Goal: Task Accomplishment & Management: Manage account settings

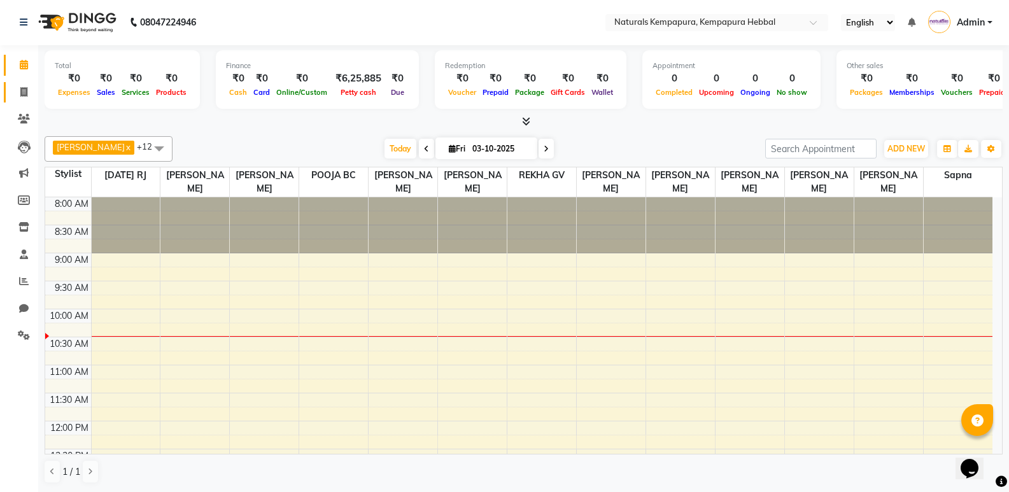
scroll to position [273, 0]
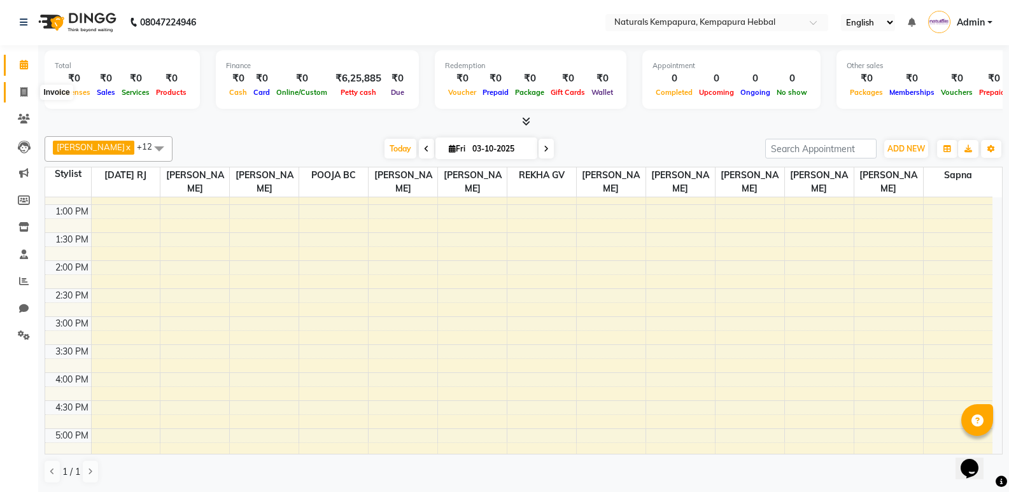
click at [28, 88] on span at bounding box center [24, 92] width 22 height 15
select select "service"
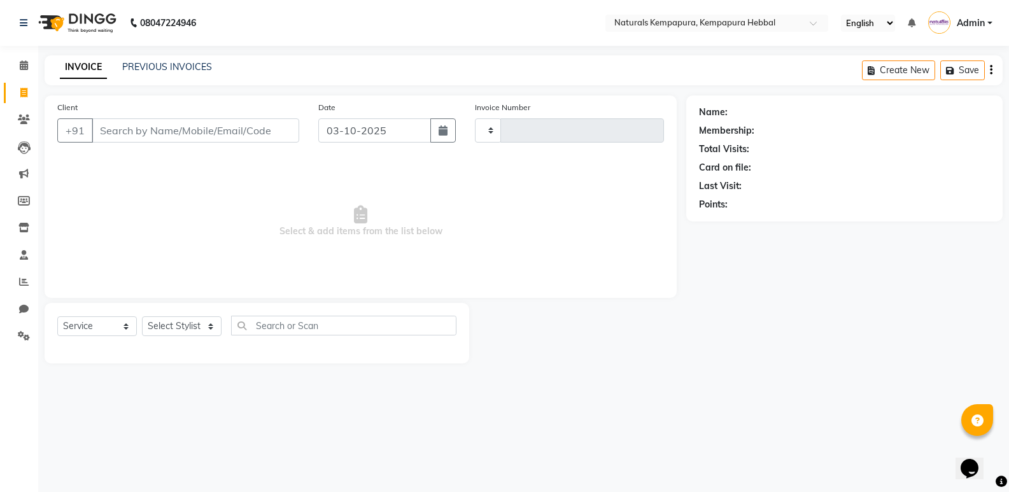
type input "5402"
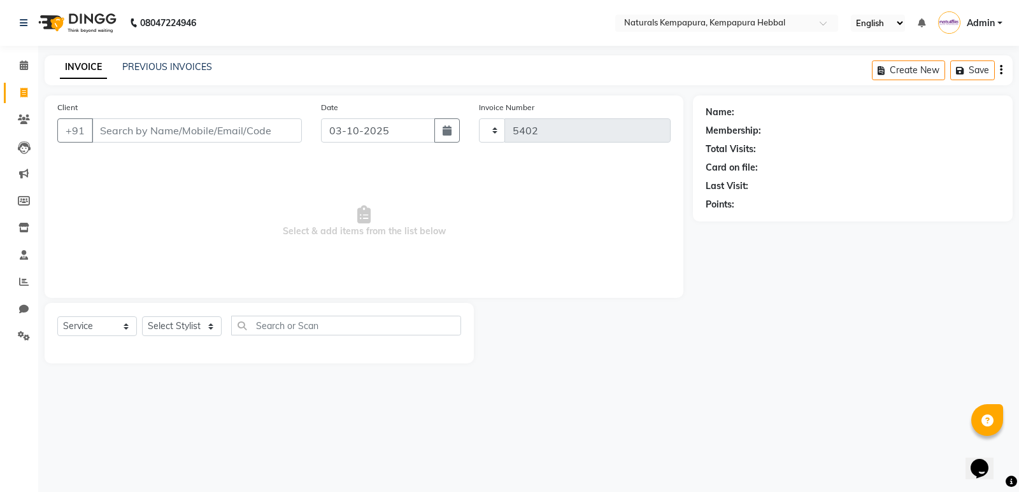
select select "7848"
click at [174, 125] on input "Client" at bounding box center [197, 130] width 210 height 24
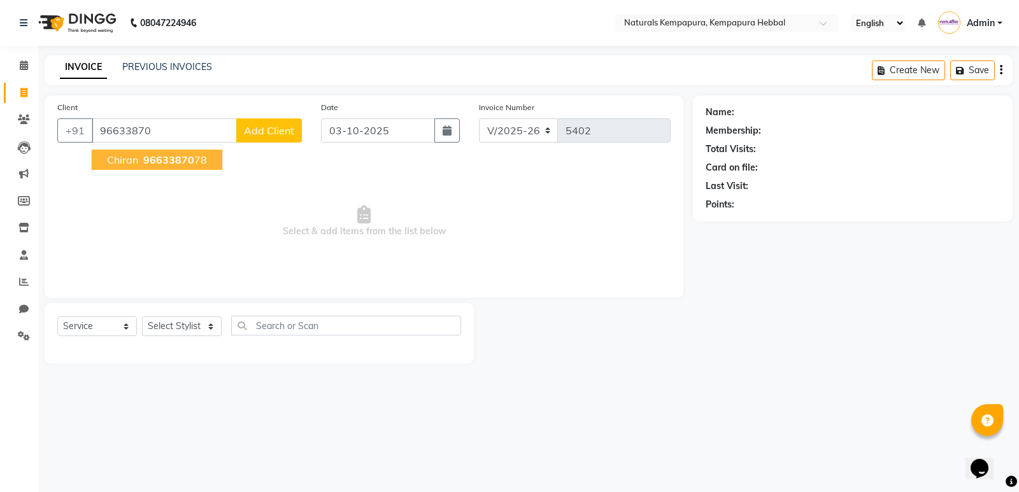
click at [171, 157] on span "96633870" at bounding box center [168, 159] width 51 height 13
type input "9663387078"
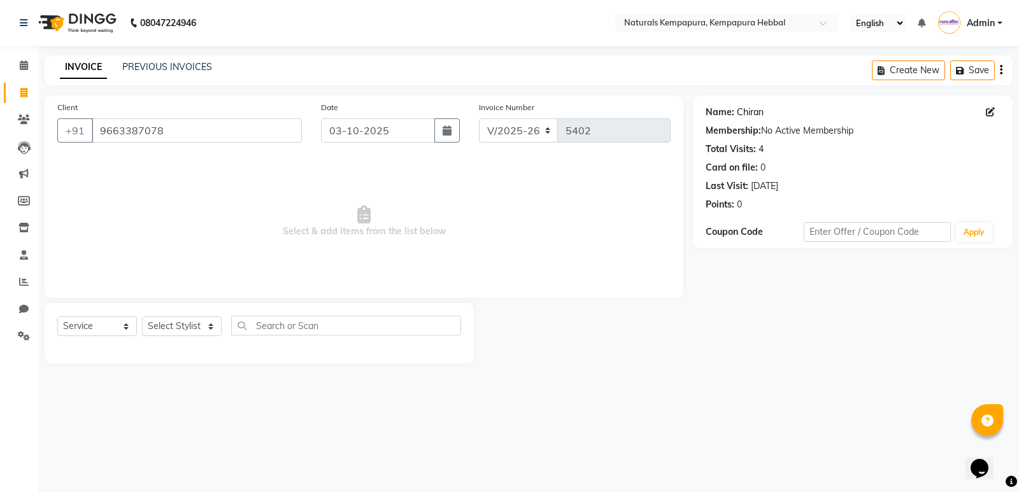
click at [750, 110] on link "Chiran" at bounding box center [750, 112] width 27 height 13
drag, startPoint x: 204, startPoint y: 327, endPoint x: 204, endPoint y: 320, distance: 7.6
click at [204, 327] on select "Select Stylist ADARSH DANISH DURGA HARI HARAN JENNIFER Manager MOHD AARIS MOHD …" at bounding box center [182, 326] width 80 height 20
select select "70447"
click at [142, 316] on select "Select Stylist ADARSH DANISH DURGA HARI HARAN JENNIFER Manager MOHD AARIS MOHD …" at bounding box center [182, 326] width 80 height 20
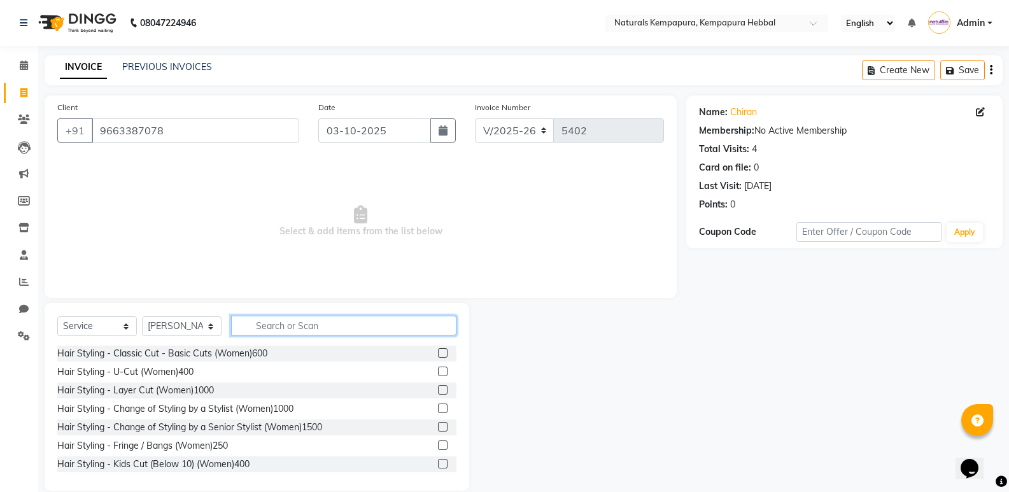
click at [285, 327] on input "text" at bounding box center [343, 326] width 225 height 20
type input "hair cut"
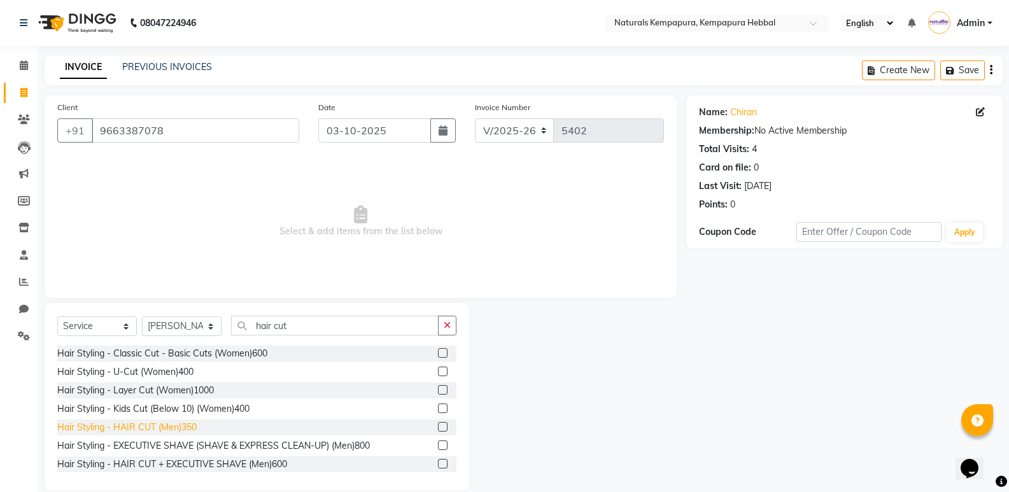
click at [194, 421] on div "Hair Styling - Classic Cut - Basic Cuts (Women)600 Hair Styling - U-Cut (Women)…" at bounding box center [256, 409] width 399 height 127
click at [187, 423] on div "Hair Styling - HAIR CUT (Men)350" at bounding box center [126, 427] width 139 height 13
checkbox input "false"
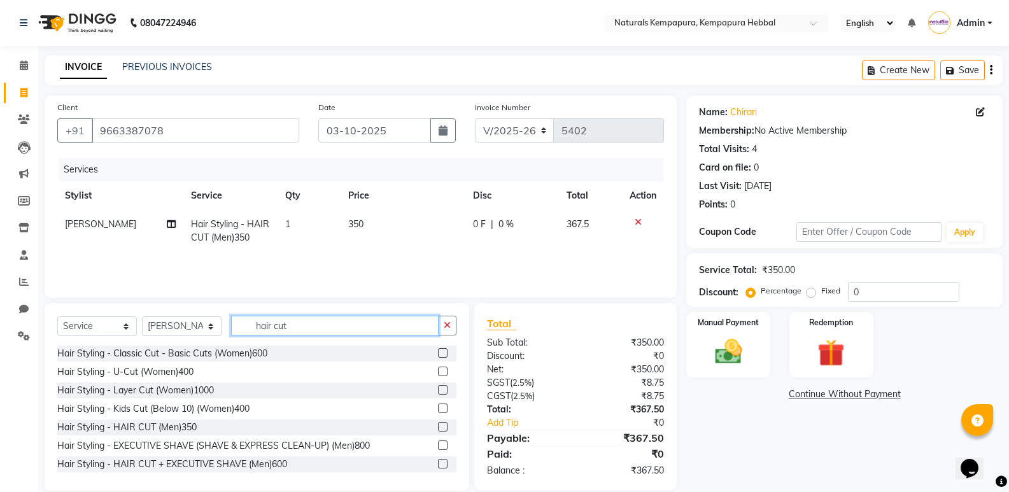
drag, startPoint x: 268, startPoint y: 318, endPoint x: 0, endPoint y: 271, distance: 272.2
click at [2, 274] on app-home "08047224946 Select Location × Naturals Kempapura, Kempapura Hebbal English ENGL…" at bounding box center [504, 255] width 1009 height 510
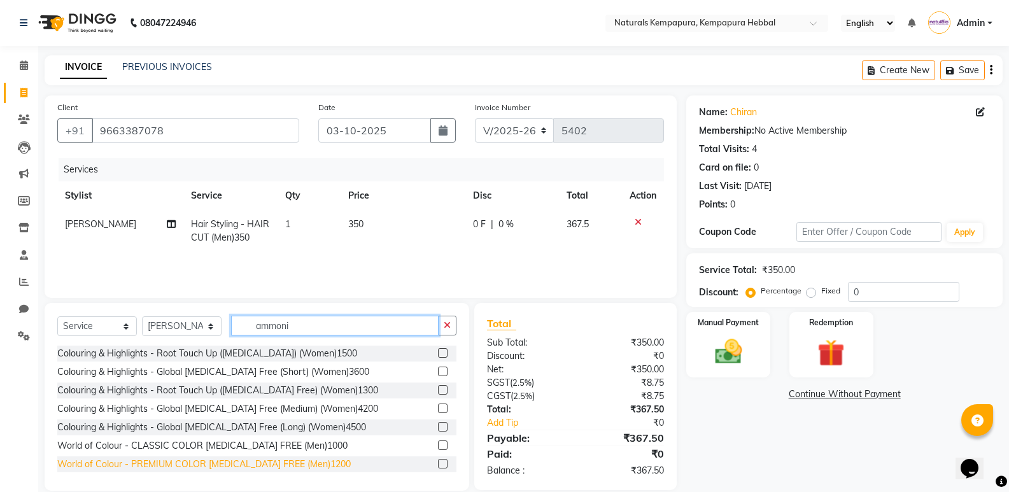
type input "ammoni"
click at [313, 465] on div "World of Colour - PREMIUM COLOR AMMONIA FREE (Men)1200" at bounding box center [204, 464] width 294 height 13
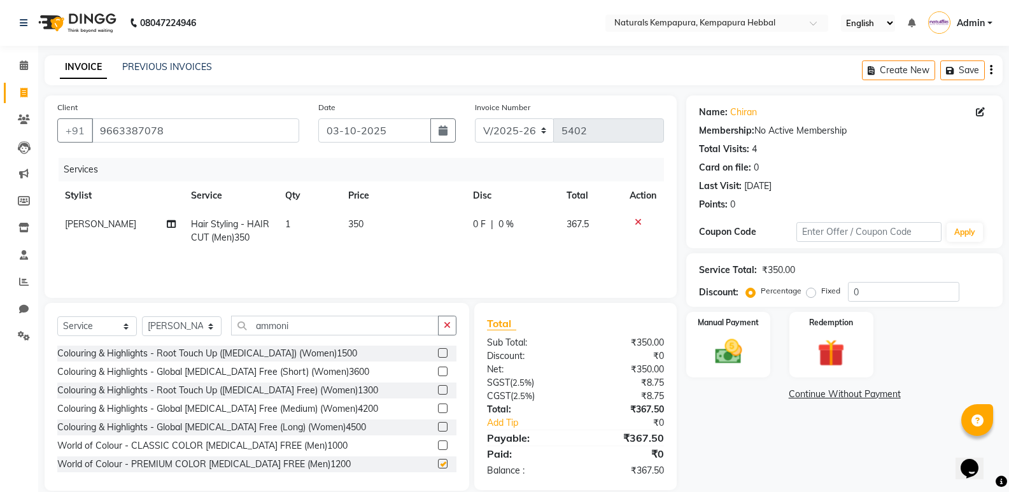
checkbox input "false"
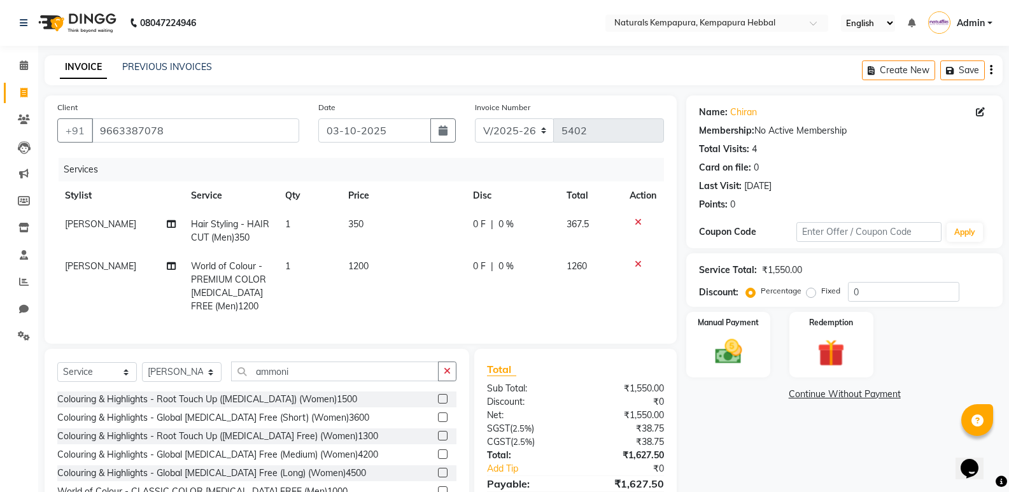
click at [493, 227] on div "0 F | 0 %" at bounding box center [512, 224] width 79 height 13
select select "70447"
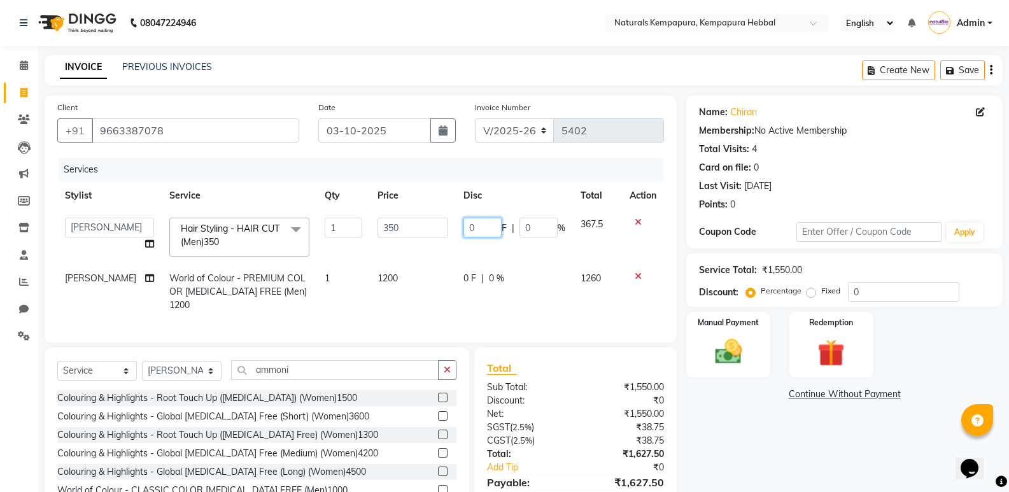
click at [470, 223] on input "0" at bounding box center [483, 228] width 38 height 20
type input "75"
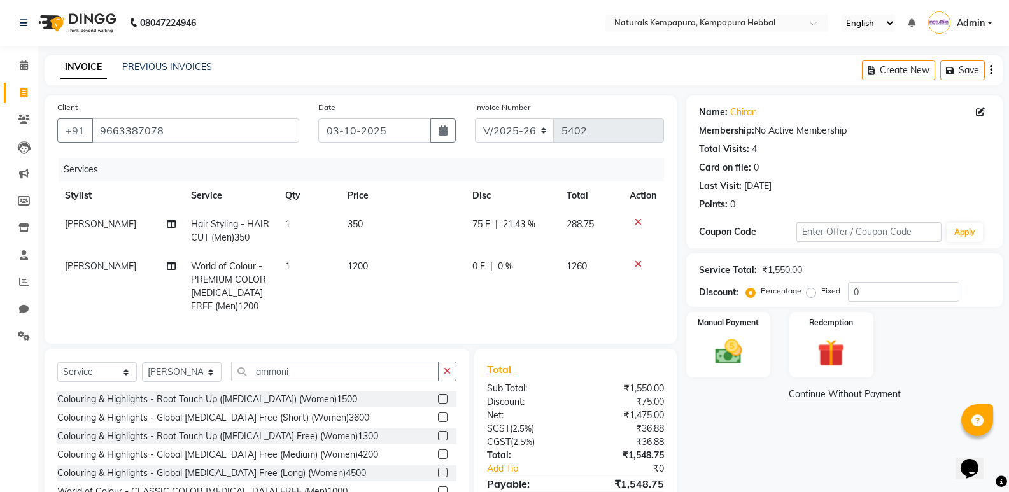
scroll to position [64, 0]
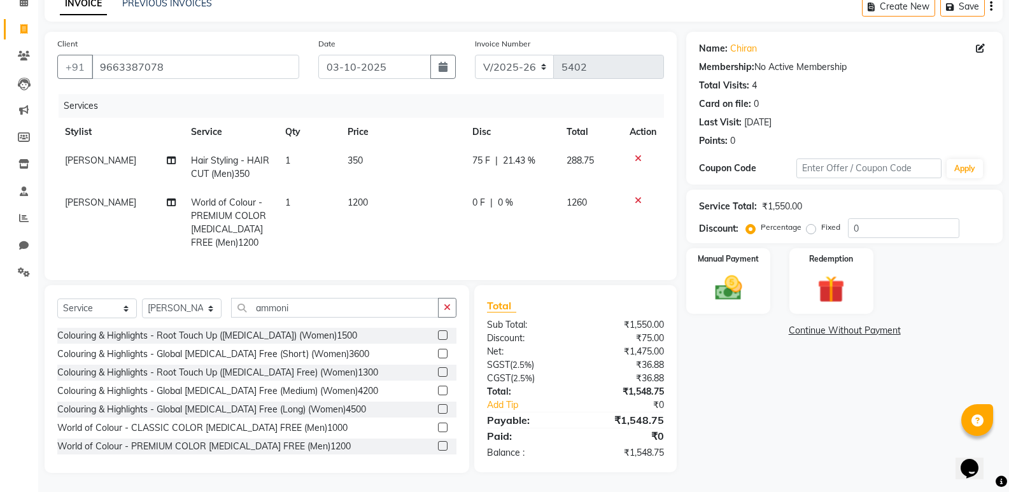
click at [469, 215] on td "0 F | 0 %" at bounding box center [512, 222] width 94 height 69
select select "70447"
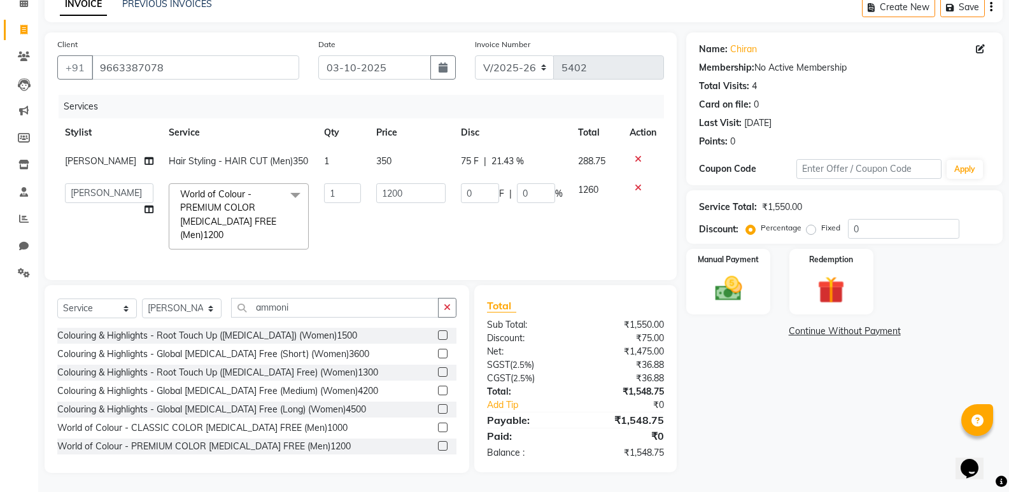
click at [444, 241] on td "1200" at bounding box center [411, 217] width 85 height 82
click at [437, 210] on td "1200" at bounding box center [411, 217] width 85 height 82
click at [735, 339] on div "Name: Chiran Membership: No Active Membership Total Visits: 4 Card on file: 0 L…" at bounding box center [849, 252] width 326 height 441
click at [717, 273] on img at bounding box center [728, 289] width 45 height 32
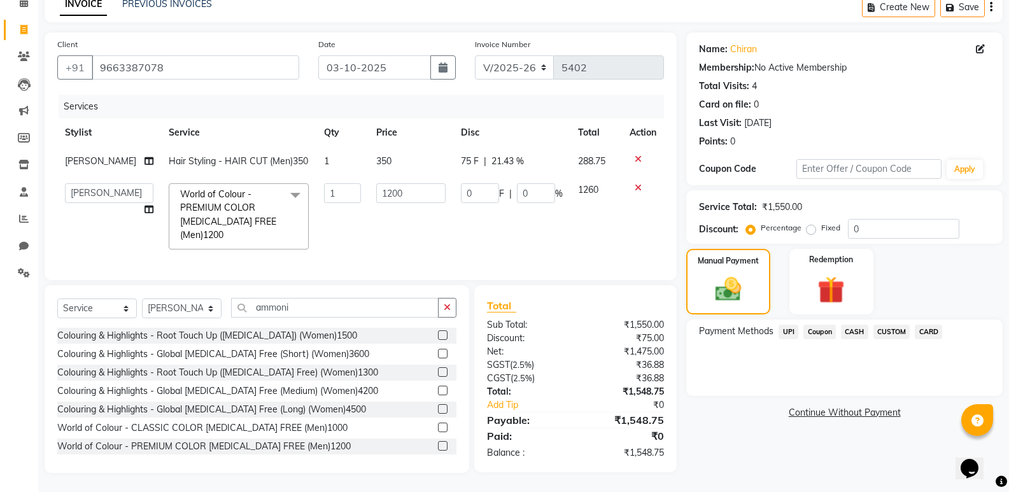
click at [791, 325] on span "UPI" at bounding box center [789, 332] width 20 height 15
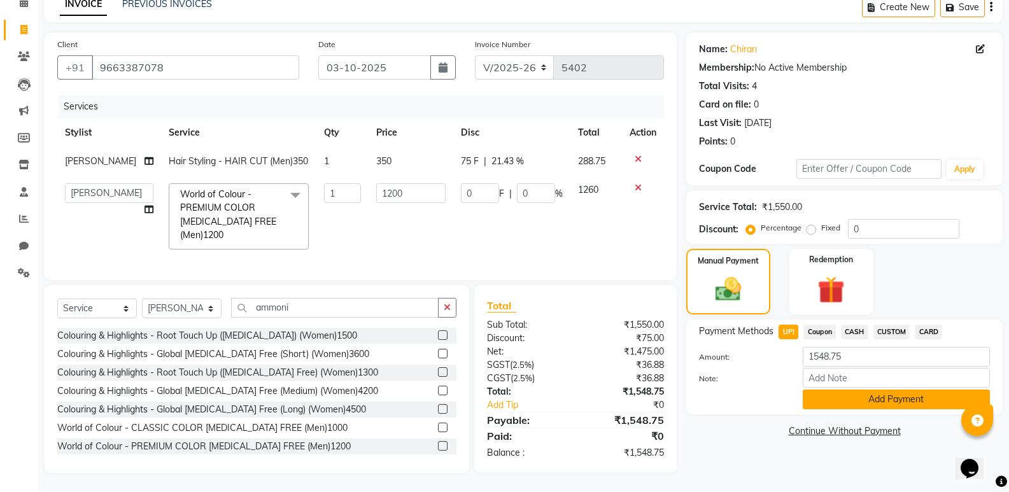
click at [856, 390] on button "Add Payment" at bounding box center [896, 400] width 187 height 20
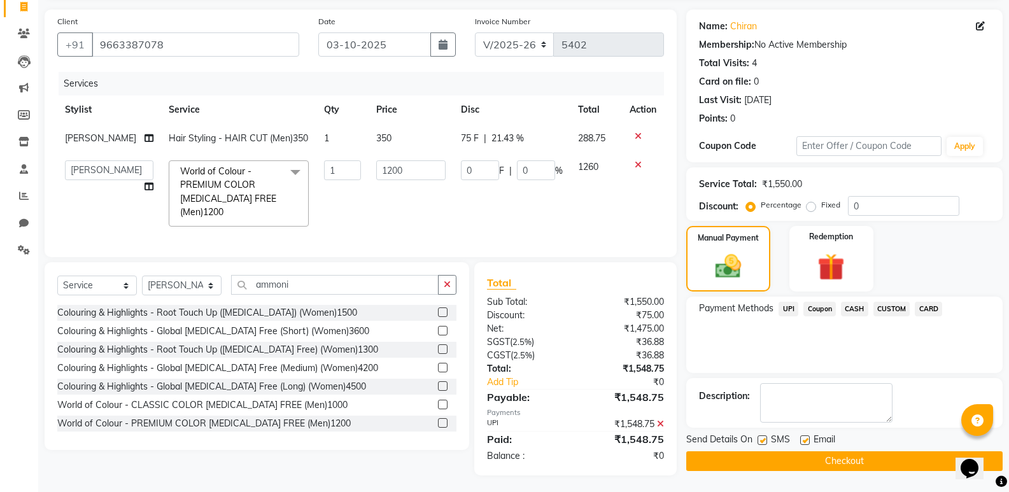
scroll to position [111, 0]
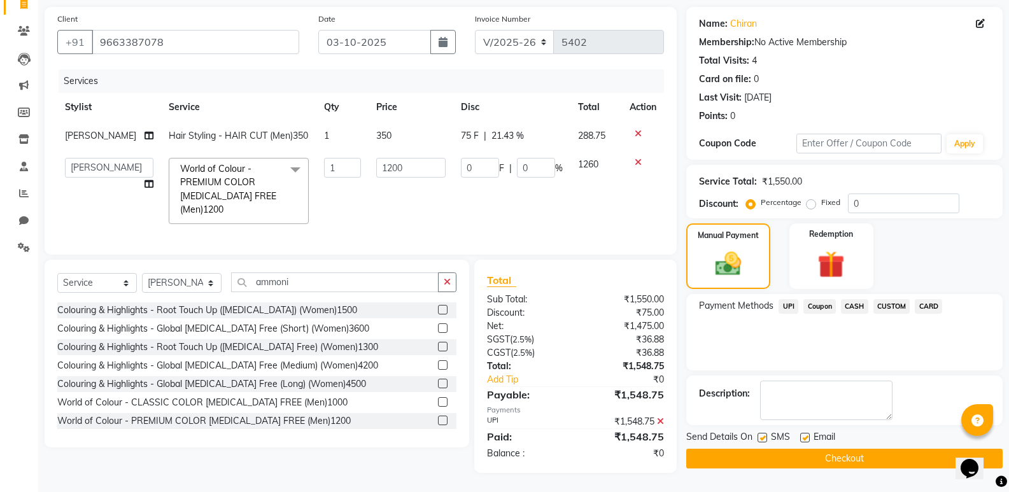
click at [808, 430] on div "Send Details On SMS Email Checkout" at bounding box center [844, 449] width 316 height 38
click at [805, 433] on div at bounding box center [804, 439] width 8 height 13
click at [809, 433] on label at bounding box center [805, 438] width 10 height 10
click at [809, 434] on input "checkbox" at bounding box center [804, 438] width 8 height 8
checkbox input "false"
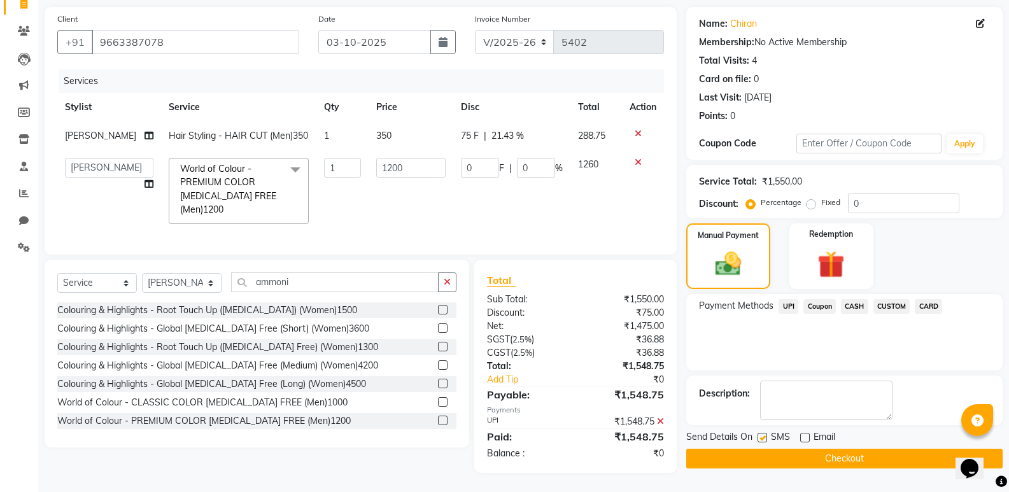
click at [766, 433] on label at bounding box center [763, 438] width 10 height 10
click at [766, 434] on input "checkbox" at bounding box center [762, 438] width 8 height 8
checkbox input "false"
click at [771, 430] on div "Send Details On SMS Email Checkout" at bounding box center [844, 449] width 316 height 38
click at [774, 449] on button "Checkout" at bounding box center [844, 459] width 316 height 20
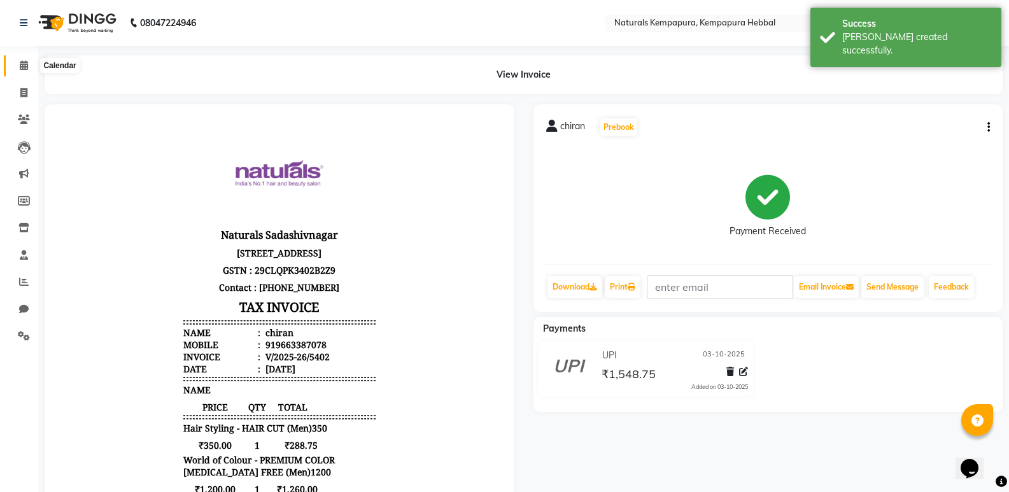
click at [17, 69] on span at bounding box center [24, 66] width 22 height 15
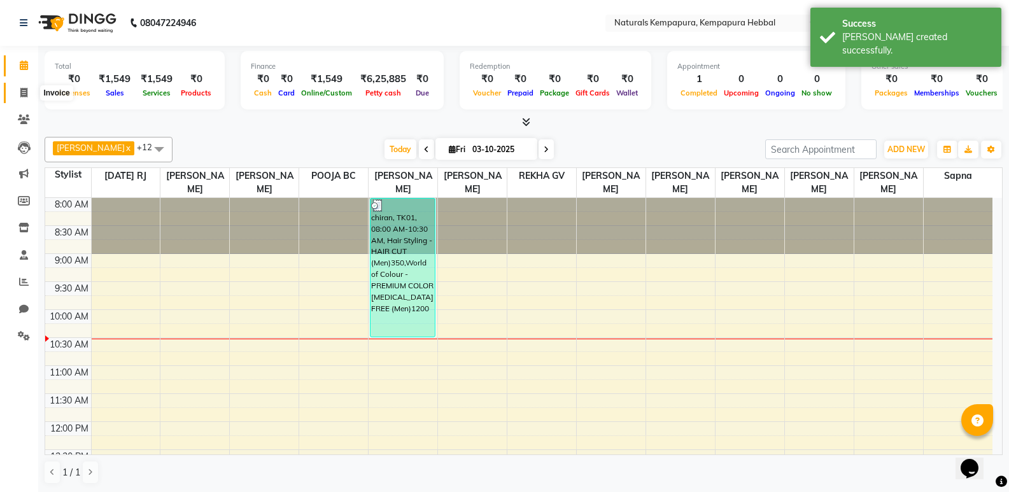
click at [18, 87] on span at bounding box center [24, 93] width 22 height 15
select select "service"
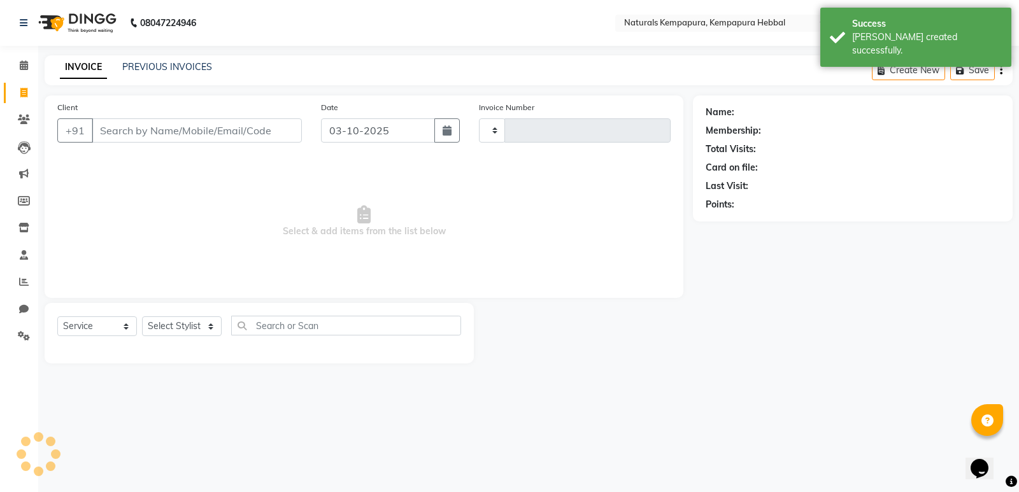
type input "5403"
select select "7848"
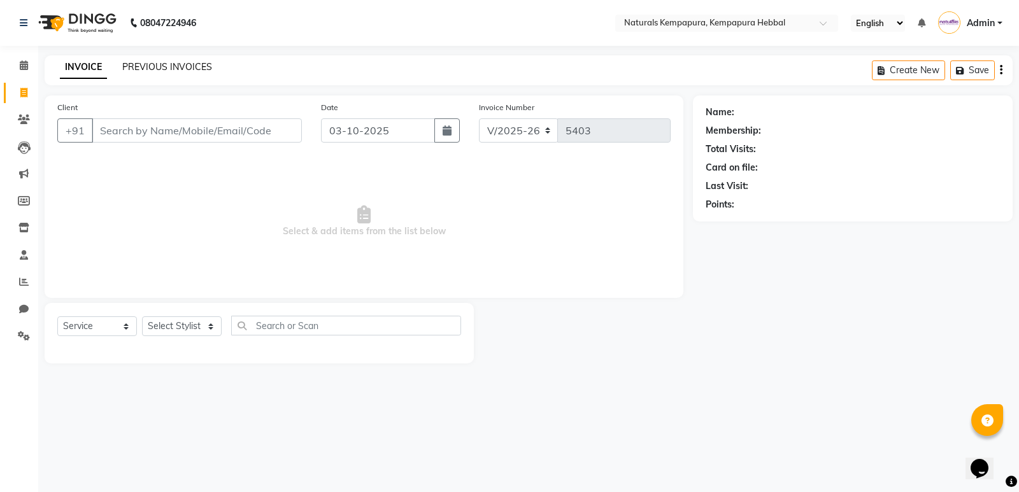
click at [179, 67] on link "PREVIOUS INVOICES" at bounding box center [167, 66] width 90 height 11
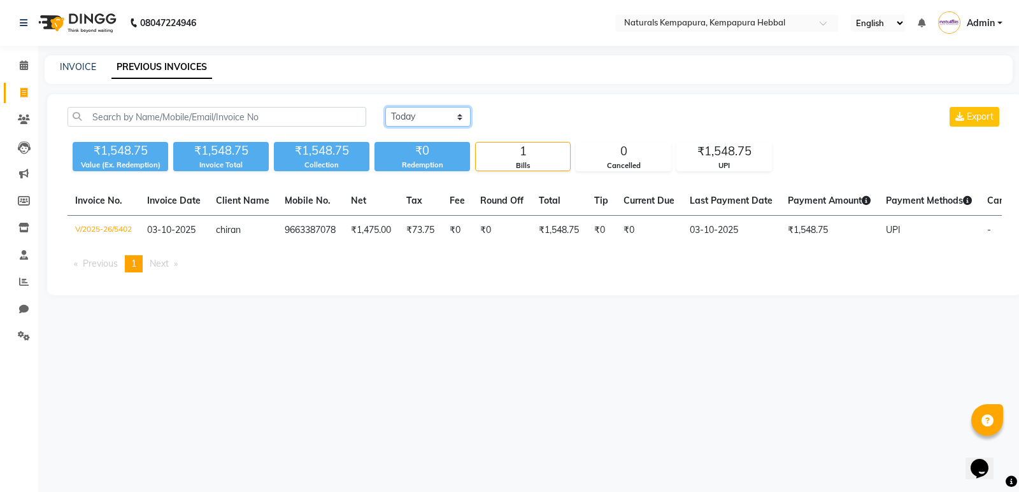
drag, startPoint x: 425, startPoint y: 115, endPoint x: 420, endPoint y: 126, distance: 12.5
click at [425, 115] on select "Today Yesterday Custom Range" at bounding box center [427, 117] width 85 height 20
select select "yesterday"
click at [385, 107] on select "Today Yesterday Custom Range" at bounding box center [427, 117] width 85 height 20
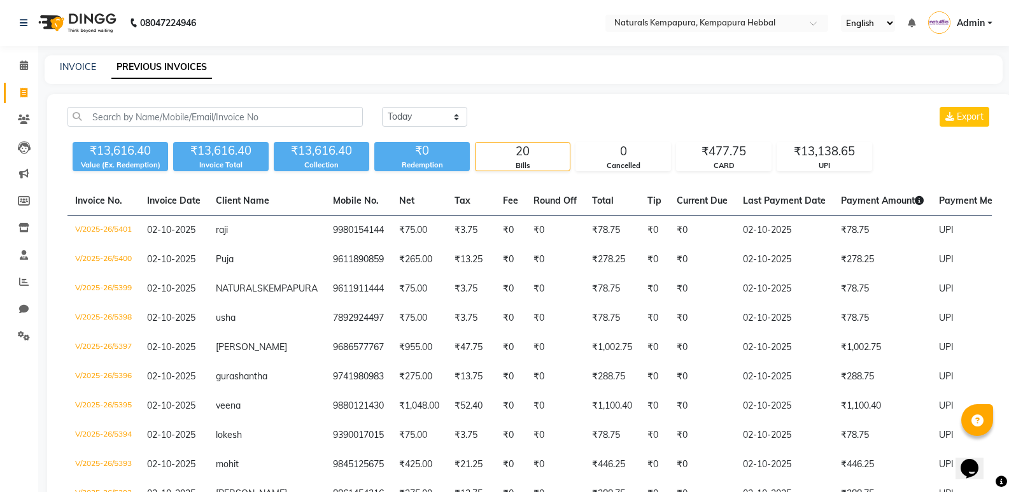
click at [604, 117] on div "Today Yesterday Custom Range Export" at bounding box center [687, 117] width 610 height 20
click at [769, 104] on div "Today Yesterday Custom Range Export ₹13,616.40 Value (Ex. Redemption) ₹13,616.4…" at bounding box center [529, 473] width 965 height 758
click at [742, 111] on div "Today Yesterday Custom Range Export" at bounding box center [687, 117] width 610 height 20
click at [339, 25] on nav "08047224946 Select Location × Naturals Kempapura, Kempapura Hebbal English ENGL…" at bounding box center [504, 23] width 1009 height 46
click at [256, 11] on nav "08047224946 Select Location × Naturals Kempapura, Kempapura Hebbal English ENGL…" at bounding box center [504, 23] width 1009 height 46
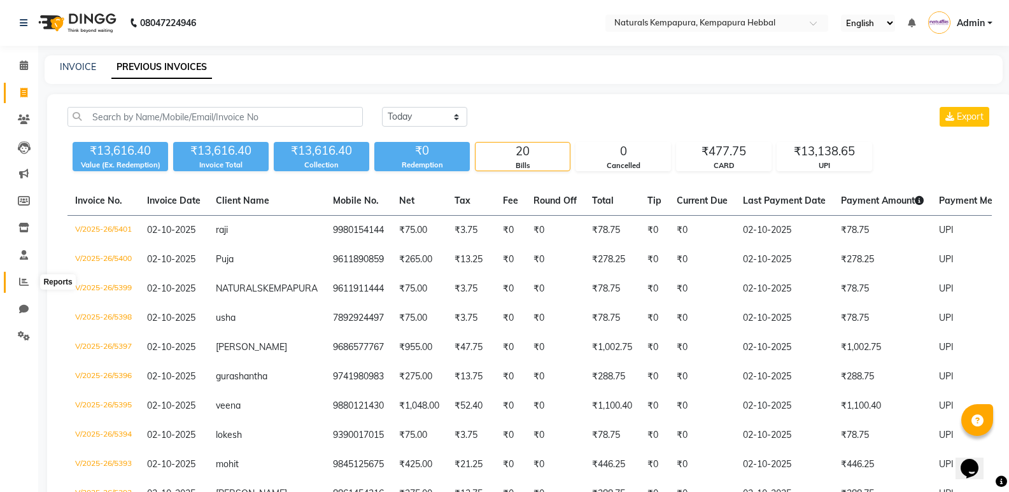
click at [24, 285] on icon at bounding box center [24, 282] width 10 height 10
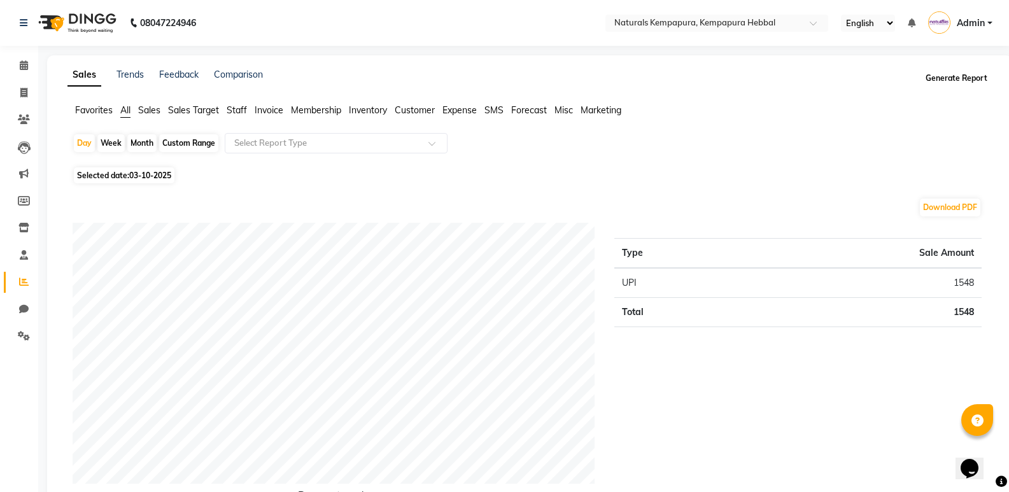
click at [958, 81] on button "Generate Report" at bounding box center [957, 78] width 68 height 18
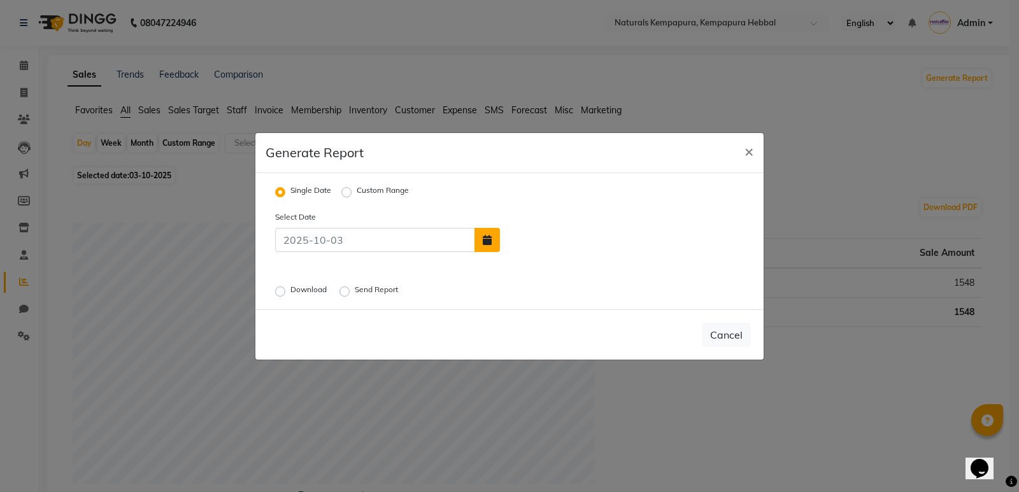
click at [487, 244] on icon "button" at bounding box center [487, 240] width 9 height 10
select select "10"
select select "2025"
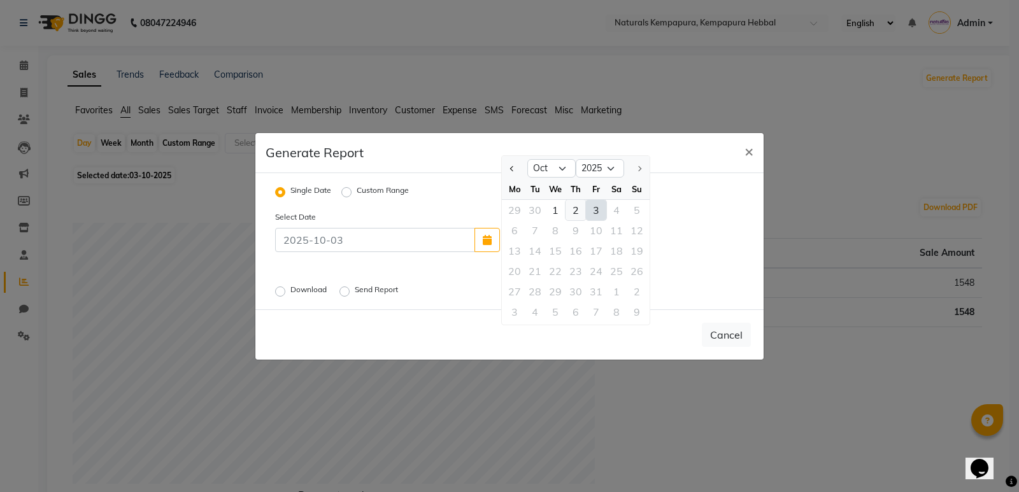
click at [579, 211] on div "2" at bounding box center [575, 210] width 20 height 20
type input "02-10-2025"
click at [290, 293] on label "Download" at bounding box center [309, 291] width 39 height 15
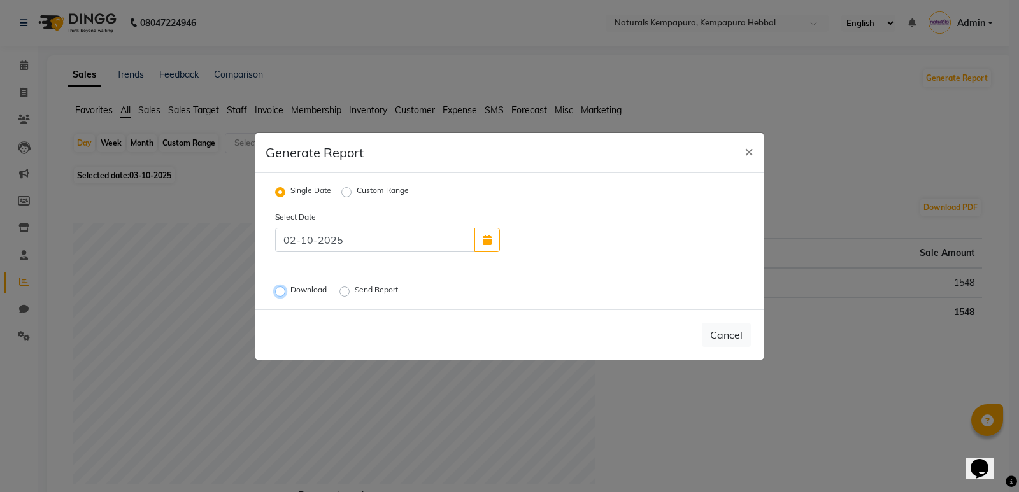
click at [280, 293] on input "Download" at bounding box center [282, 291] width 9 height 9
radio input "true"
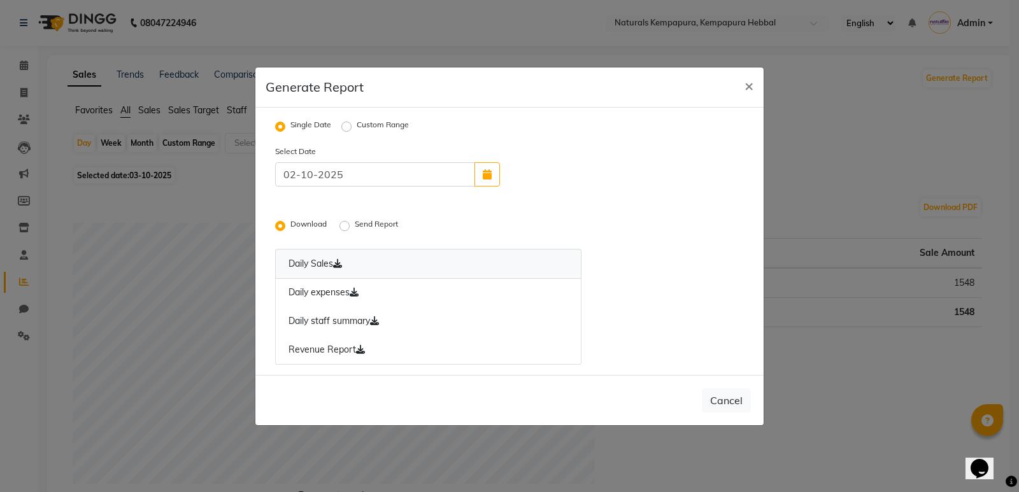
click at [323, 264] on link "Daily Sales" at bounding box center [428, 264] width 306 height 30
click at [335, 316] on link "Daily staff summary" at bounding box center [428, 321] width 306 height 29
click at [753, 82] on span "×" at bounding box center [748, 85] width 9 height 19
radio input "false"
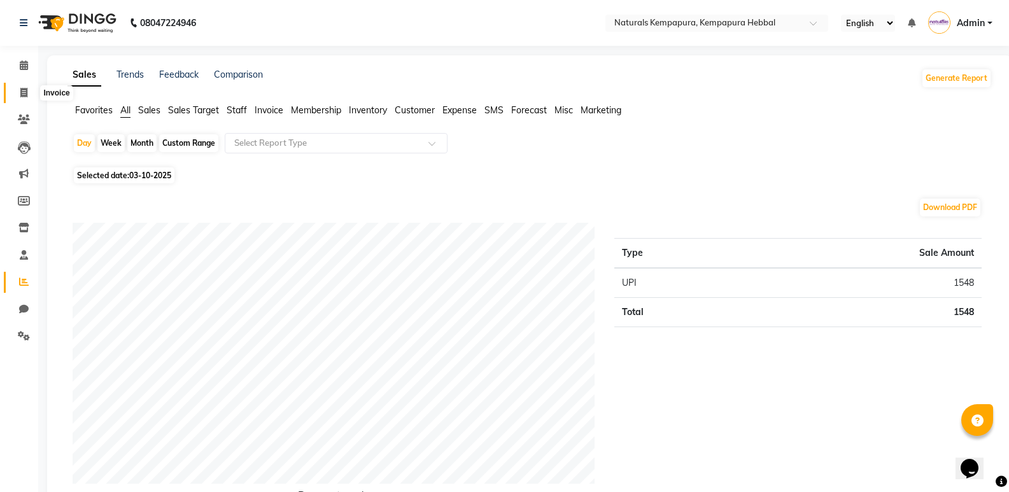
click at [13, 87] on span at bounding box center [24, 93] width 22 height 15
select select "service"
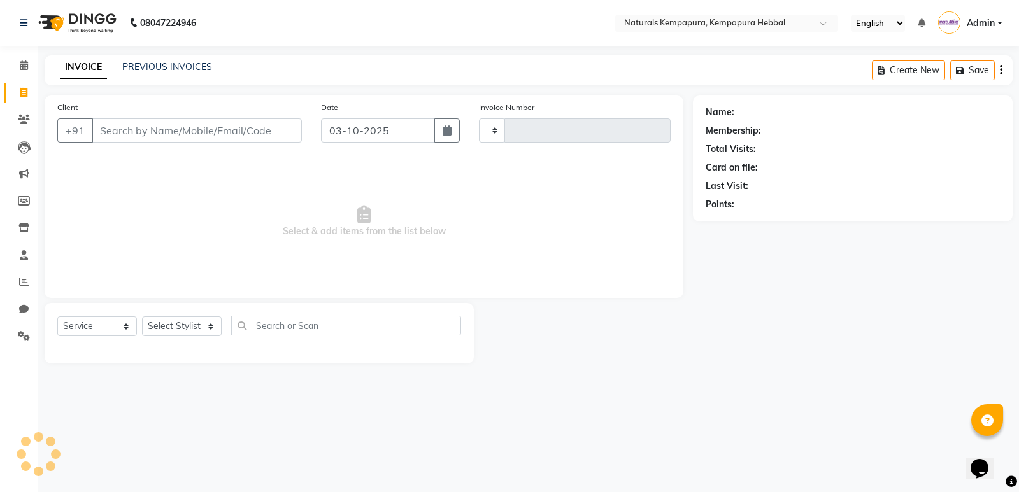
type input "5403"
select select "7848"
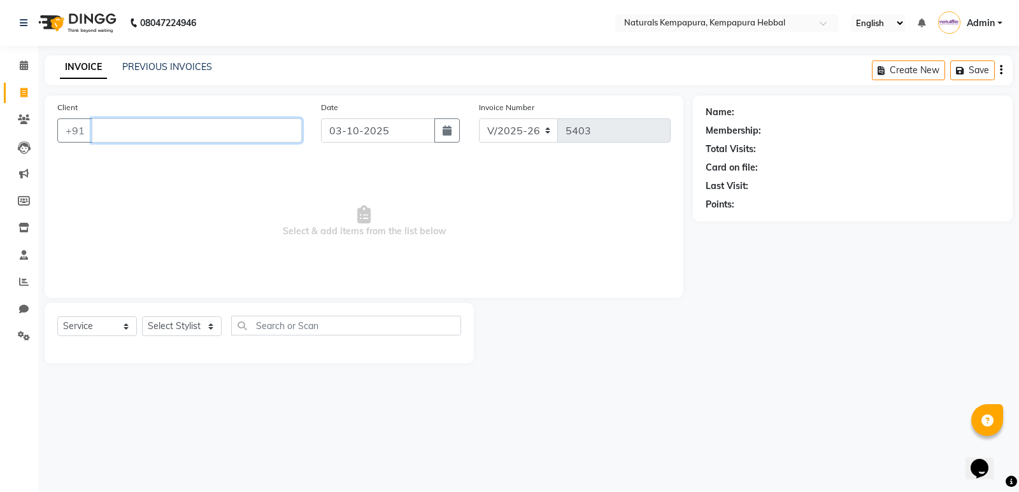
click at [137, 128] on input "Client" at bounding box center [197, 130] width 210 height 24
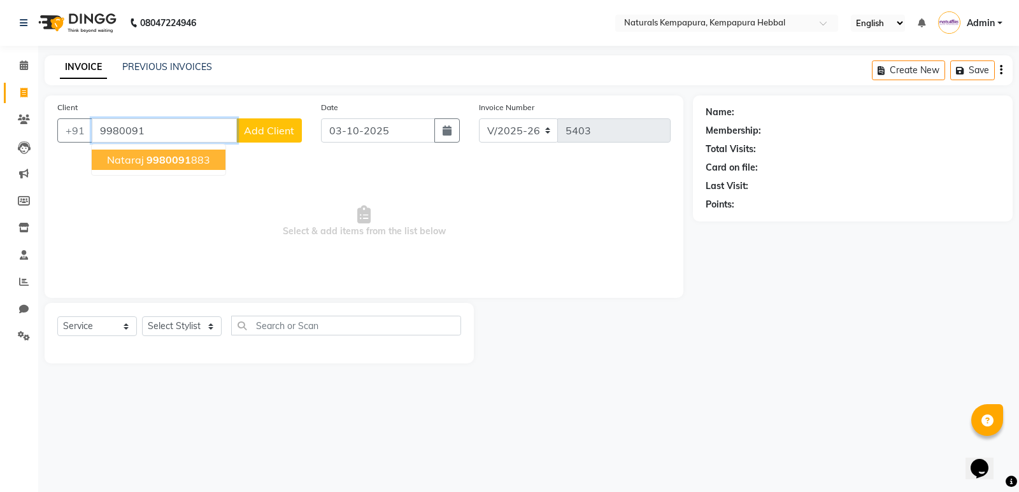
click at [192, 159] on ngb-highlight "9980091 883" at bounding box center [178, 159] width 64 height 13
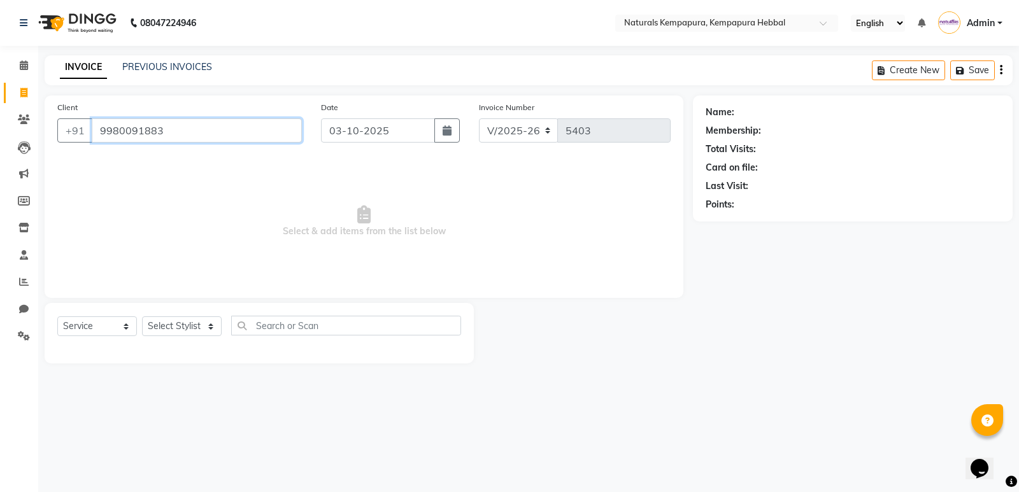
type input "9980091883"
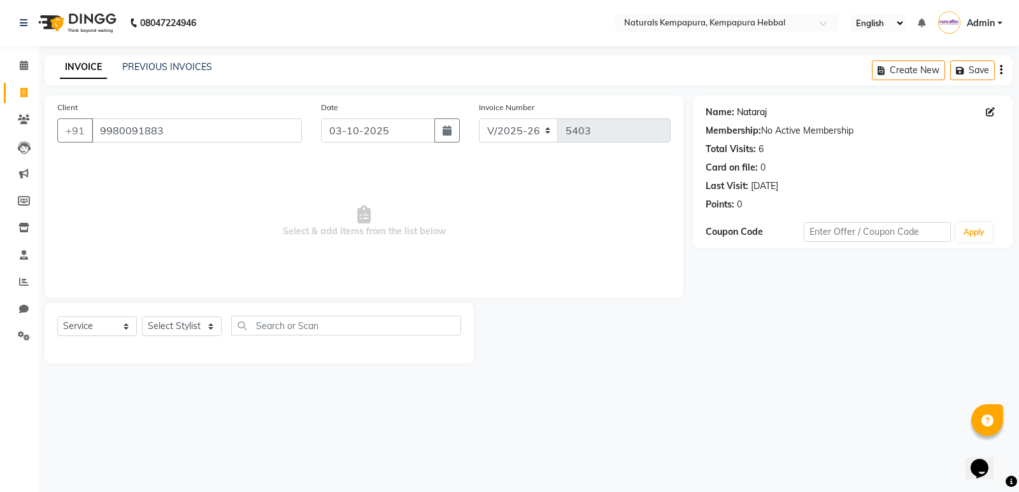
click at [755, 113] on link "Nataraj" at bounding box center [752, 112] width 30 height 13
drag, startPoint x: 214, startPoint y: 331, endPoint x: 209, endPoint y: 318, distance: 14.3
click at [214, 331] on select "Select Stylist ADARSH DANISH DURGA HARI HARAN JENNIFER Manager MOHD AARIS MOHD …" at bounding box center [182, 326] width 80 height 20
select select "70439"
click at [142, 316] on select "Select Stylist ADARSH DANISH DURGA HARI HARAN JENNIFER Manager MOHD AARIS MOHD …" at bounding box center [182, 326] width 80 height 20
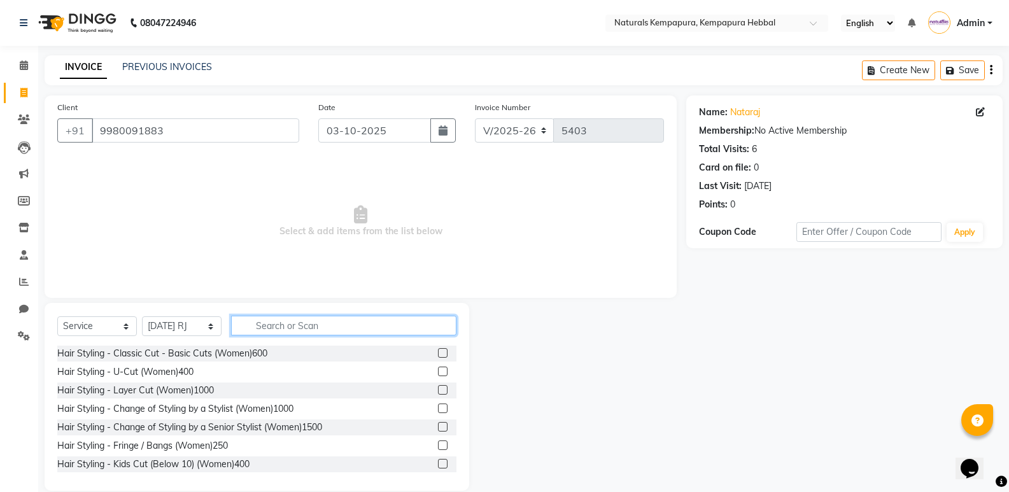
click at [278, 320] on input "text" at bounding box center [343, 326] width 225 height 20
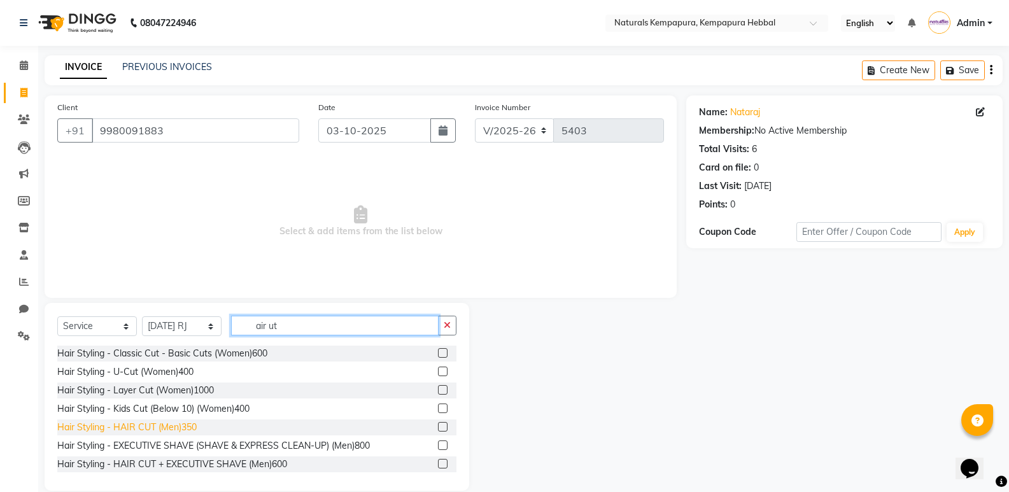
type input "air ut"
click at [195, 425] on div "Hair Styling - HAIR CUT (Men)350" at bounding box center [126, 427] width 139 height 13
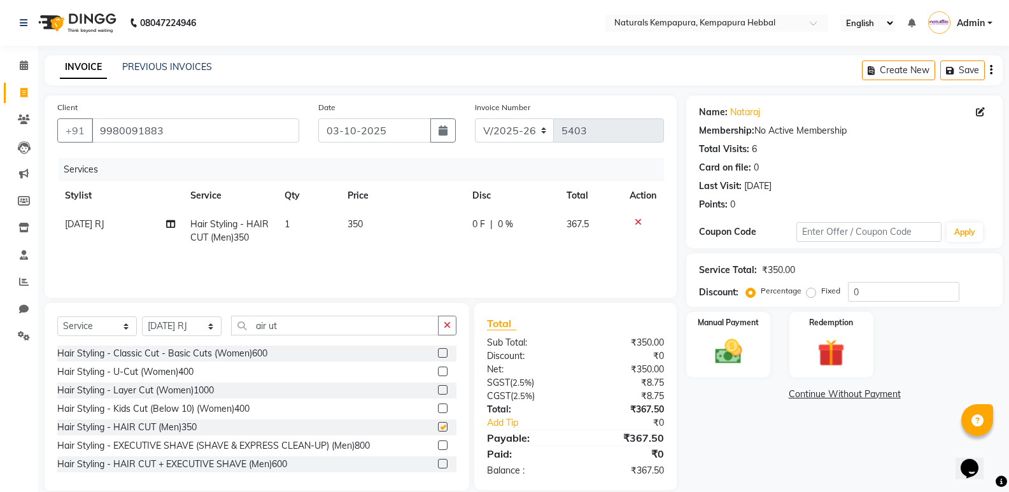
checkbox input "false"
click at [478, 235] on td "0 F | 0 %" at bounding box center [512, 231] width 94 height 42
select select "70439"
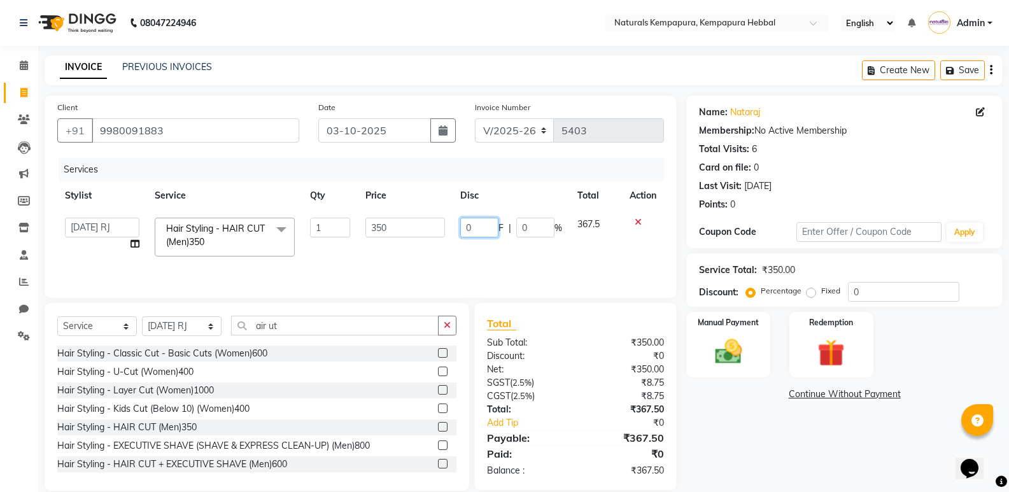
click at [476, 229] on input "0" at bounding box center [479, 228] width 38 height 20
type input "75"
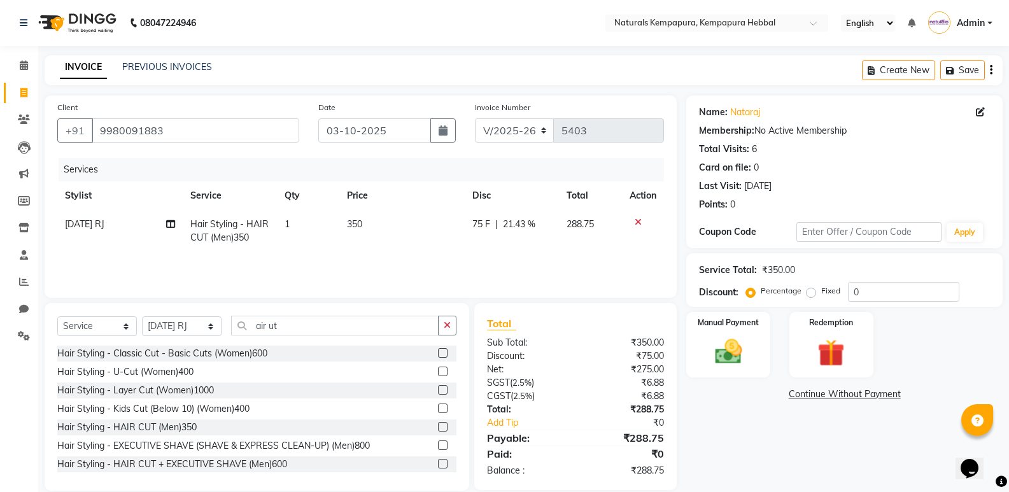
scroll to position [18, 0]
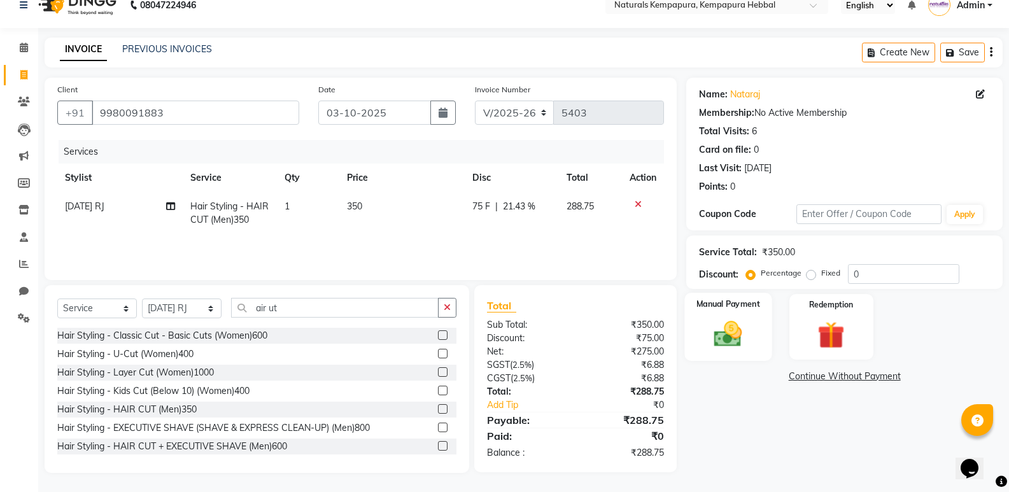
click at [729, 339] on img at bounding box center [728, 334] width 45 height 32
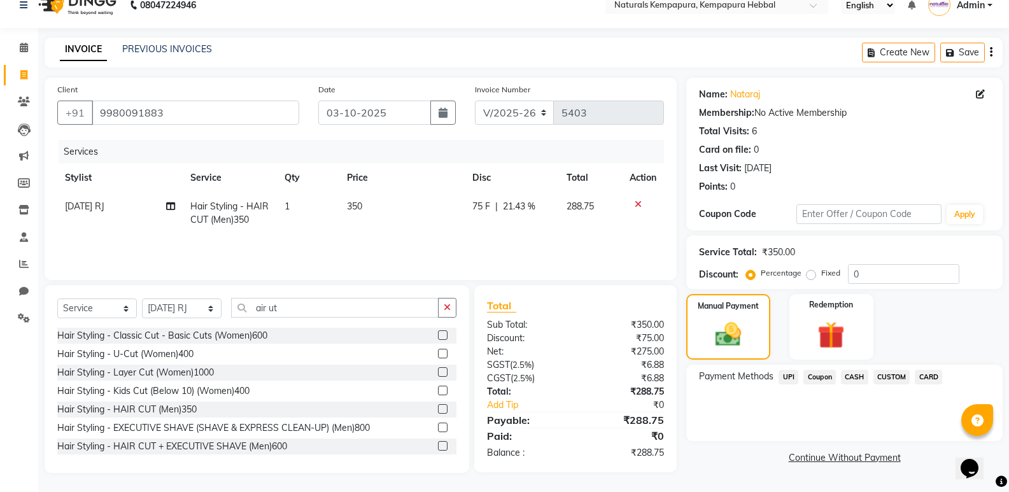
click at [795, 376] on span "UPI" at bounding box center [789, 377] width 20 height 15
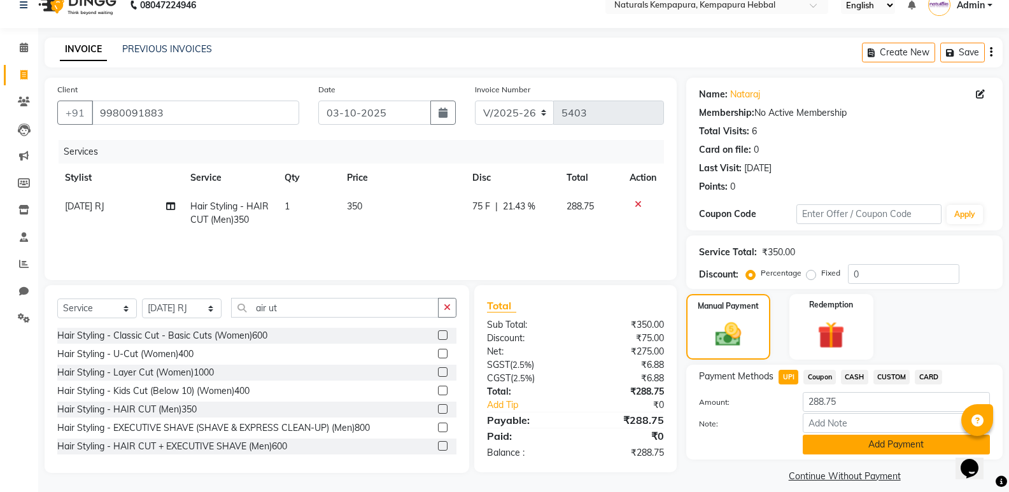
click at [849, 443] on div "Payment Methods UPI Coupon CASH CUSTOM CARD Amount: 288.75 Note: Add Payment" at bounding box center [844, 412] width 316 height 95
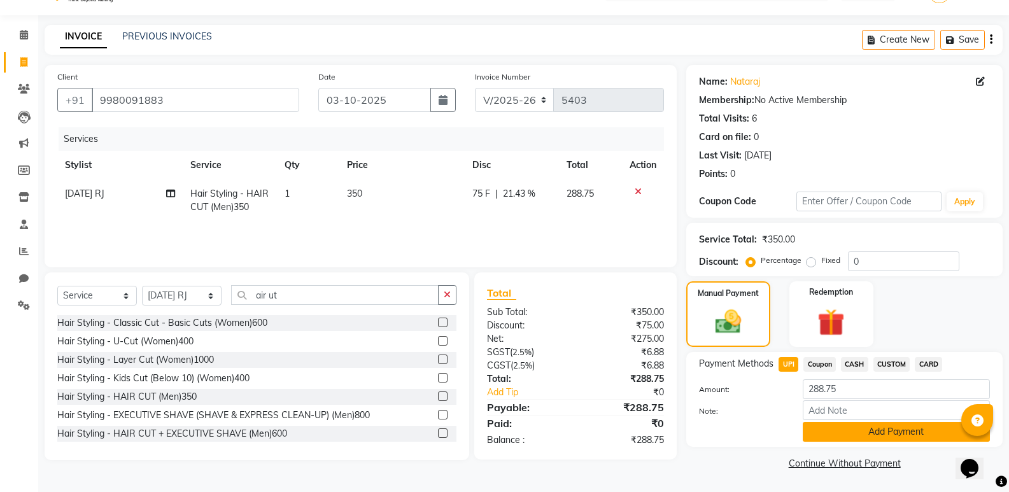
click at [849, 437] on button "Add Payment" at bounding box center [896, 432] width 187 height 20
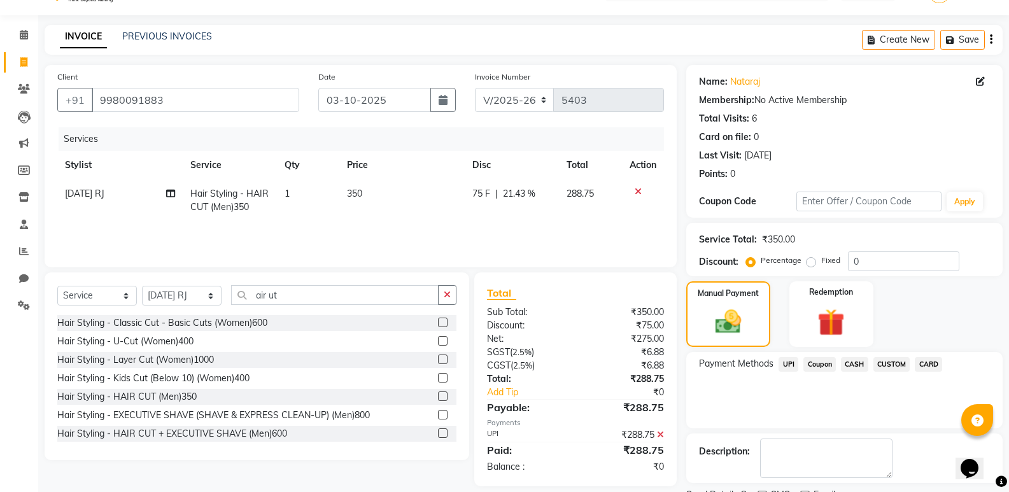
scroll to position [84, 0]
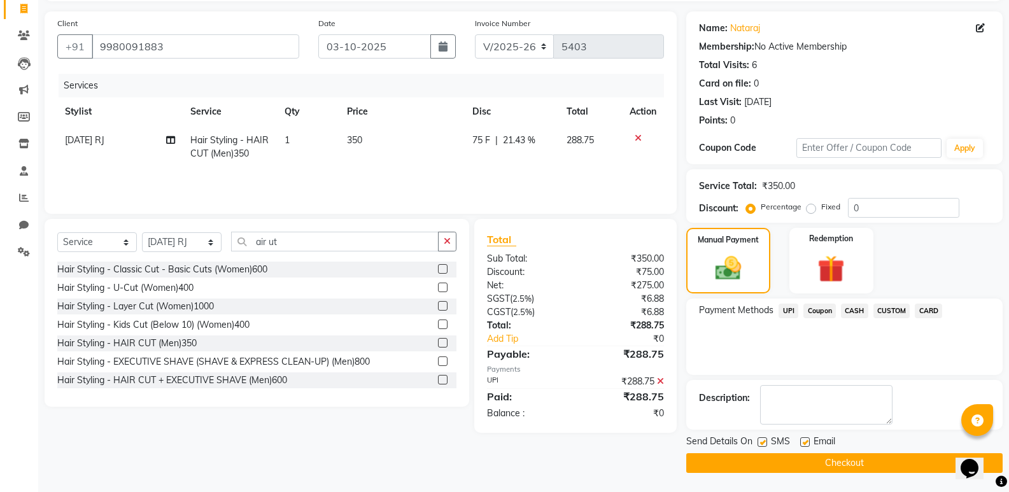
click at [807, 435] on div "Email" at bounding box center [822, 443] width 45 height 16
click at [805, 446] on label at bounding box center [805, 442] width 10 height 10
click at [805, 446] on input "checkbox" at bounding box center [804, 443] width 8 height 8
checkbox input "false"
click at [804, 460] on button "Checkout" at bounding box center [844, 463] width 316 height 20
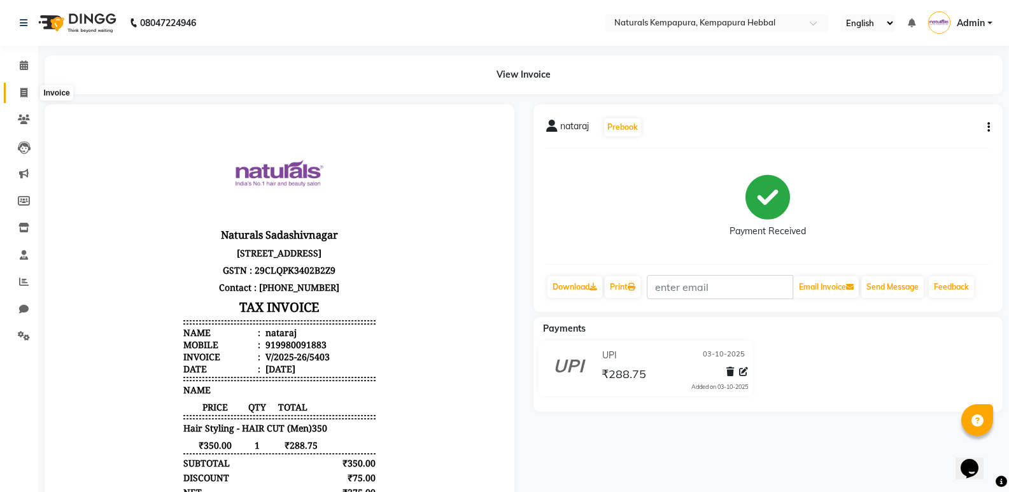
click at [17, 91] on span at bounding box center [24, 93] width 22 height 15
select select "service"
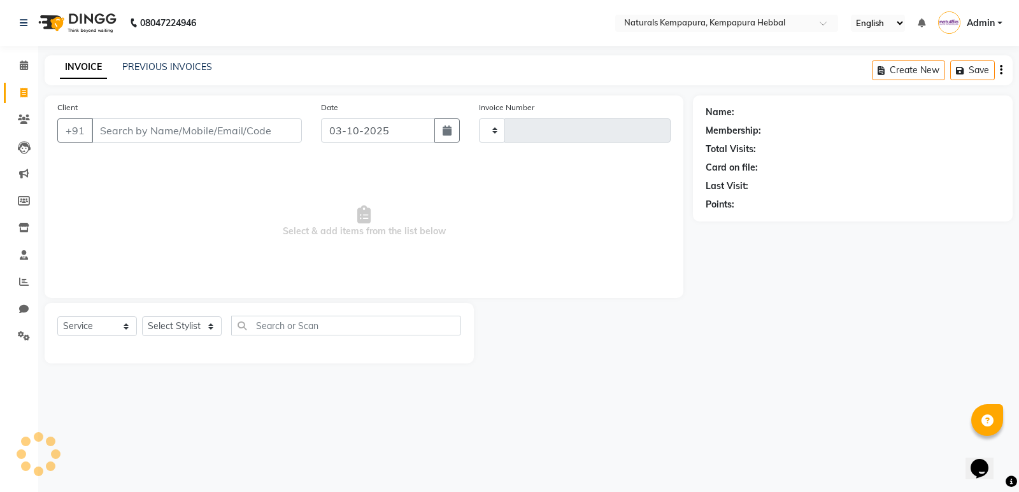
type input "5404"
select select "7848"
click at [173, 69] on link "PREVIOUS INVOICES" at bounding box center [167, 66] width 90 height 11
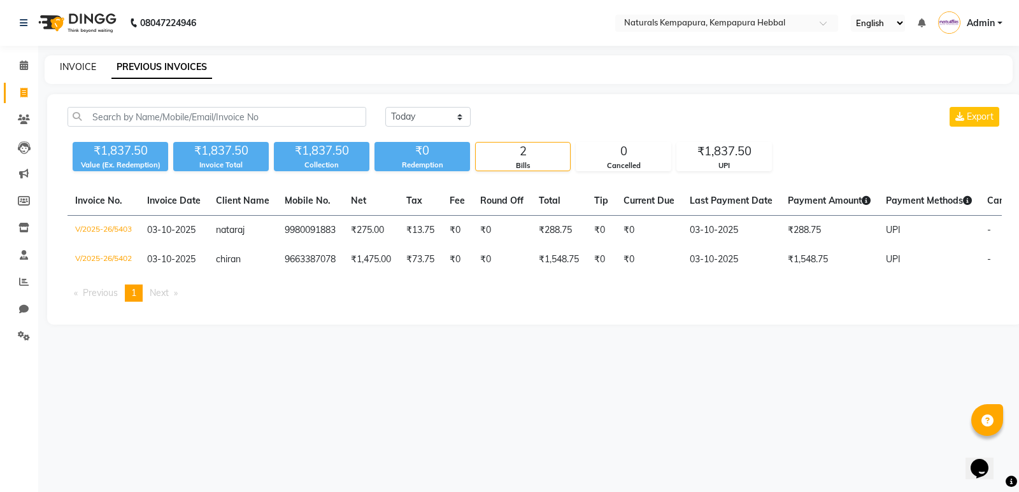
click at [74, 64] on link "INVOICE" at bounding box center [78, 66] width 36 height 11
select select "7848"
select select "service"
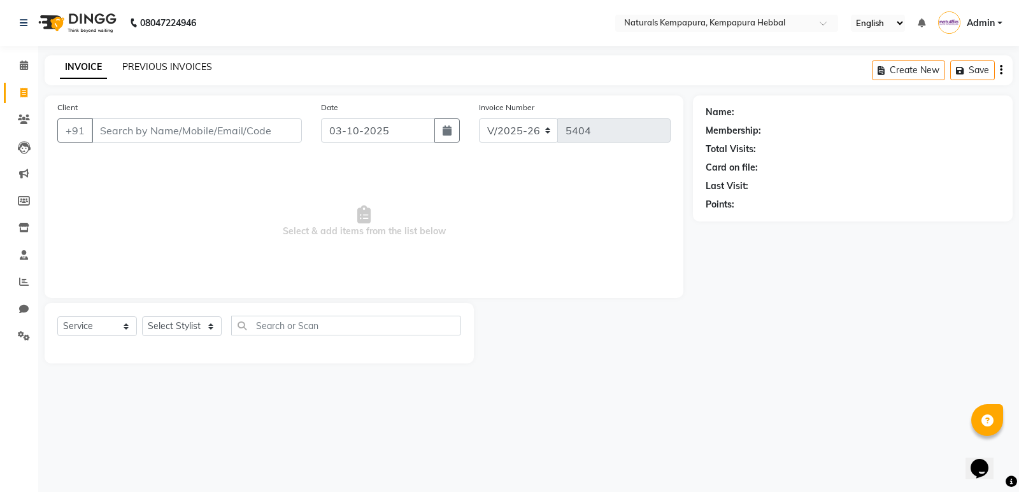
click at [135, 67] on link "PREVIOUS INVOICES" at bounding box center [167, 66] width 90 height 11
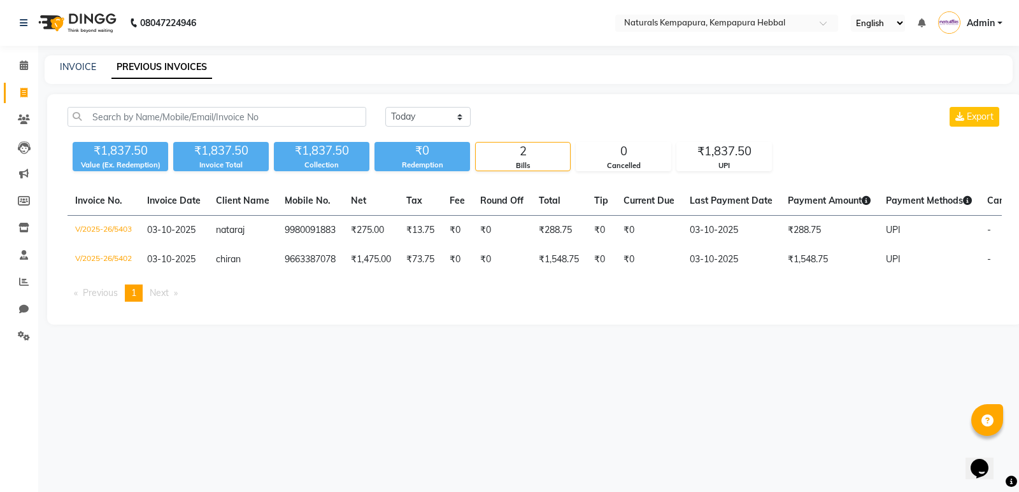
click at [301, 53] on div "08047224946 Select Location × Naturals Kempapura, Kempapura Hebbal English ENGL…" at bounding box center [509, 246] width 1019 height 492
click at [85, 67] on link "INVOICE" at bounding box center [78, 66] width 36 height 11
select select "service"
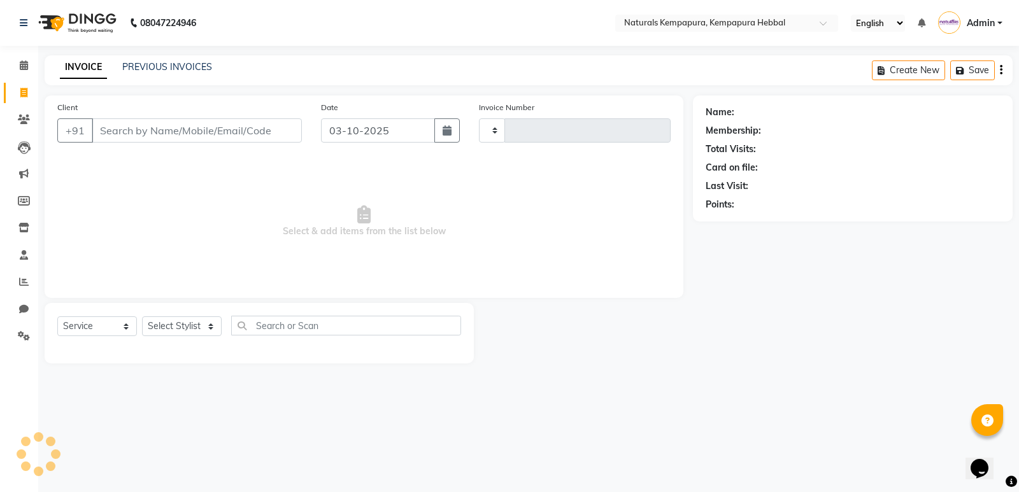
type input "5404"
select select "7848"
click at [170, 128] on input "Client" at bounding box center [197, 130] width 210 height 24
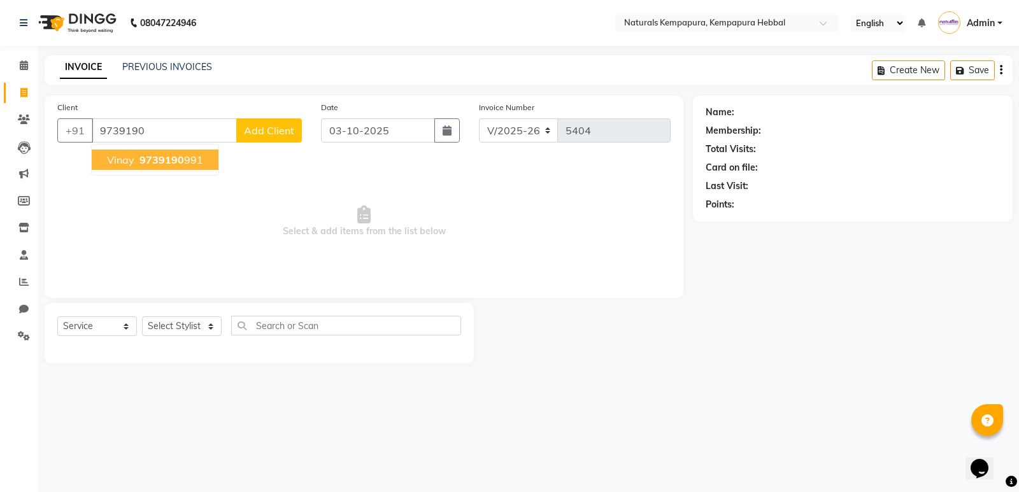
click at [181, 159] on span "9739190" at bounding box center [161, 159] width 45 height 13
type input "9739190991"
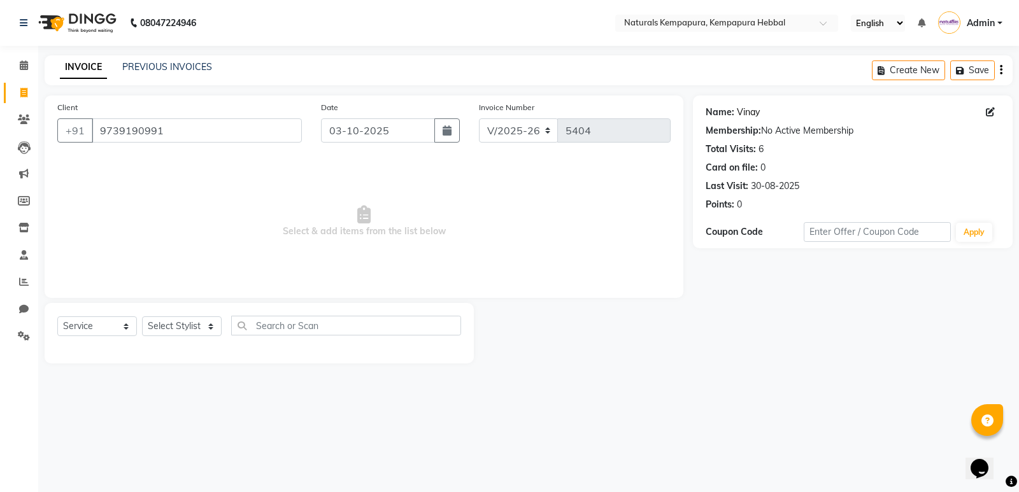
click at [744, 116] on link "Vinay" at bounding box center [748, 112] width 23 height 13
drag, startPoint x: 203, startPoint y: 327, endPoint x: 202, endPoint y: 321, distance: 6.4
click at [203, 327] on select "Select Stylist ADARSH DANISH DURGA HARI HARAN JENNIFER Manager MOHD AARIS MOHD …" at bounding box center [182, 326] width 80 height 20
select select "70448"
click at [142, 316] on select "Select Stylist ADARSH DANISH DURGA HARI HARAN JENNIFER Manager MOHD AARIS MOHD …" at bounding box center [182, 326] width 80 height 20
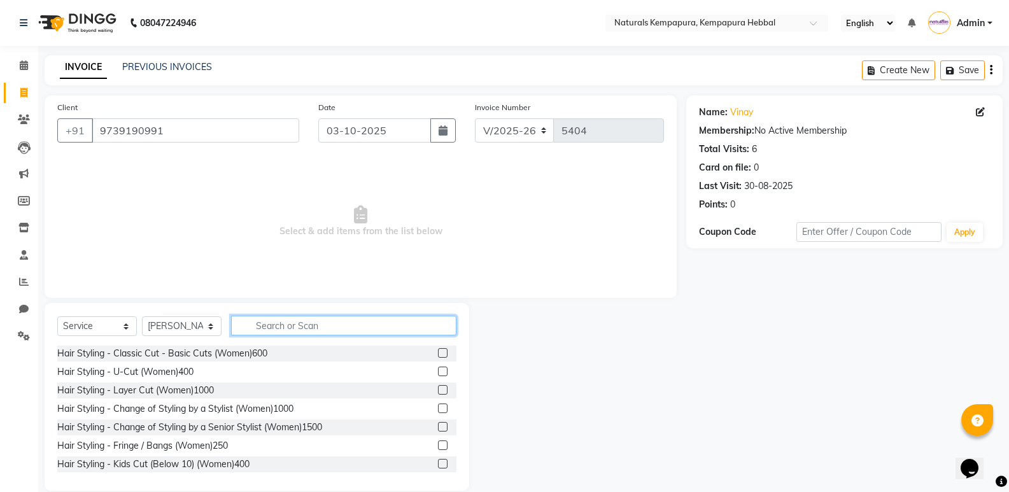
click at [264, 318] on input "text" at bounding box center [343, 326] width 225 height 20
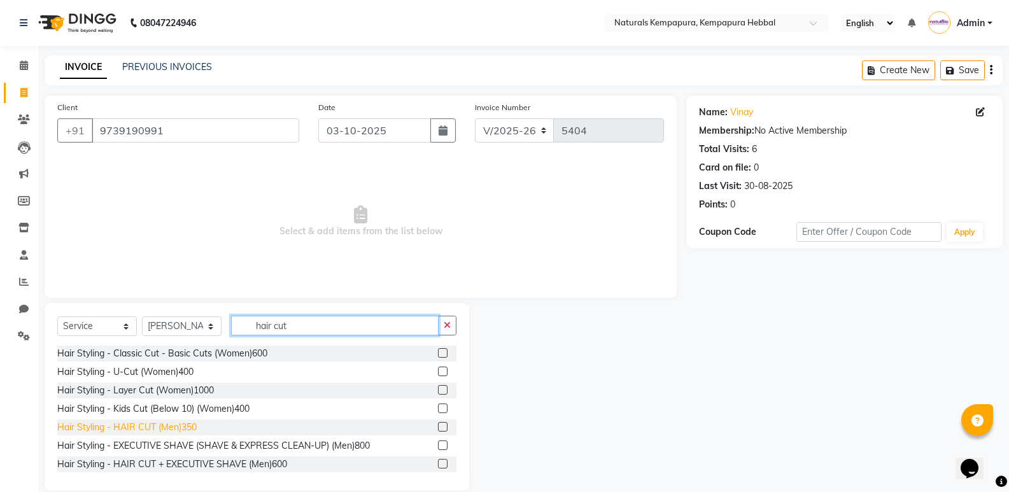
type input "hair cut"
click at [187, 425] on div "Hair Styling - HAIR CUT (Men)350" at bounding box center [126, 427] width 139 height 13
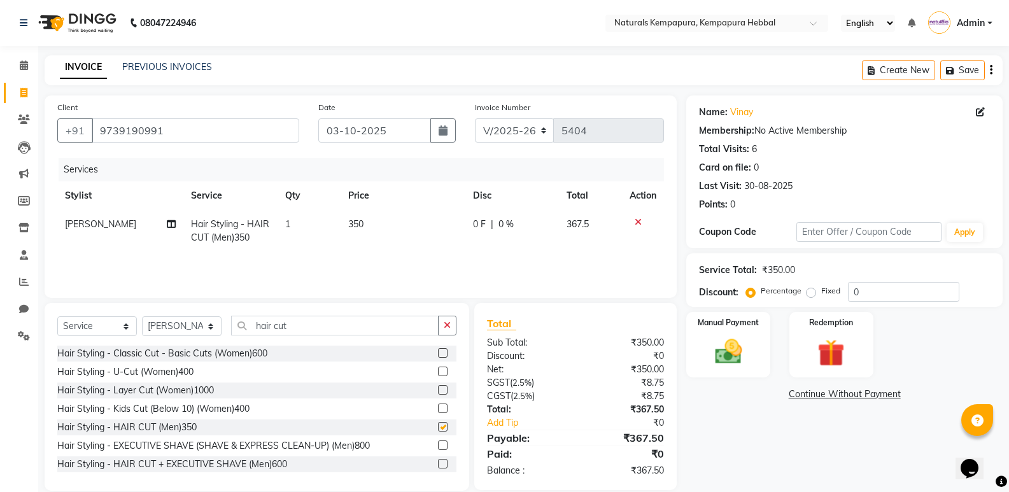
checkbox input "false"
drag, startPoint x: 328, startPoint y: 327, endPoint x: 212, endPoint y: 303, distance: 118.3
click at [244, 315] on div "Select Service Product Membership Package Voucher Prepaid Gift Card Select Styl…" at bounding box center [257, 397] width 425 height 188
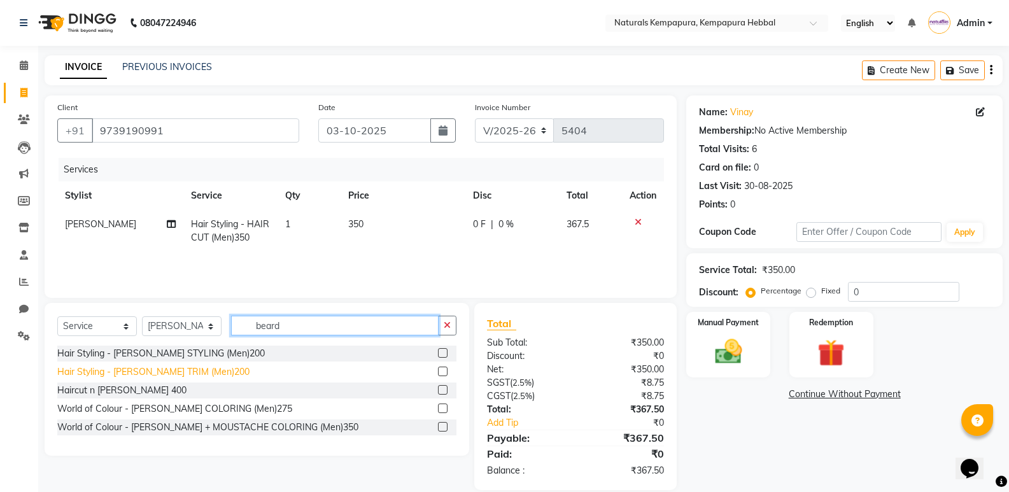
type input "beard"
click at [208, 374] on div "Hair Styling - [PERSON_NAME] TRIM (Men)200" at bounding box center [153, 371] width 192 height 13
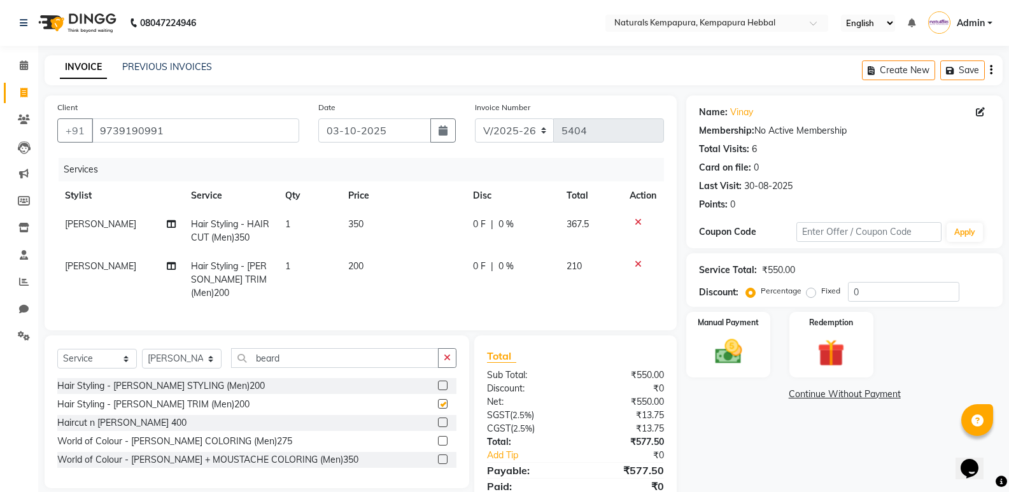
checkbox input "false"
drag, startPoint x: 246, startPoint y: 351, endPoint x: 93, endPoint y: 350, distance: 153.5
click at [93, 350] on div "Select Service Product Membership Package Voucher Prepaid Gift Card Select Styl…" at bounding box center [256, 363] width 399 height 30
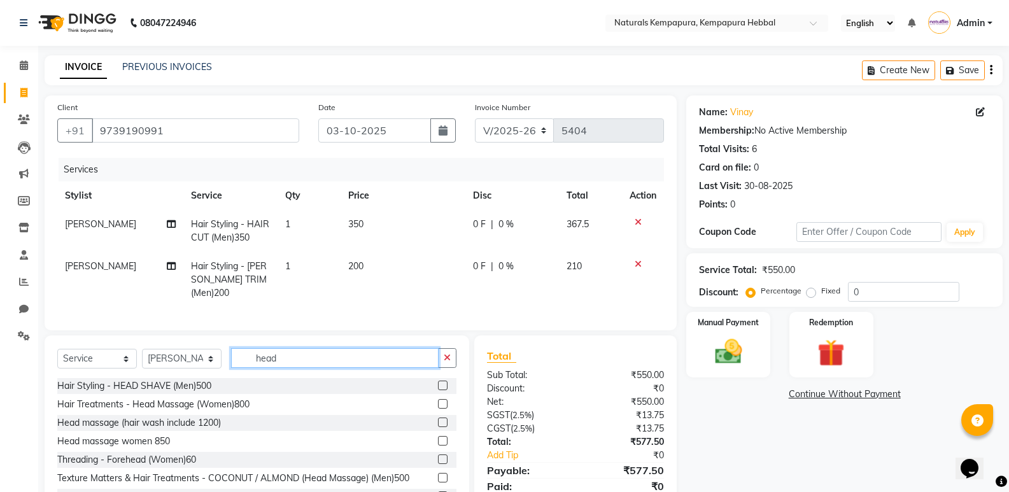
scroll to position [46, 0]
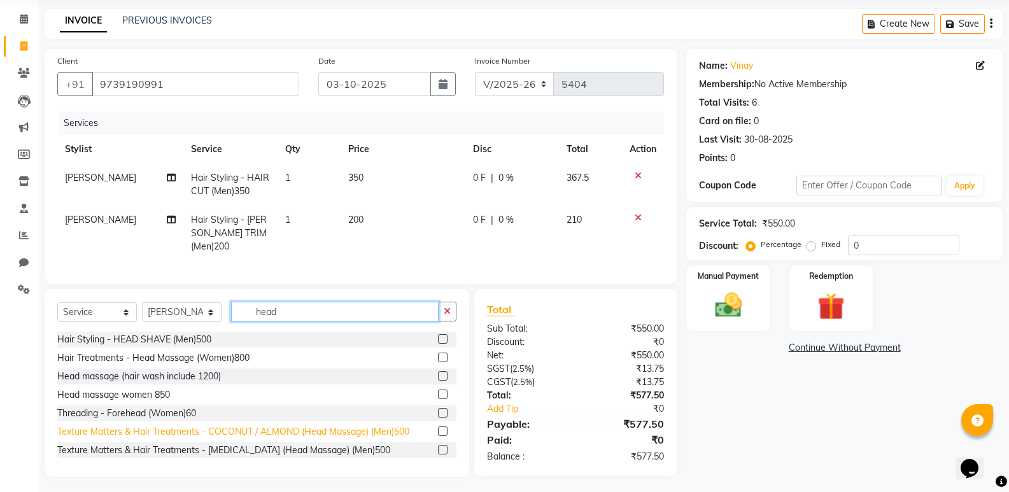
type input "head"
click at [373, 425] on div "Texture Matters & Hair Treatments - COCONUT / ALMOND (Head Massage) (Men)500" at bounding box center [233, 431] width 352 height 13
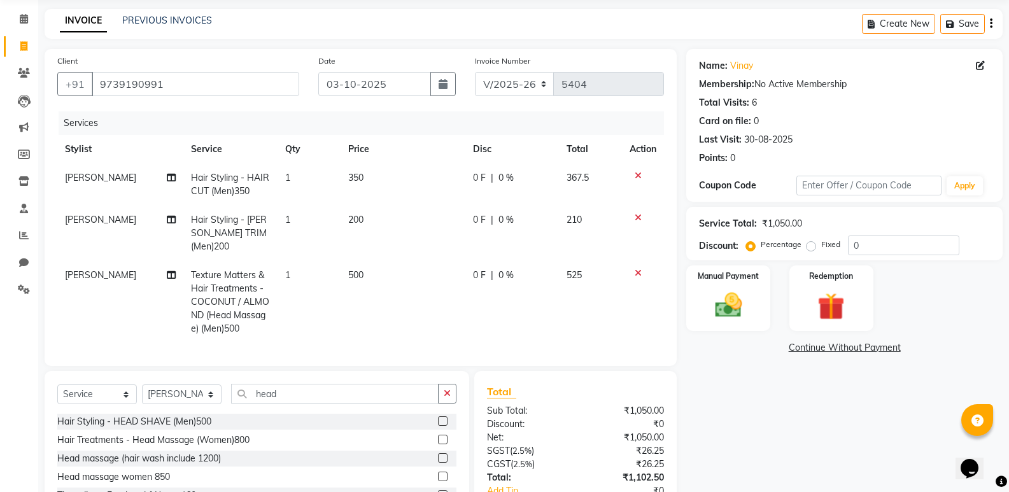
checkbox input "false"
click at [426, 183] on td "350" at bounding box center [403, 185] width 125 height 42
select select "70448"
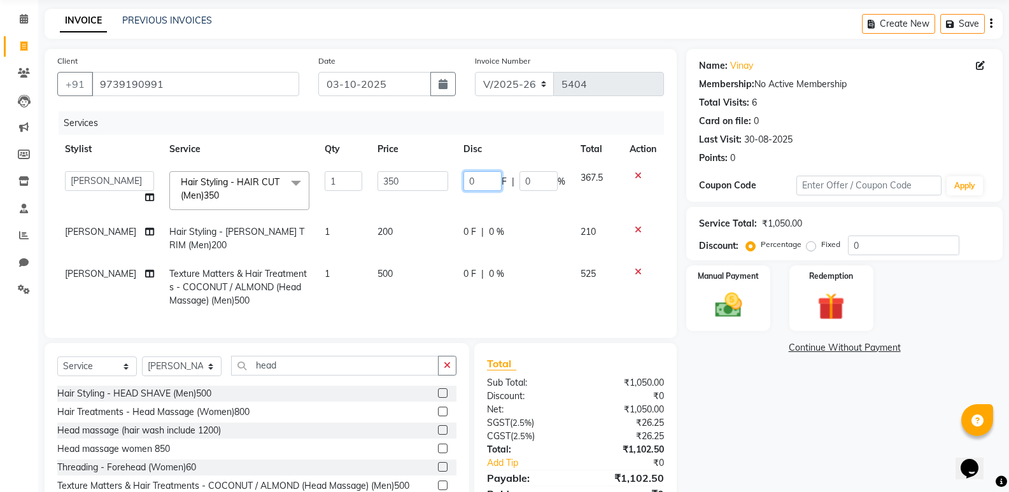
click at [466, 175] on input "0" at bounding box center [483, 181] width 38 height 20
click at [469, 177] on input "0" at bounding box center [483, 181] width 38 height 20
type input "75"
click at [458, 236] on tr "MOHD SUHAIL Hair Styling - BEARD TRIM (Men)200 1 200 0 F | 0 % 210" at bounding box center [360, 239] width 607 height 42
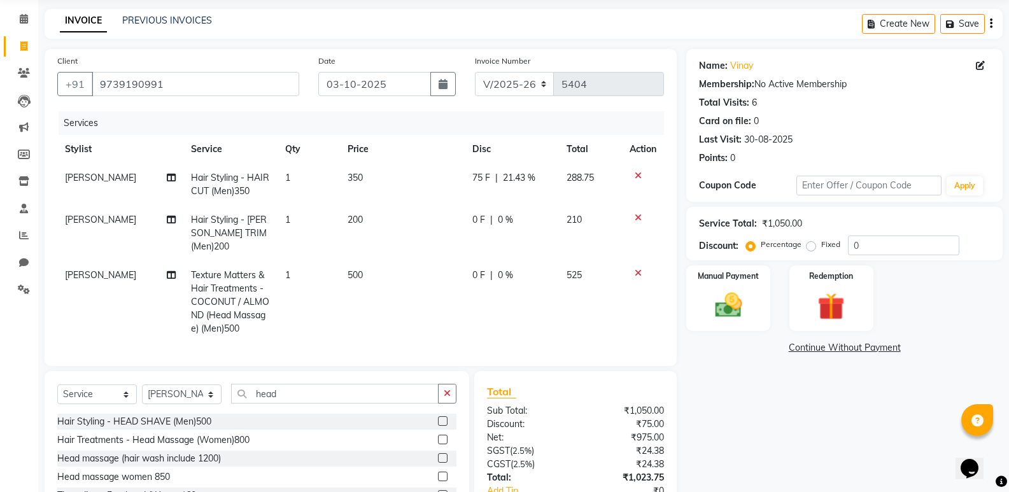
click at [467, 220] on td "0 F | 0 %" at bounding box center [512, 233] width 94 height 55
select select "70448"
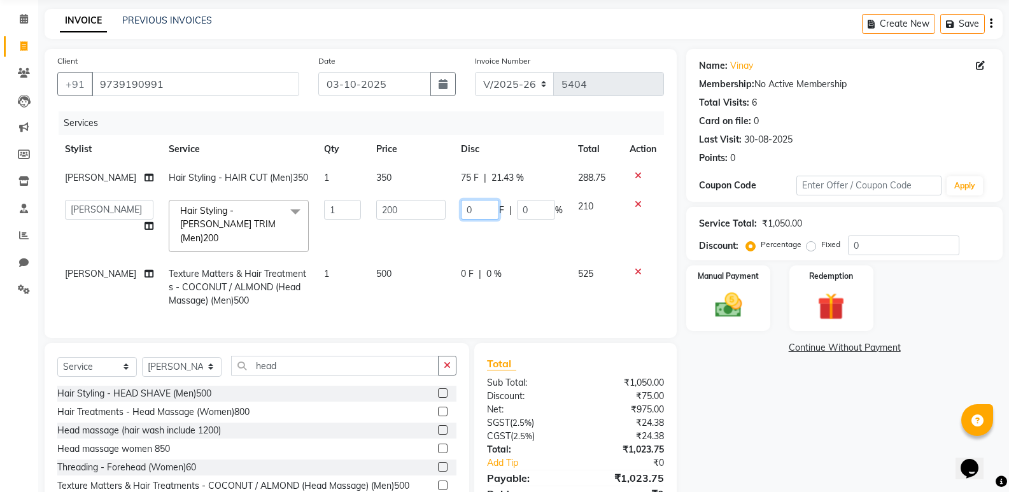
click at [468, 220] on input "0" at bounding box center [480, 210] width 38 height 20
click at [457, 222] on tr "ADARSH DANISH DURGA HARI HARAN JENNIFER Manager MOHD AARIS MOHD ANAS MOHD MOBEE…" at bounding box center [360, 225] width 607 height 67
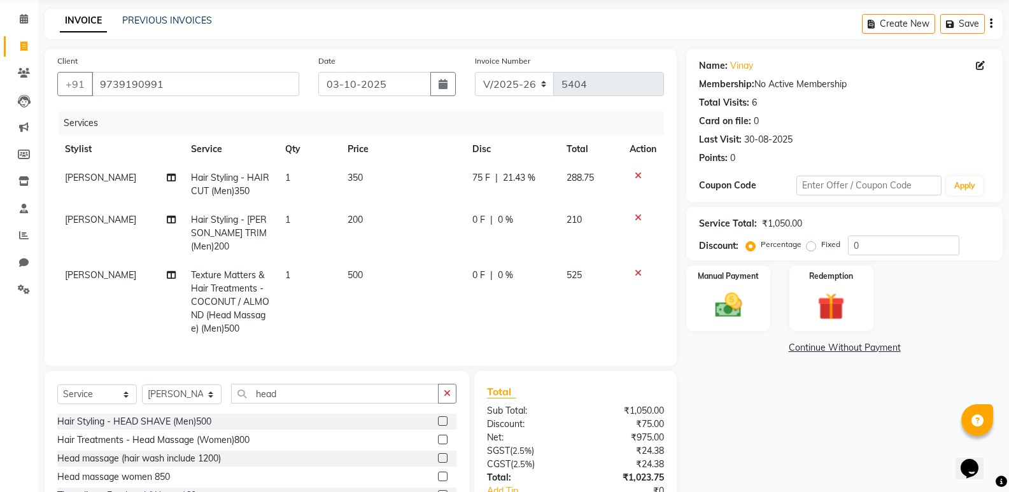
click at [472, 220] on span "0 F" at bounding box center [478, 219] width 13 height 13
select select "70448"
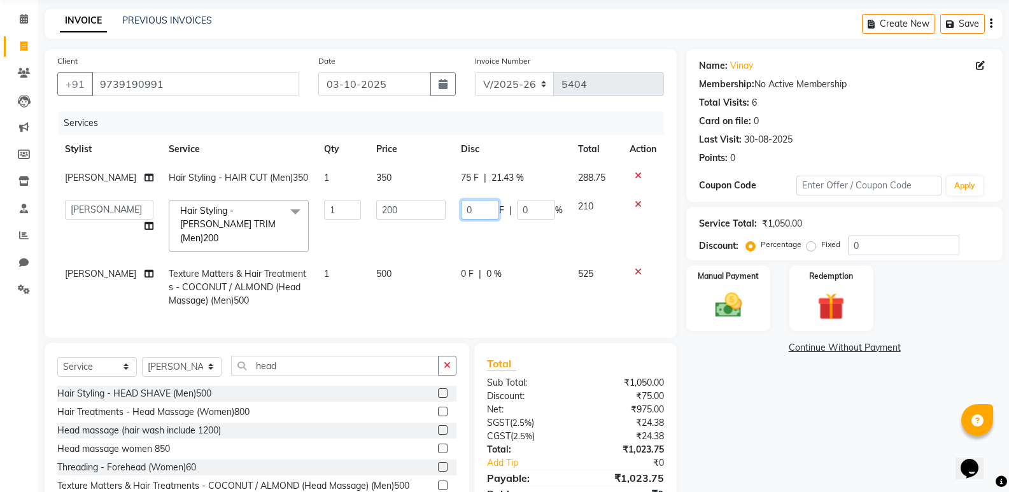
click at [464, 216] on input "0" at bounding box center [480, 210] width 38 height 20
type input "20"
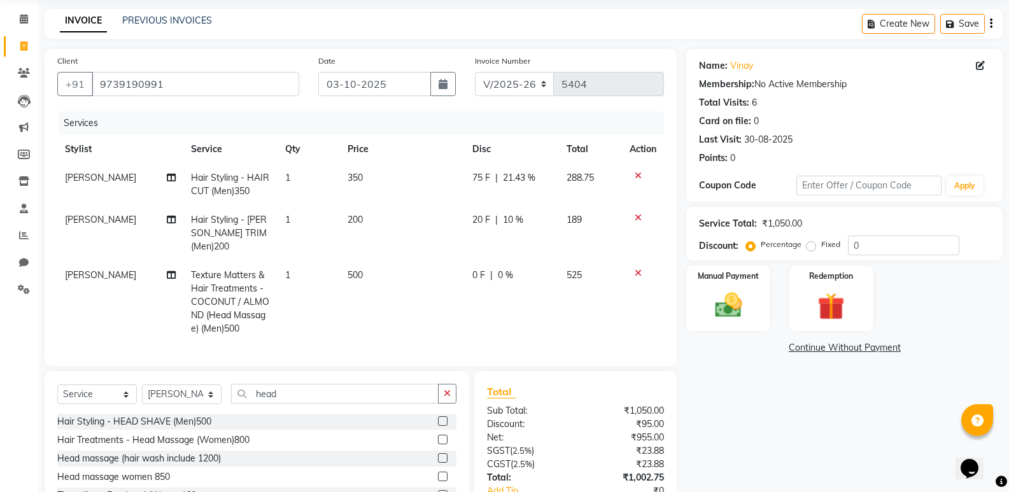
scroll to position [129, 0]
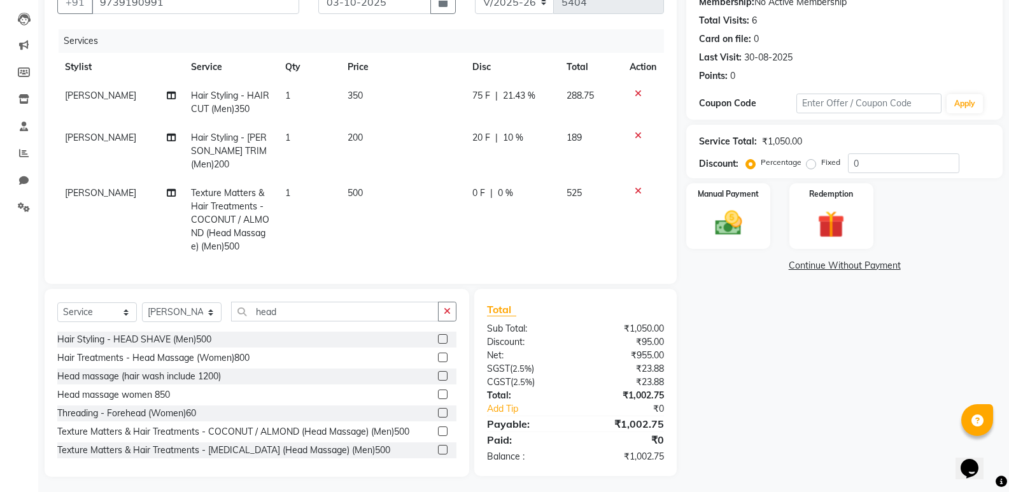
click at [87, 186] on td "[PERSON_NAME]" at bounding box center [120, 220] width 126 height 82
select select "70448"
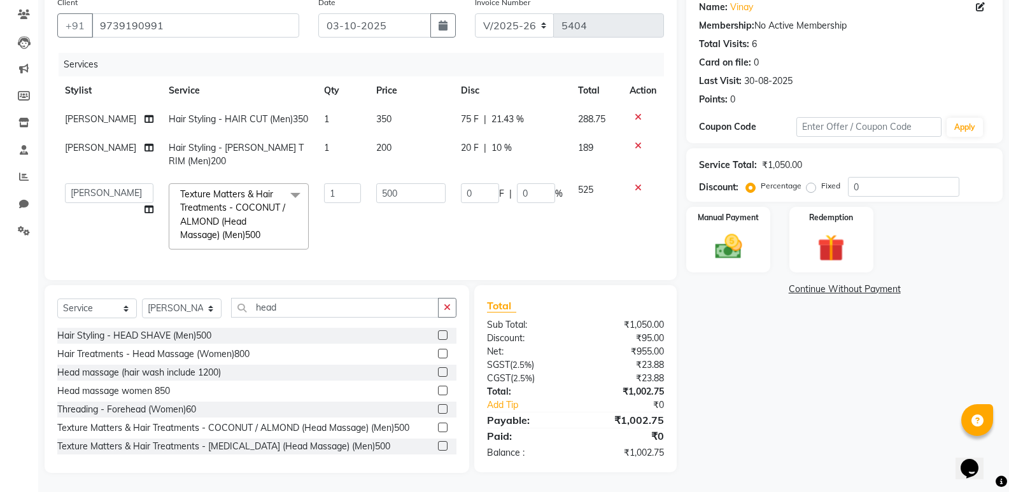
scroll to position [128, 0]
click at [90, 185] on select "ADARSH DANISH DURGA HARI HARAN JENNIFER Manager MOHD AARIS MOHD ANAS MOHD MOBEE…" at bounding box center [109, 193] width 89 height 20
select select "70441"
click at [429, 227] on td "500" at bounding box center [411, 217] width 85 height 82
click at [720, 231] on img at bounding box center [728, 247] width 45 height 32
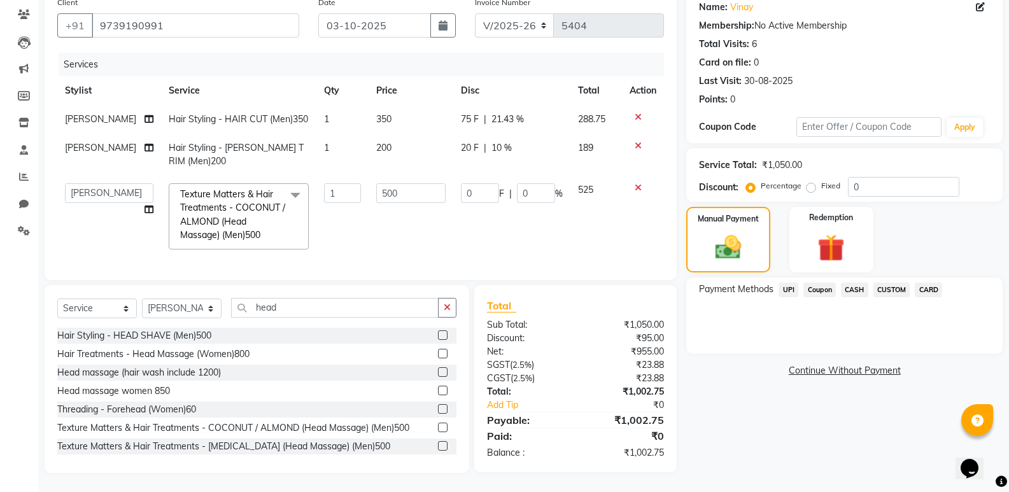
click at [789, 283] on span "UPI" at bounding box center [789, 290] width 20 height 15
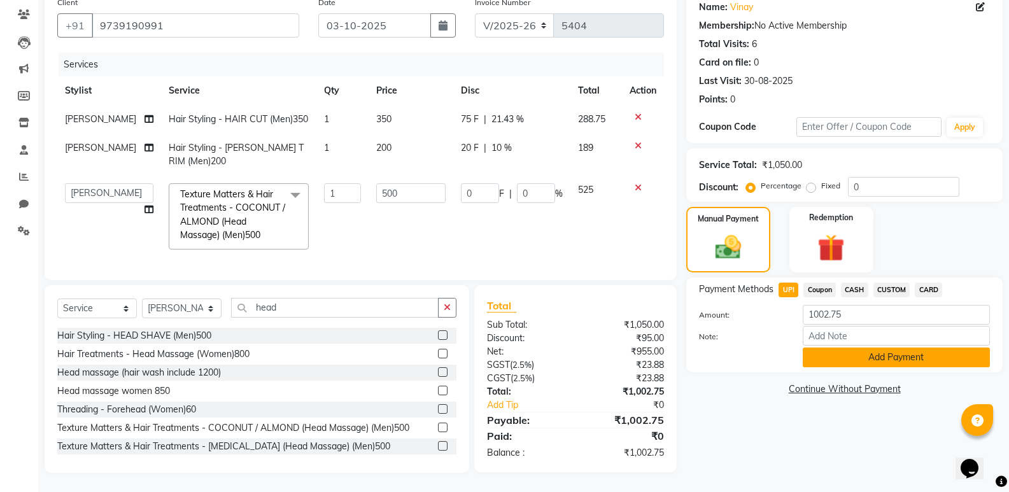
click at [837, 348] on button "Add Payment" at bounding box center [896, 358] width 187 height 20
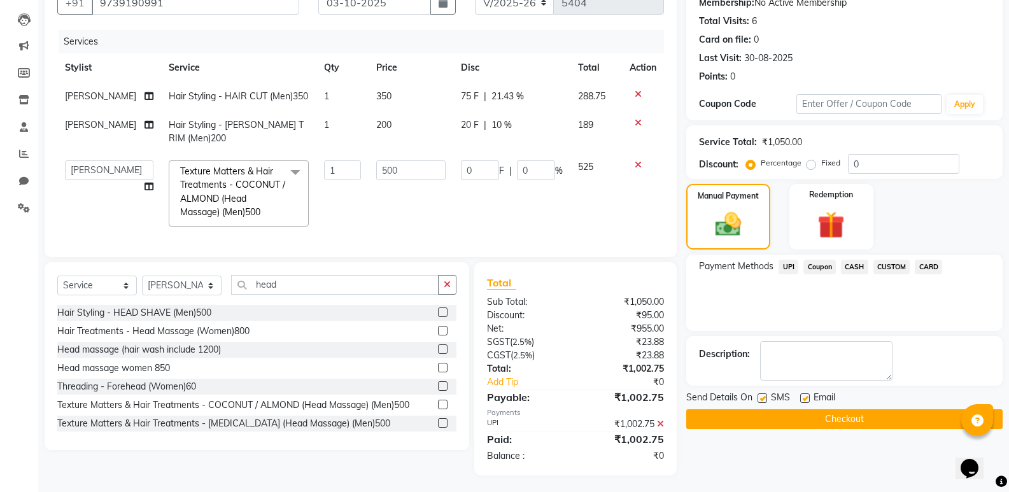
scroll to position [153, 0]
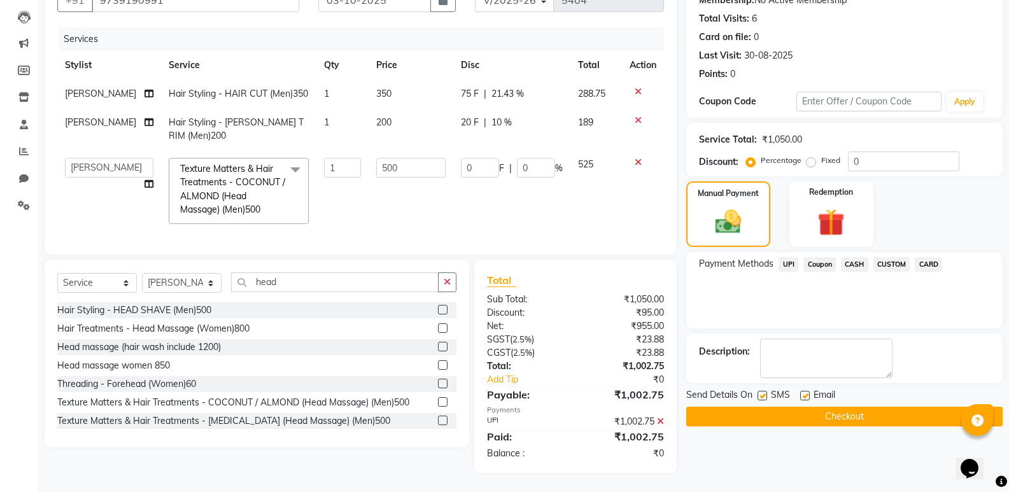
click at [803, 391] on div at bounding box center [804, 397] width 8 height 13
click at [805, 391] on label at bounding box center [805, 396] width 10 height 10
click at [805, 392] on input "checkbox" at bounding box center [804, 396] width 8 height 8
checkbox input "false"
click at [806, 407] on button "Checkout" at bounding box center [844, 417] width 316 height 20
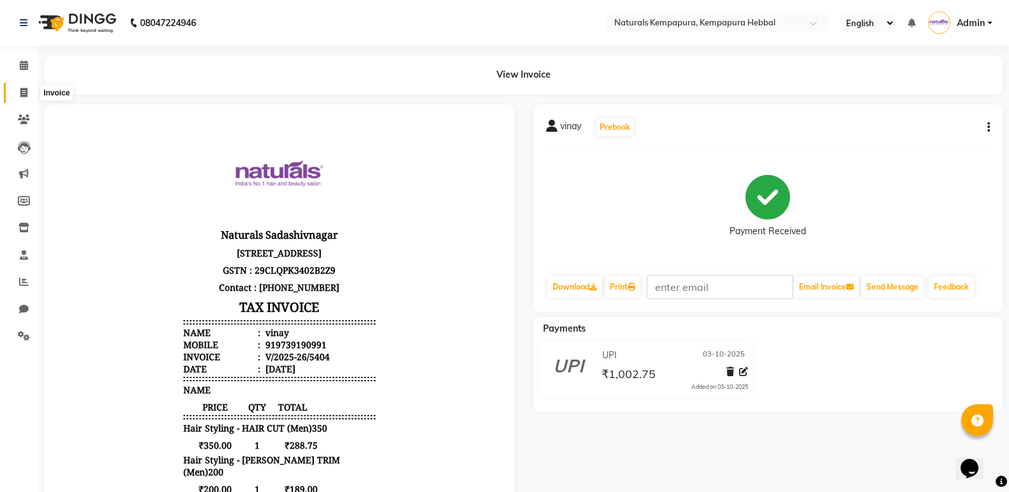
click at [29, 99] on span at bounding box center [24, 93] width 22 height 15
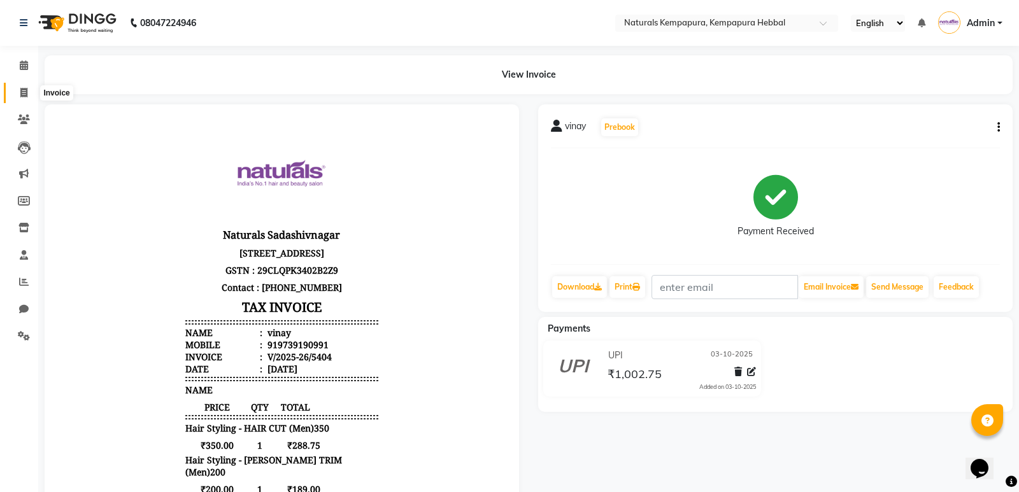
select select "7848"
select select "service"
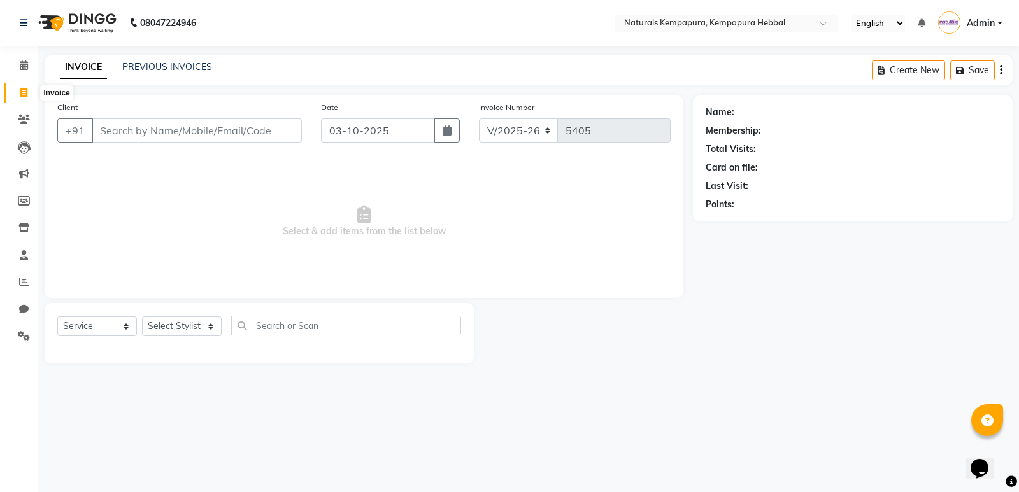
click at [20, 94] on icon at bounding box center [23, 93] width 7 height 10
select select "service"
type input "5405"
select select "7848"
click at [153, 134] on input "Client" at bounding box center [197, 130] width 210 height 24
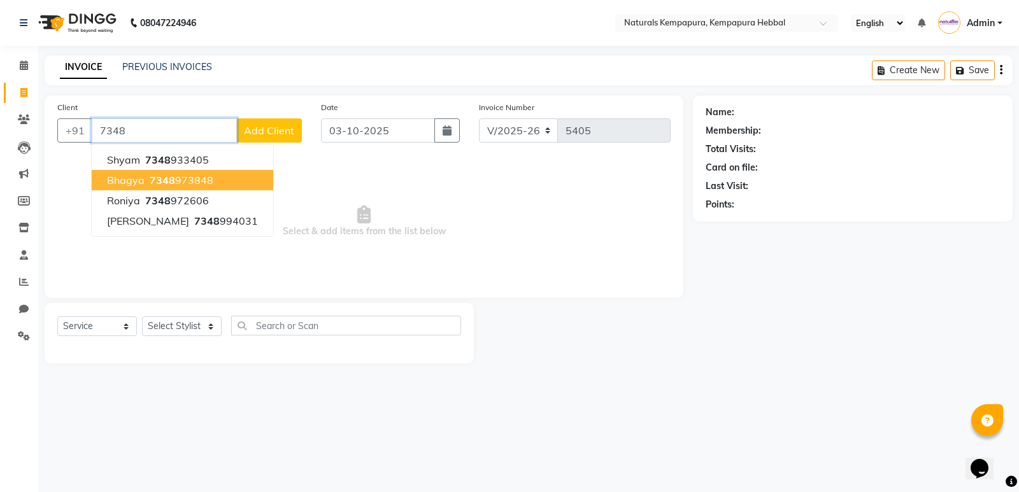
click at [167, 188] on button "bhagya 7348 973848" at bounding box center [182, 180] width 181 height 20
type input "7348973848"
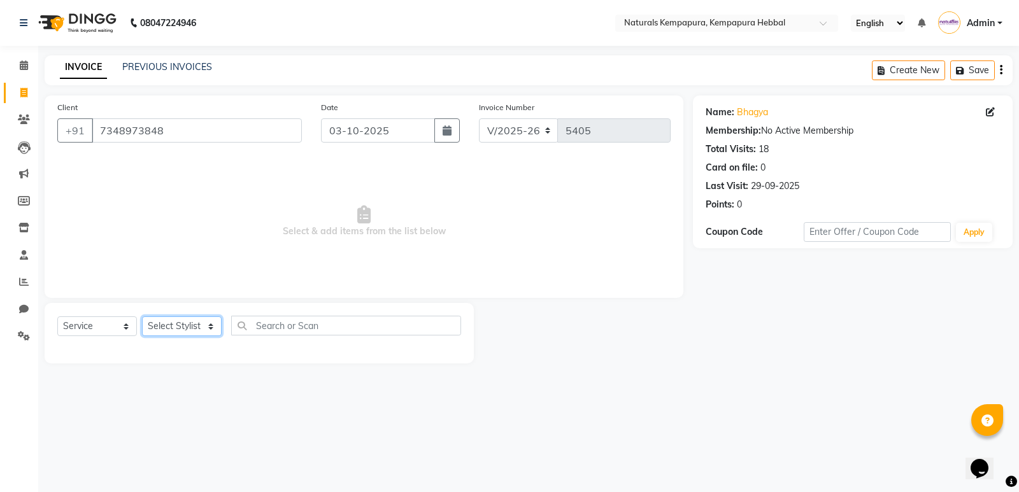
click at [181, 323] on select "Select Stylist ADARSH DANISH DURGA HARI HARAN JENNIFER Manager MOHD AARIS MOHD …" at bounding box center [182, 326] width 80 height 20
select select "70439"
click at [142, 316] on select "Select Stylist ADARSH DANISH DURGA HARI HARAN JENNIFER Manager MOHD AARIS MOHD …" at bounding box center [182, 326] width 80 height 20
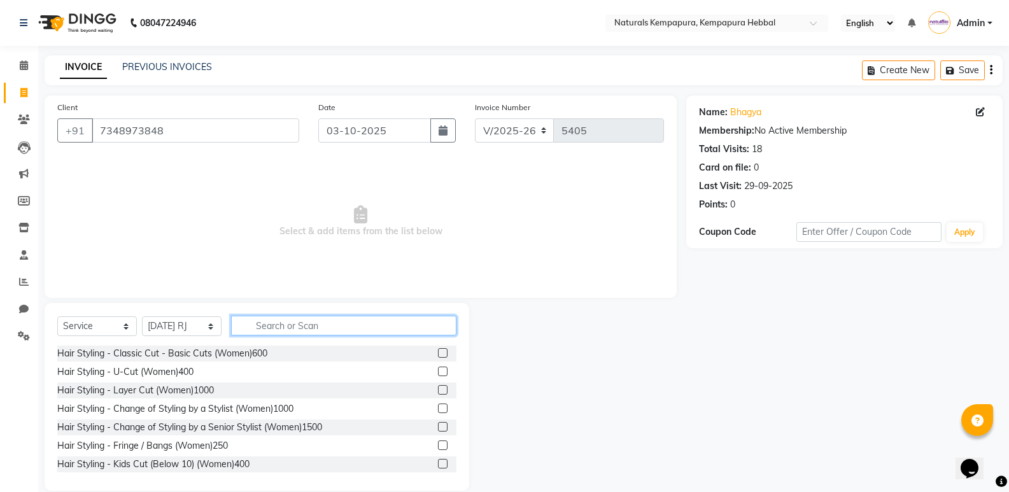
click at [259, 326] on input "text" at bounding box center [343, 326] width 225 height 20
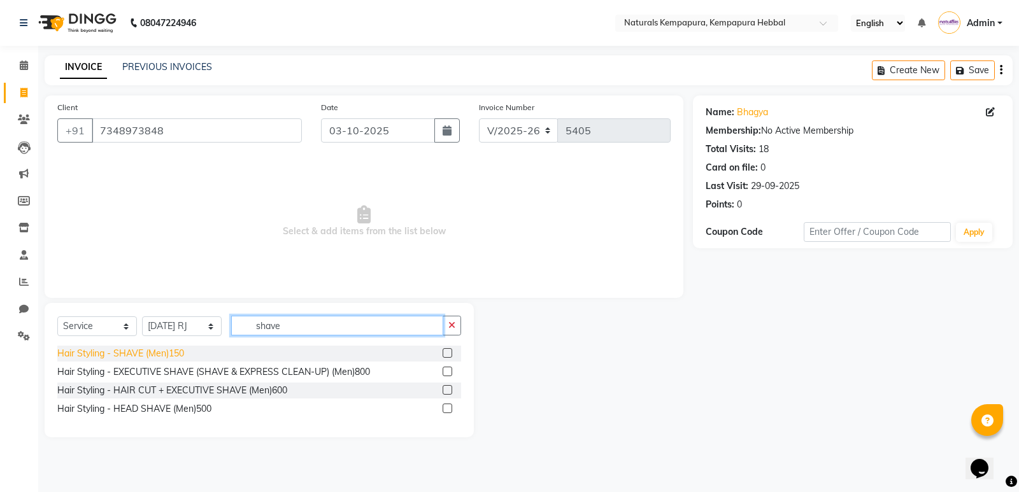
type input "shave"
click at [183, 357] on div "Hair Styling - SHAVE (Men)150" at bounding box center [120, 353] width 127 height 13
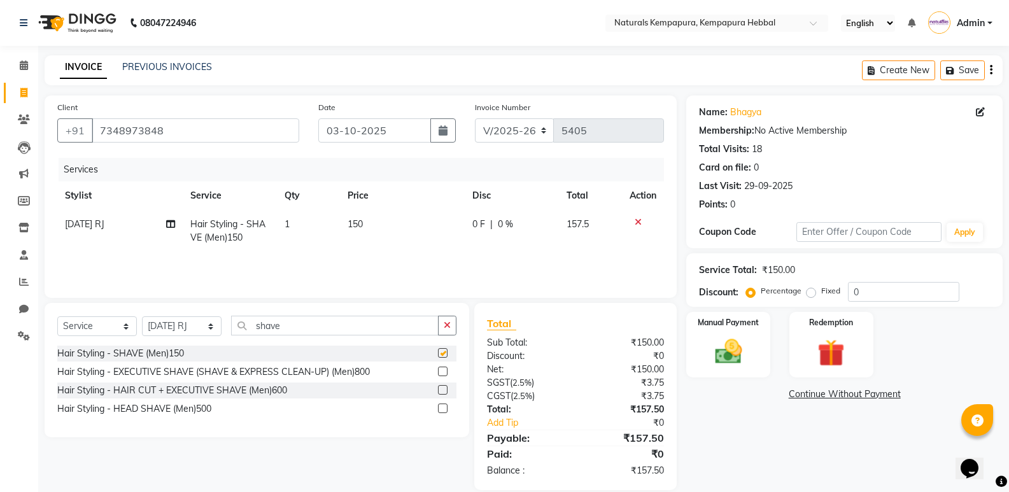
checkbox input "false"
click at [301, 334] on input "shave" at bounding box center [335, 326] width 208 height 20
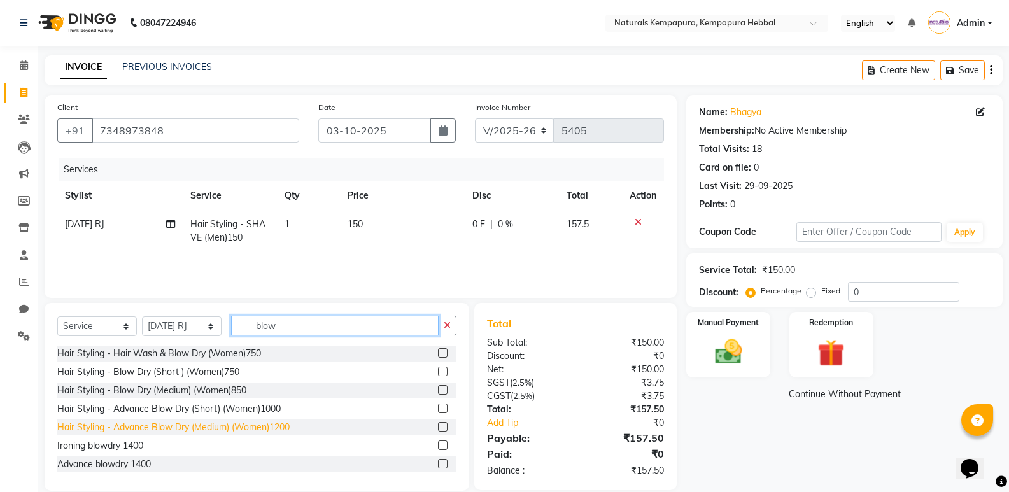
type input "blow"
click at [216, 429] on div "Hair Styling - Advance Blow Dry (Medium) (Women)1200" at bounding box center [173, 427] width 232 height 13
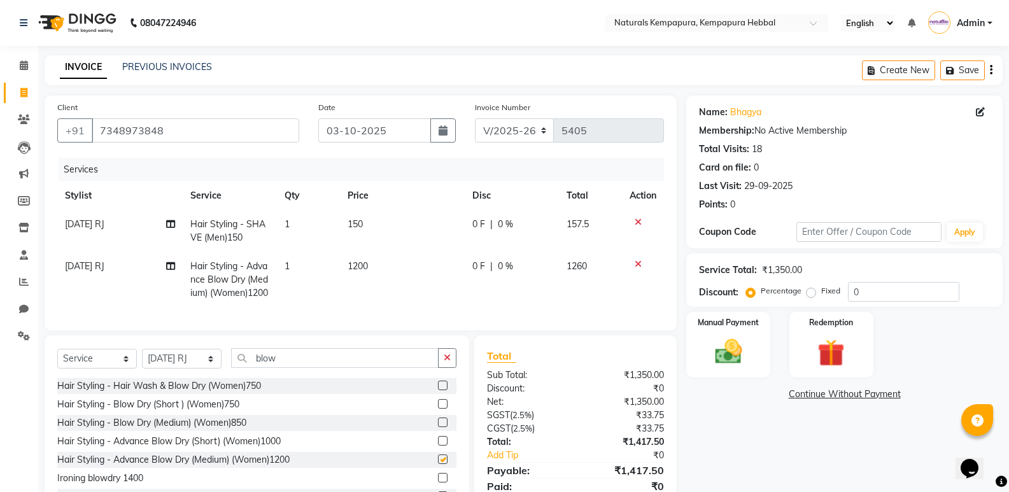
checkbox input "false"
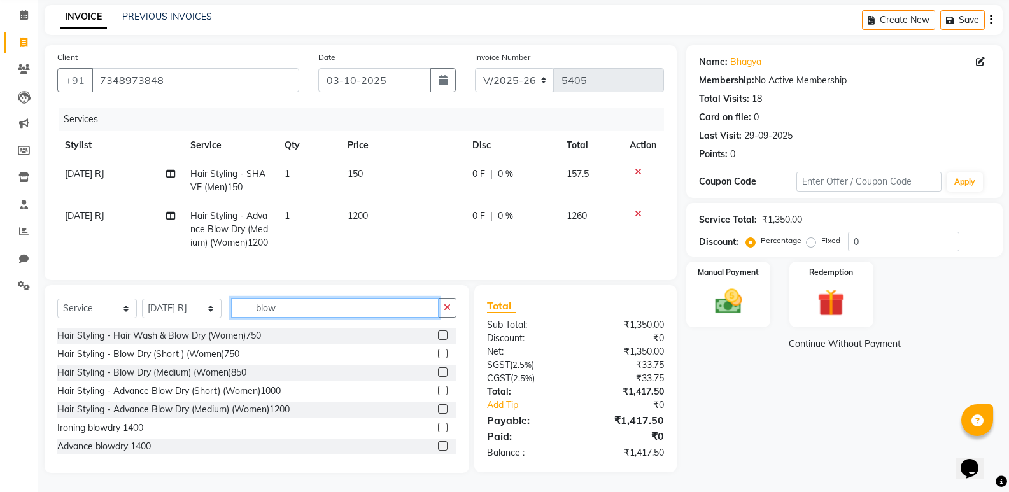
click at [285, 318] on input "blow" at bounding box center [335, 308] width 208 height 20
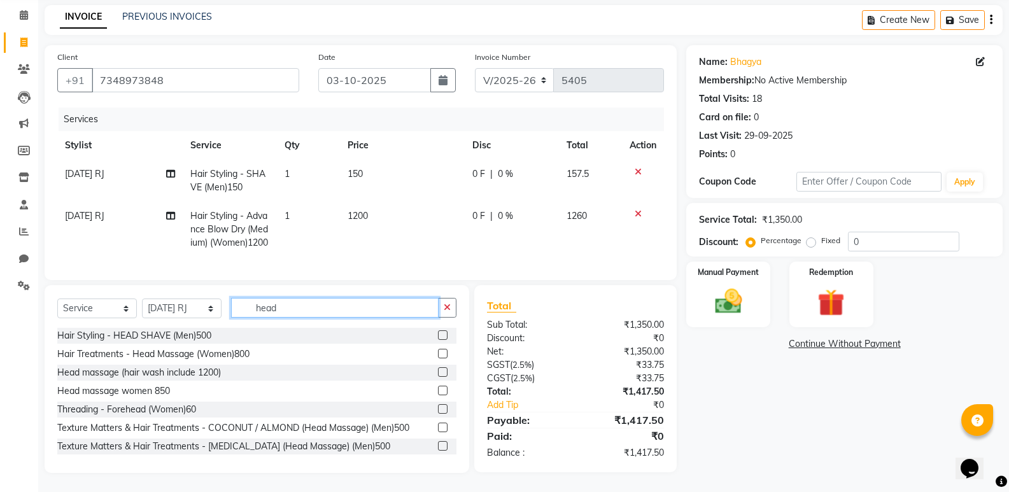
scroll to position [2, 0]
type input "head"
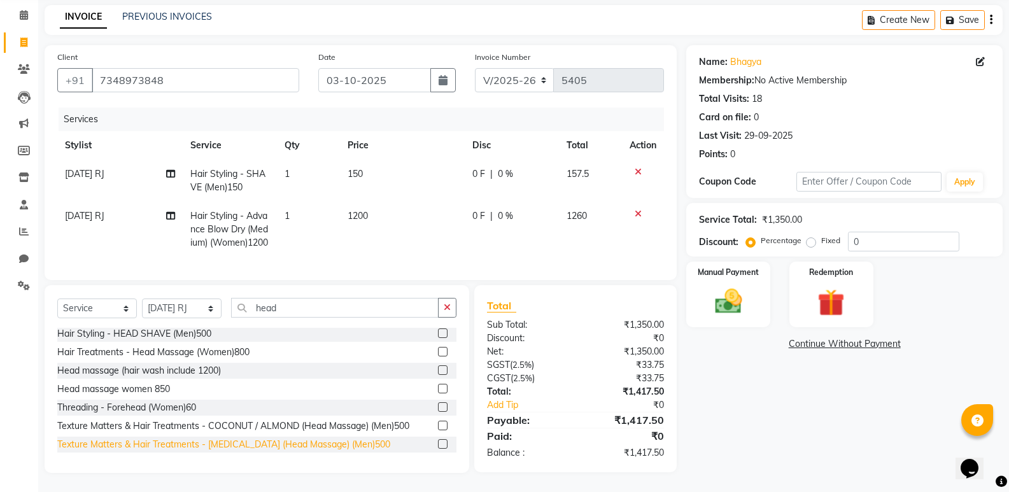
click at [243, 451] on div "Texture Matters & Hair Treatments - MENTHOL (Head Massage) (Men)500" at bounding box center [223, 444] width 333 height 13
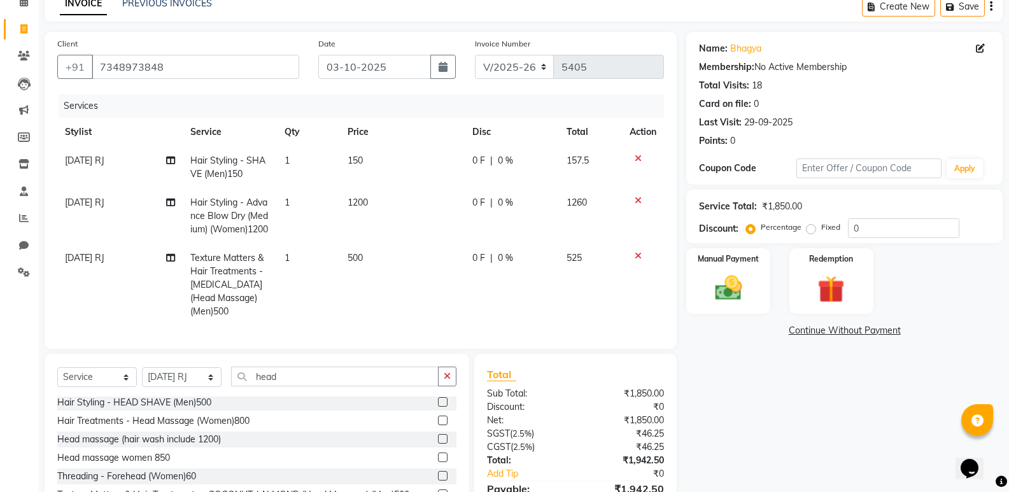
checkbox input "false"
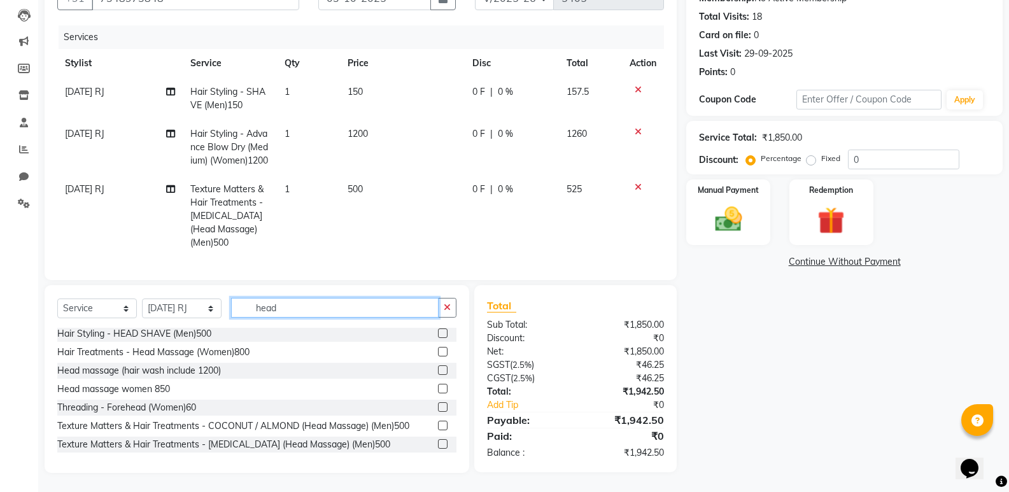
click at [285, 310] on input "head" at bounding box center [335, 308] width 208 height 20
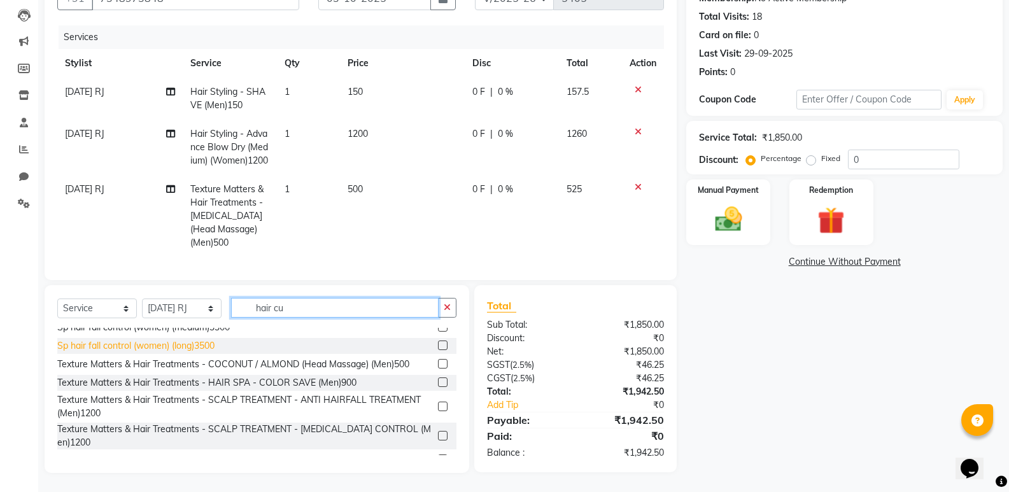
scroll to position [76, 0]
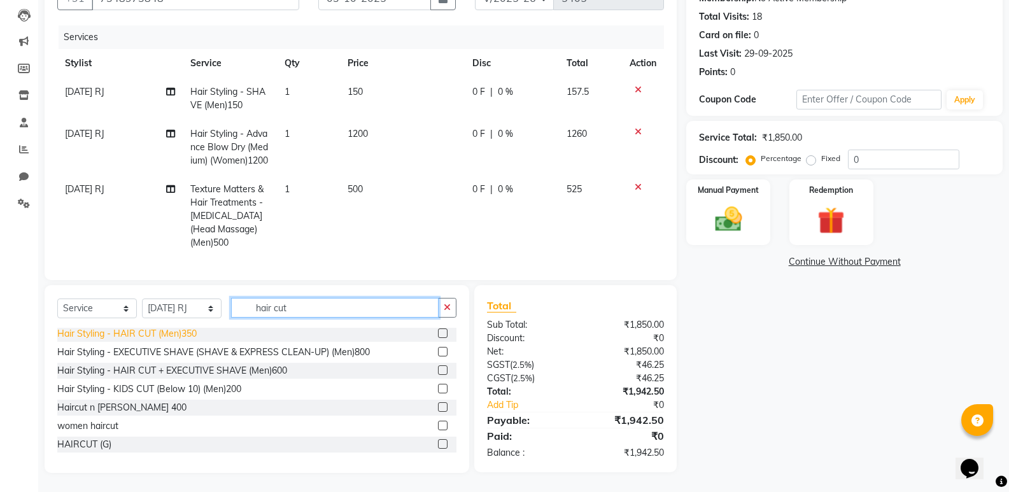
type input "hair cut"
click at [166, 336] on div "Hair Styling - HAIR CUT (Men)350" at bounding box center [126, 333] width 139 height 13
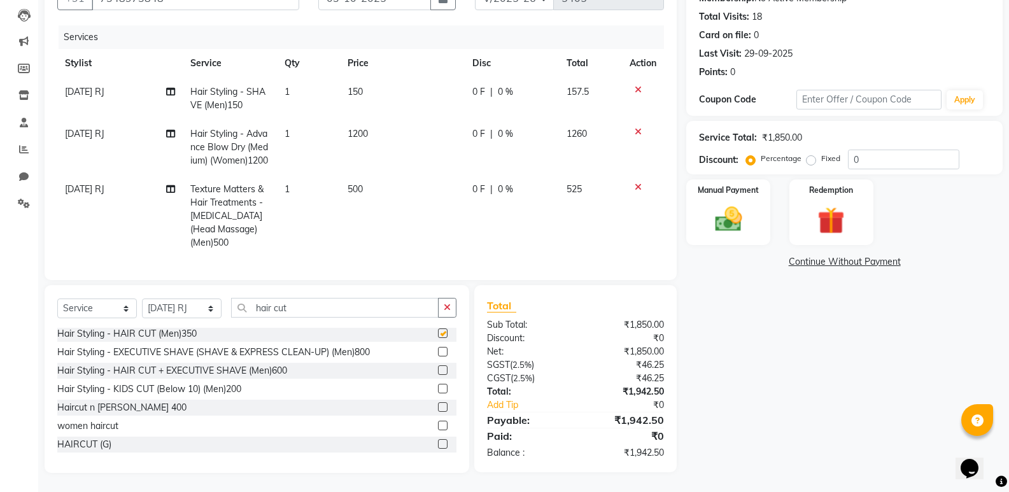
checkbox input "false"
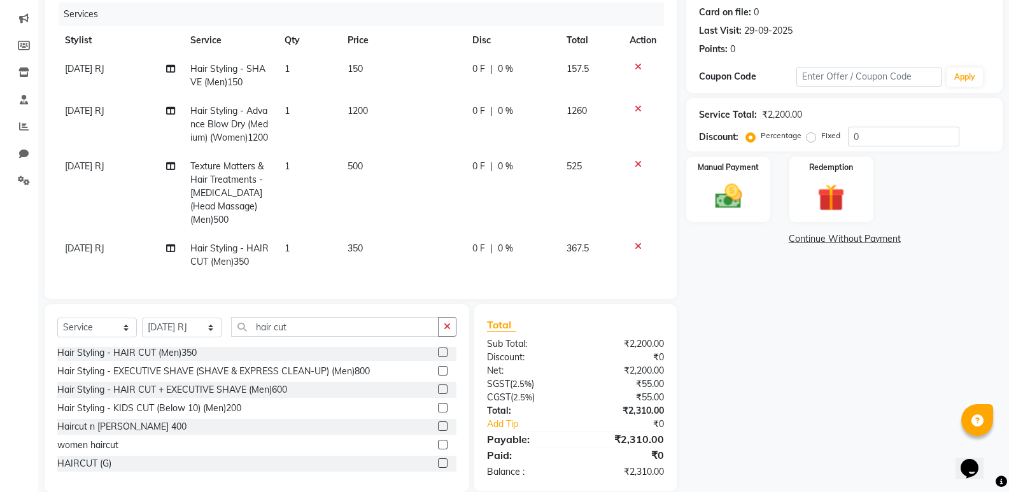
scroll to position [92, 0]
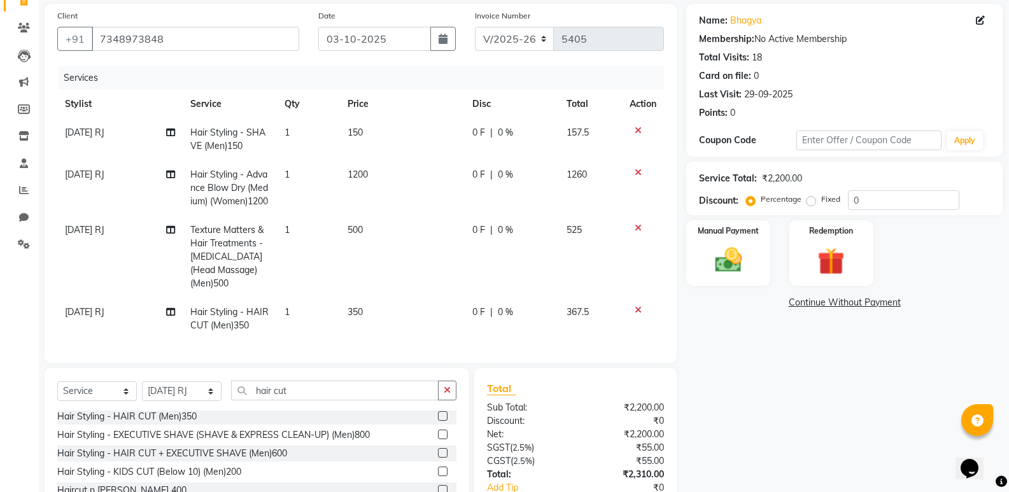
click at [464, 178] on td "1200" at bounding box center [402, 187] width 125 height 55
select select "70439"
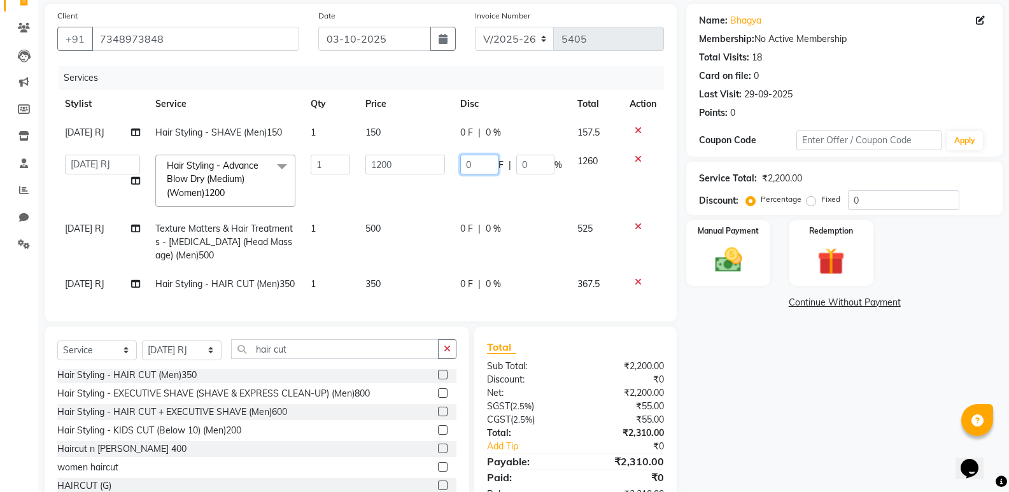
click at [466, 166] on input "0" at bounding box center [479, 165] width 38 height 20
type input "100"
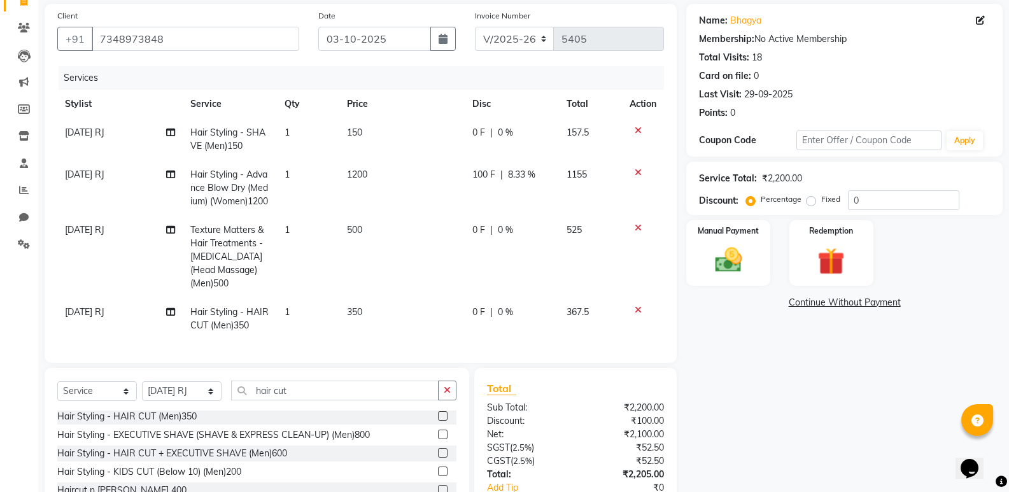
click at [454, 230] on tr "RAJA RJ Texture Matters & Hair Treatments - MENTHOL (Head Massage) (Men)500 1 5…" at bounding box center [360, 257] width 607 height 82
click at [473, 237] on span "0 F" at bounding box center [478, 229] width 13 height 13
select select "70439"
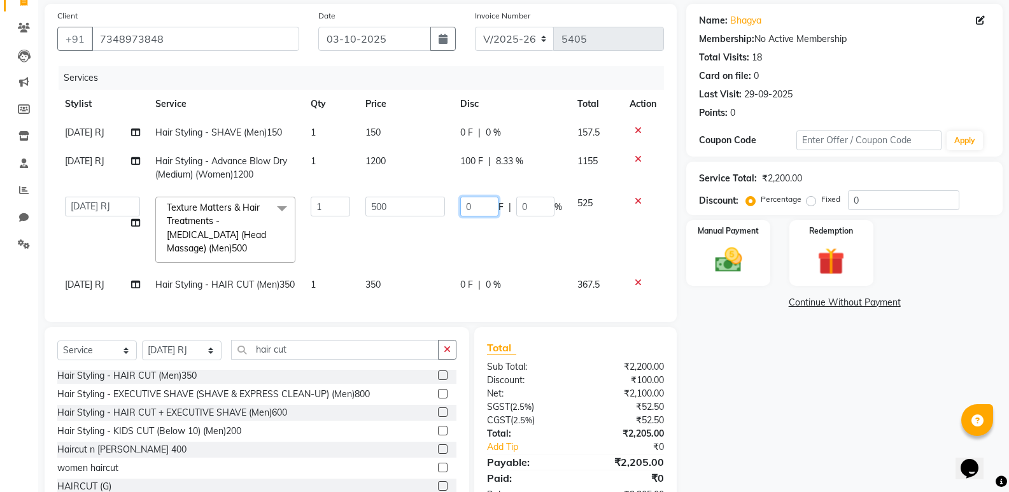
click at [465, 204] on input "0" at bounding box center [479, 207] width 38 height 20
type input "100"
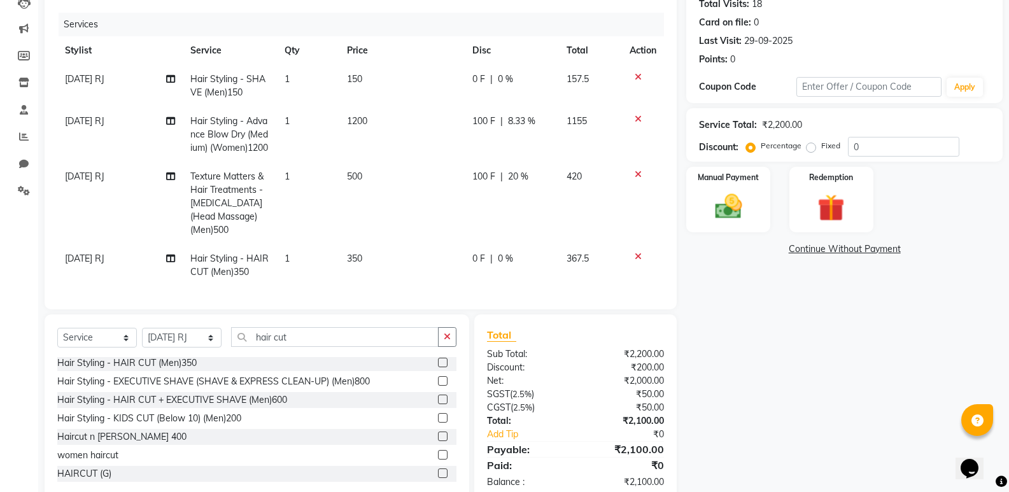
scroll to position [157, 0]
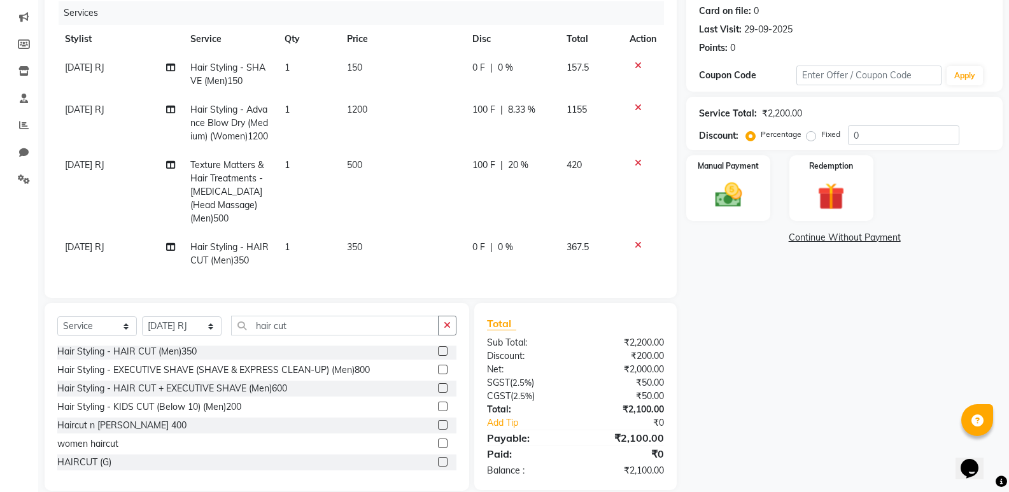
click at [460, 211] on tbody "RAJA RJ Hair Styling - SHAVE (Men)150 1 150 0 F | 0 % 157.5 RAJA RJ Hair Stylin…" at bounding box center [360, 164] width 607 height 222
click at [476, 254] on span "0 F" at bounding box center [478, 247] width 13 height 13
select select "70439"
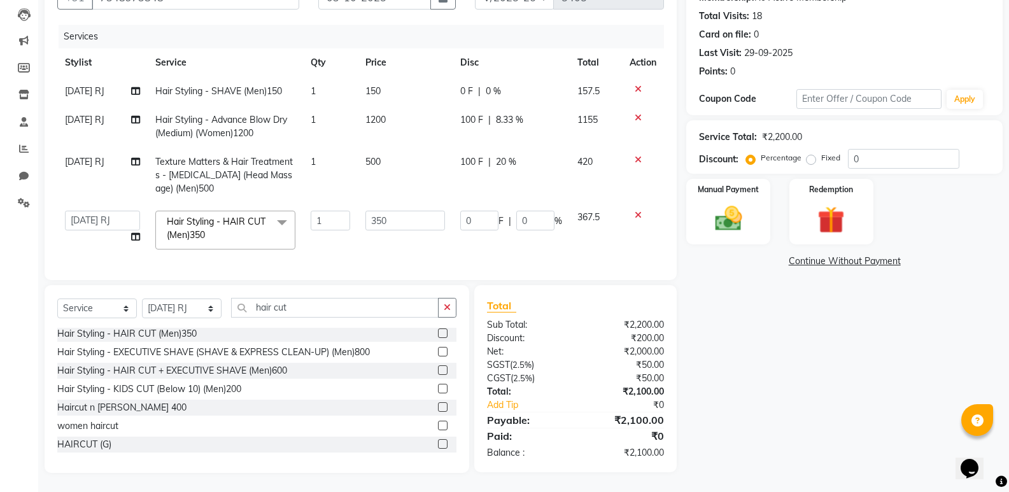
scroll to position [143, 0]
click at [473, 213] on input "0" at bounding box center [479, 221] width 38 height 20
type input "075"
click at [742, 396] on div "Name: Bhagya Membership: No Active Membership Total Visits: 18 Card on file: 0 …" at bounding box center [849, 217] width 326 height 511
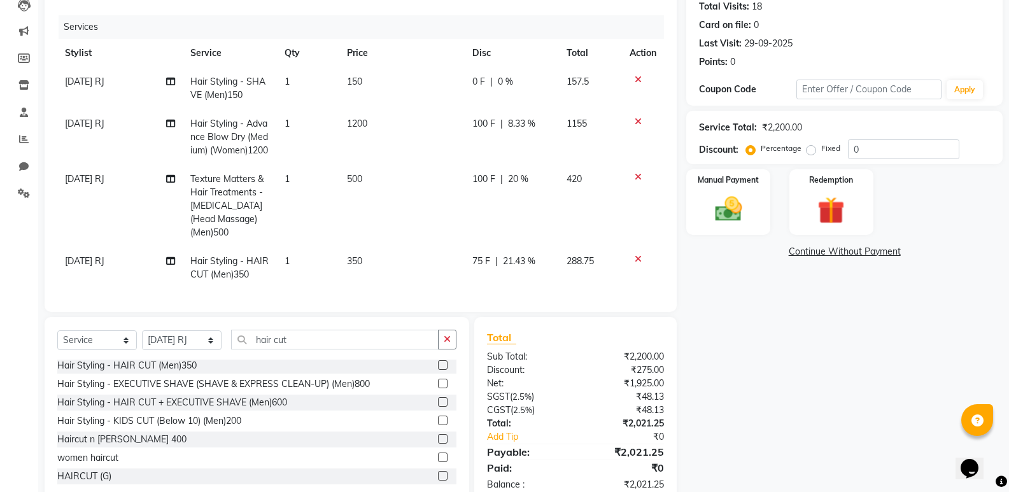
scroll to position [197, 0]
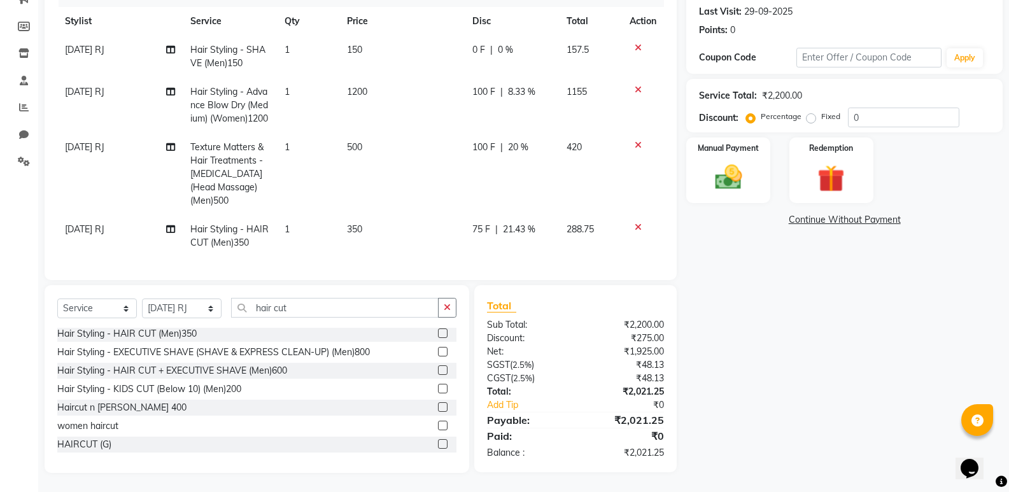
click at [478, 85] on span "100 F" at bounding box center [483, 91] width 23 height 13
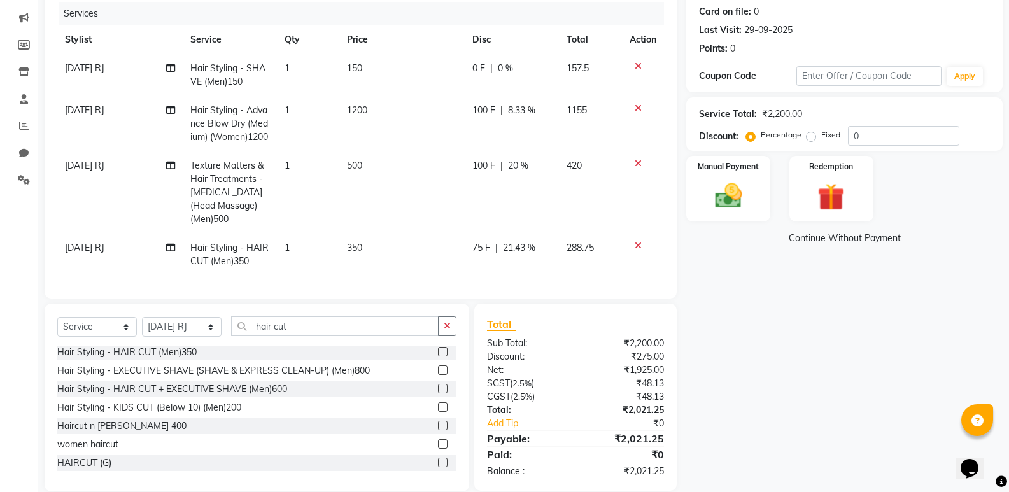
select select "70439"
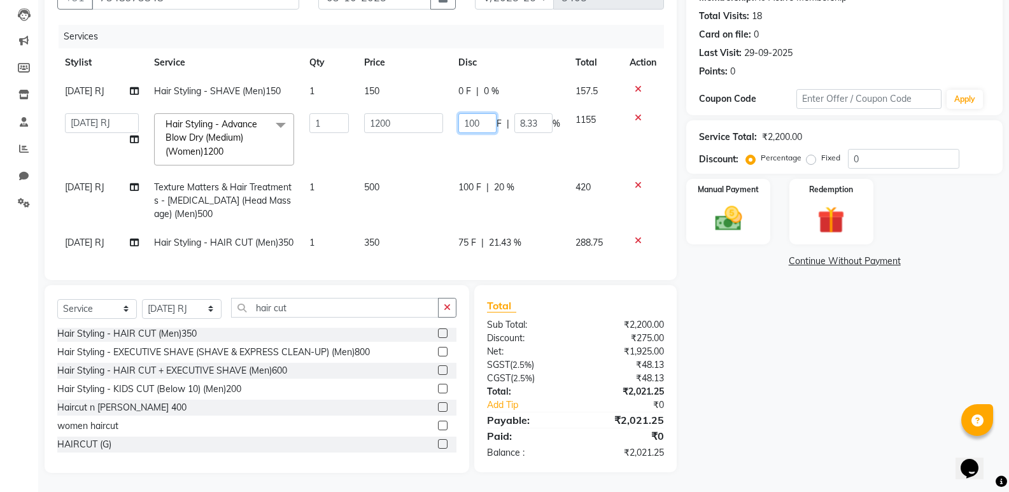
click at [482, 113] on input "100" at bounding box center [477, 123] width 38 height 20
type input "120"
click at [714, 353] on div "Name: Bhagya Membership: No Active Membership Total Visits: 18 Card on file: 0 …" at bounding box center [849, 217] width 326 height 511
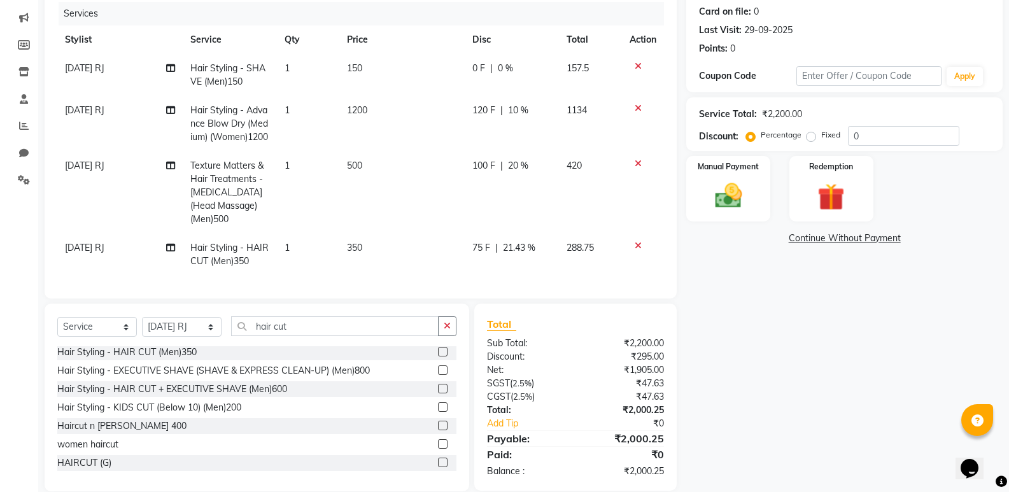
scroll to position [197, 0]
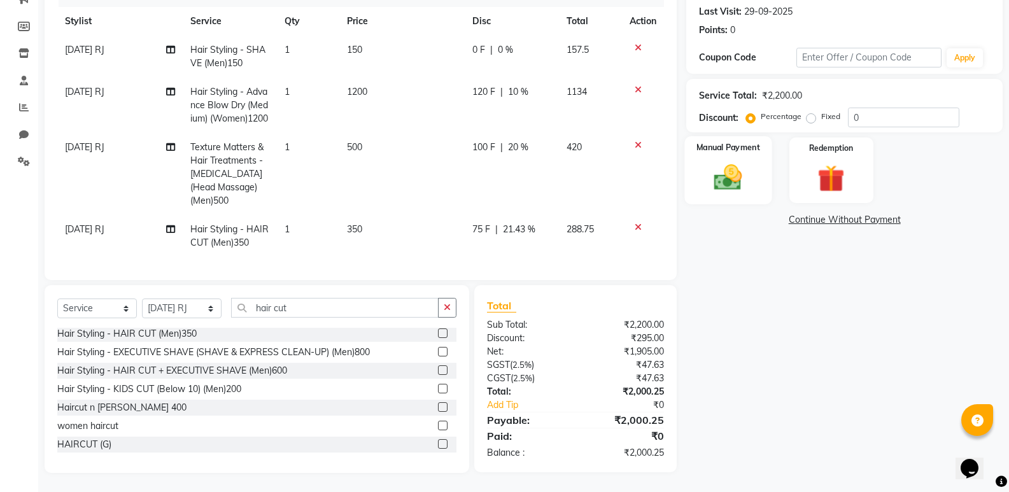
click at [715, 176] on div "Manual Payment" at bounding box center [728, 170] width 87 height 68
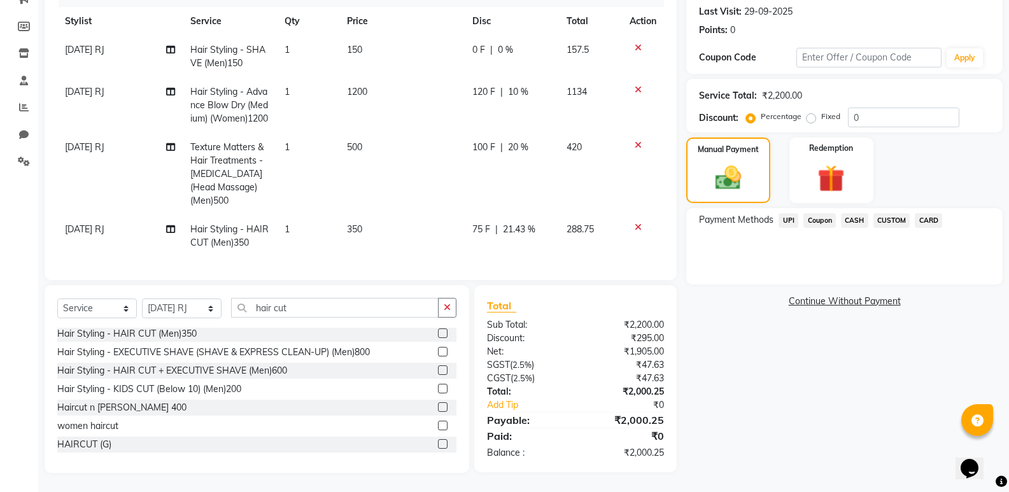
scroll to position [134, 0]
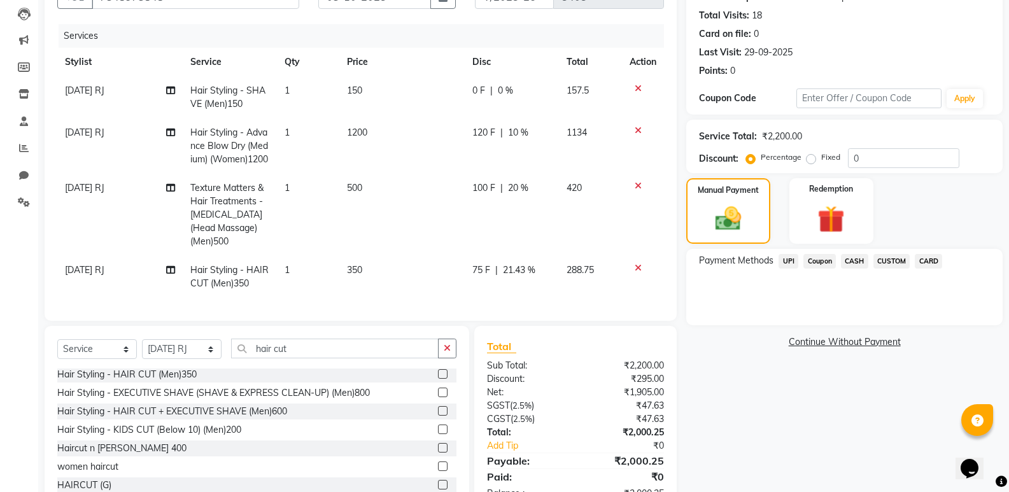
click at [485, 132] on span "120 F" at bounding box center [483, 132] width 23 height 13
select select "70439"
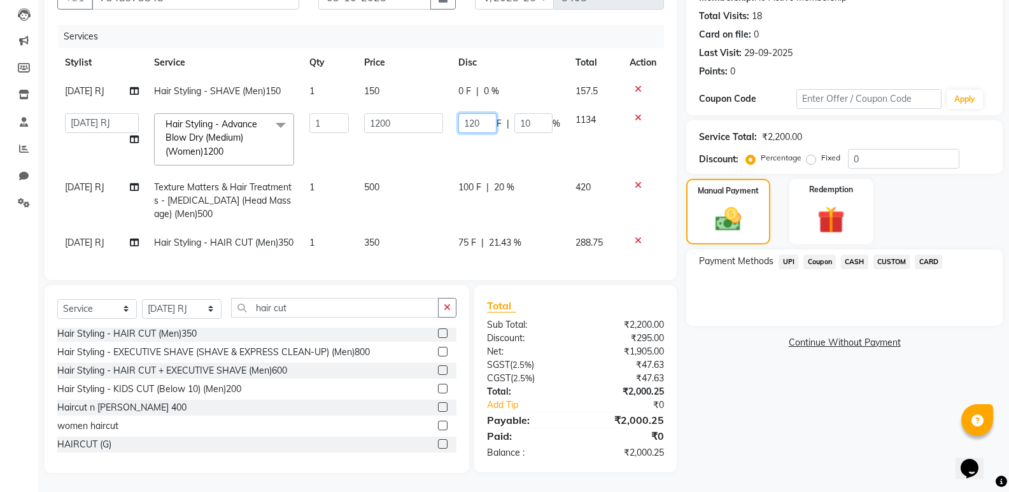
click at [483, 118] on input "120" at bounding box center [477, 123] width 38 height 20
type input "100"
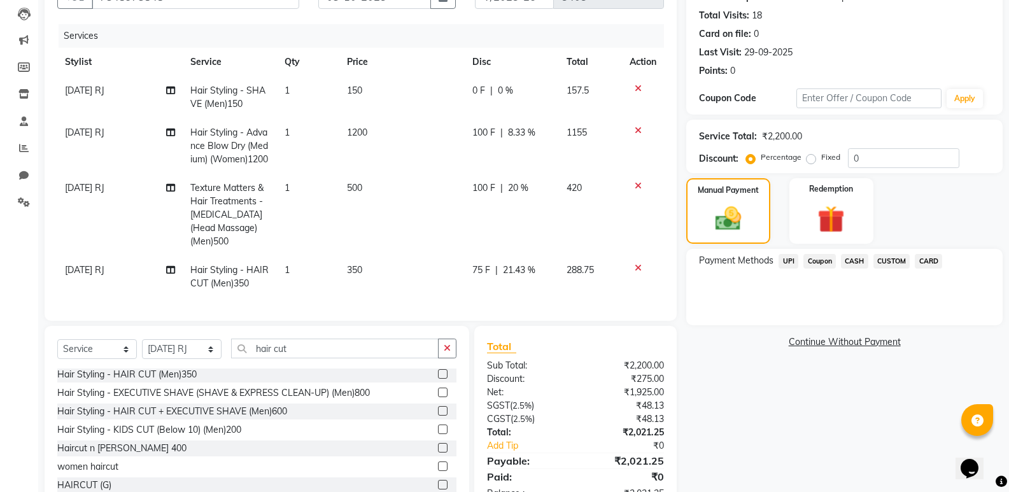
click at [737, 400] on div "Name: Bhagya Membership: No Active Membership Total Visits: 18 Card on file: 0 …" at bounding box center [849, 238] width 326 height 552
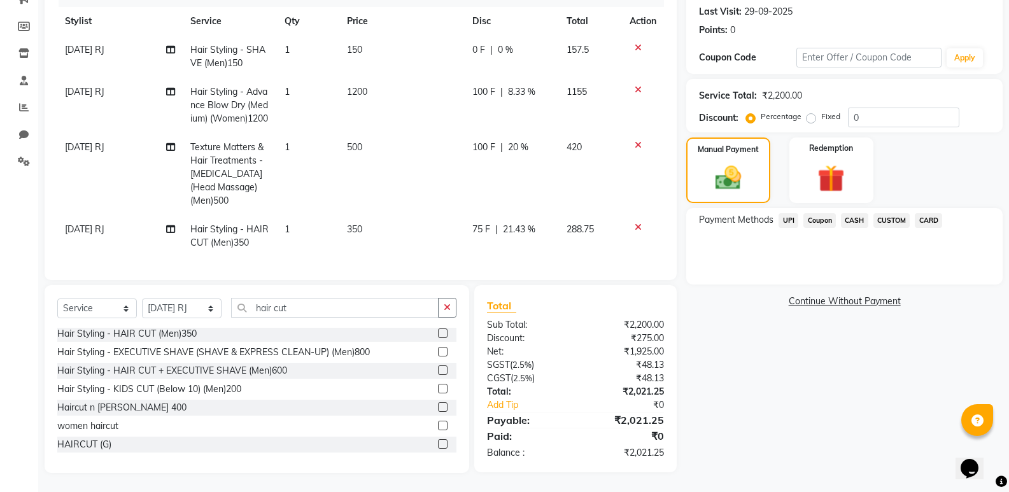
click at [784, 213] on span "UPI" at bounding box center [789, 220] width 20 height 15
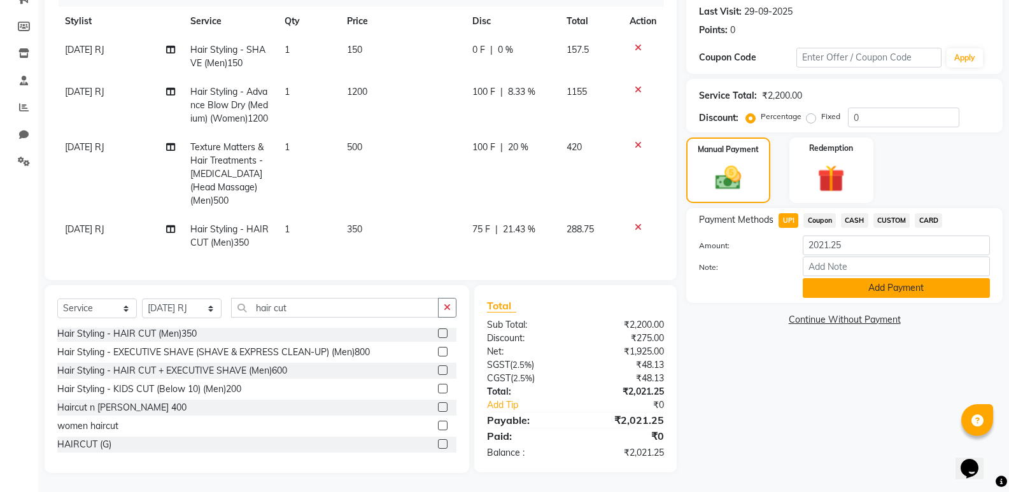
click at [835, 278] on button "Add Payment" at bounding box center [896, 288] width 187 height 20
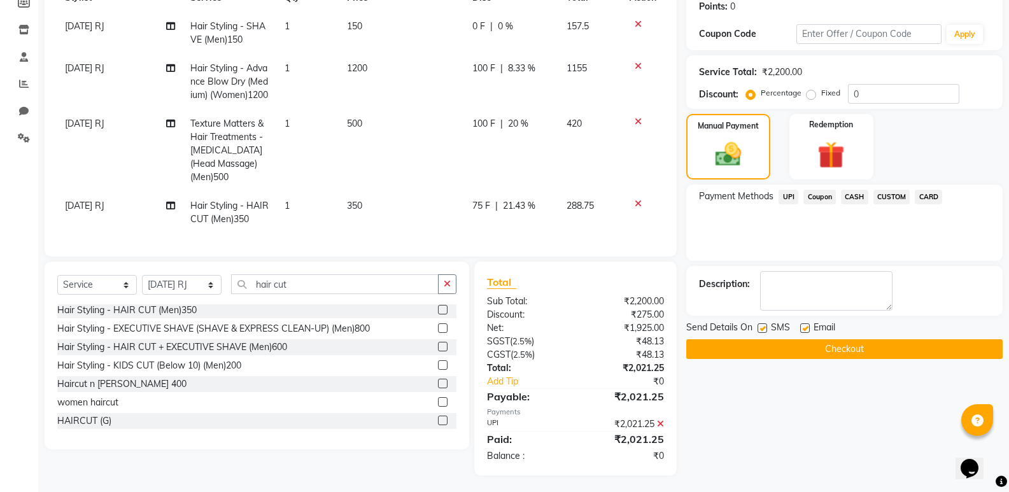
scroll to position [223, 0]
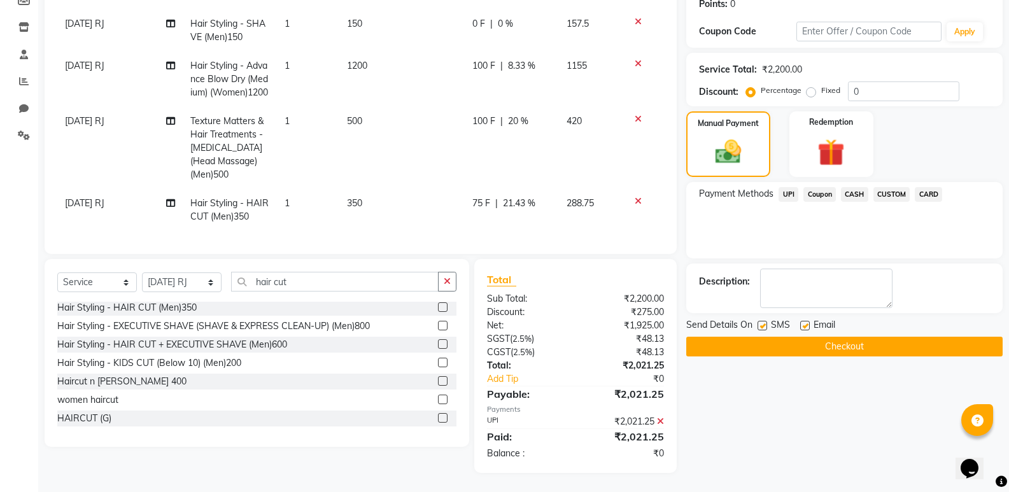
click at [806, 321] on label at bounding box center [805, 326] width 10 height 10
click at [806, 322] on input "checkbox" at bounding box center [804, 326] width 8 height 8
checkbox input "false"
click at [818, 337] on button "Checkout" at bounding box center [844, 347] width 316 height 20
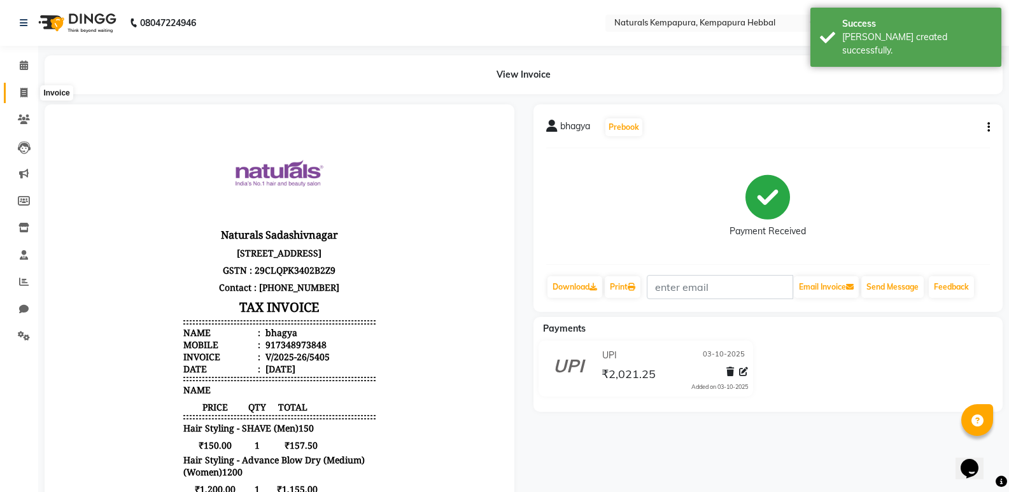
click at [23, 91] on icon at bounding box center [23, 93] width 7 height 10
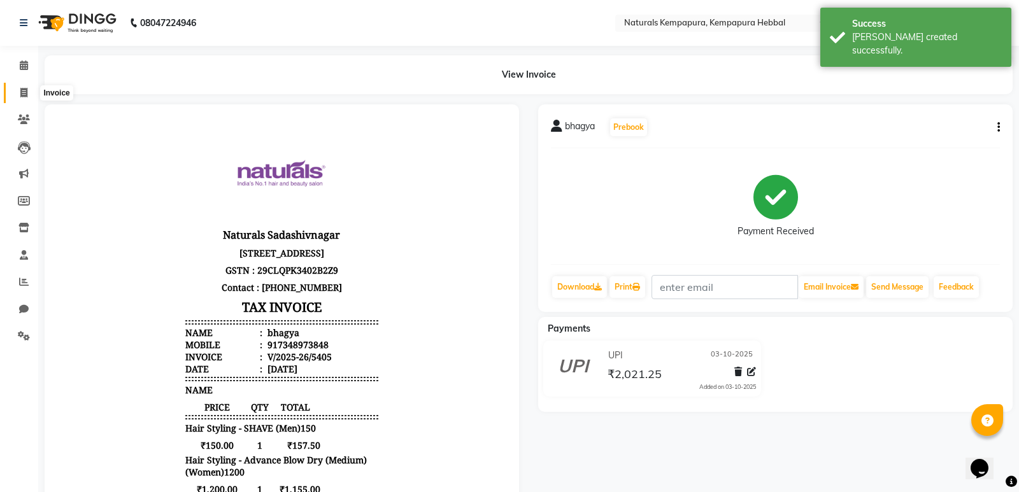
select select "7848"
select select "service"
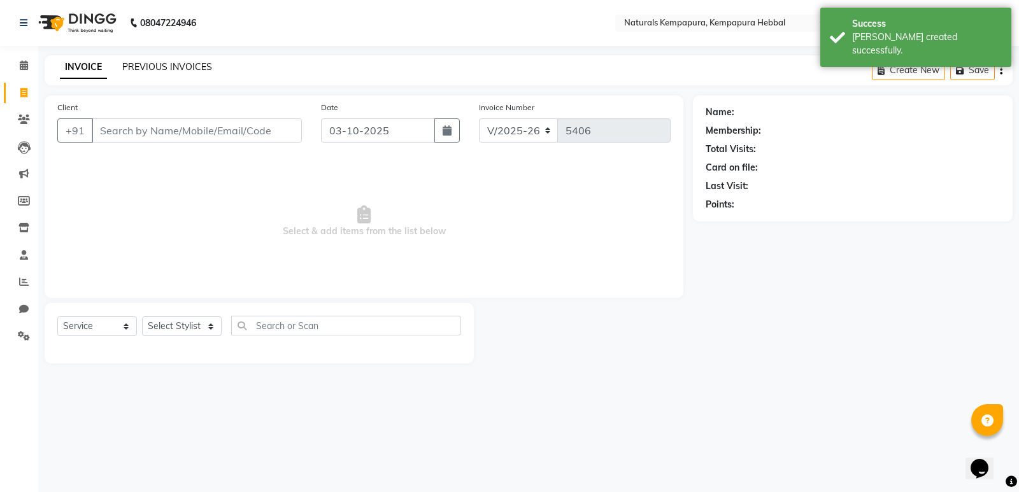
click at [149, 67] on link "PREVIOUS INVOICES" at bounding box center [167, 66] width 90 height 11
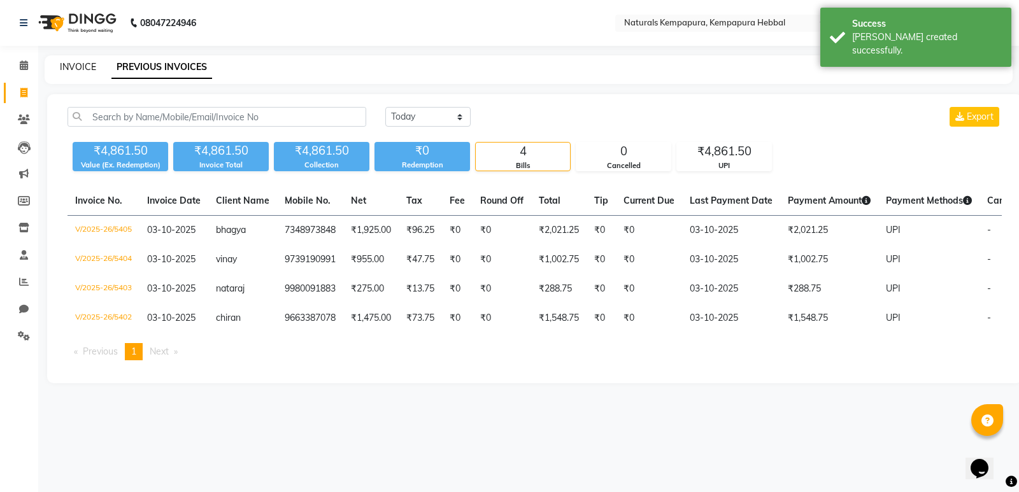
click at [69, 68] on link "INVOICE" at bounding box center [78, 66] width 36 height 11
select select "7848"
select select "service"
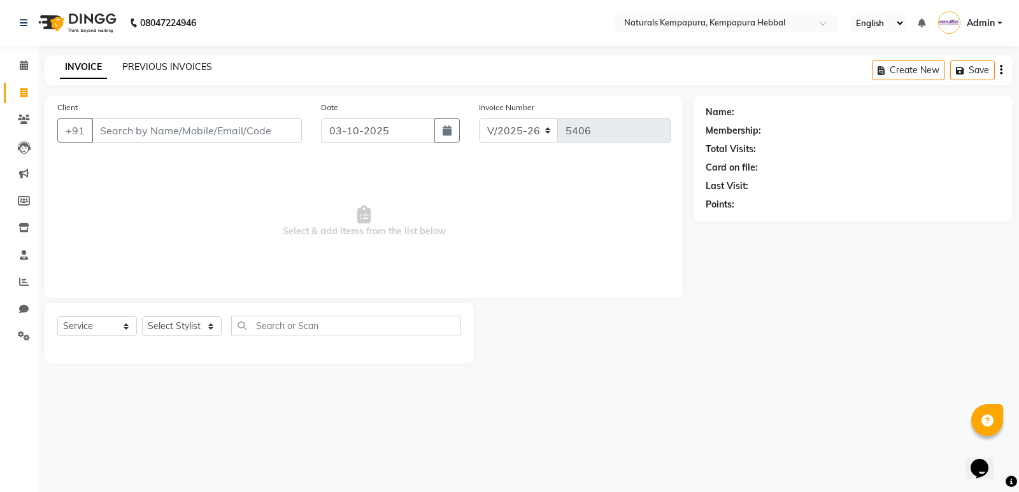
click at [164, 69] on link "PREVIOUS INVOICES" at bounding box center [167, 66] width 90 height 11
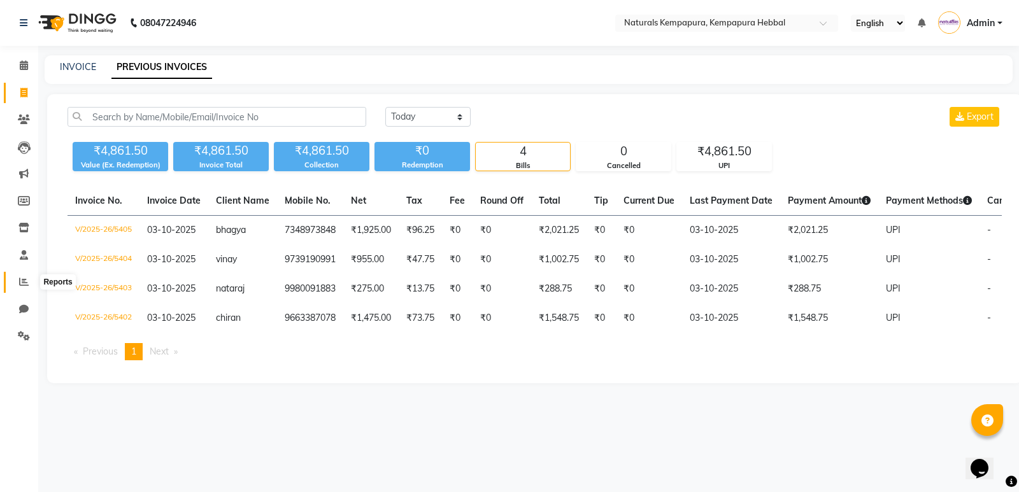
click at [19, 283] on icon at bounding box center [24, 282] width 10 height 10
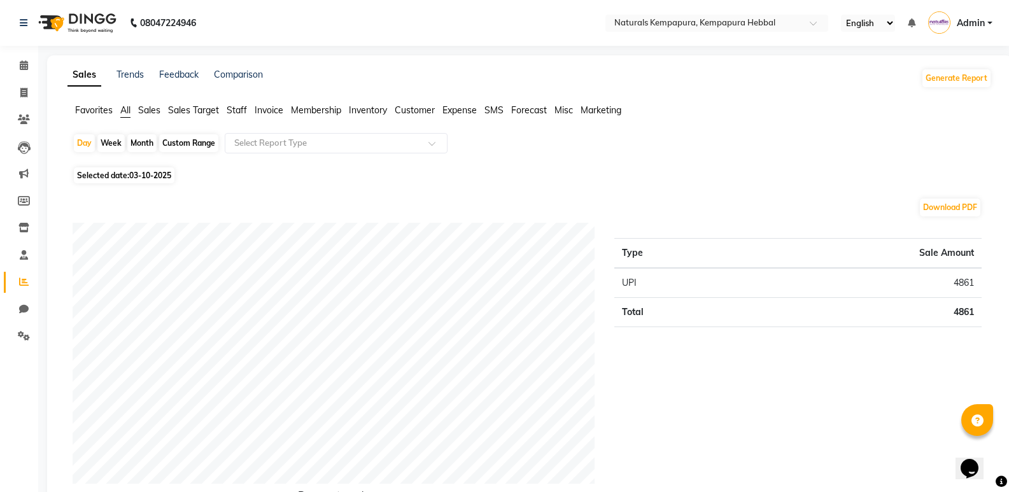
click at [241, 108] on span "Staff" at bounding box center [237, 109] width 20 height 11
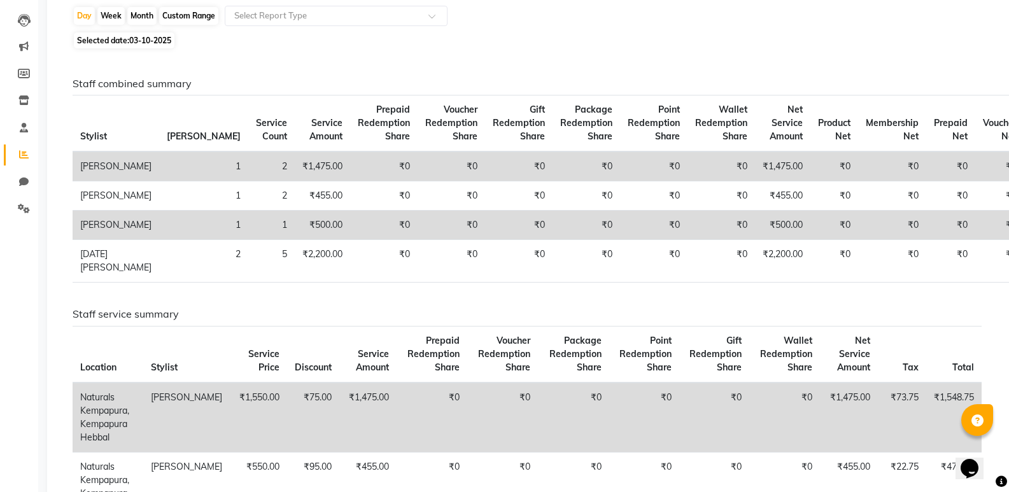
scroll to position [64, 0]
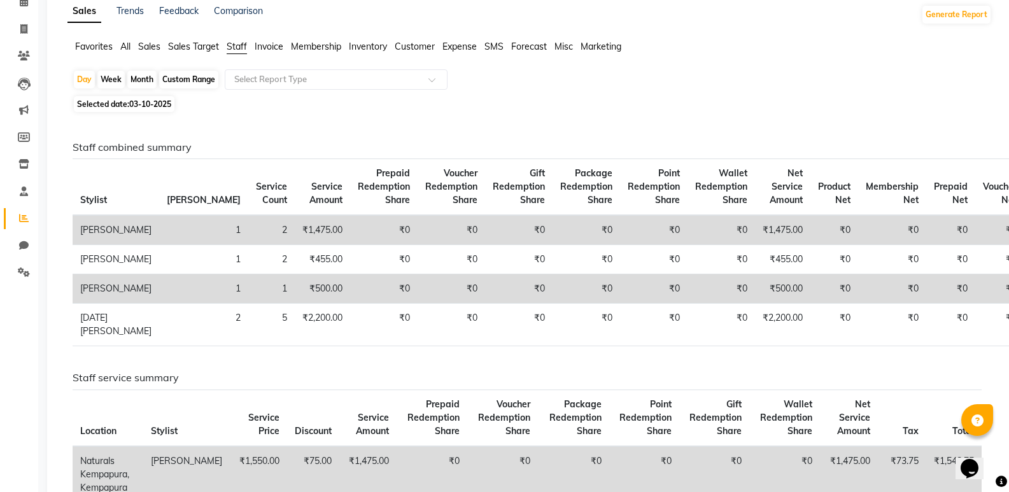
click at [171, 78] on div "Custom Range" at bounding box center [188, 80] width 59 height 18
select select "10"
select select "2025"
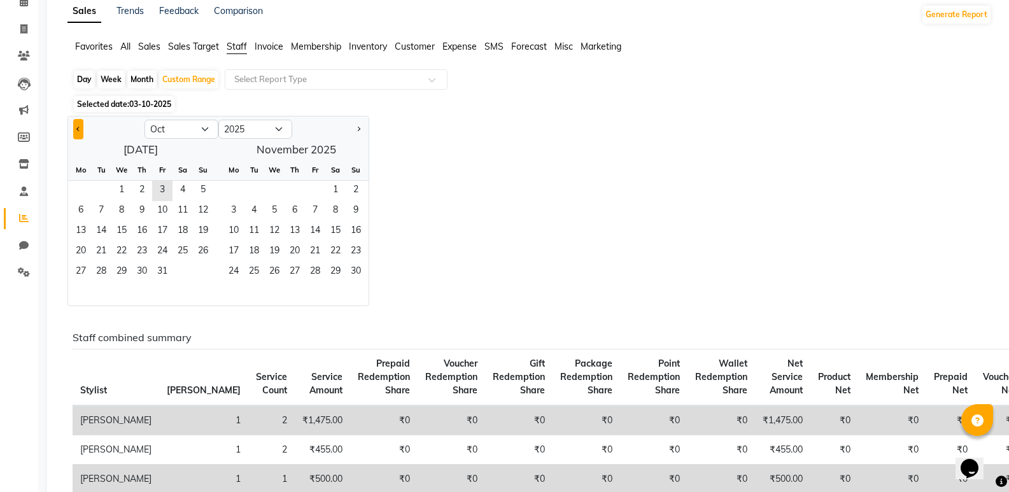
click at [74, 128] on button "Previous month" at bounding box center [78, 129] width 10 height 20
select select "9"
click at [81, 190] on span "1" at bounding box center [81, 191] width 20 height 20
click at [102, 267] on span "30" at bounding box center [101, 272] width 20 height 20
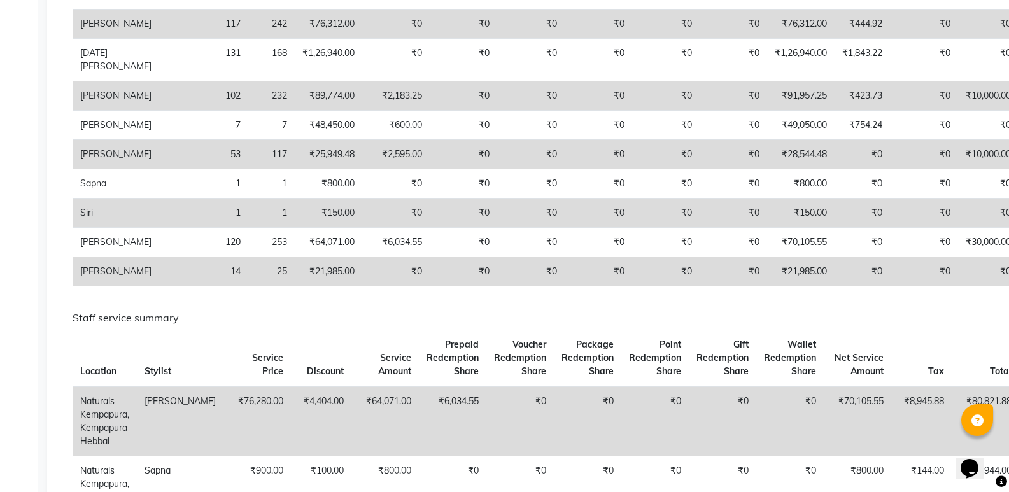
scroll to position [0, 0]
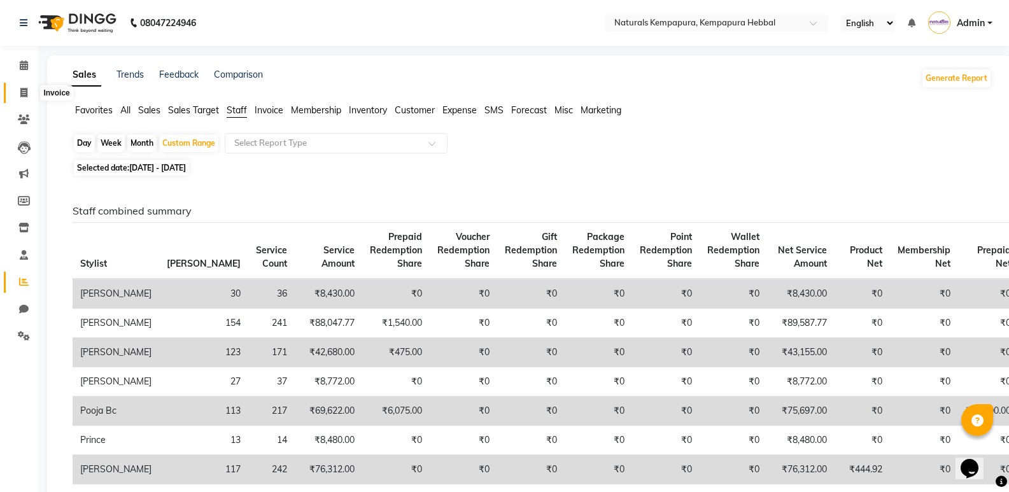
click at [19, 92] on span at bounding box center [24, 93] width 22 height 15
select select "7848"
select select "service"
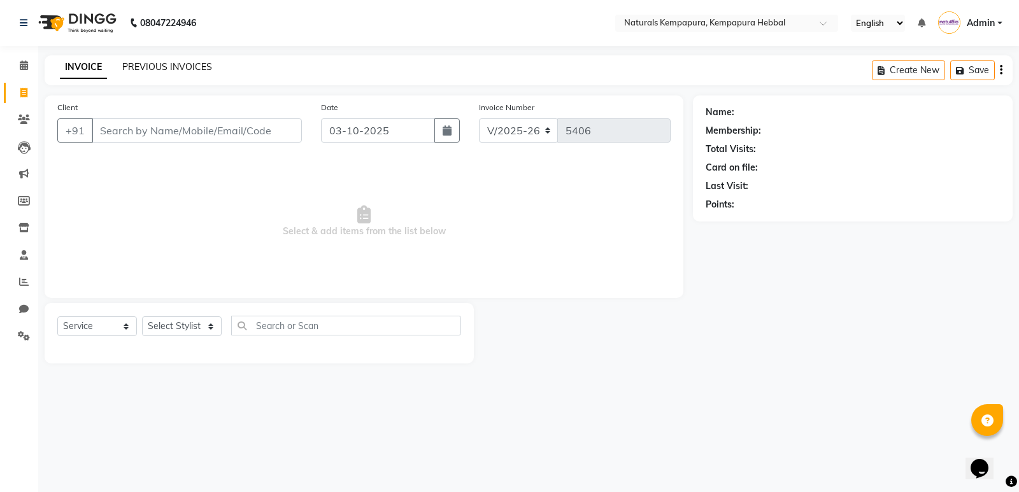
click at [143, 66] on link "PREVIOUS INVOICES" at bounding box center [167, 66] width 90 height 11
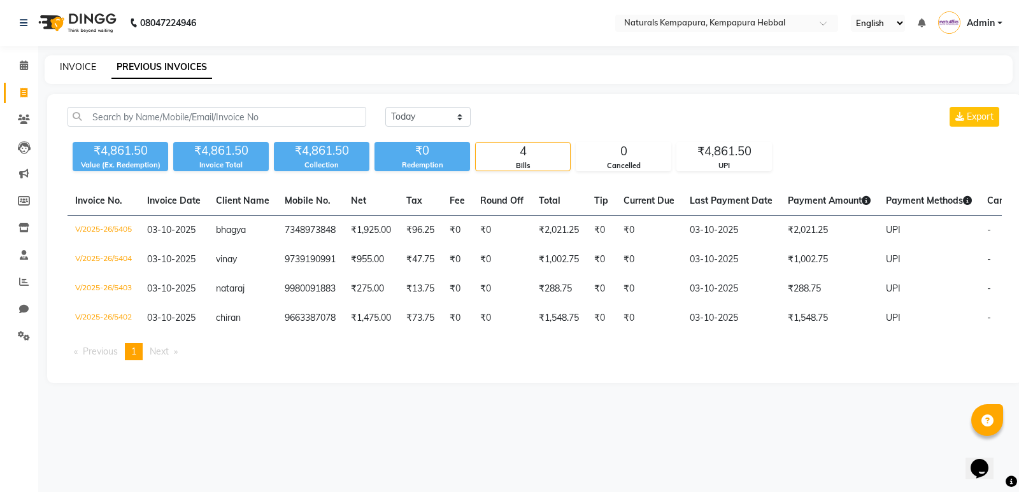
click at [86, 68] on link "INVOICE" at bounding box center [78, 66] width 36 height 11
select select "7848"
select select "service"
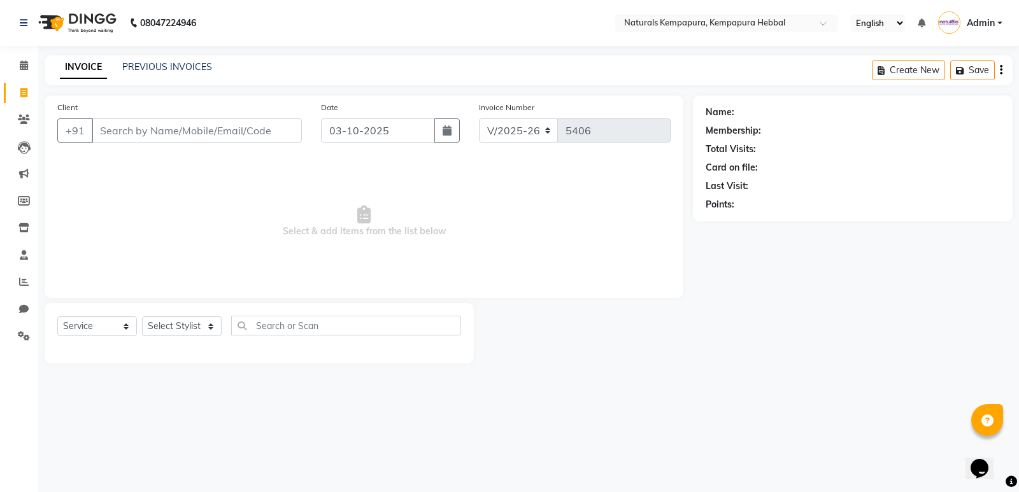
click at [728, 275] on div "Name: Membership: Total Visits: Card on file: Last Visit: Points:" at bounding box center [857, 230] width 329 height 268
click at [139, 128] on input "Client" at bounding box center [197, 130] width 210 height 24
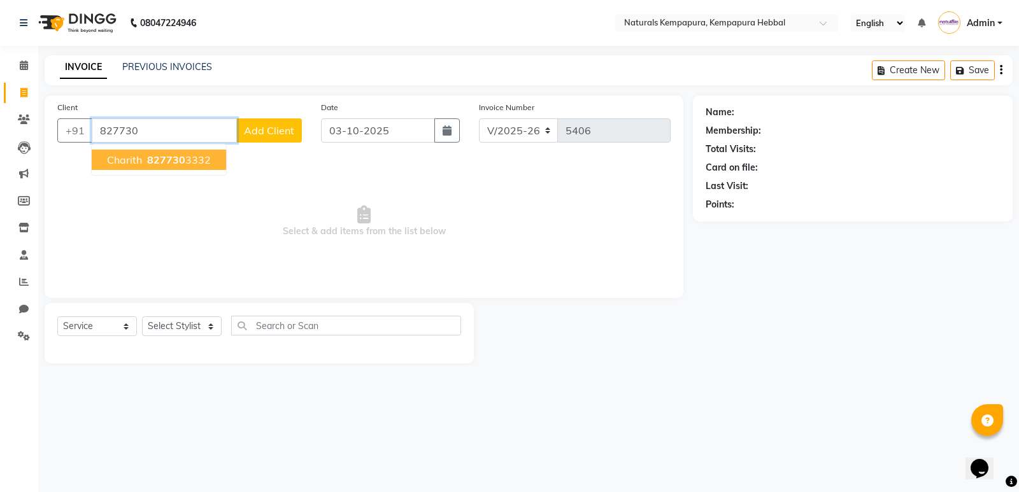
click at [183, 160] on ngb-highlight "827730 3332" at bounding box center [178, 159] width 66 height 13
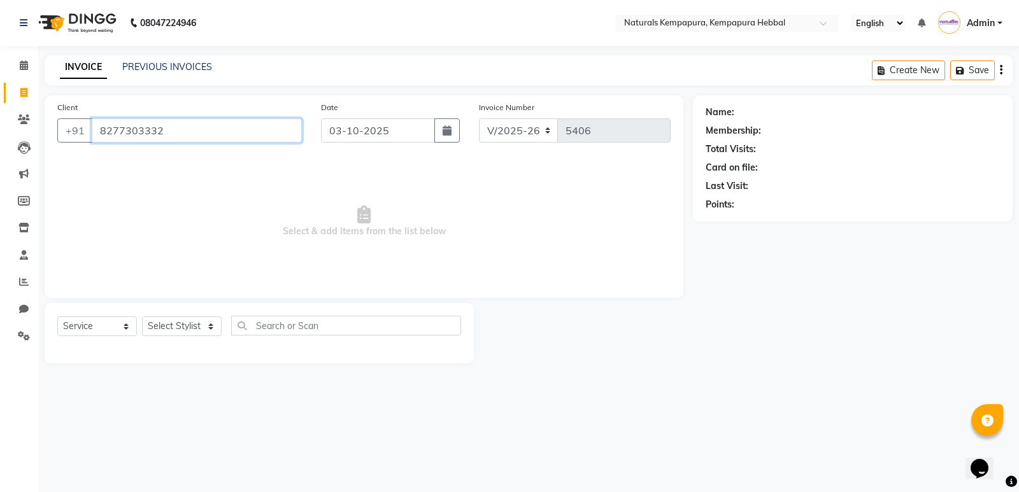
type input "8277303332"
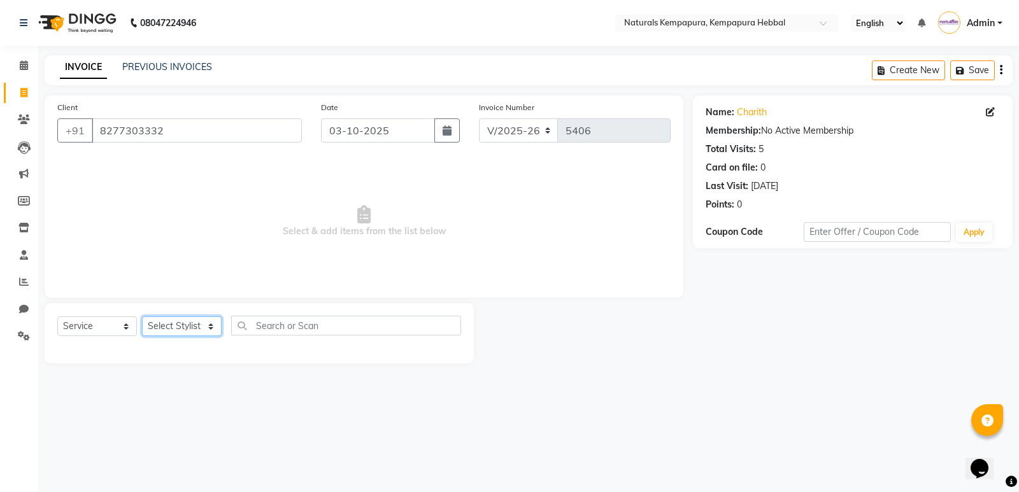
click at [178, 325] on select "Select Stylist ADARSH DANISH DURGA HARI HARAN JENNIFER Manager MOHD AARIS MOHD …" at bounding box center [182, 326] width 80 height 20
select select "70448"
click at [142, 316] on select "Select Stylist ADARSH DANISH DURGA HARI HARAN JENNIFER Manager MOHD AARIS MOHD …" at bounding box center [182, 326] width 80 height 20
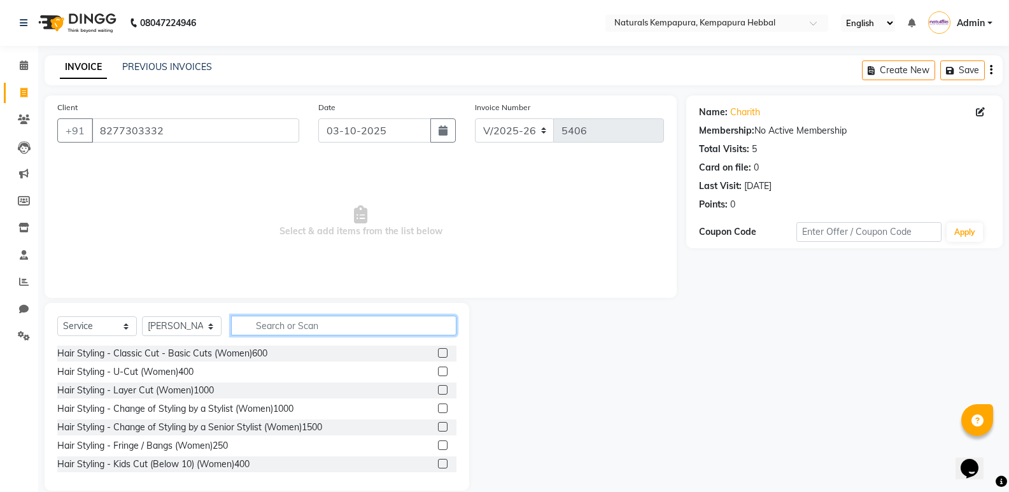
click at [293, 328] on input "text" at bounding box center [343, 326] width 225 height 20
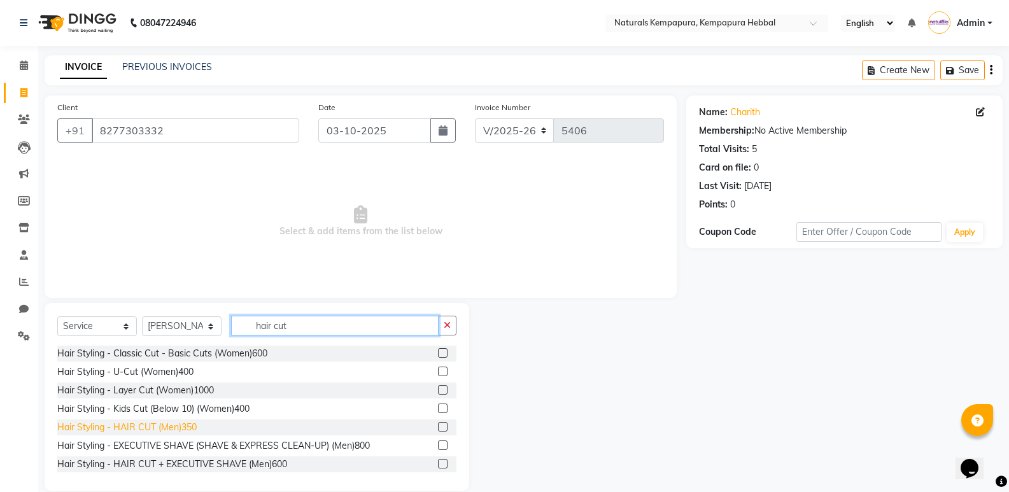
type input "hair cut"
click at [177, 427] on div "Hair Styling - HAIR CUT (Men)350" at bounding box center [126, 427] width 139 height 13
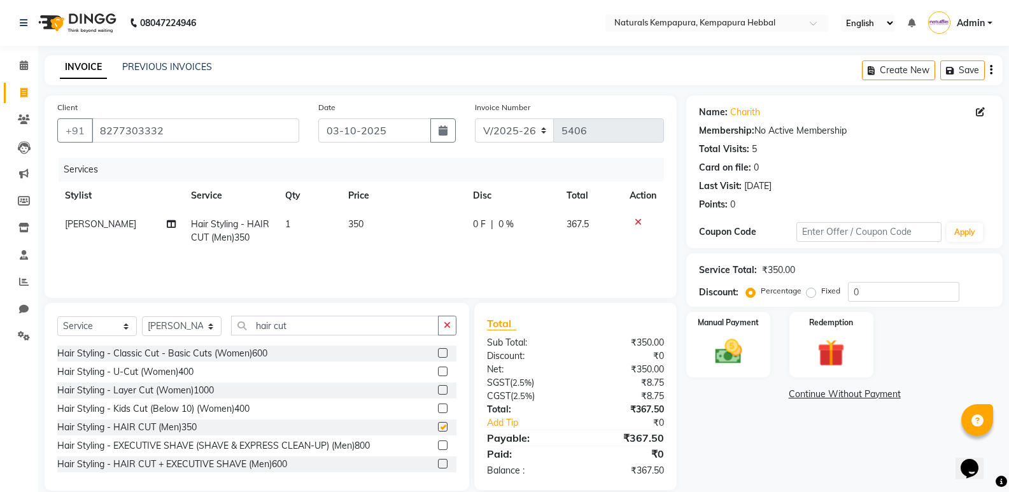
checkbox input "false"
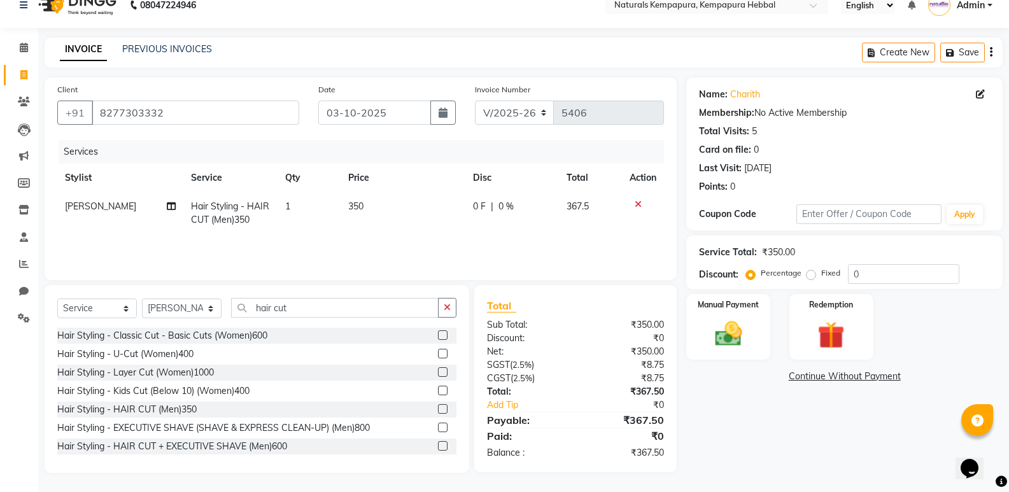
click at [473, 204] on span "0 F" at bounding box center [479, 206] width 13 height 13
select select "70448"
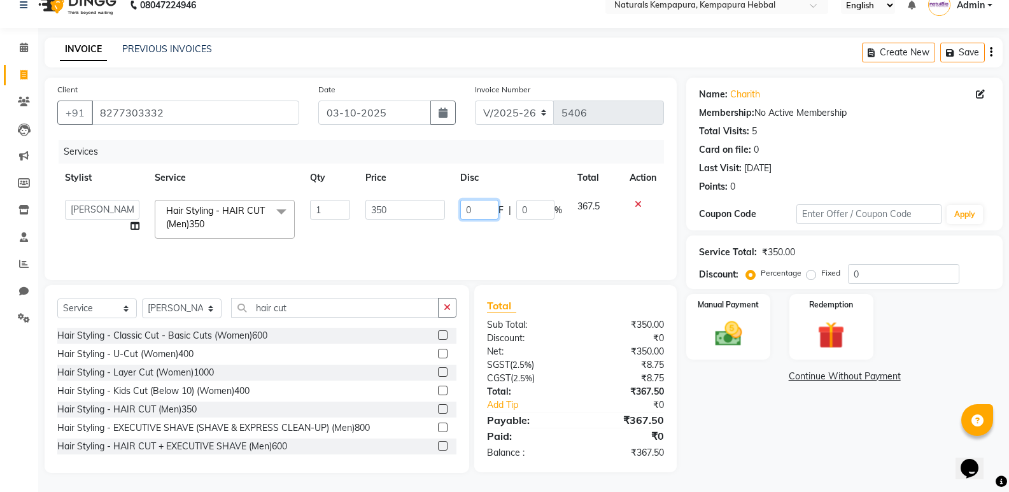
click at [476, 203] on input "0" at bounding box center [479, 210] width 38 height 20
type input "075"
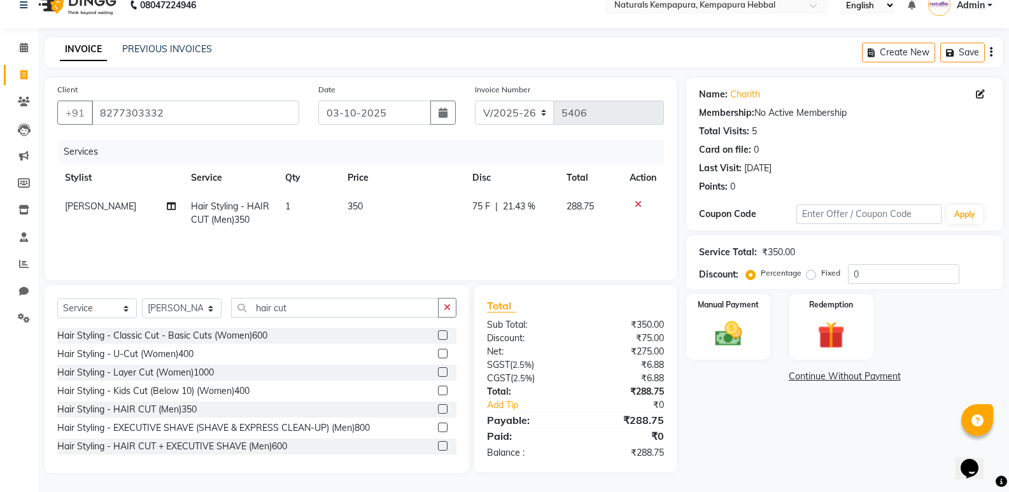
click at [743, 428] on div "Name: Charith Membership: No Active Membership Total Visits: 5 Card on file: 0 …" at bounding box center [849, 275] width 326 height 395
click at [732, 336] on img at bounding box center [728, 334] width 45 height 32
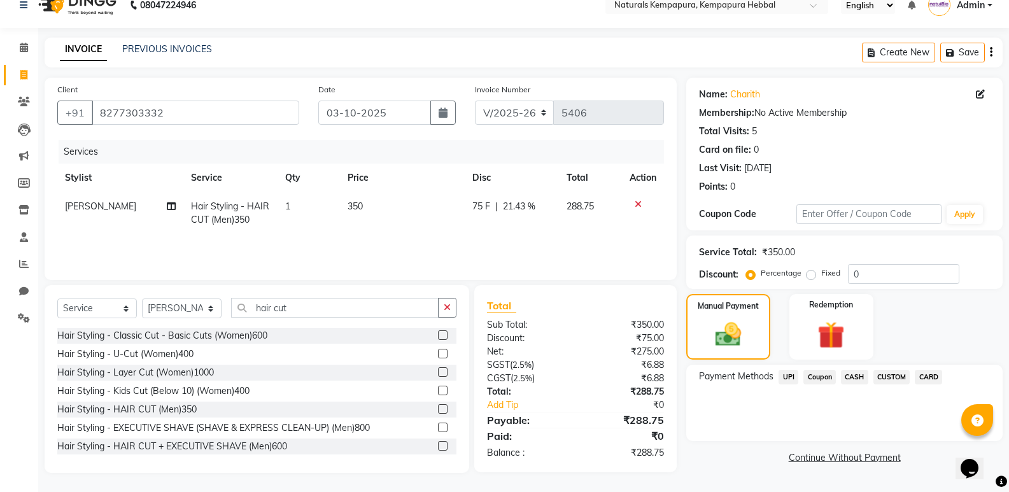
click at [786, 376] on span "UPI" at bounding box center [789, 377] width 20 height 15
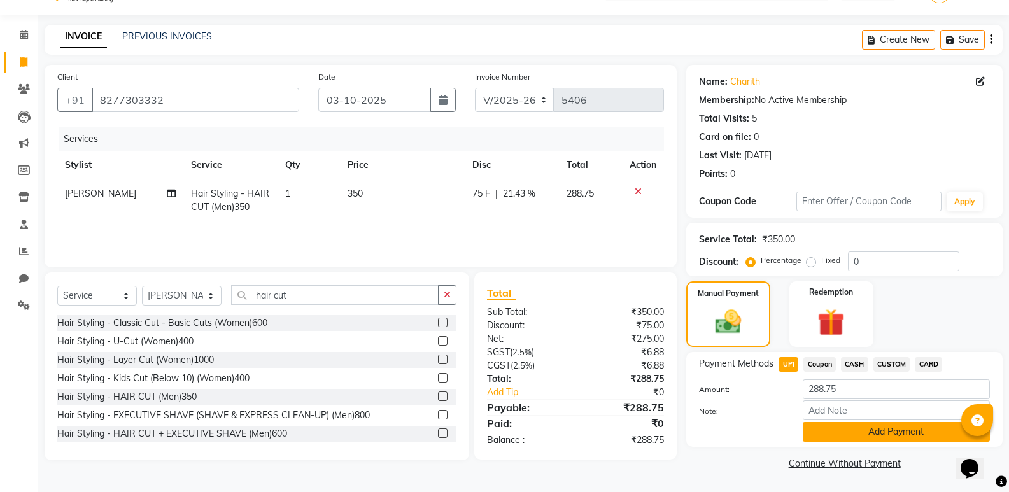
click at [827, 429] on button "Add Payment" at bounding box center [896, 432] width 187 height 20
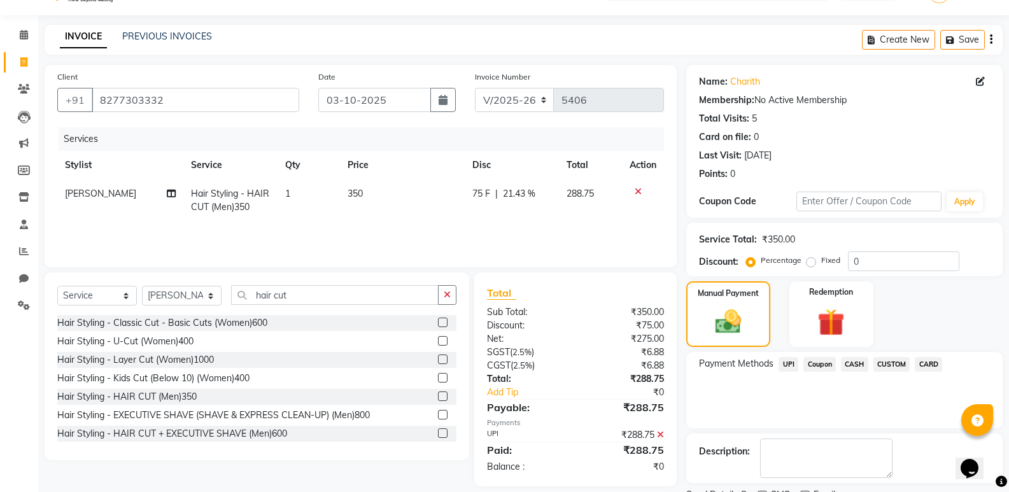
scroll to position [84, 0]
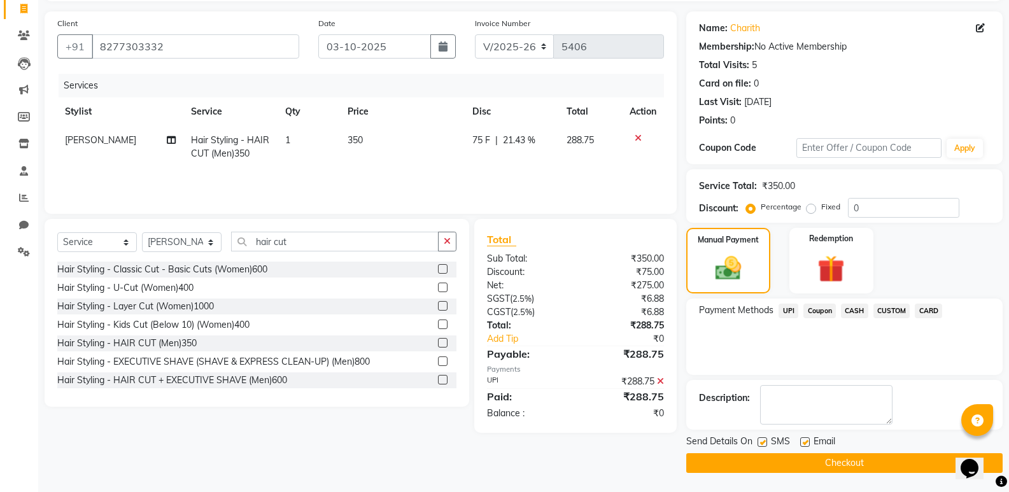
click at [807, 443] on label at bounding box center [805, 442] width 10 height 10
click at [807, 443] on input "checkbox" at bounding box center [804, 443] width 8 height 8
checkbox input "false"
click at [803, 460] on button "Checkout" at bounding box center [844, 463] width 316 height 20
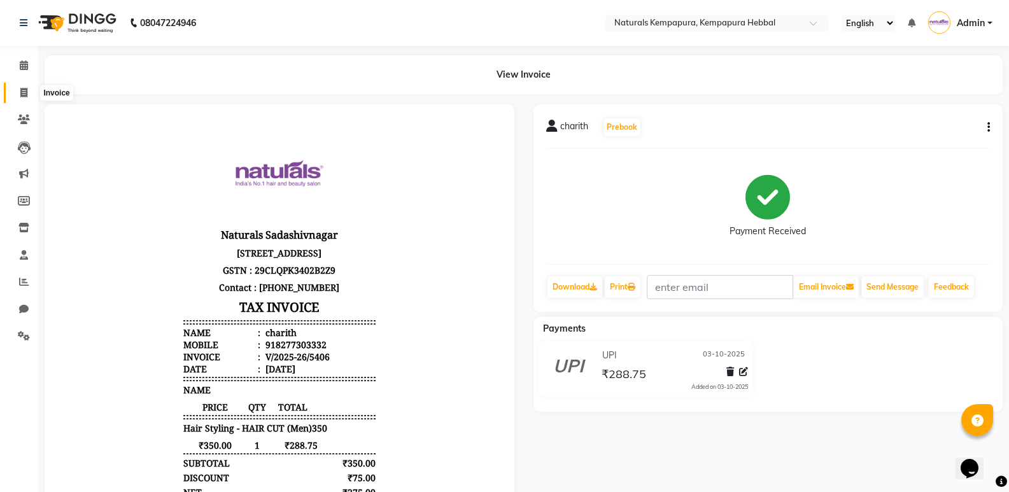
click at [18, 90] on span at bounding box center [24, 93] width 22 height 15
select select "7848"
select select "service"
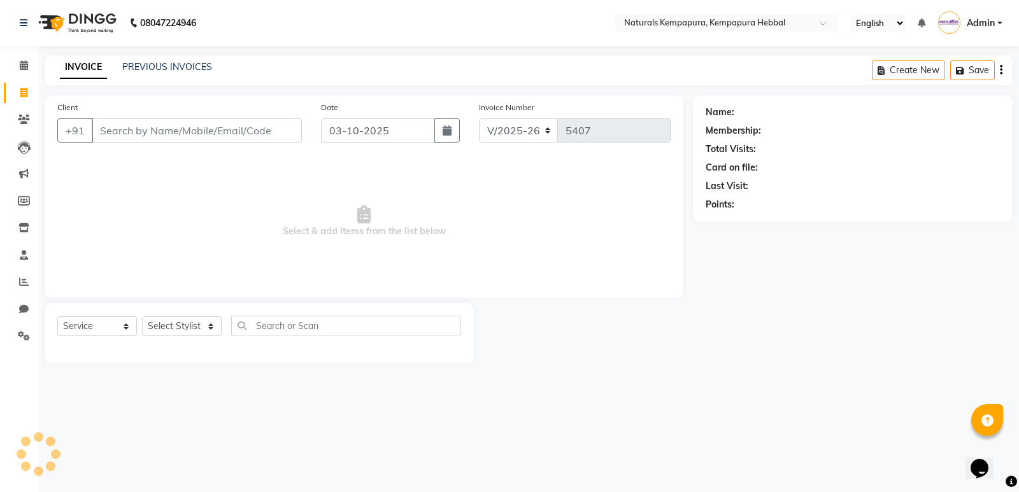
click at [234, 125] on input "Client" at bounding box center [197, 130] width 210 height 24
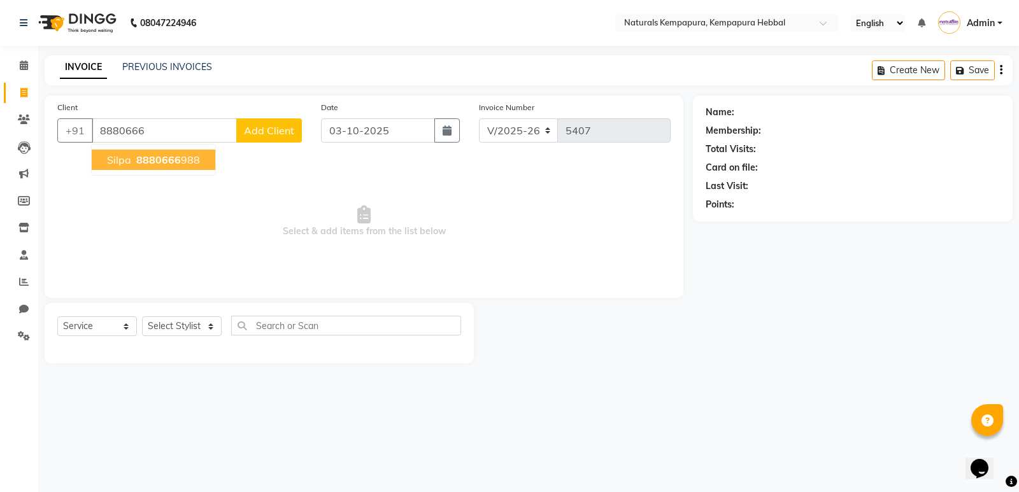
click at [188, 159] on ngb-highlight "8880666 988" at bounding box center [167, 159] width 66 height 13
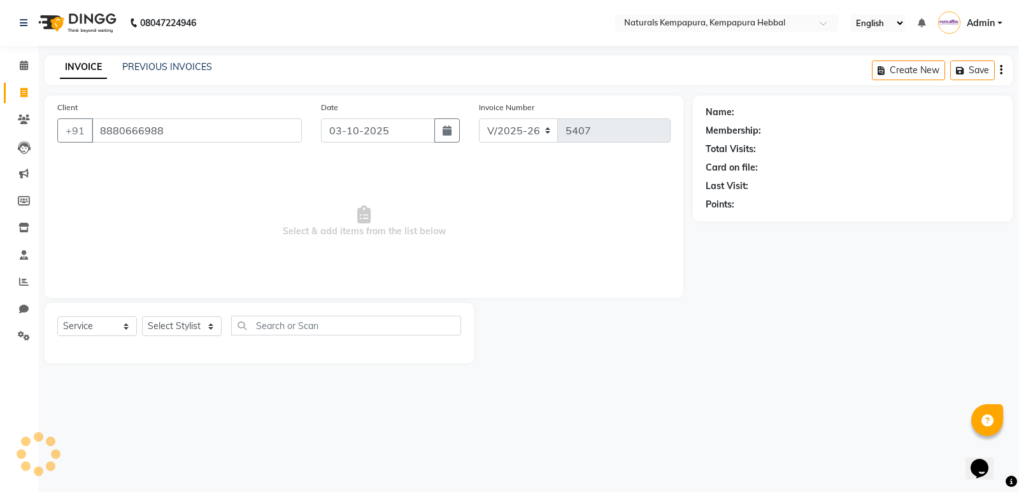
type input "8880666988"
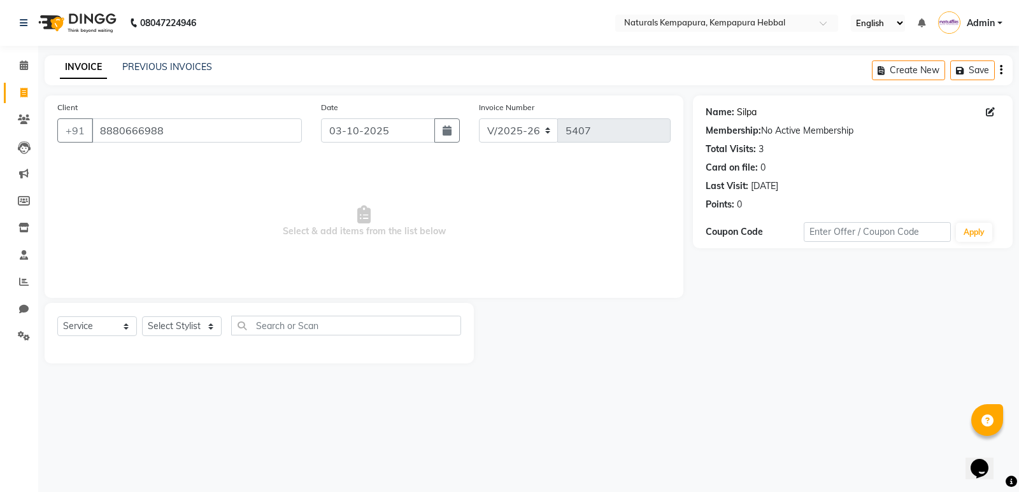
click at [747, 109] on link "Silpa" at bounding box center [747, 112] width 20 height 13
drag, startPoint x: 208, startPoint y: 332, endPoint x: 208, endPoint y: 320, distance: 12.1
click at [208, 332] on select "Select Stylist ADARSH DANISH DURGA HARI HARAN JENNIFER Manager MOHD AARIS MOHD …" at bounding box center [182, 326] width 80 height 20
select select "70439"
click at [142, 316] on select "Select Stylist ADARSH DANISH DURGA HARI HARAN JENNIFER Manager MOHD AARIS MOHD …" at bounding box center [182, 326] width 80 height 20
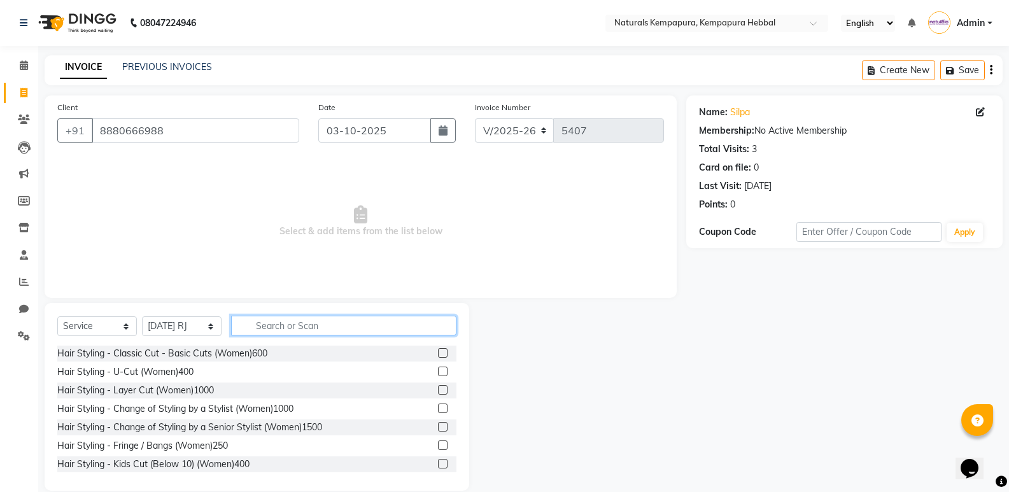
click at [288, 327] on input "text" at bounding box center [343, 326] width 225 height 20
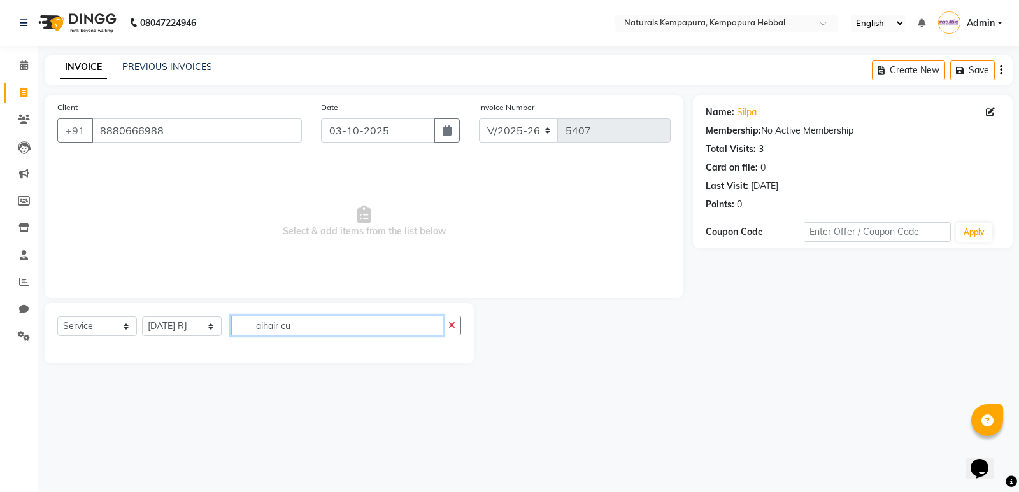
type input "aihair"
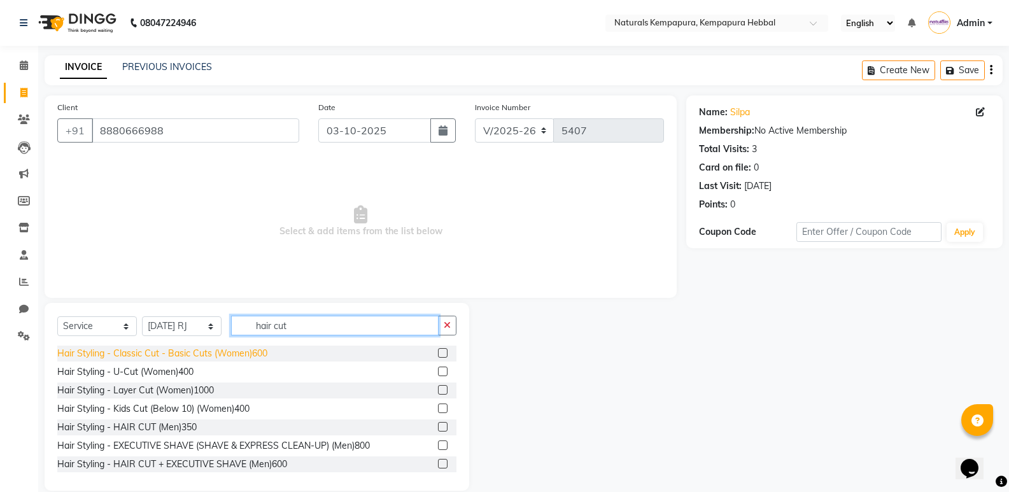
type input "hair cut"
click at [244, 353] on div "Hair Styling - Classic Cut - Basic Cuts (Women)600" at bounding box center [162, 353] width 210 height 13
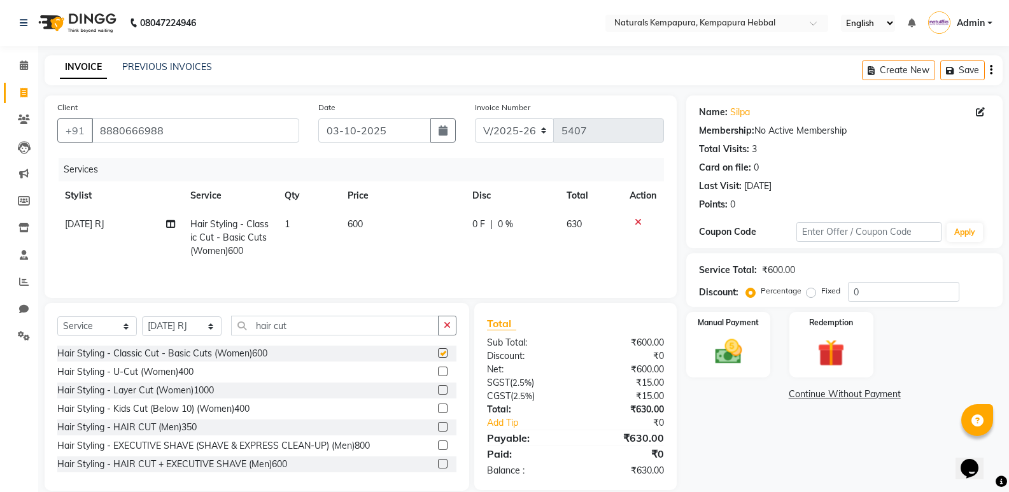
checkbox input "false"
click at [501, 212] on td "0 F | 0 %" at bounding box center [512, 237] width 94 height 55
select select "70439"
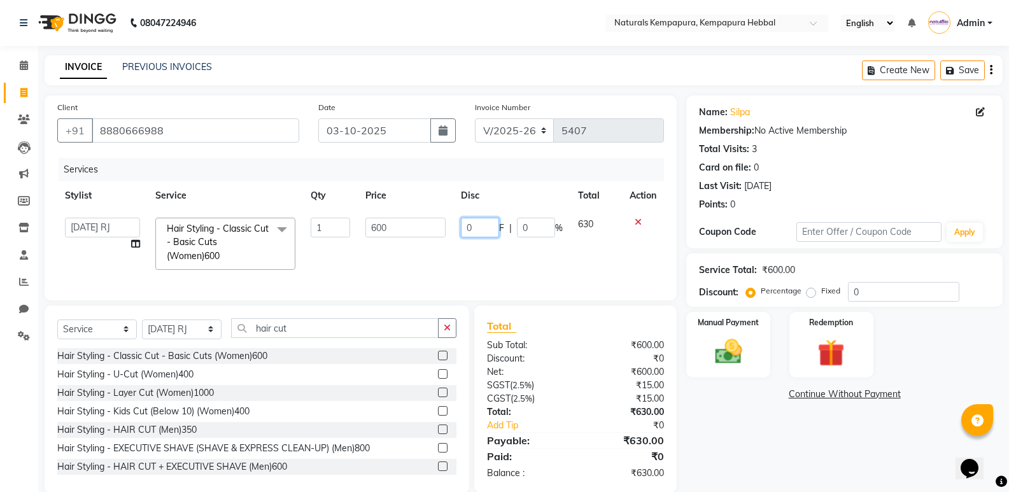
click at [467, 218] on input "0" at bounding box center [480, 228] width 38 height 20
type input "100"
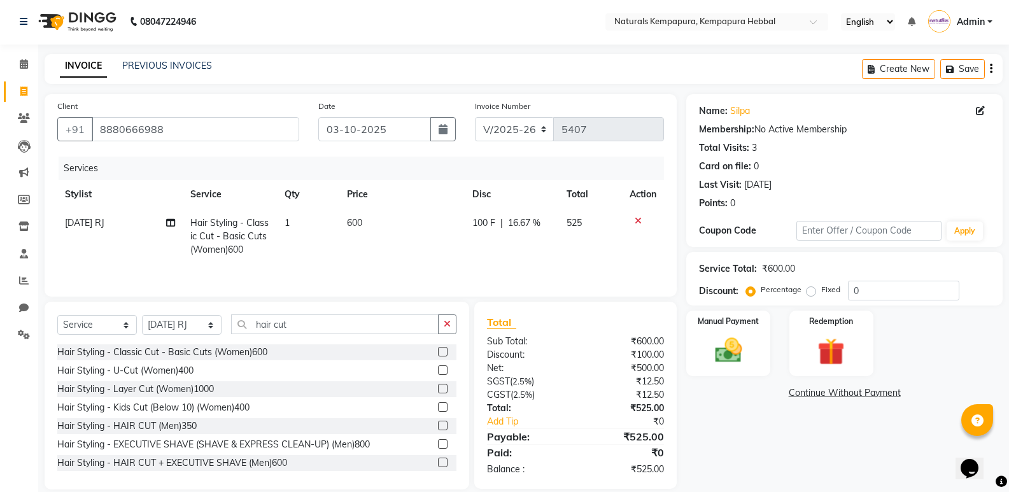
scroll to position [18, 0]
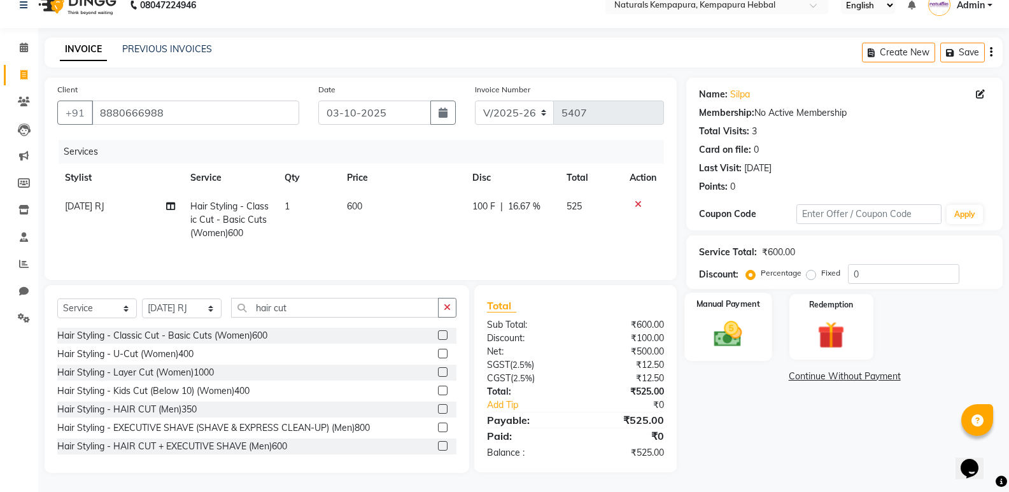
click at [723, 332] on img at bounding box center [728, 334] width 45 height 32
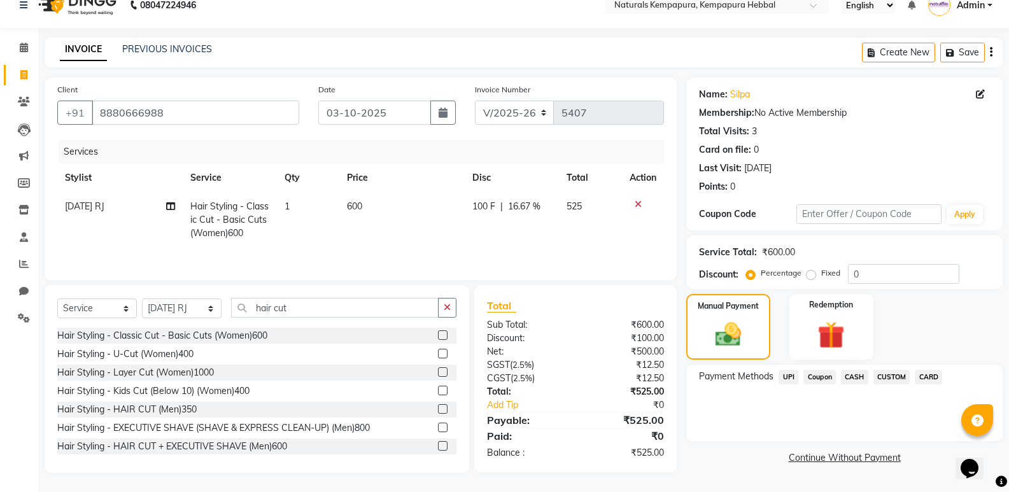
click at [935, 378] on span "CARD" at bounding box center [928, 377] width 27 height 15
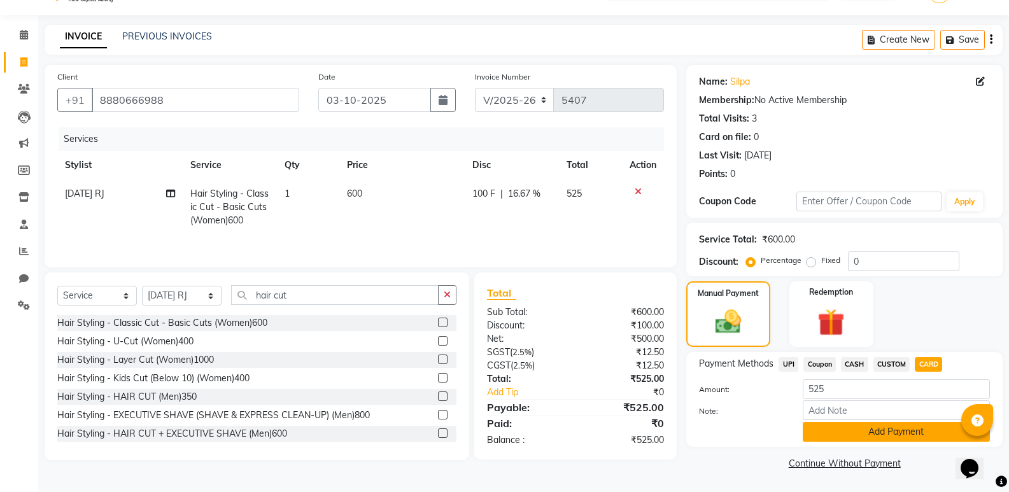
click at [867, 428] on button "Add Payment" at bounding box center [896, 432] width 187 height 20
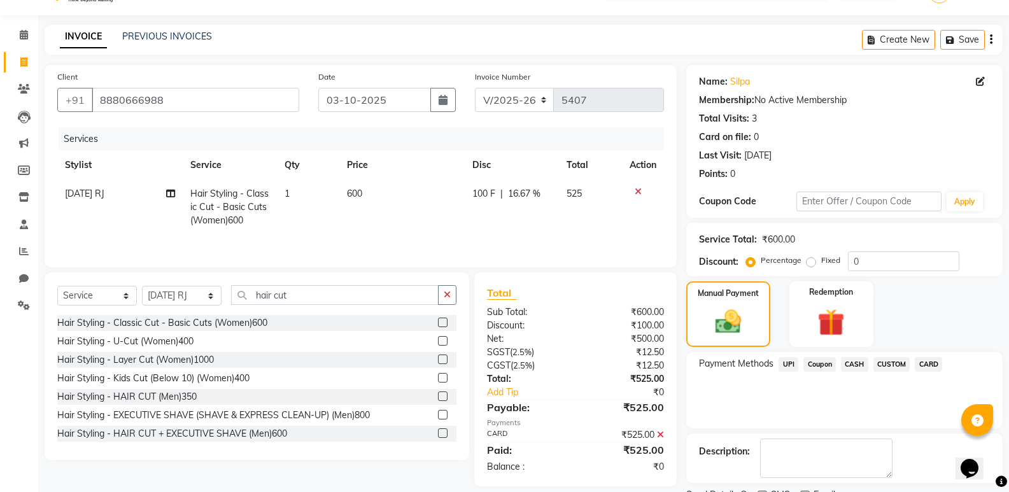
scroll to position [84, 0]
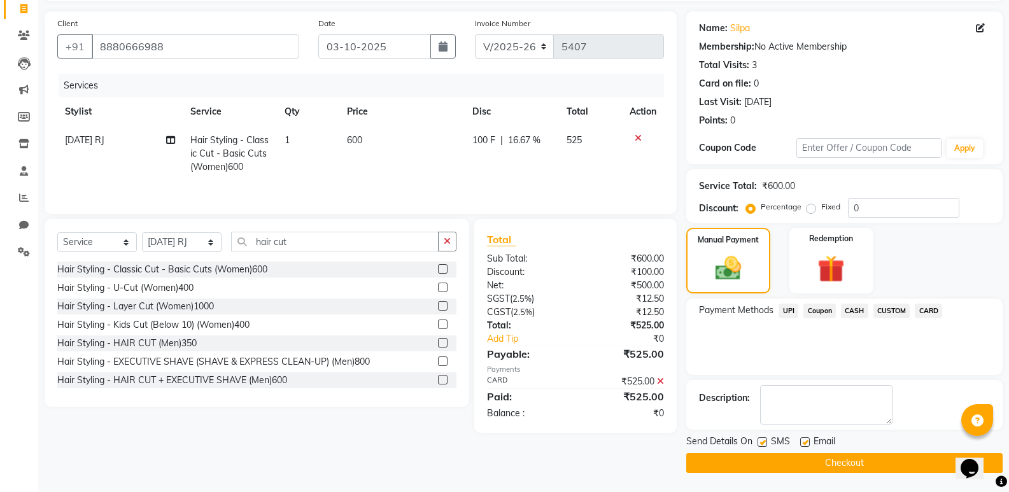
click at [802, 441] on label at bounding box center [805, 442] width 10 height 10
click at [802, 441] on input "checkbox" at bounding box center [804, 443] width 8 height 8
checkbox input "false"
click at [779, 462] on button "Checkout" at bounding box center [844, 463] width 316 height 20
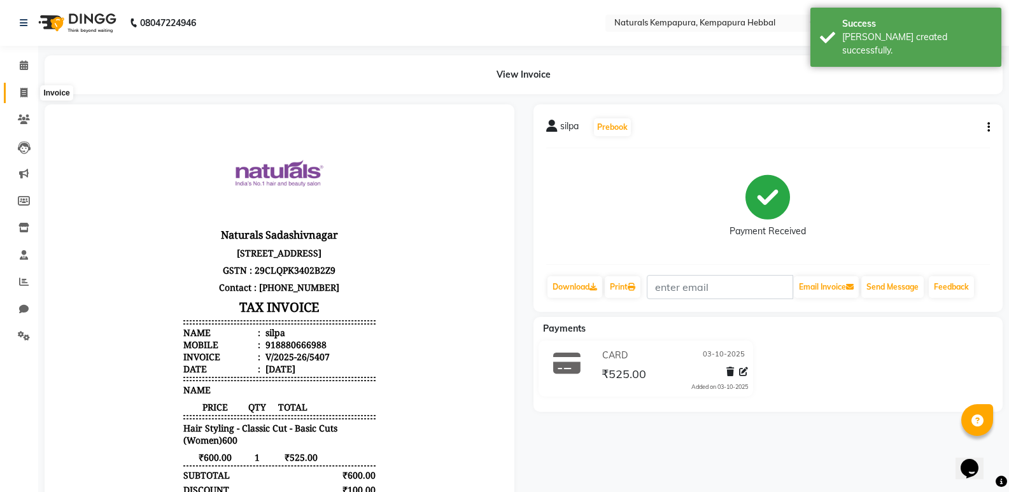
click at [31, 89] on span at bounding box center [24, 93] width 22 height 15
select select "service"
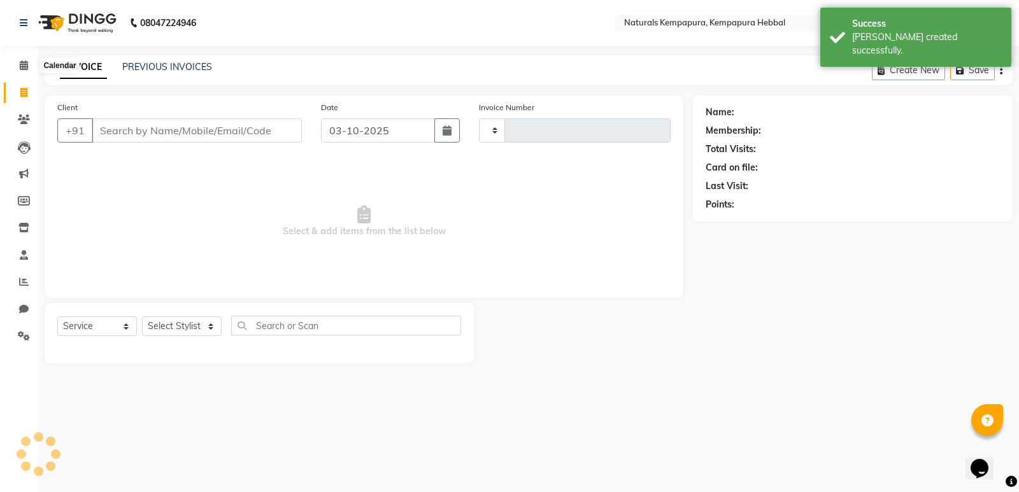
type input "5408"
select select "7848"
click at [157, 64] on link "PREVIOUS INVOICES" at bounding box center [167, 66] width 90 height 11
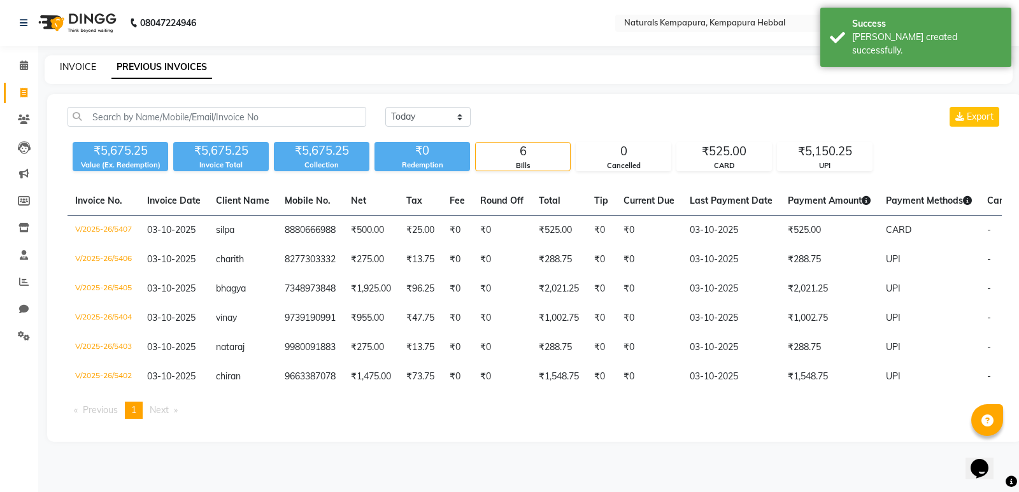
click at [71, 69] on link "INVOICE" at bounding box center [78, 66] width 36 height 11
select select "7848"
select select "service"
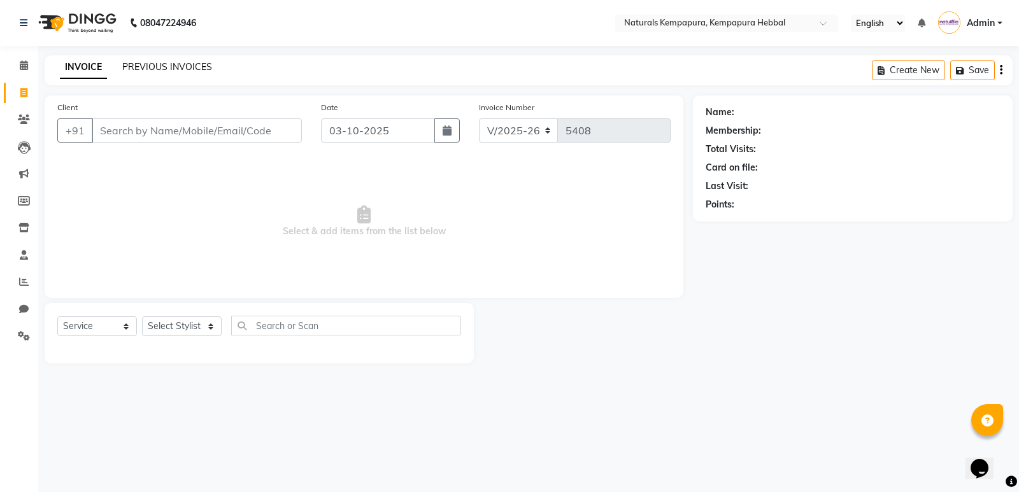
click at [154, 65] on link "PREVIOUS INVOICES" at bounding box center [167, 66] width 90 height 11
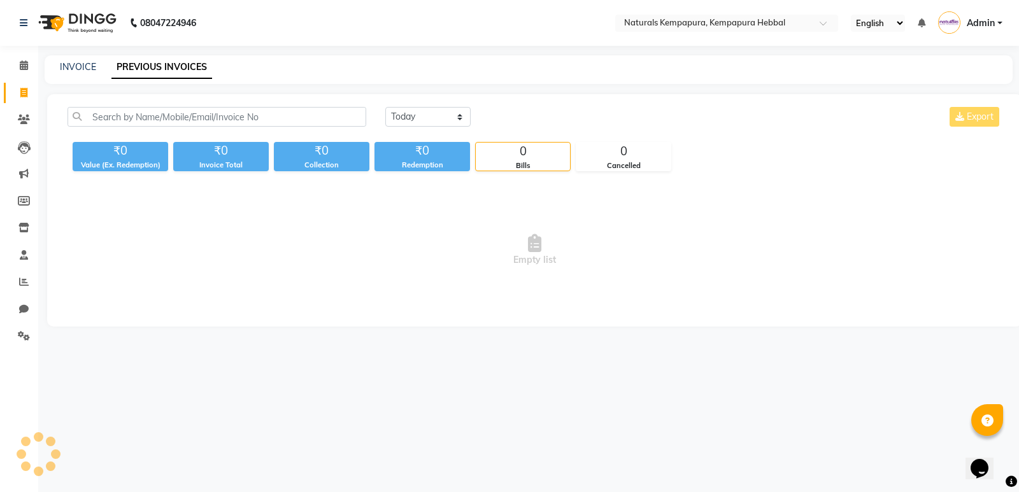
click at [88, 73] on div "INVOICE" at bounding box center [78, 66] width 36 height 13
click at [88, 69] on link "INVOICE" at bounding box center [78, 66] width 36 height 11
select select "service"
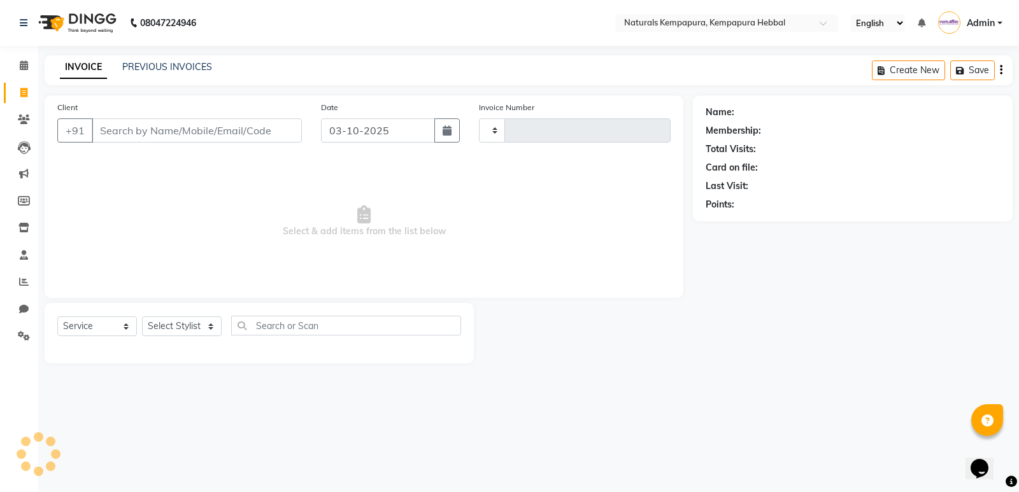
type input "5408"
select select "7848"
type input "7760405139"
click at [288, 132] on span "Add Client" at bounding box center [269, 130] width 50 height 13
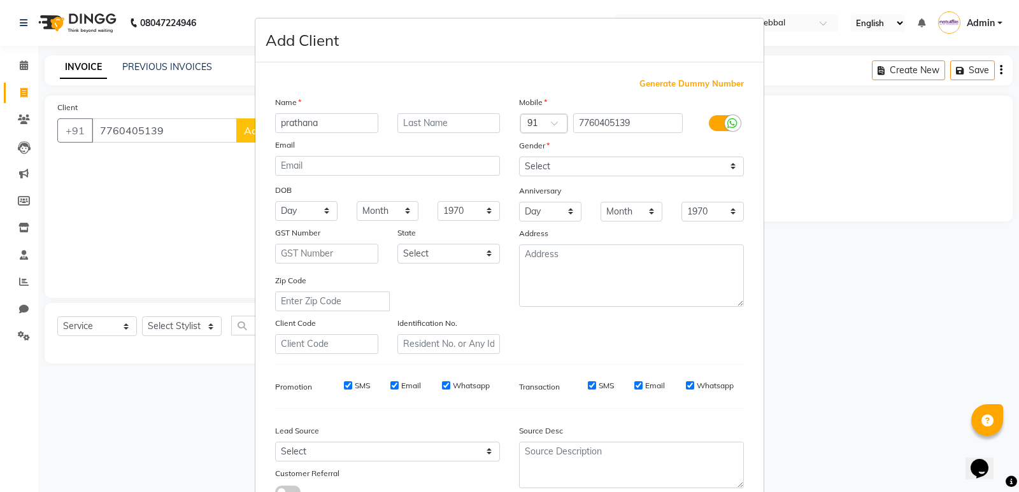
type input "prathana"
click at [536, 169] on select "Select [DEMOGRAPHIC_DATA] [DEMOGRAPHIC_DATA] Other Prefer Not To Say" at bounding box center [631, 167] width 225 height 20
select select "[DEMOGRAPHIC_DATA]"
click at [519, 157] on select "Select [DEMOGRAPHIC_DATA] [DEMOGRAPHIC_DATA] Other Prefer Not To Say" at bounding box center [631, 167] width 225 height 20
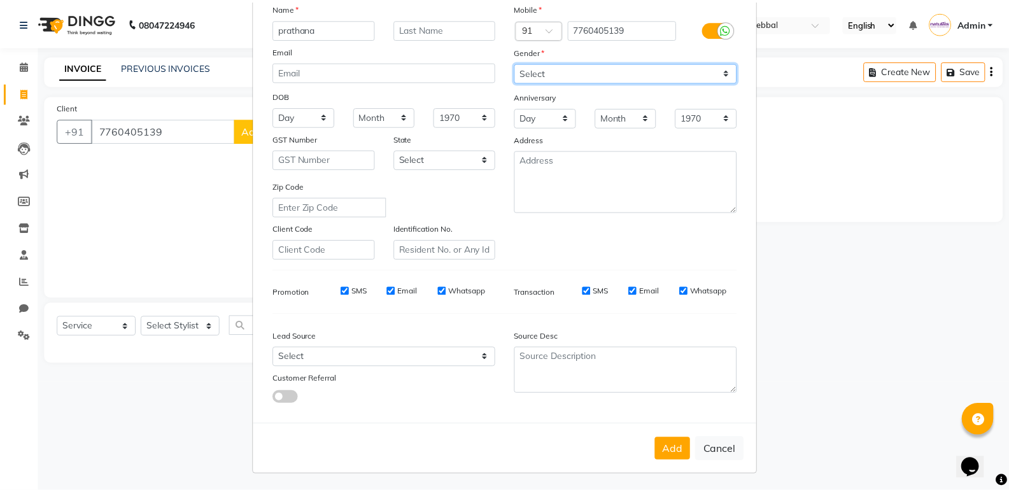
scroll to position [96, 0]
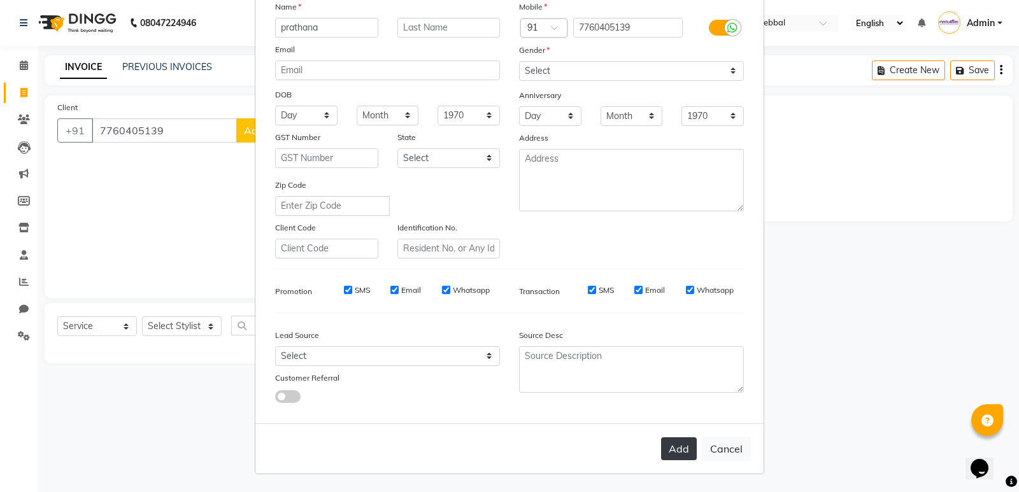
click at [674, 450] on button "Add" at bounding box center [679, 448] width 36 height 23
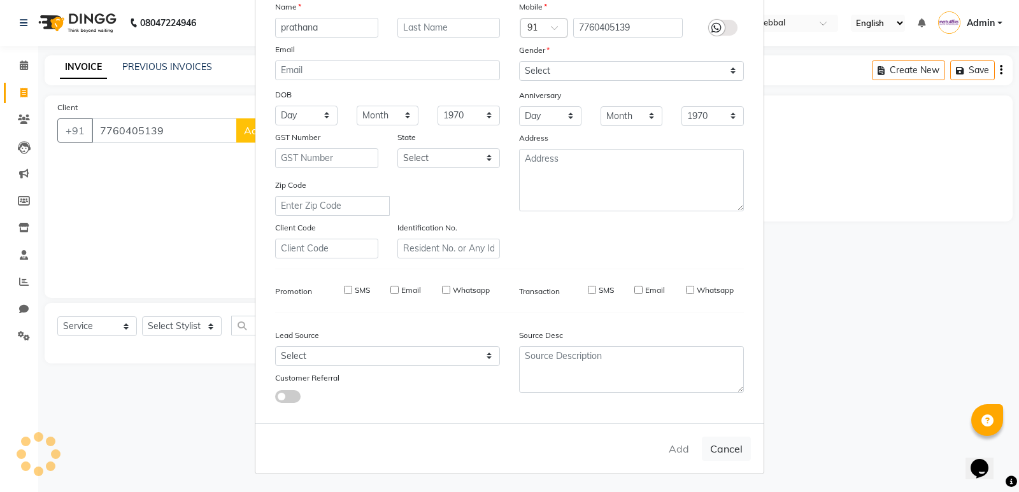
select select
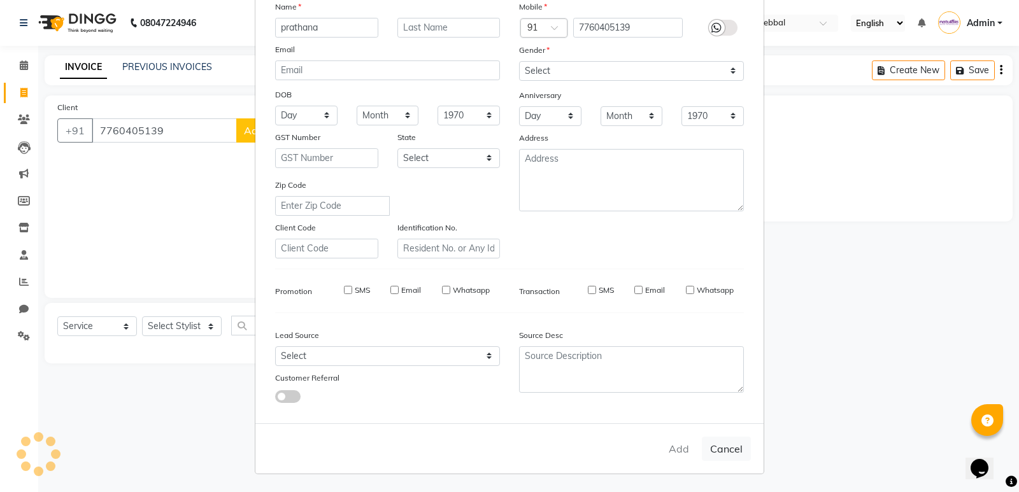
select select
checkbox input "false"
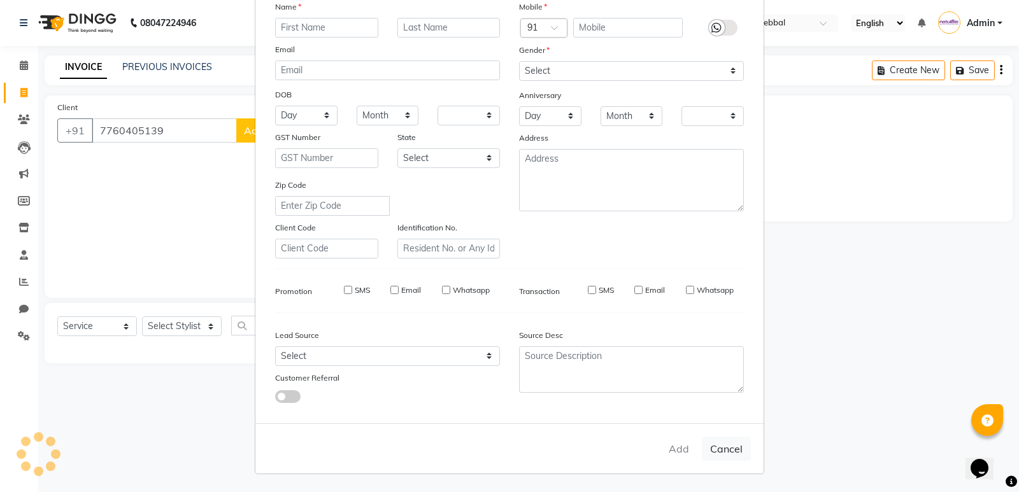
checkbox input "false"
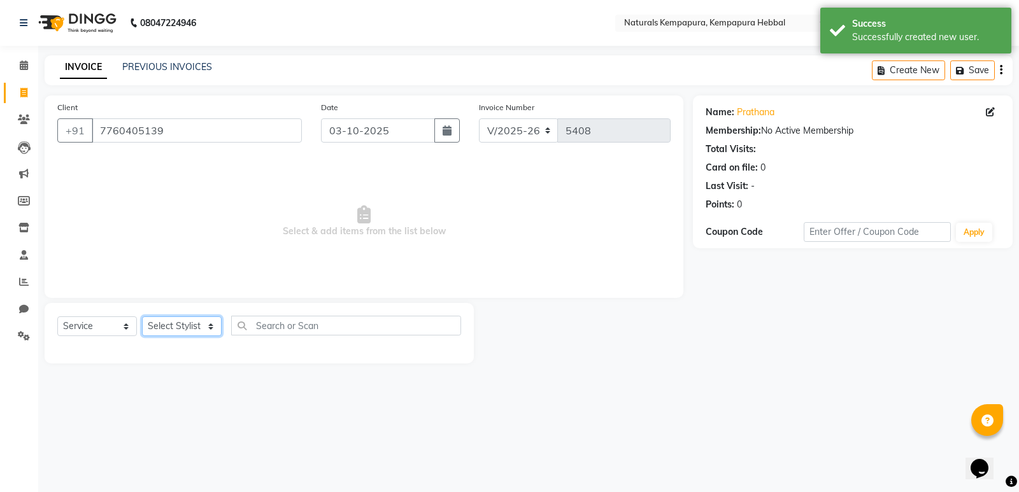
click at [207, 329] on select "Select Stylist ADARSH DANISH DURGA HARI HARAN JENNIFER Manager MOHD AARIS MOHD …" at bounding box center [182, 326] width 80 height 20
select select "70441"
click at [142, 316] on select "Select Stylist ADARSH DANISH DURGA HARI HARAN JENNIFER Manager MOHD AARIS MOHD …" at bounding box center [182, 326] width 80 height 20
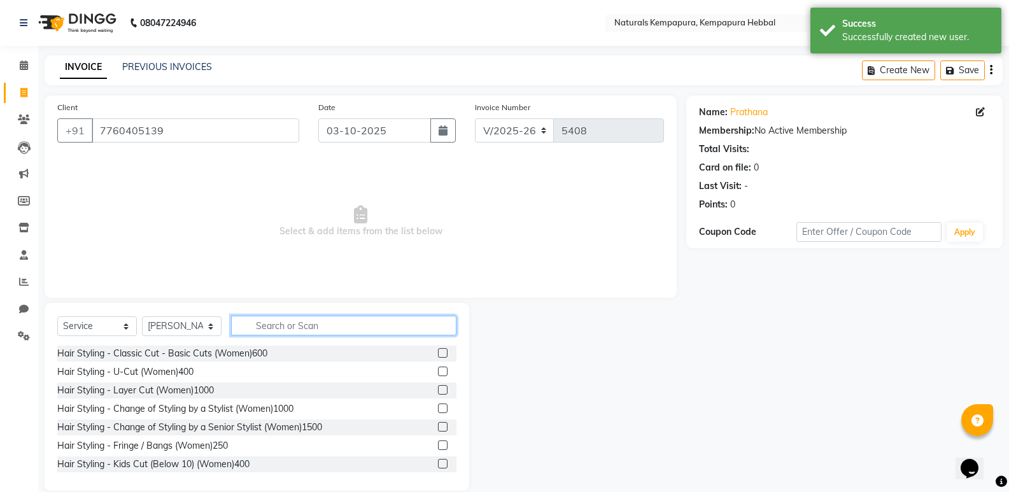
click at [285, 320] on input "text" at bounding box center [343, 326] width 225 height 20
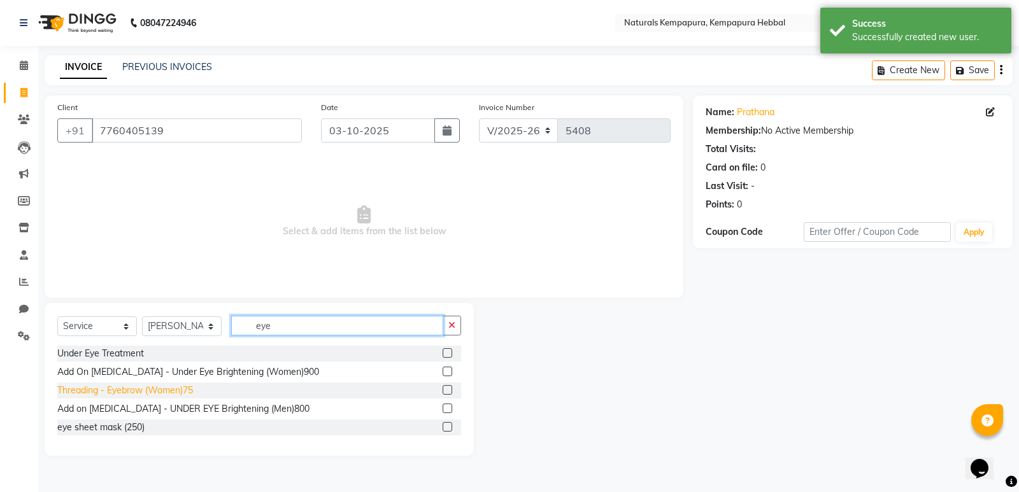
type input "eye"
click at [129, 393] on div "Threading - Eyebrow (Women)75" at bounding box center [125, 390] width 136 height 13
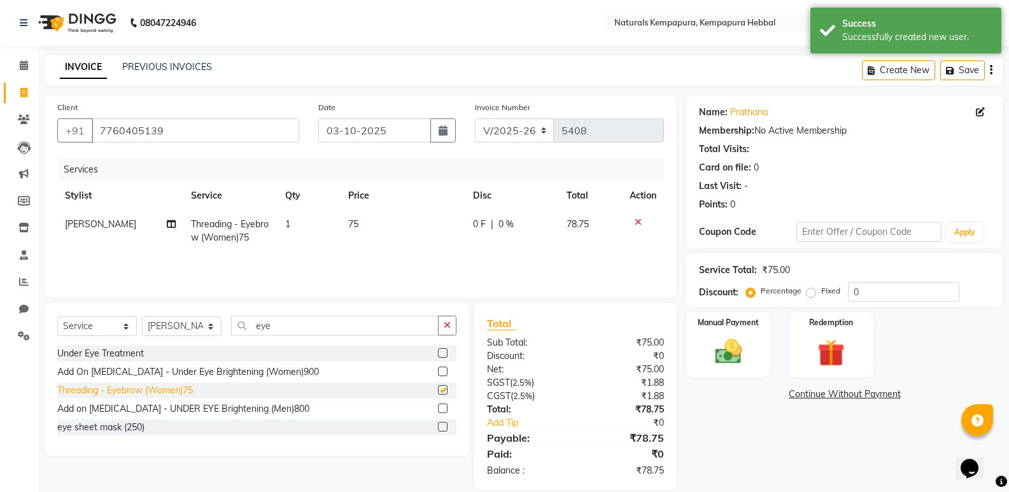
checkbox input "false"
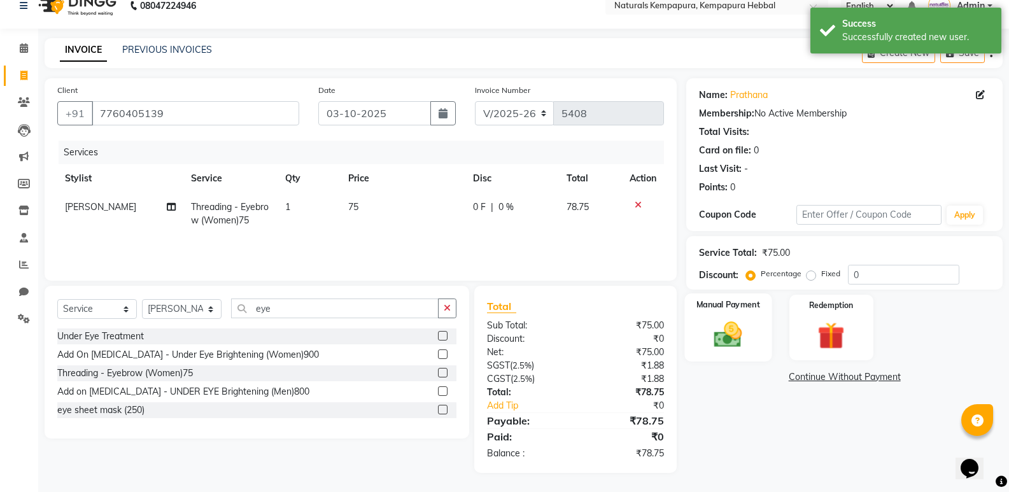
click at [765, 332] on div "Manual Payment" at bounding box center [728, 328] width 87 height 68
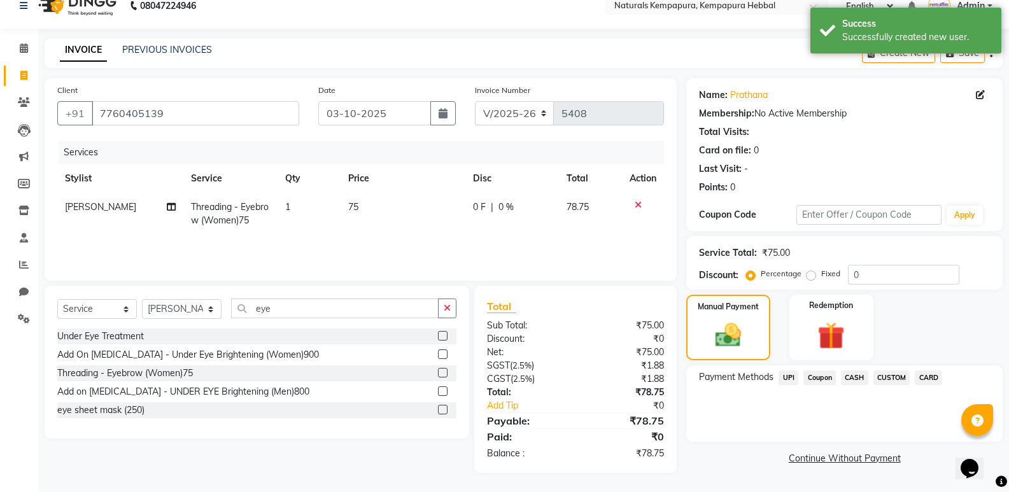
click at [786, 380] on span "UPI" at bounding box center [789, 378] width 20 height 15
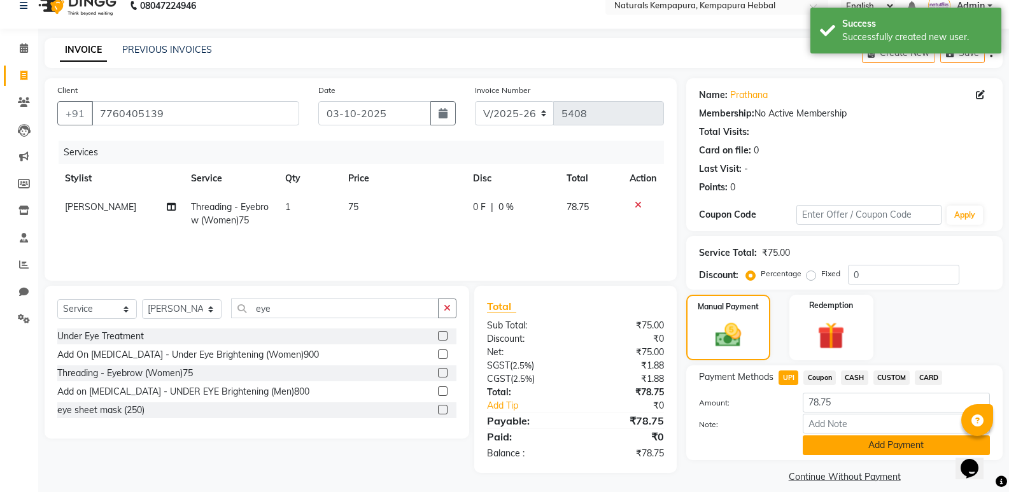
click at [823, 445] on button "Add Payment" at bounding box center [896, 446] width 187 height 20
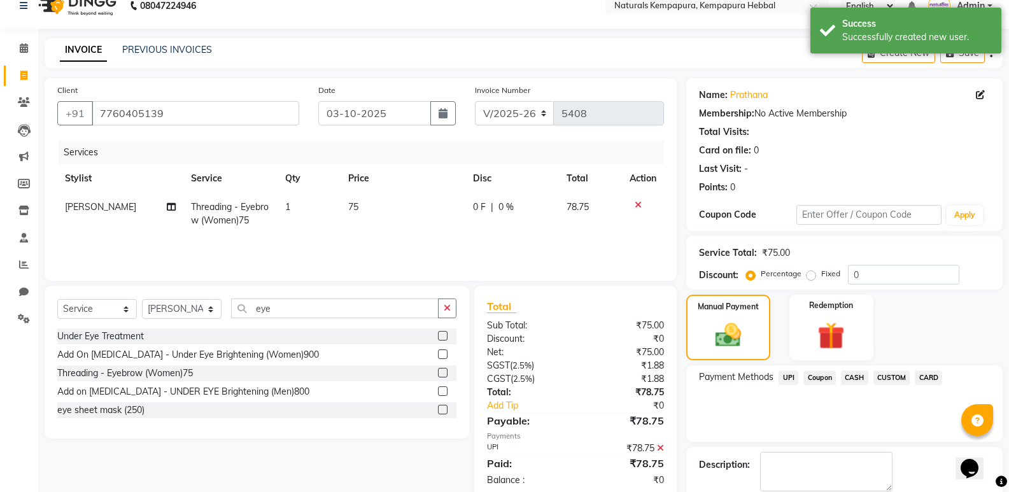
scroll to position [84, 0]
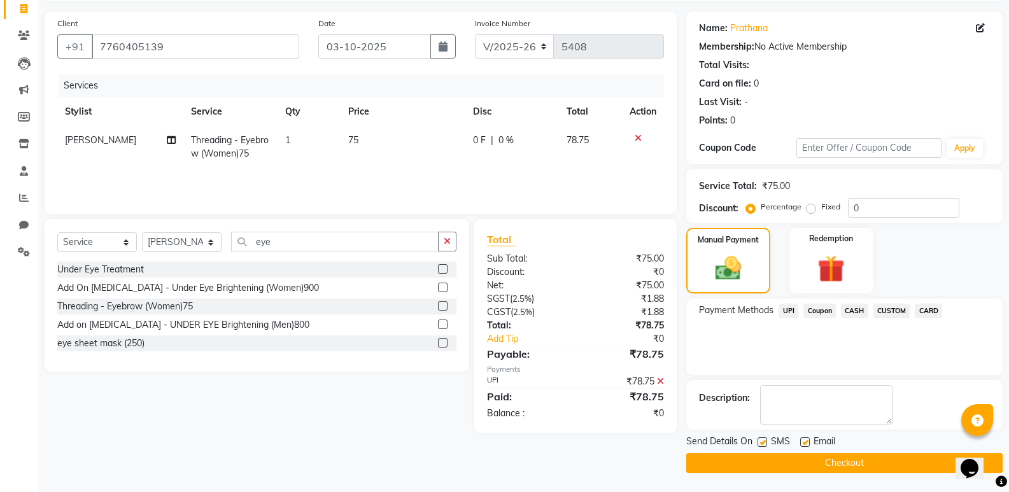
click at [805, 444] on label at bounding box center [805, 442] width 10 height 10
click at [805, 444] on input "checkbox" at bounding box center [804, 443] width 8 height 8
checkbox input "false"
click at [803, 462] on button "Checkout" at bounding box center [844, 463] width 316 height 20
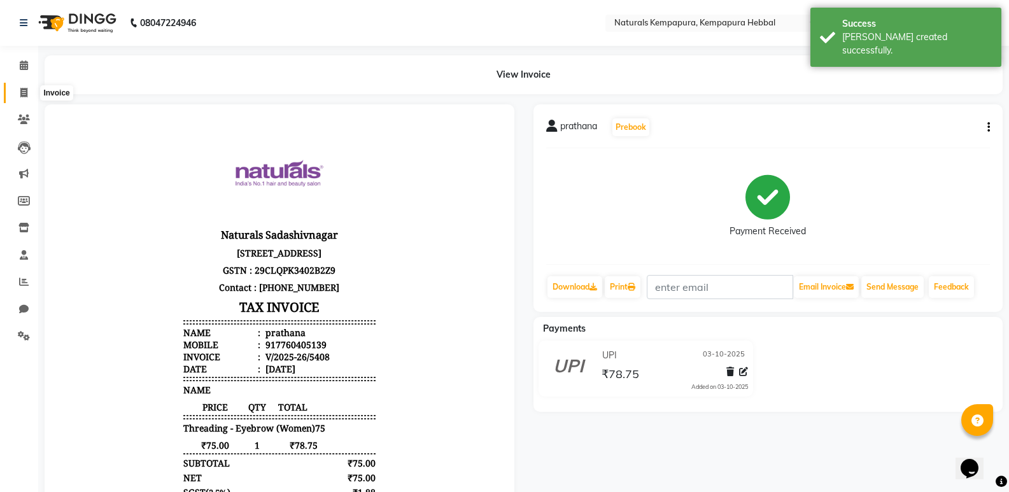
click at [23, 94] on icon at bounding box center [23, 93] width 7 height 10
select select "service"
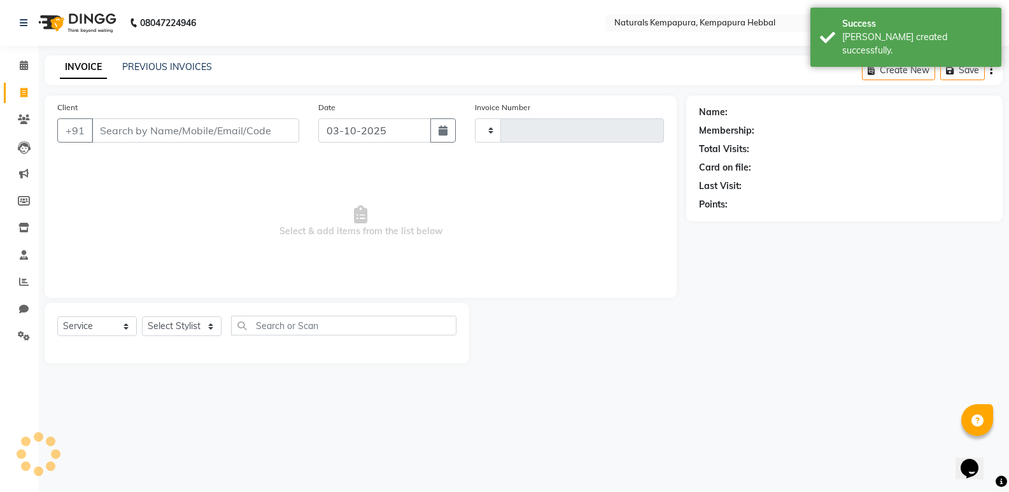
type input "5409"
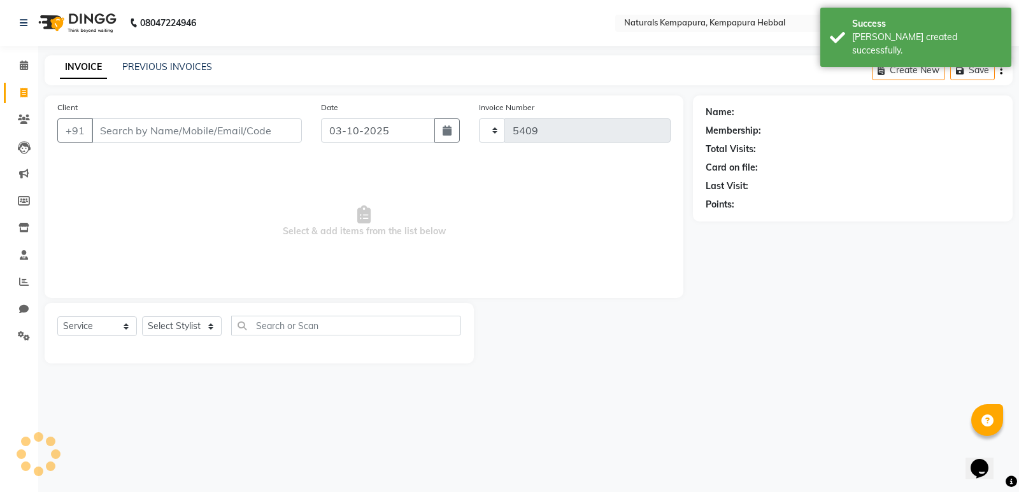
select select "7848"
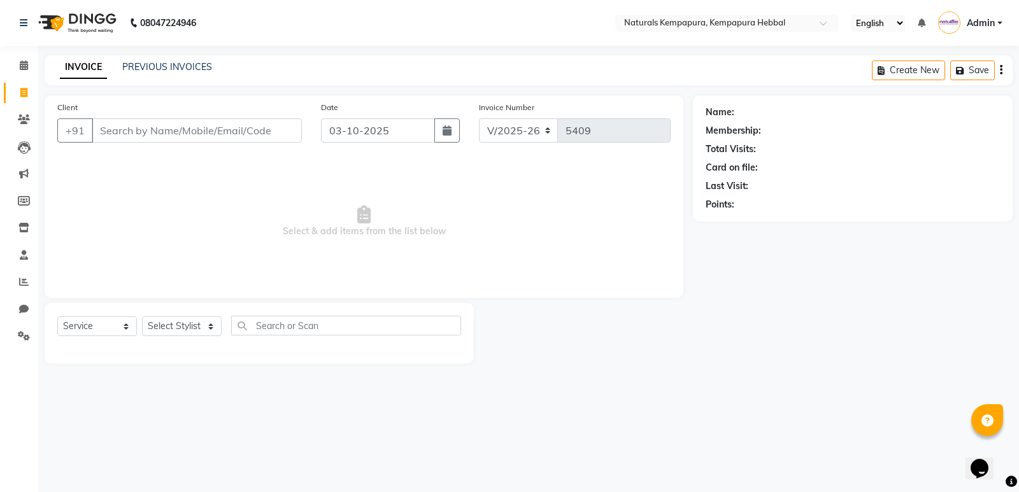
click at [138, 127] on input "Client" at bounding box center [197, 130] width 210 height 24
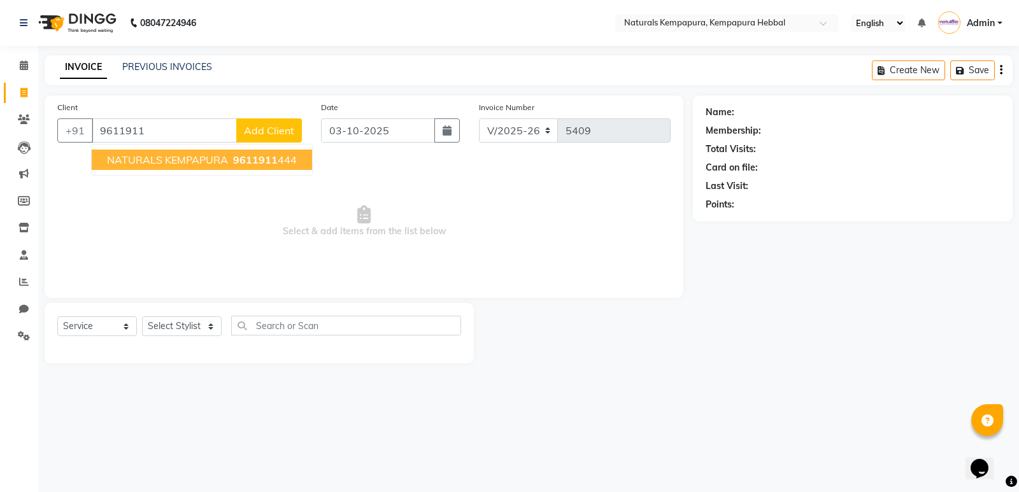
click at [147, 158] on span "NATURALS KEMPAPURA" at bounding box center [167, 159] width 121 height 13
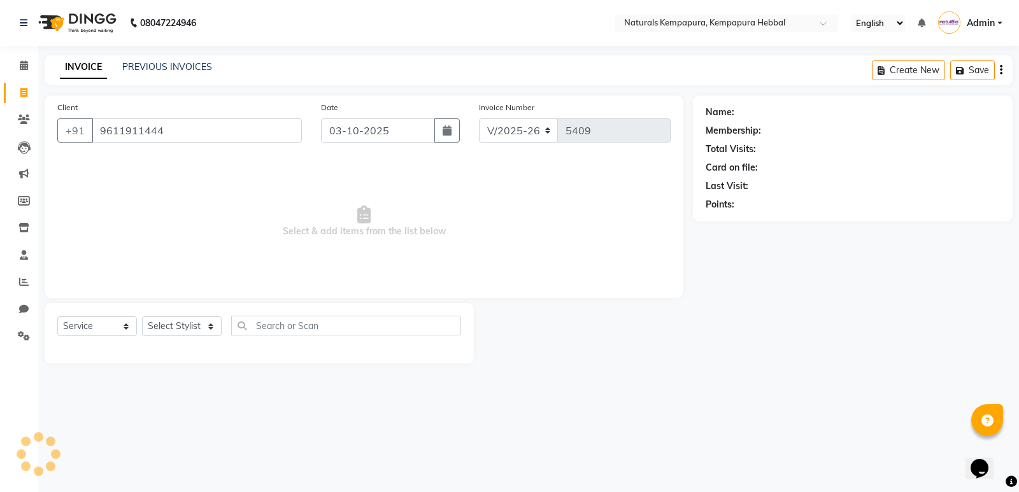
type input "9611911444"
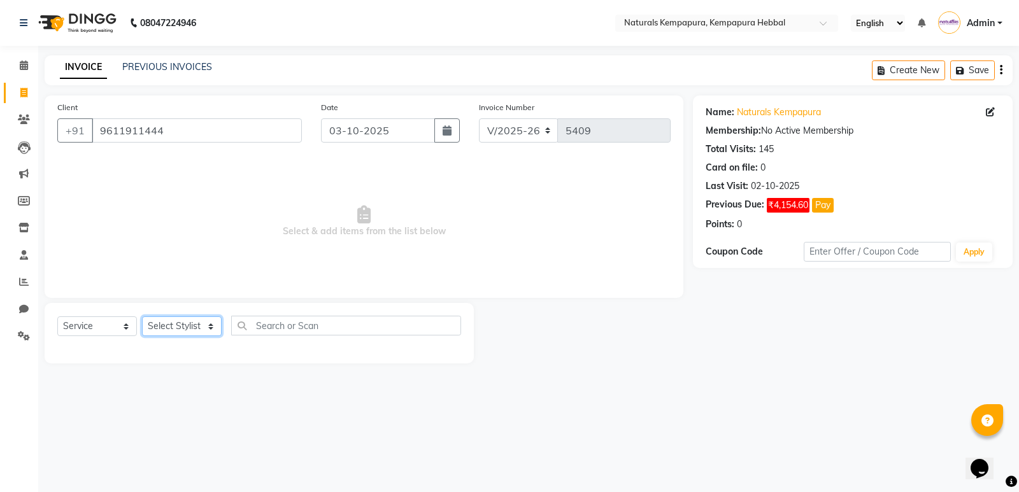
click at [193, 328] on select "Select Stylist ADARSH DANISH DURGA HARI HARAN JENNIFER Manager MOHD AARIS MOHD …" at bounding box center [182, 326] width 80 height 20
select select "70448"
click at [142, 316] on select "Select Stylist ADARSH DANISH DURGA HARI HARAN JENNIFER Manager MOHD AARIS MOHD …" at bounding box center [182, 326] width 80 height 20
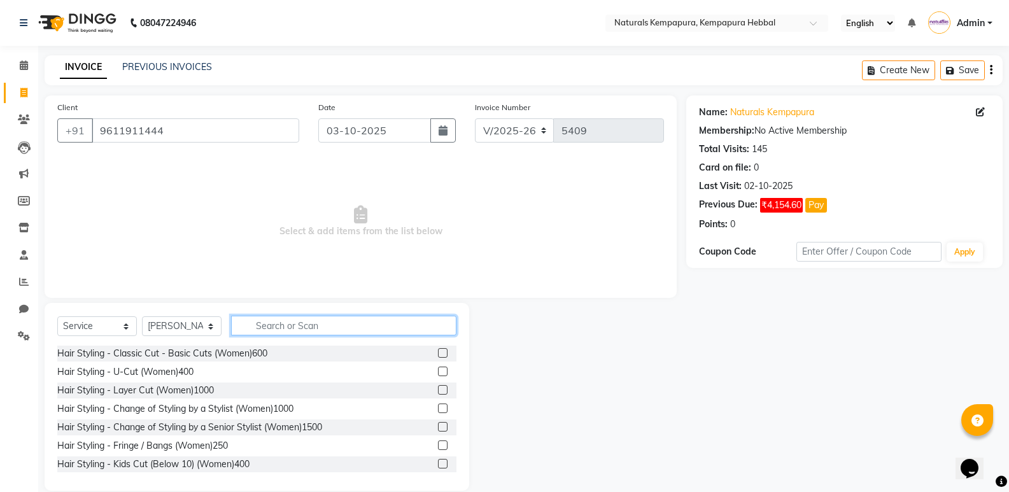
click at [334, 326] on input "text" at bounding box center [343, 326] width 225 height 20
click at [190, 374] on div "Hair Styling - U-Cut (Women)400" at bounding box center [125, 371] width 136 height 13
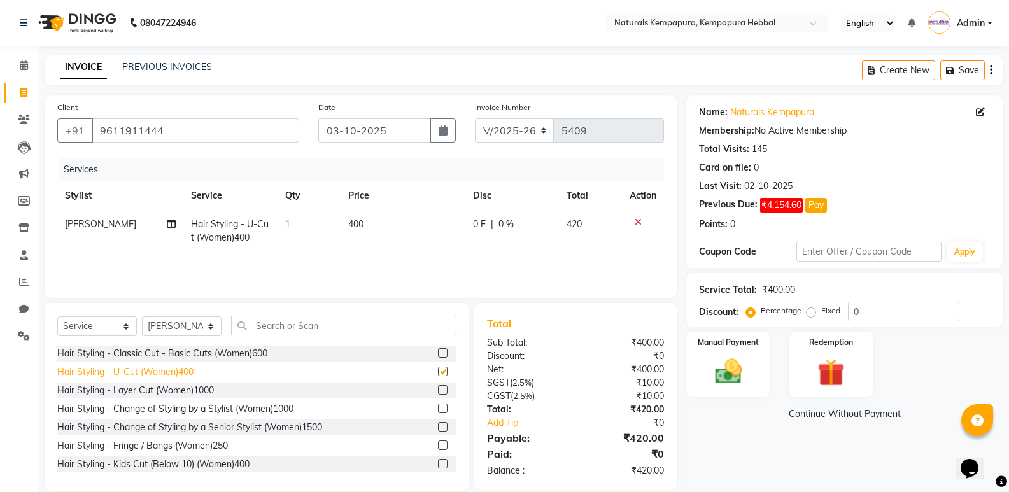
checkbox input "false"
click at [993, 68] on div "Create New Save" at bounding box center [932, 70] width 141 height 30
click at [989, 69] on div "Create New Save" at bounding box center [932, 70] width 141 height 30
click at [990, 70] on icon "button" at bounding box center [991, 70] width 3 height 1
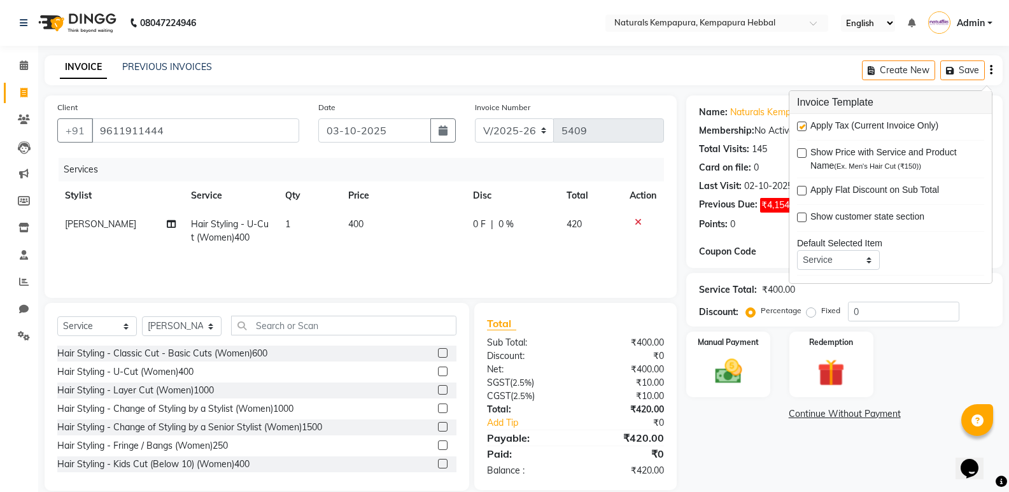
click at [804, 125] on label at bounding box center [802, 127] width 10 height 10
click at [804, 125] on input "checkbox" at bounding box center [801, 127] width 8 height 8
checkbox input "false"
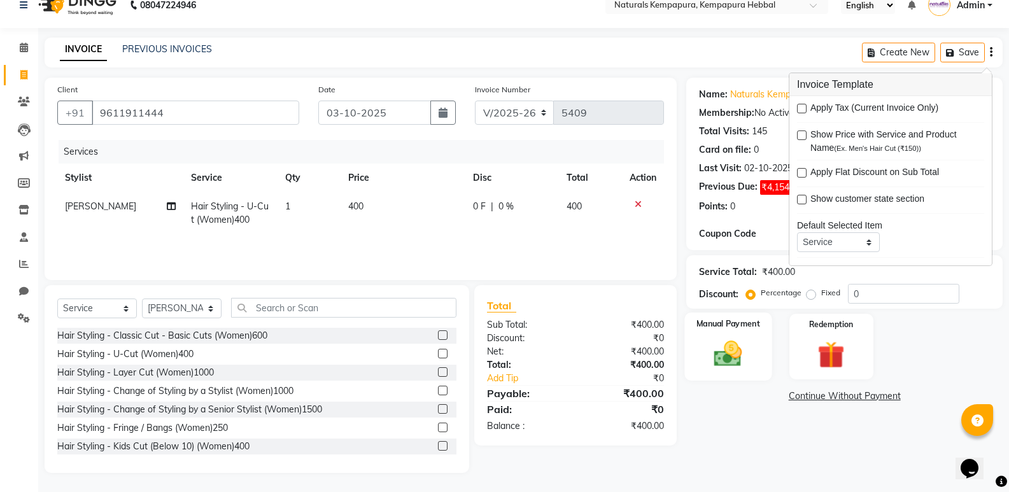
click at [738, 348] on img at bounding box center [728, 353] width 45 height 32
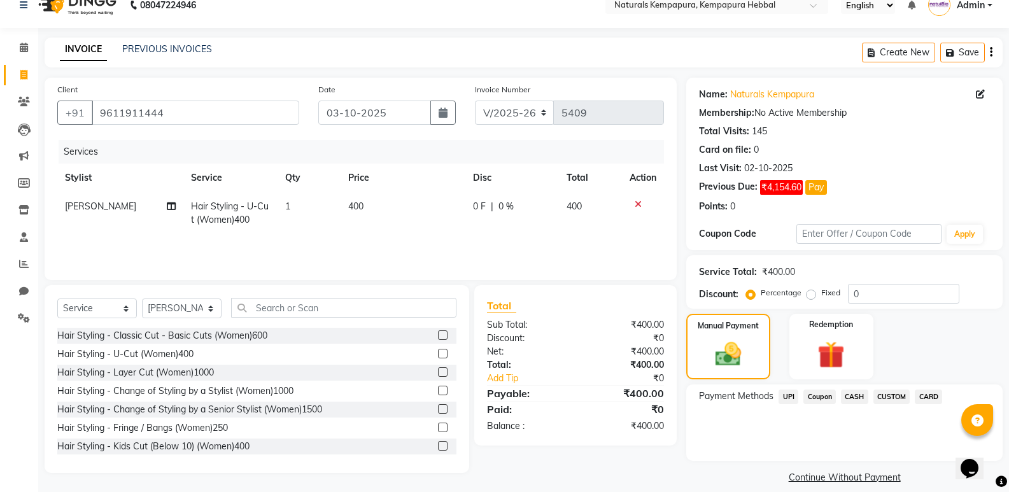
scroll to position [32, 0]
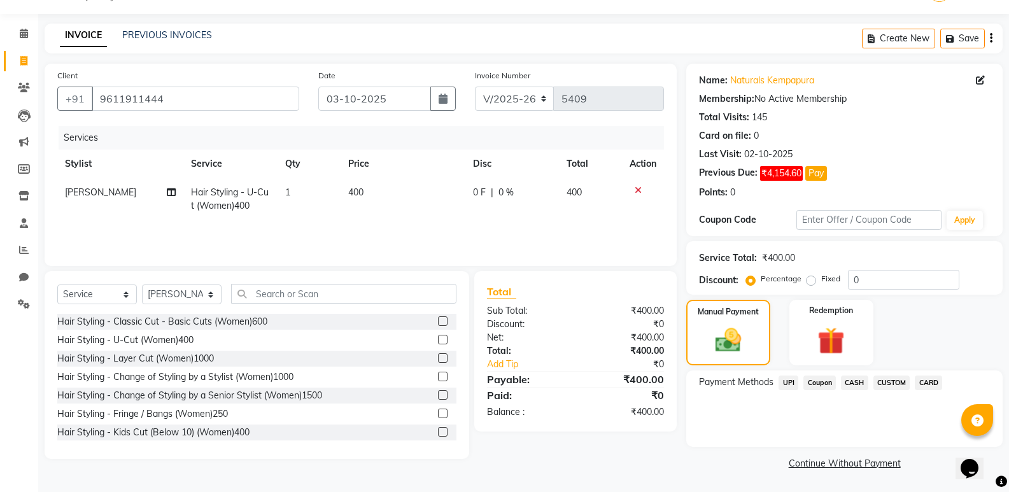
click at [788, 384] on span "UPI" at bounding box center [789, 383] width 20 height 15
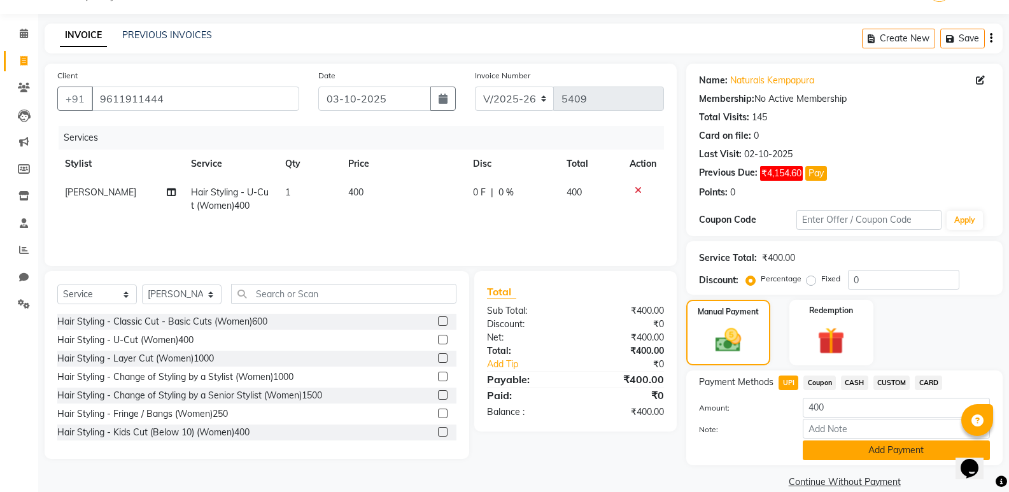
click at [860, 446] on button "Add Payment" at bounding box center [896, 451] width 187 height 20
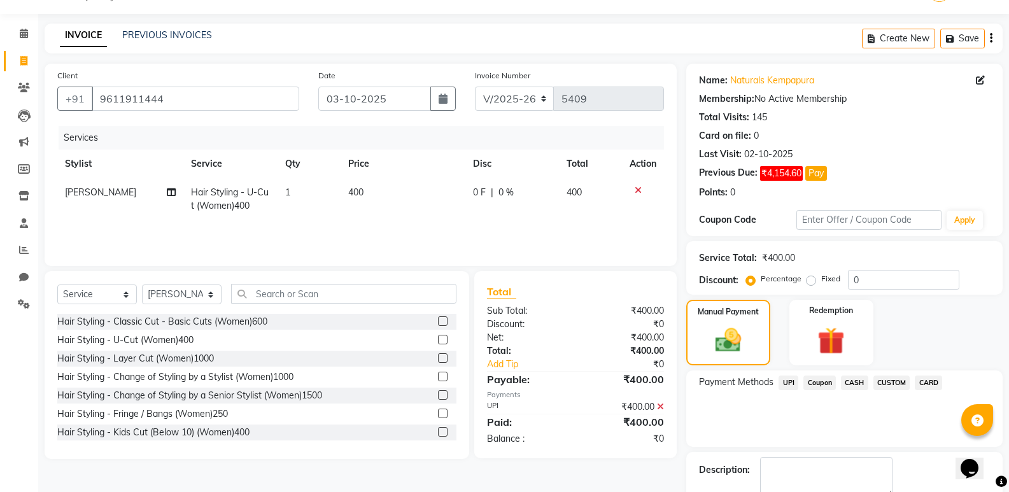
scroll to position [104, 0]
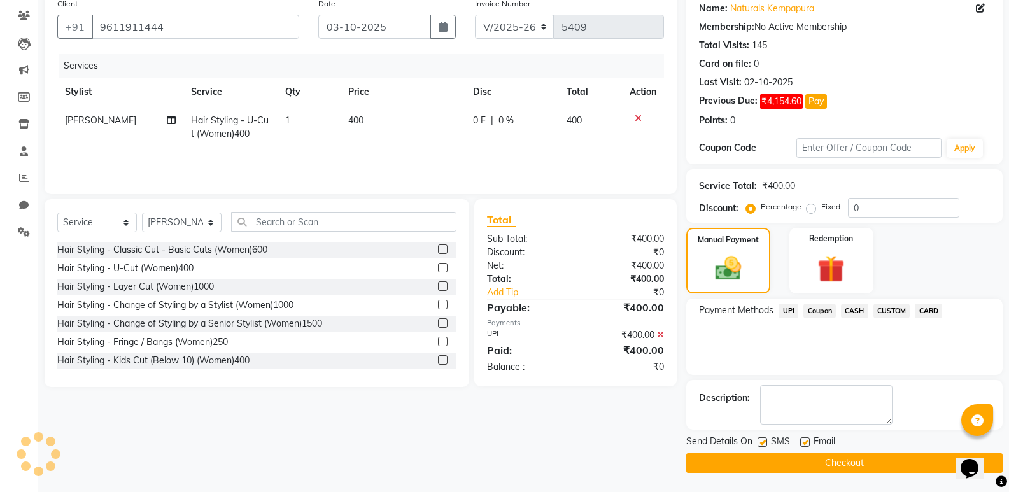
click at [802, 443] on label at bounding box center [805, 442] width 10 height 10
click at [802, 443] on input "checkbox" at bounding box center [804, 443] width 8 height 8
checkbox input "false"
click at [762, 443] on label at bounding box center [763, 442] width 10 height 10
click at [762, 443] on input "checkbox" at bounding box center [762, 443] width 8 height 8
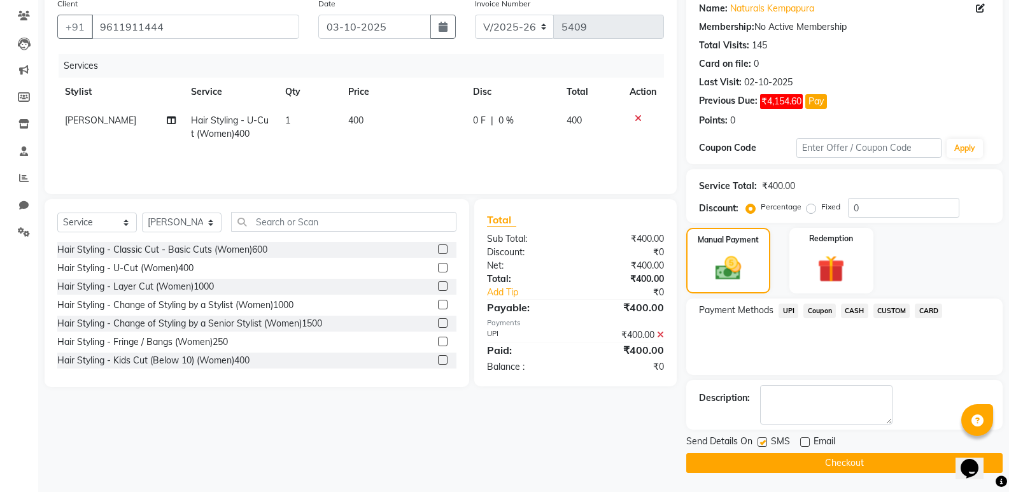
checkbox input "false"
click at [781, 458] on button "Checkout" at bounding box center [844, 463] width 316 height 20
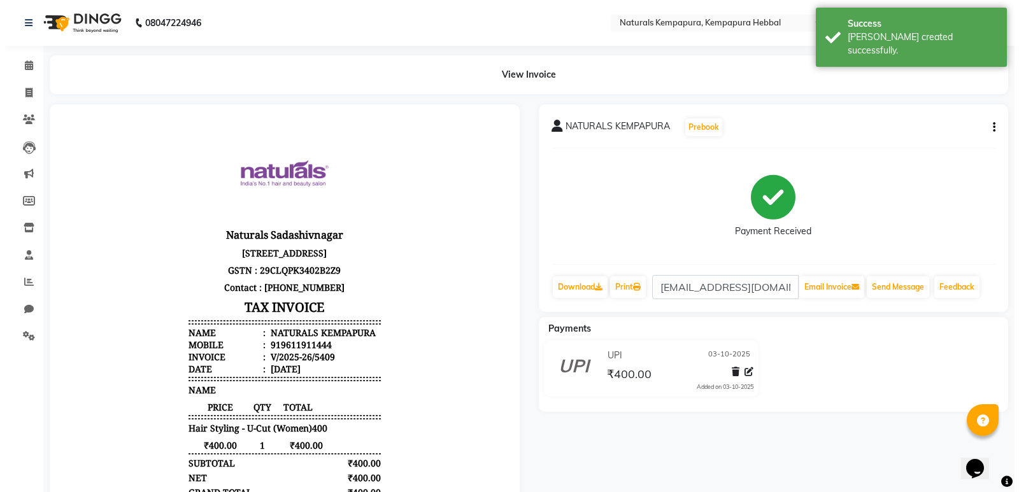
scroll to position [10, 0]
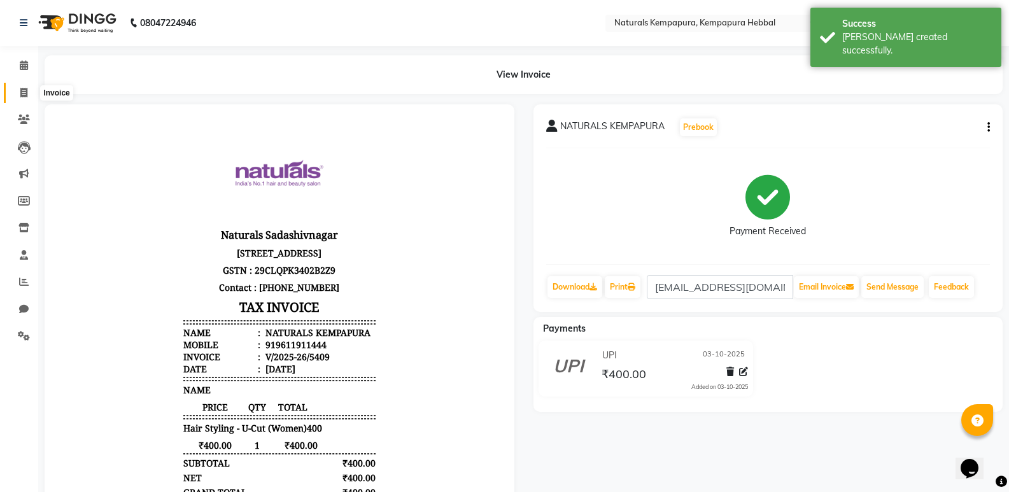
click at [29, 93] on span at bounding box center [24, 93] width 22 height 15
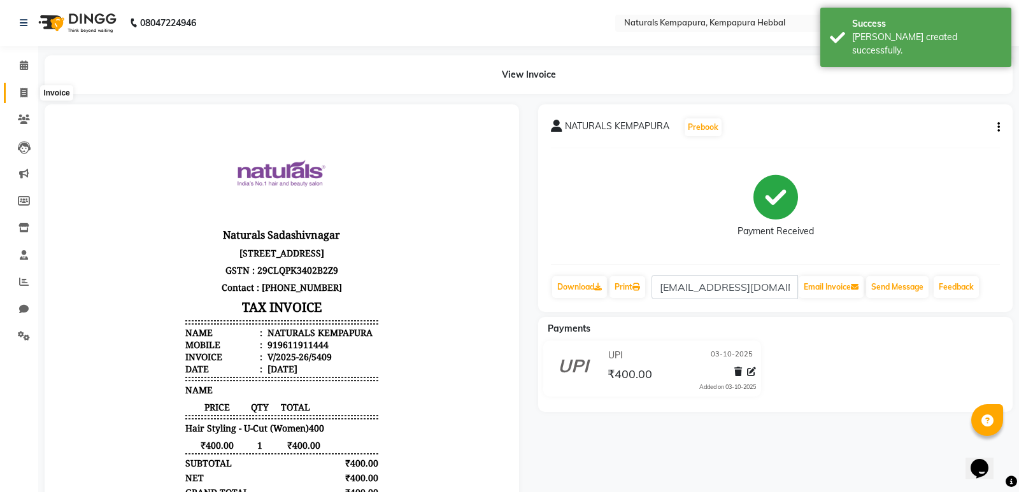
select select "7848"
select select "service"
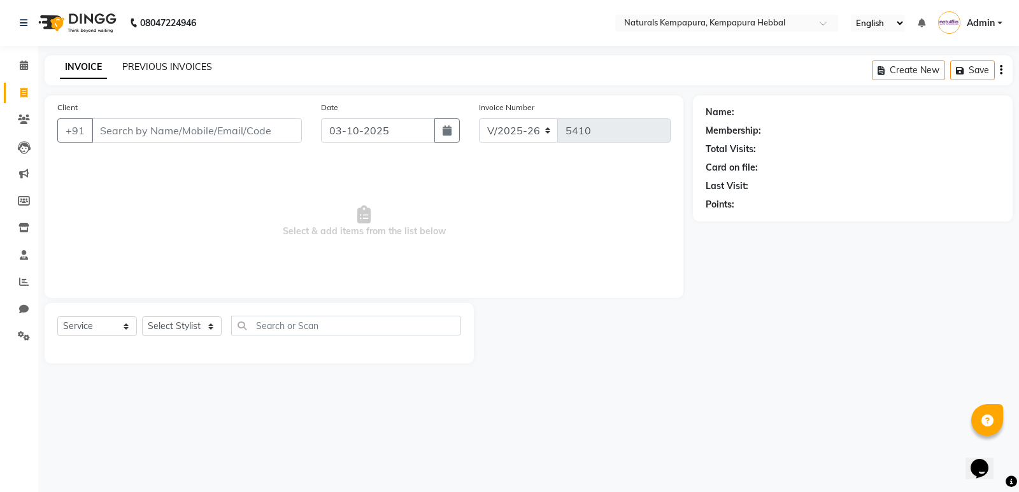
click at [181, 64] on link "PREVIOUS INVOICES" at bounding box center [167, 66] width 90 height 11
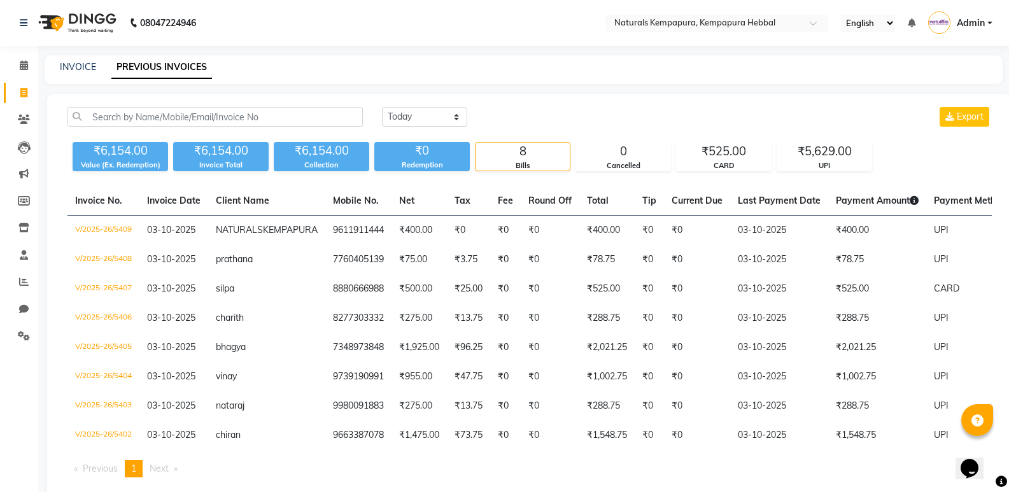
click at [553, 16] on nav "08047224946 Select Location × Naturals Kempapura, Kempapura Hebbal English ENGL…" at bounding box center [504, 23] width 1009 height 46
click at [76, 67] on link "INVOICE" at bounding box center [78, 66] width 36 height 11
select select "service"
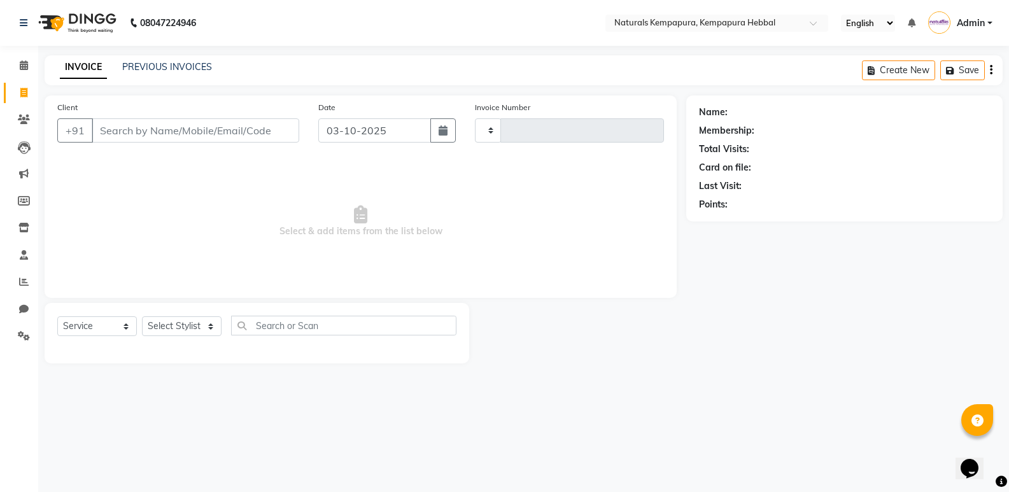
type input "5410"
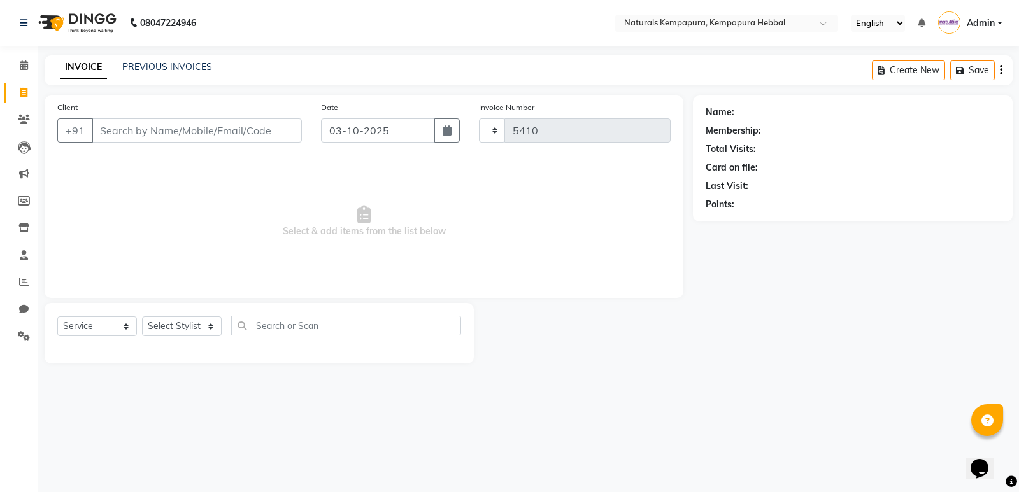
select select "7848"
click at [124, 137] on input "Client" at bounding box center [197, 130] width 210 height 24
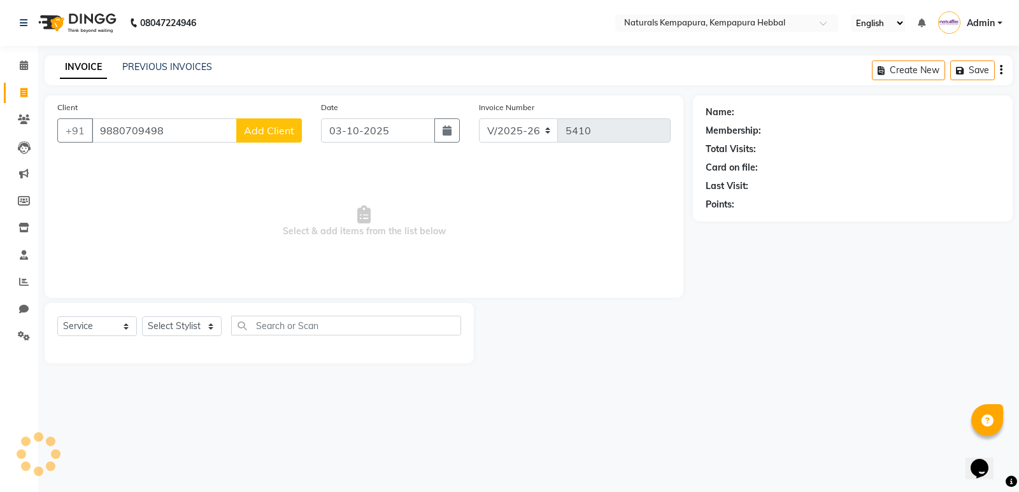
type input "9880709498"
click at [264, 138] on button "Add Client" at bounding box center [269, 130] width 66 height 24
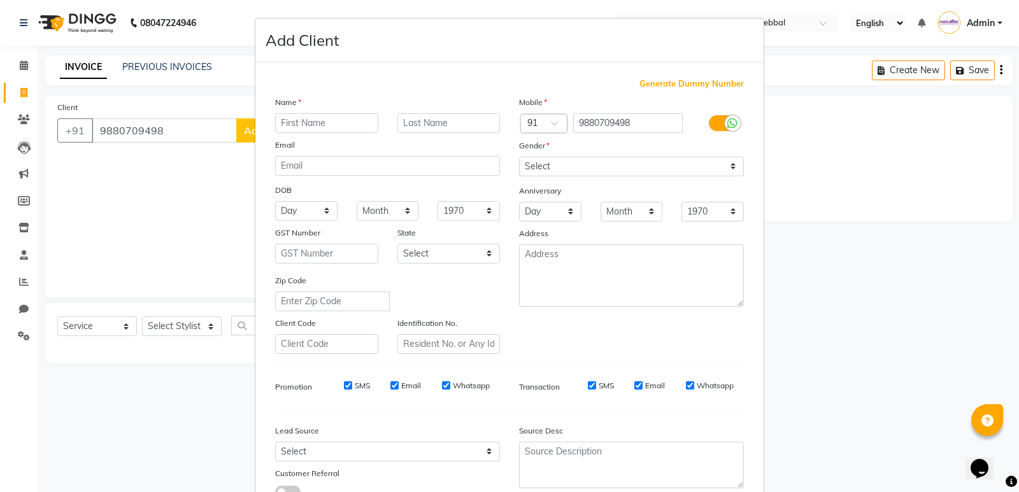
click at [334, 122] on input "text" at bounding box center [326, 123] width 103 height 20
click at [110, 124] on ngb-modal-window "Add Client Generate Dummy Number Name Email DOB Day 01 02 03 04 05 06 07 08 09 …" at bounding box center [509, 246] width 1019 height 492
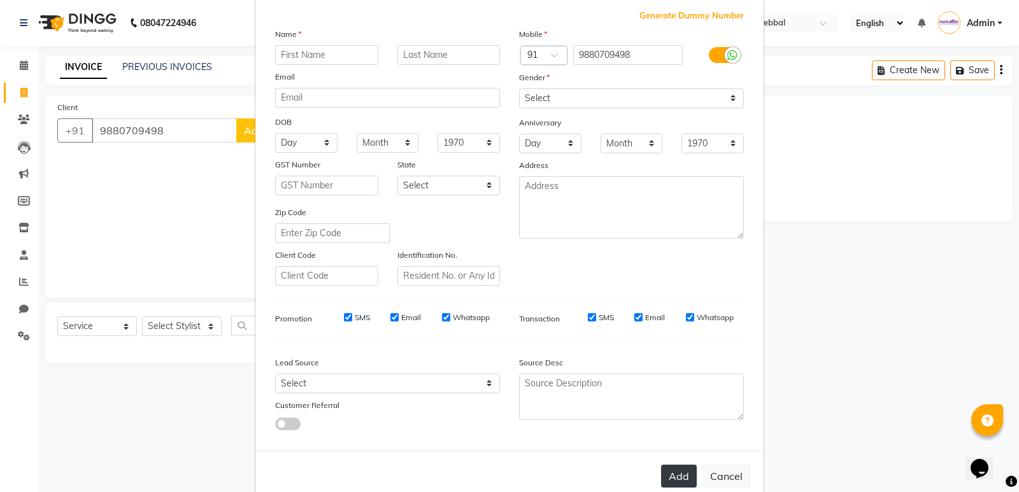
scroll to position [96, 0]
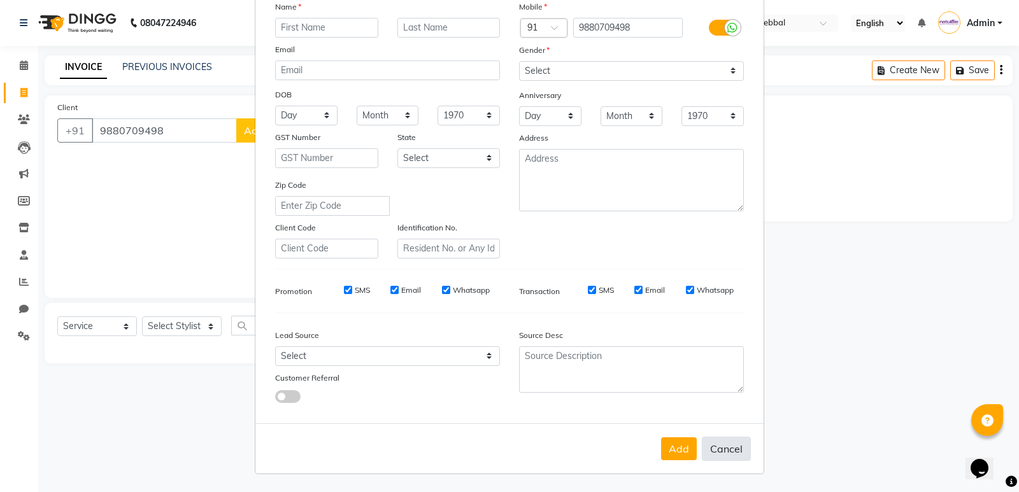
click at [716, 453] on button "Cancel" at bounding box center [726, 449] width 49 height 24
select select
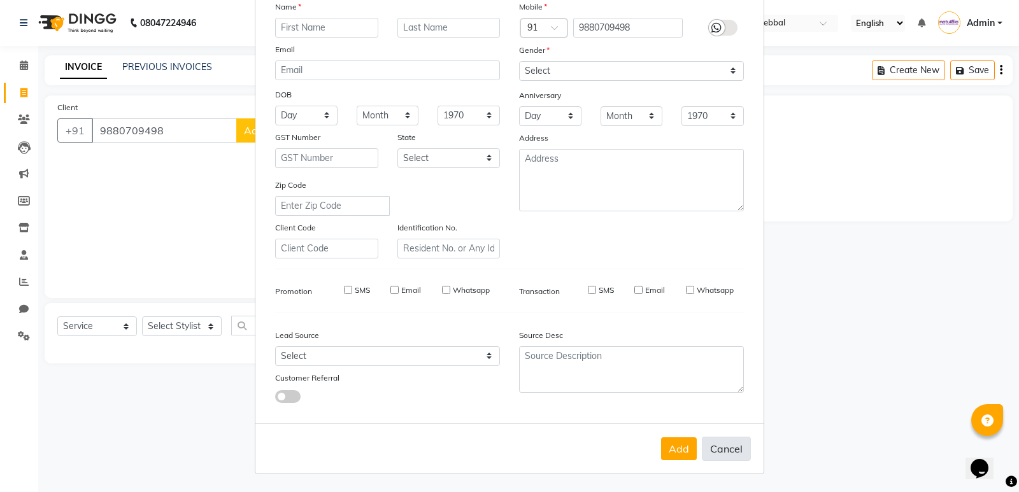
select select
checkbox input "false"
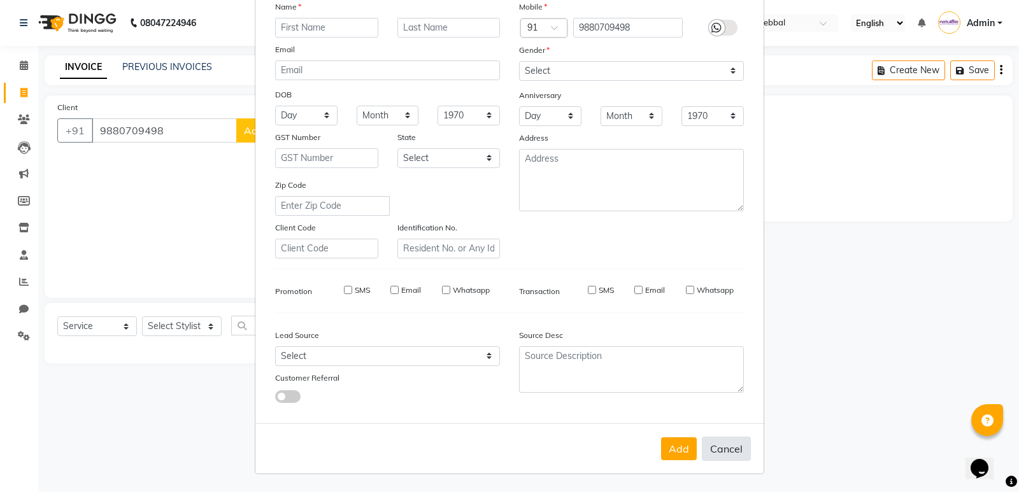
checkbox input "false"
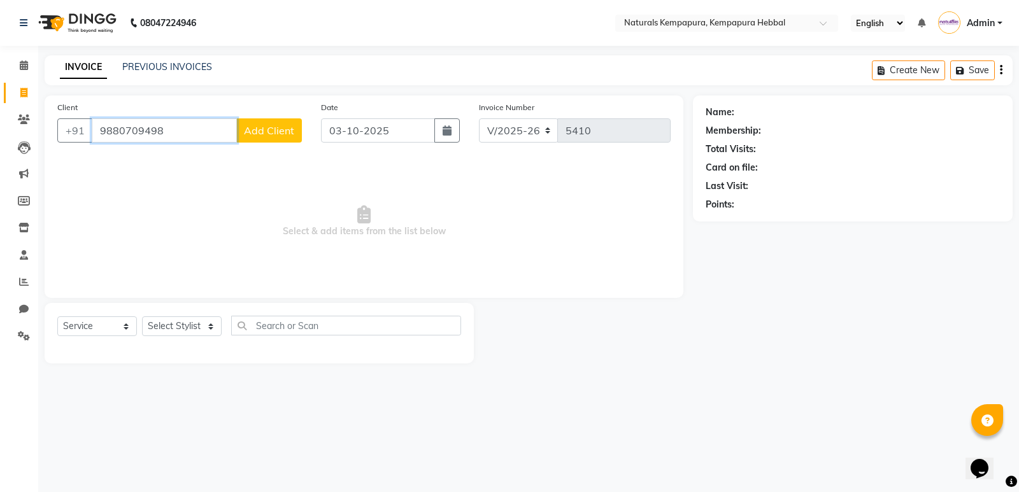
click at [152, 130] on input "9880709498" at bounding box center [164, 130] width 145 height 24
click at [287, 122] on div "Client +91 9880709498 Add Client" at bounding box center [180, 127] width 264 height 52
click at [284, 129] on span "Add Client" at bounding box center [269, 130] width 50 height 13
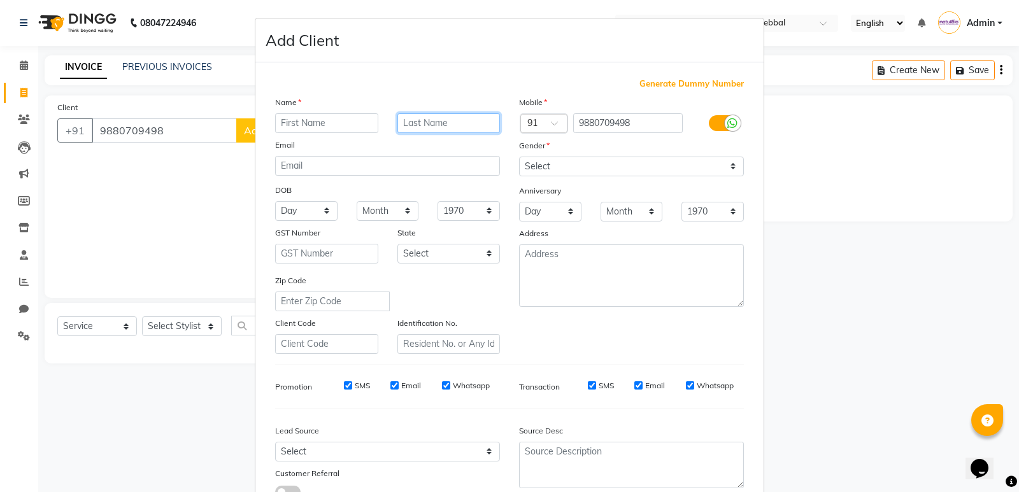
click at [453, 115] on input "text" at bounding box center [448, 123] width 103 height 20
click at [358, 127] on input "text" at bounding box center [326, 123] width 103 height 20
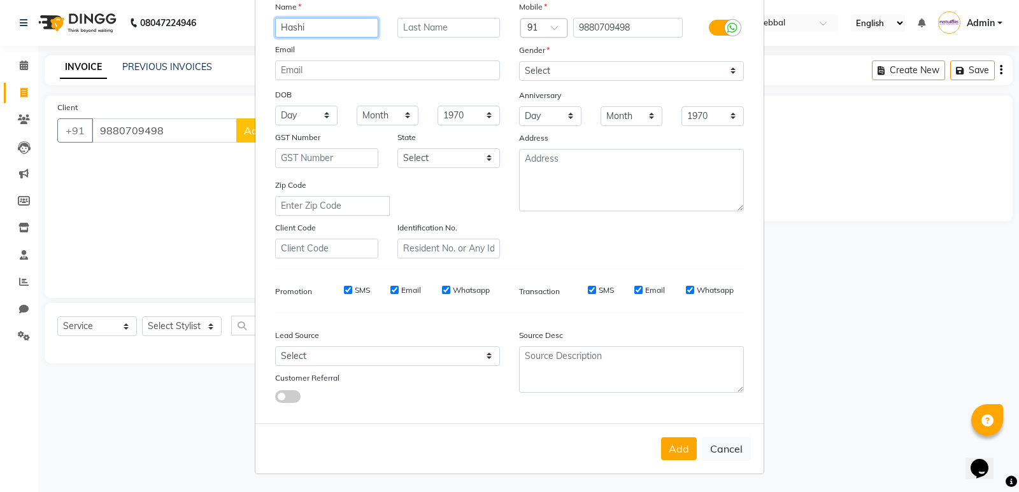
type input "Hashi"
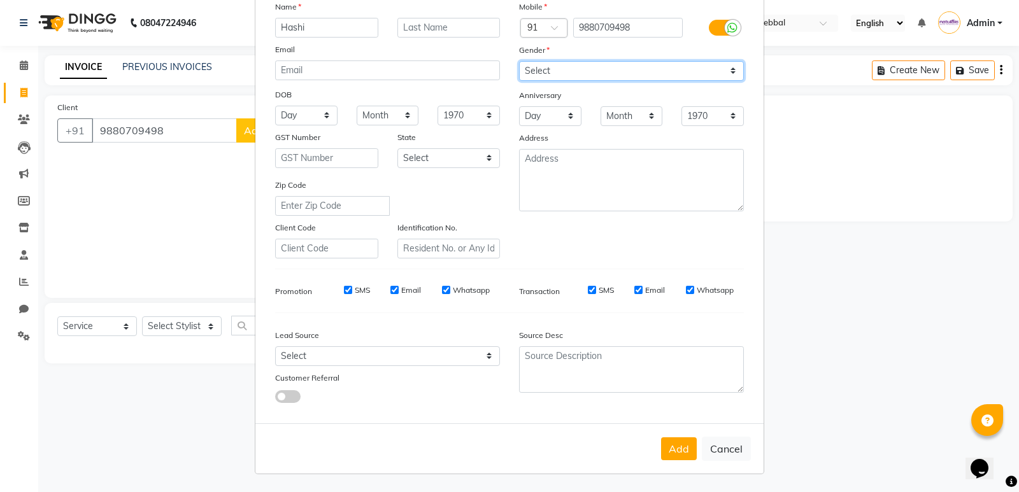
drag, startPoint x: 579, startPoint y: 70, endPoint x: 573, endPoint y: 80, distance: 11.7
click at [579, 70] on select "Select [DEMOGRAPHIC_DATA] [DEMOGRAPHIC_DATA] Other Prefer Not To Say" at bounding box center [631, 71] width 225 height 20
click at [519, 61] on select "Select [DEMOGRAPHIC_DATA] [DEMOGRAPHIC_DATA] Other Prefer Not To Say" at bounding box center [631, 71] width 225 height 20
click at [576, 82] on div "Mobile Country Code × 91 9880709498 Gender Select Male Female Other Prefer Not …" at bounding box center [631, 129] width 244 height 259
drag, startPoint x: 575, startPoint y: 71, endPoint x: 569, endPoint y: 78, distance: 9.6
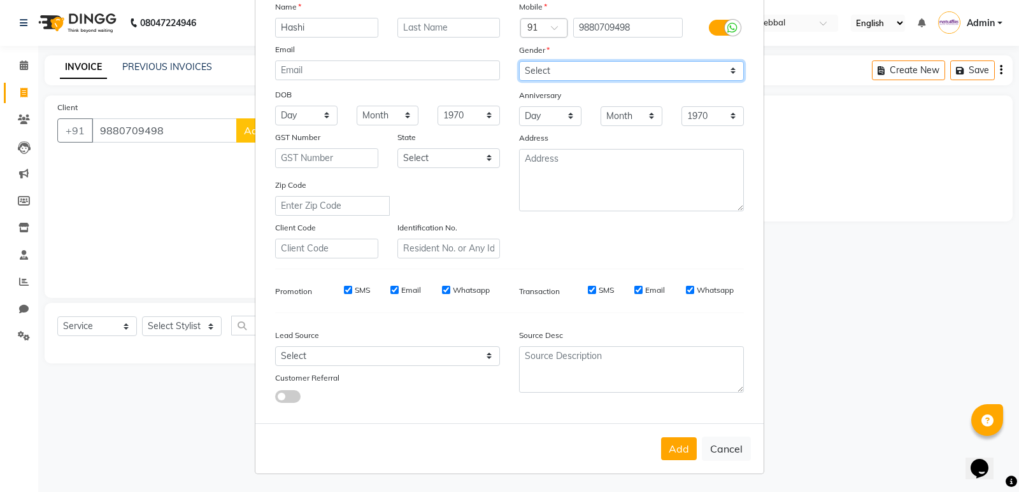
click at [575, 71] on select "Select [DEMOGRAPHIC_DATA] [DEMOGRAPHIC_DATA] Other Prefer Not To Say" at bounding box center [631, 71] width 225 height 20
select select "[DEMOGRAPHIC_DATA]"
click at [519, 61] on select "Select [DEMOGRAPHIC_DATA] [DEMOGRAPHIC_DATA] Other Prefer Not To Say" at bounding box center [631, 71] width 225 height 20
click at [683, 453] on button "Add" at bounding box center [679, 448] width 36 height 23
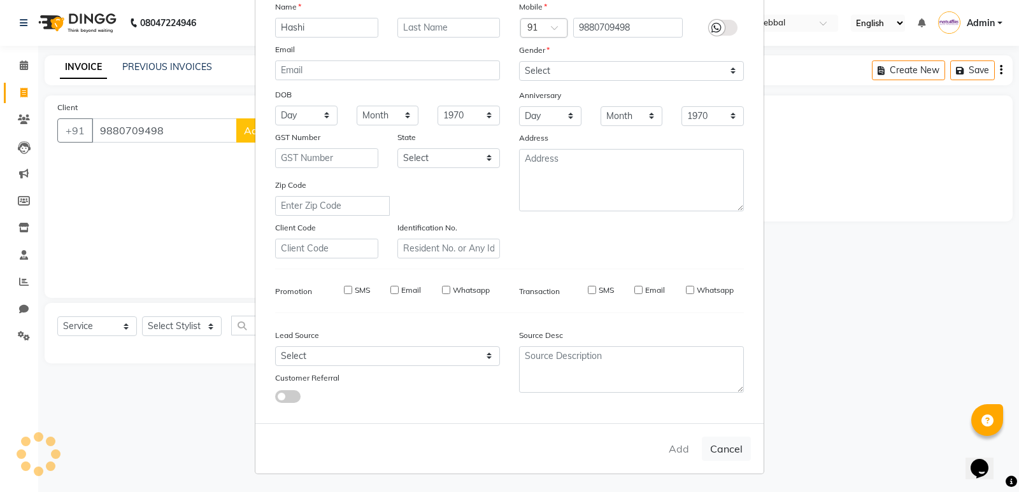
select select
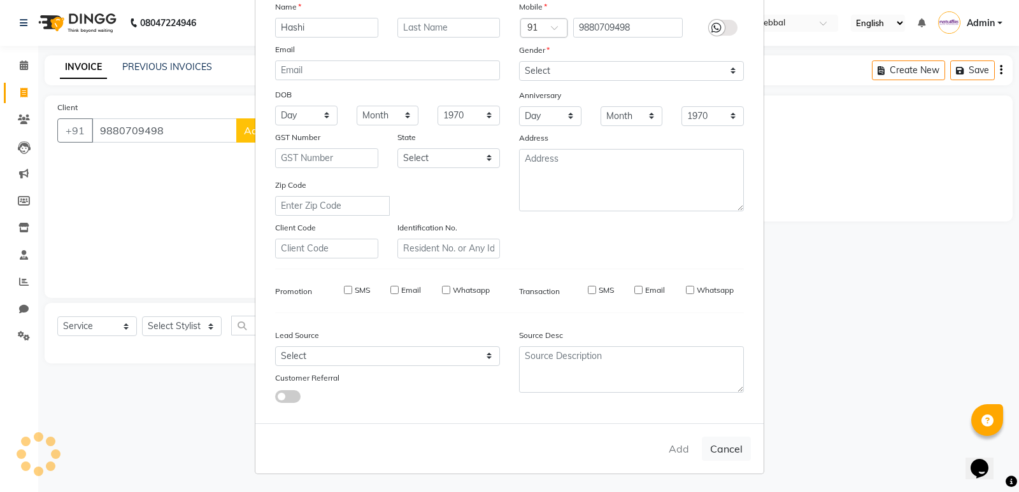
select select
checkbox input "false"
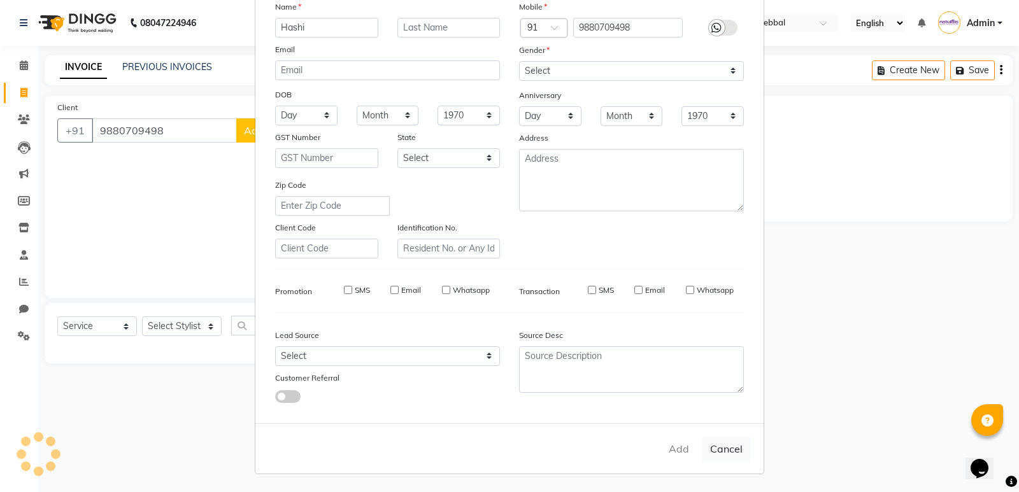
checkbox input "false"
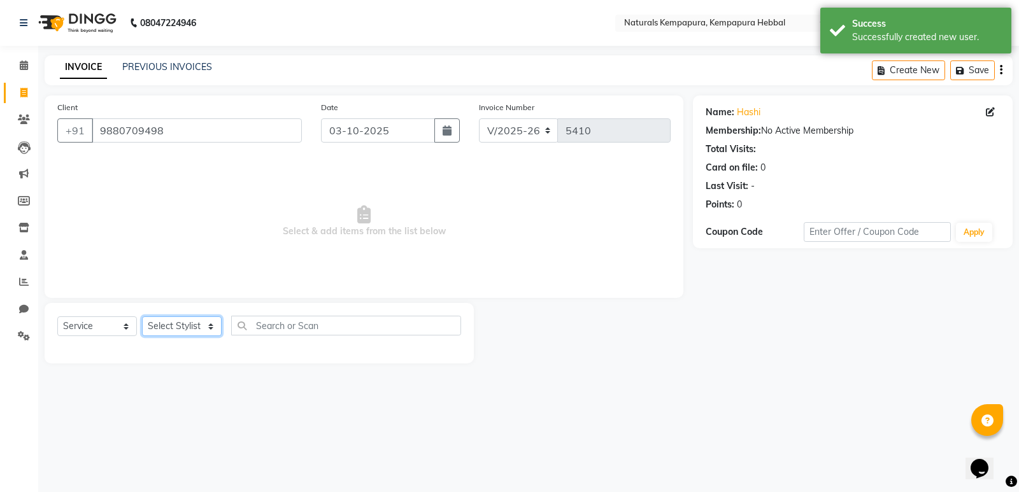
click at [199, 321] on select "Select Stylist ADARSH DANISH DURGA HARI HARAN JENNIFER Manager MOHD AARIS MOHD …" at bounding box center [182, 326] width 80 height 20
select select "70442"
click at [142, 316] on select "Select Stylist ADARSH DANISH DURGA HARI HARAN JENNIFER Manager MOHD AARIS MOHD …" at bounding box center [182, 326] width 80 height 20
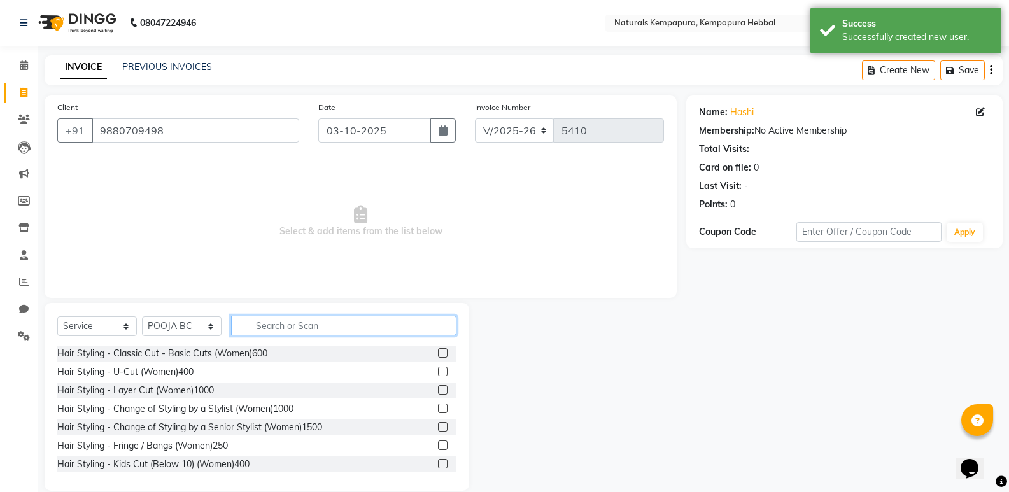
click at [285, 320] on input "text" at bounding box center [343, 326] width 225 height 20
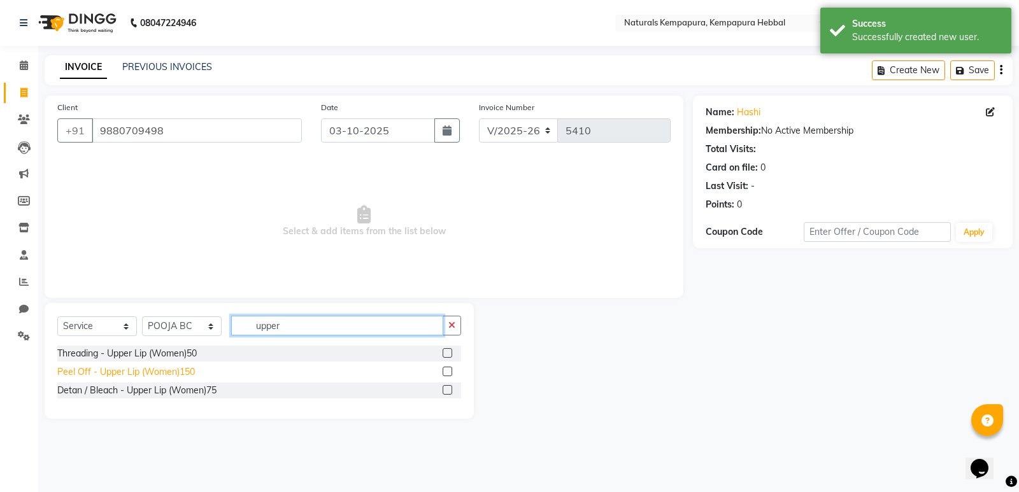
type input "upper"
click at [178, 374] on div "Peel Off - Upper Lip (Women)150" at bounding box center [126, 371] width 138 height 13
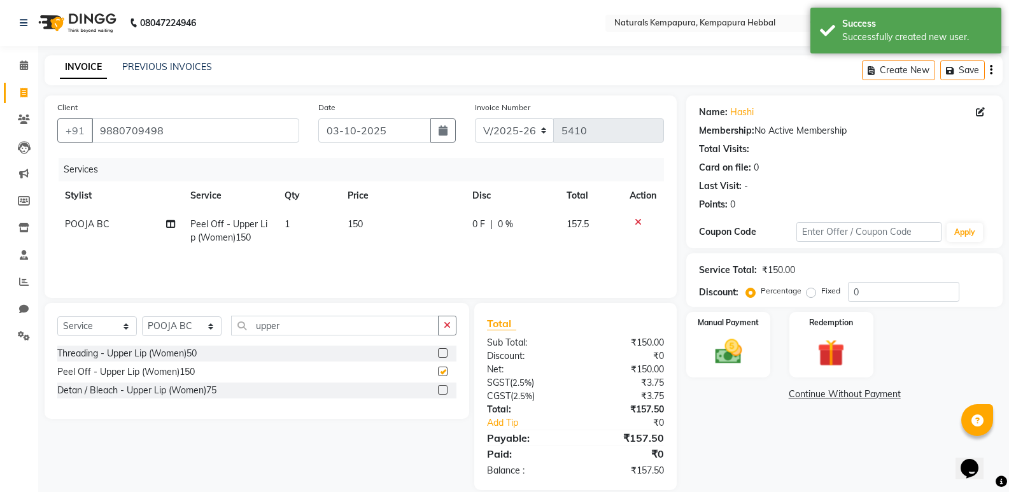
checkbox input "false"
drag, startPoint x: 320, startPoint y: 331, endPoint x: 223, endPoint y: 321, distance: 98.0
click at [223, 321] on div "Select Service Product Membership Package Voucher Prepaid Gift Card Select Styl…" at bounding box center [256, 331] width 399 height 30
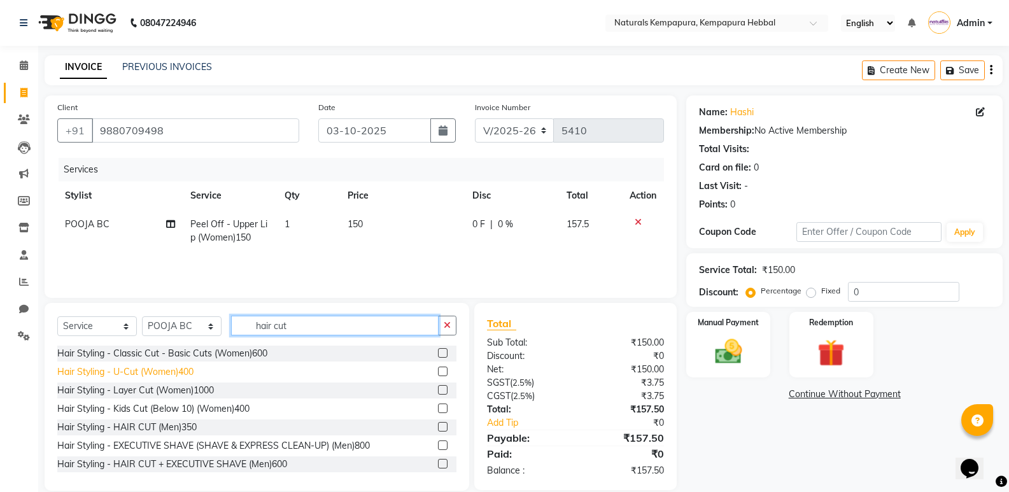
type input "hair cut"
click at [185, 372] on div "Hair Styling - U-Cut (Women)400" at bounding box center [125, 371] width 136 height 13
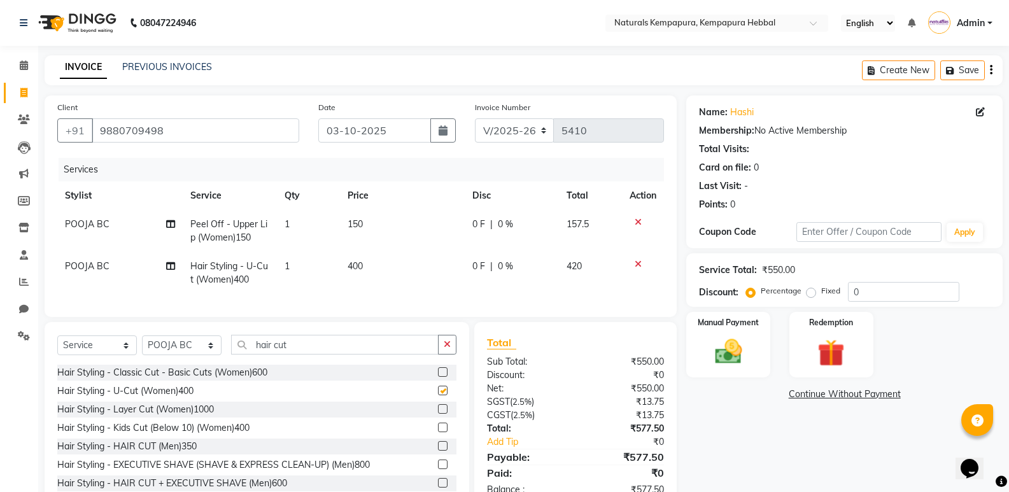
checkbox input "false"
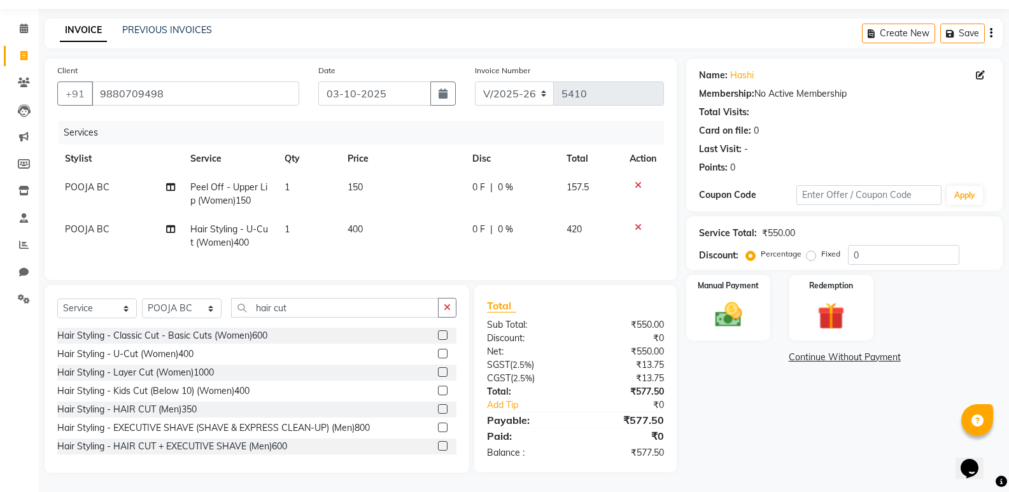
click at [97, 223] on span "POOJA BC" at bounding box center [87, 228] width 45 height 11
select select "70442"
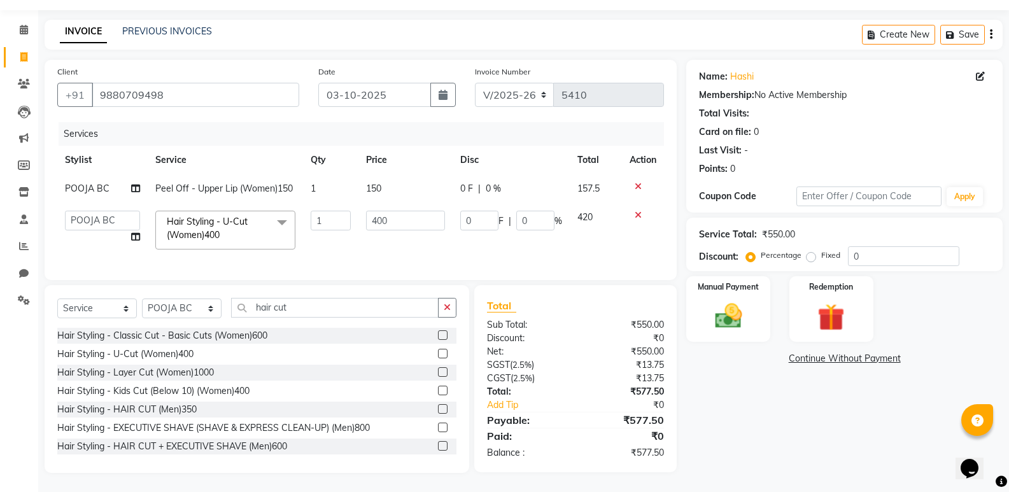
click at [99, 218] on select "ADARSH DANISH DURGA HARI HARAN JENNIFER Manager MOHD AARIS MOHD ANAS MOHD MOBEE…" at bounding box center [102, 221] width 75 height 20
click at [108, 213] on select "ADARSH DANISH DURGA HARI HARAN JENNIFER Manager MOHD AARIS MOHD ANAS MOHD MOBEE…" at bounding box center [102, 221] width 75 height 20
click at [264, 252] on div "Services Stylist Service Qty Price Disc Total Action POOJA BC Peel Off - Upper …" at bounding box center [360, 194] width 607 height 145
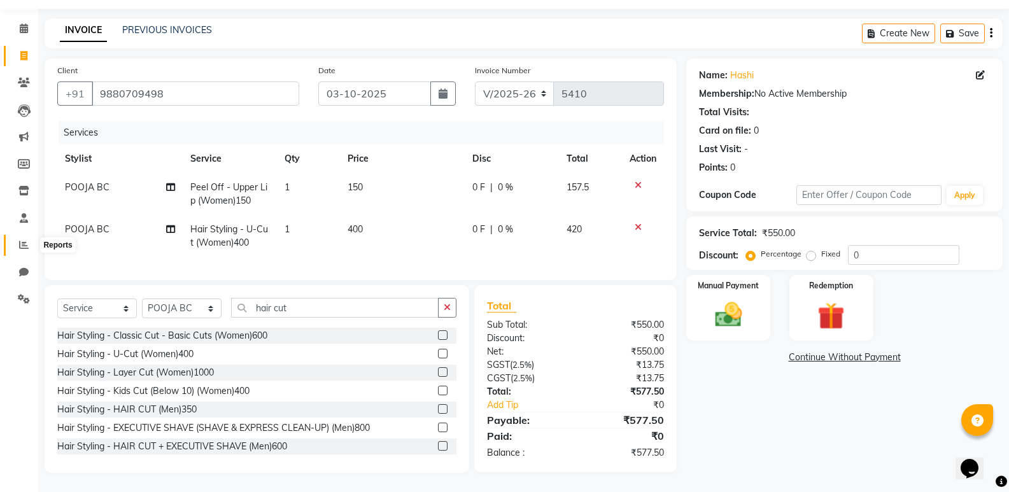
click at [25, 240] on icon at bounding box center [24, 245] width 10 height 10
click at [116, 87] on input "9880709498" at bounding box center [196, 94] width 208 height 24
click at [178, 64] on div "Client +91 9880709498" at bounding box center [178, 90] width 261 height 52
click at [19, 22] on span at bounding box center [24, 29] width 22 height 15
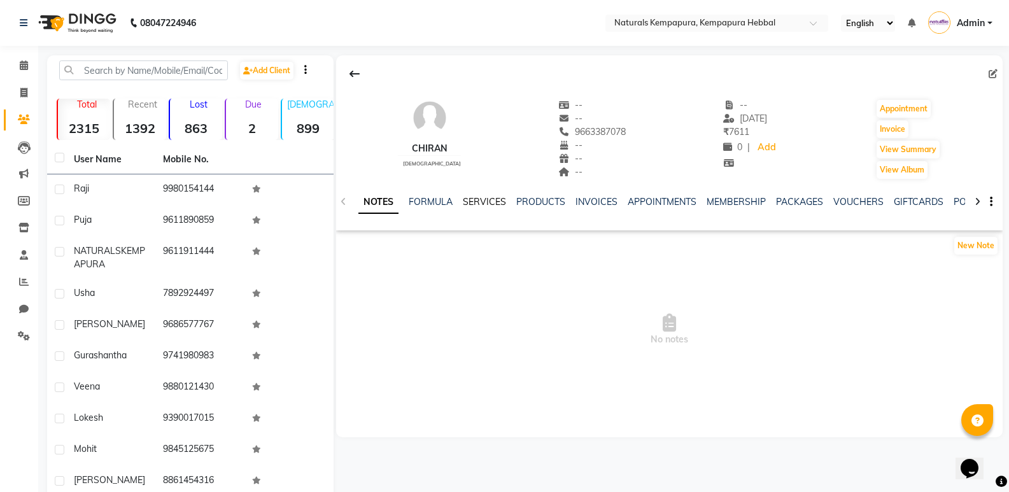
click at [486, 203] on link "SERVICES" at bounding box center [484, 201] width 43 height 11
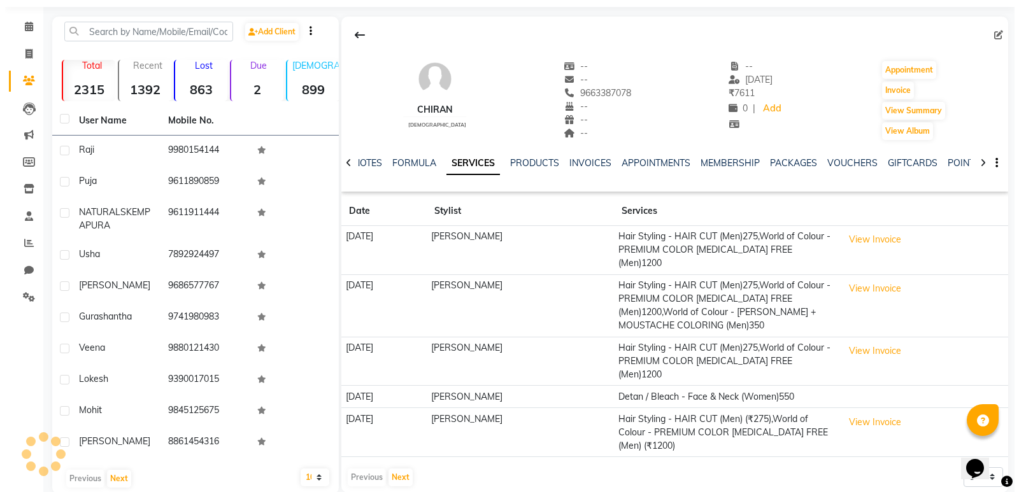
scroll to position [60, 0]
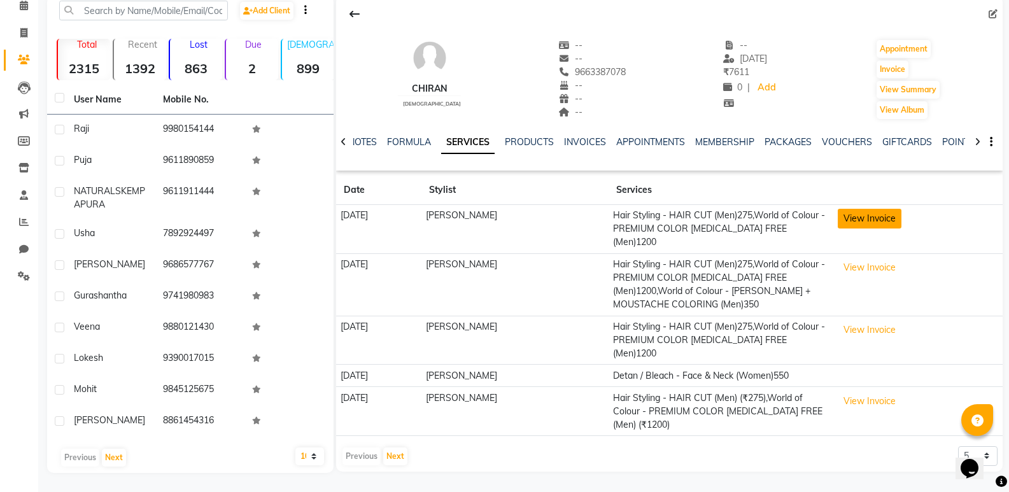
click at [889, 220] on button "View Invoice" at bounding box center [870, 219] width 64 height 20
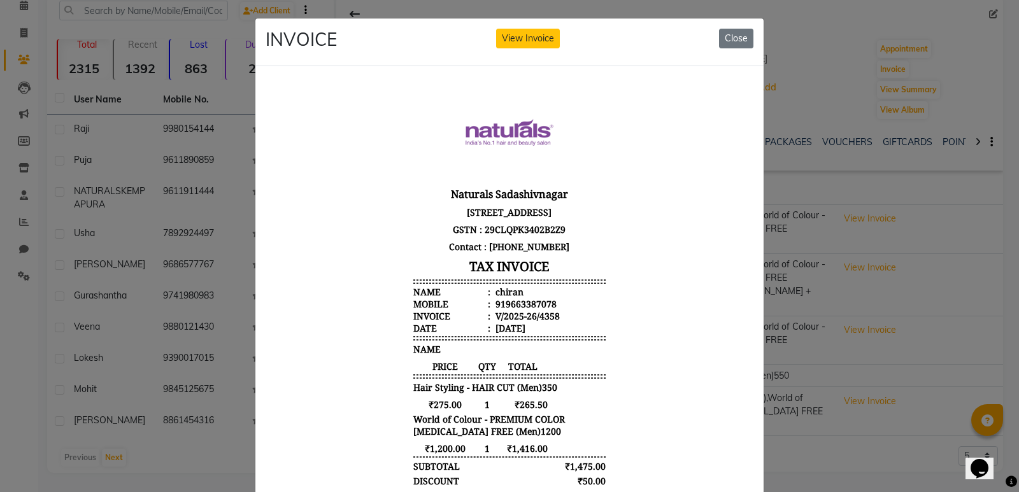
scroll to position [165, 0]
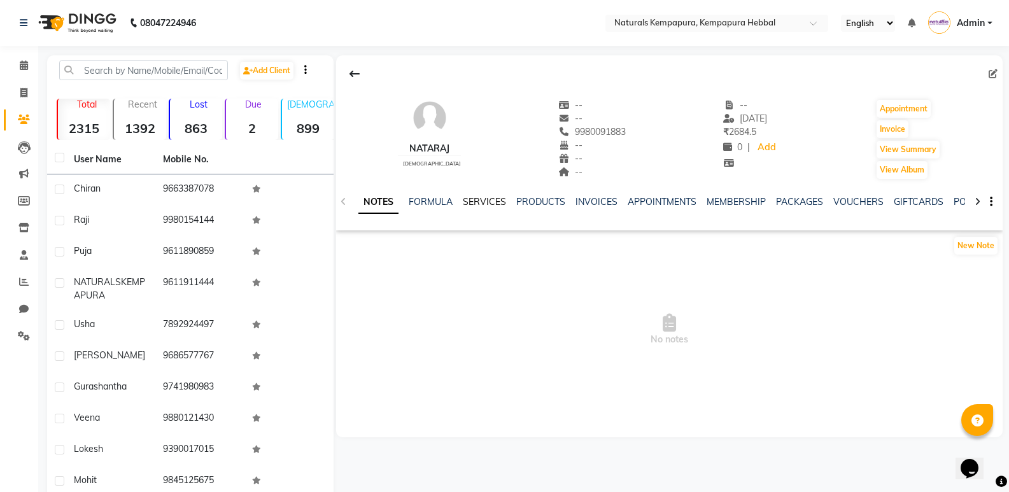
click at [475, 206] on link "SERVICES" at bounding box center [484, 201] width 43 height 11
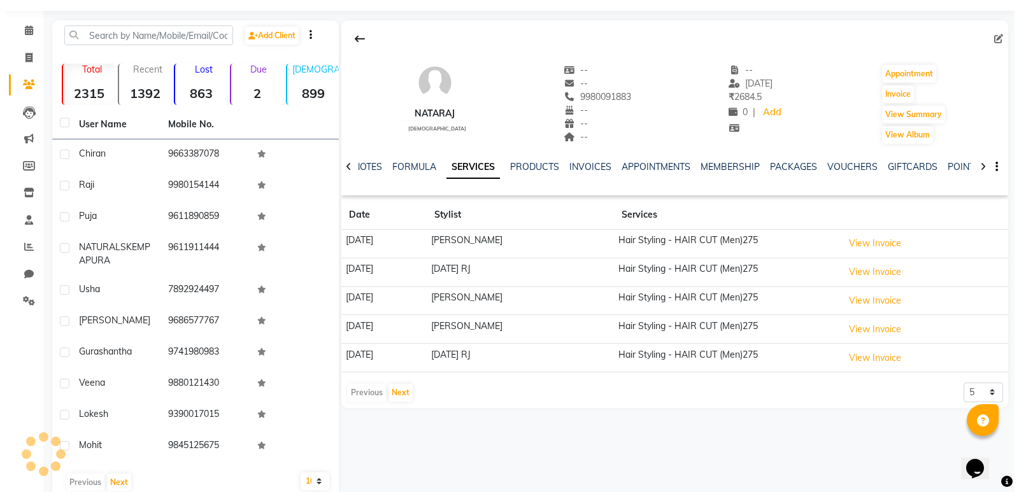
scroll to position [60, 0]
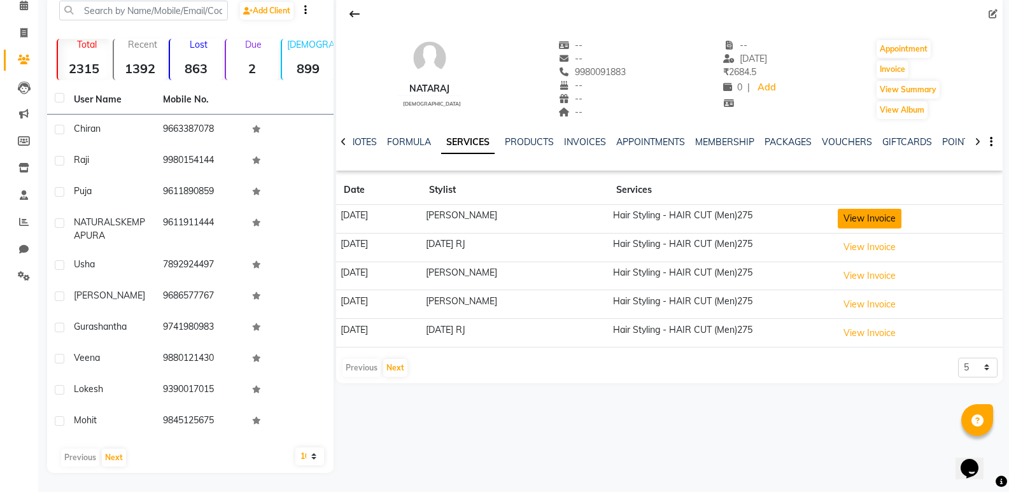
click at [886, 215] on button "View Invoice" at bounding box center [870, 219] width 64 height 20
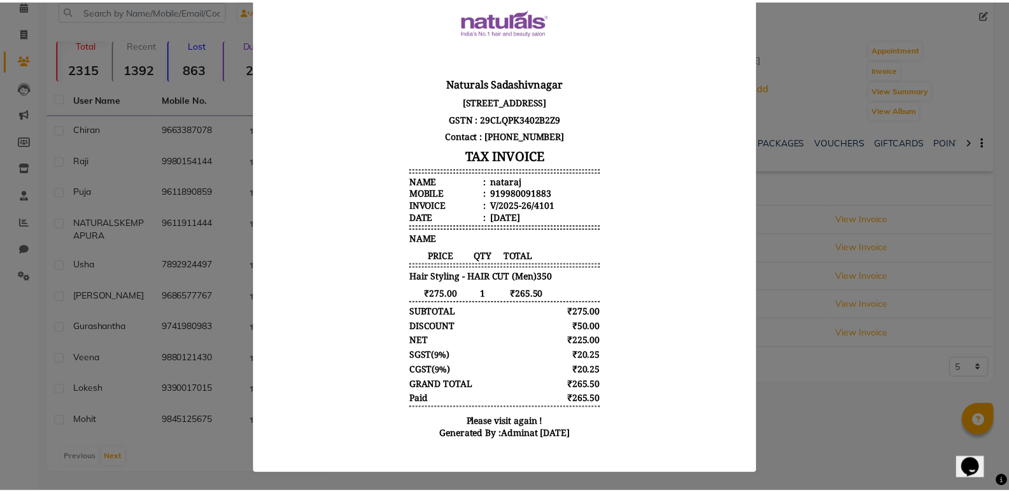
scroll to position [0, 0]
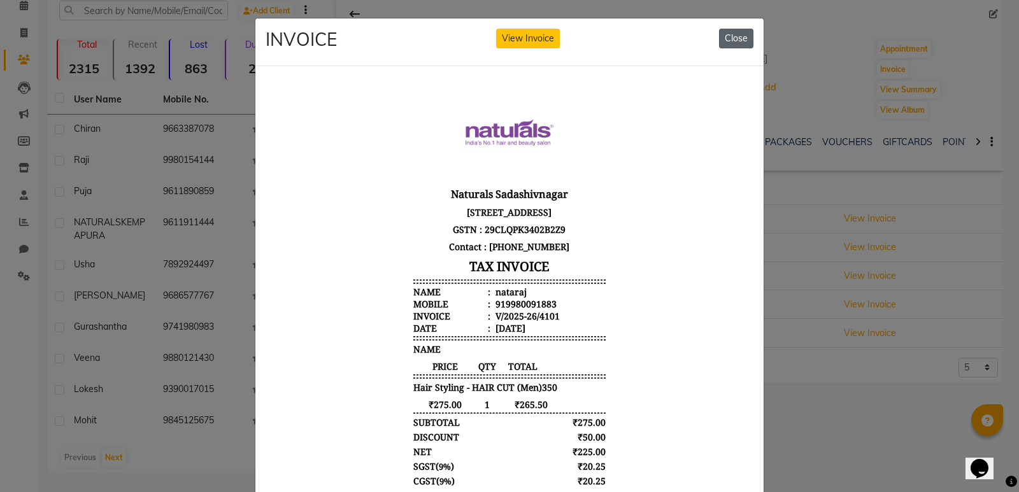
click at [725, 34] on button "Close" at bounding box center [736, 39] width 34 height 20
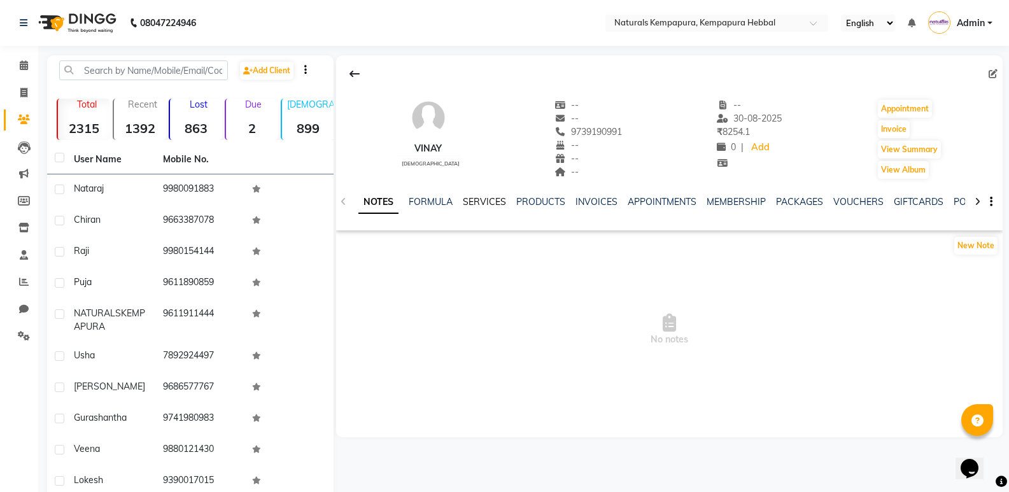
click at [483, 203] on link "SERVICES" at bounding box center [484, 201] width 43 height 11
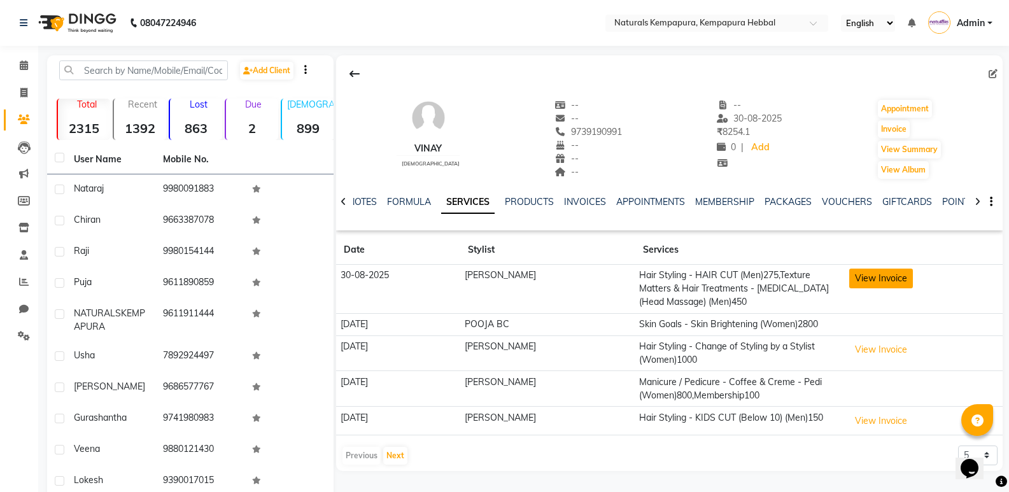
click at [864, 280] on button "View Invoice" at bounding box center [881, 279] width 64 height 20
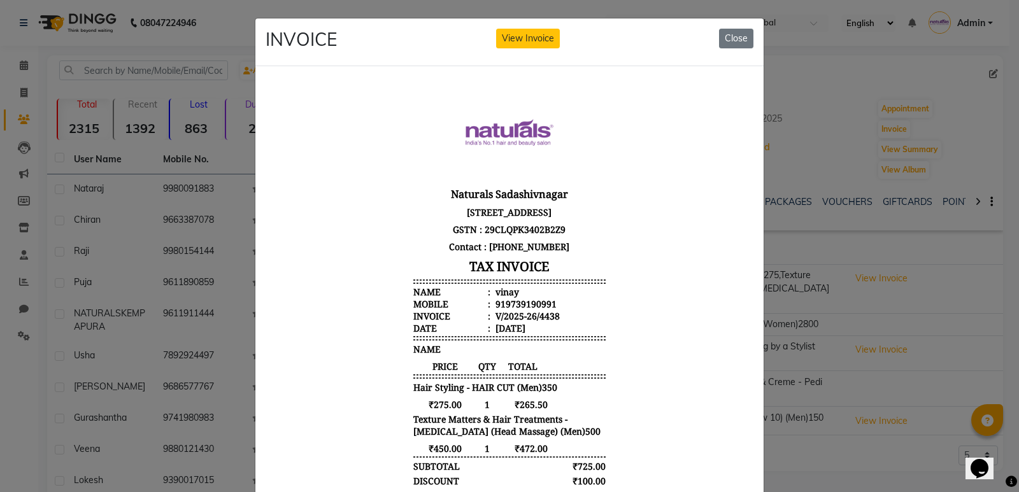
drag, startPoint x: 730, startPoint y: 35, endPoint x: 525, endPoint y: 5, distance: 207.8
click at [727, 36] on button "Close" at bounding box center [736, 39] width 34 height 20
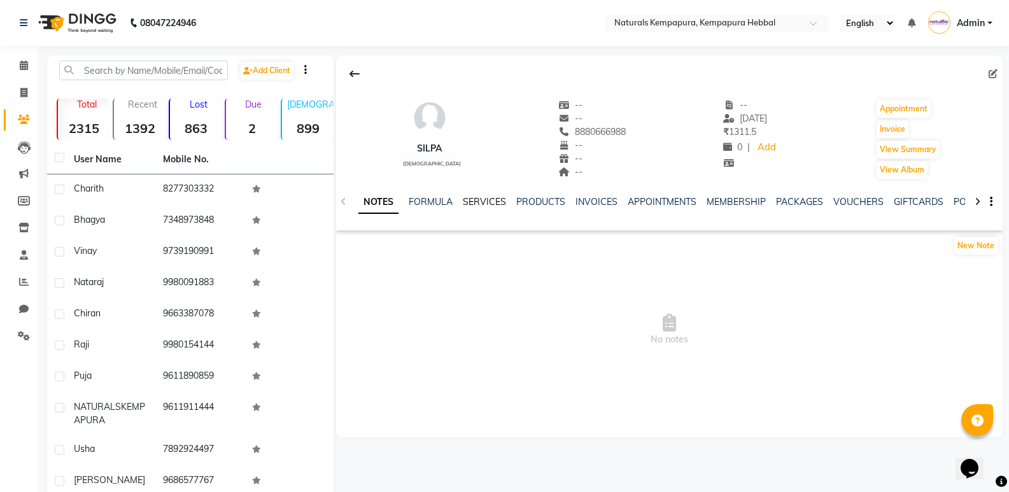
click at [468, 201] on link "SERVICES" at bounding box center [484, 201] width 43 height 11
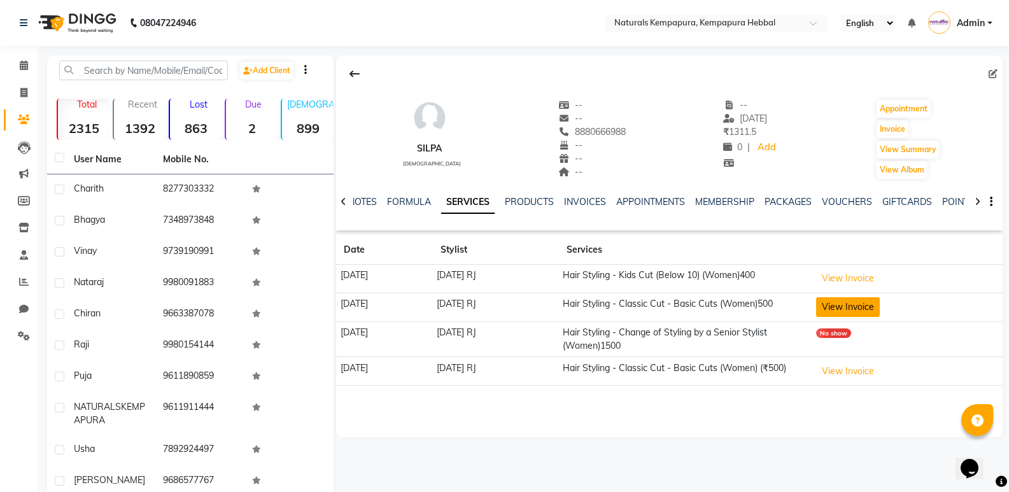
click at [854, 305] on button "View Invoice" at bounding box center [848, 307] width 64 height 20
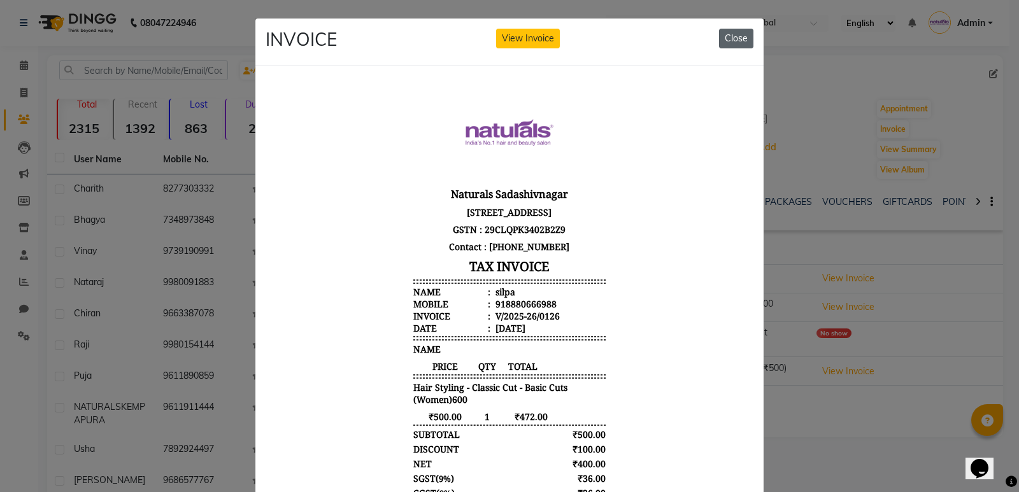
click at [725, 37] on button "Close" at bounding box center [736, 39] width 34 height 20
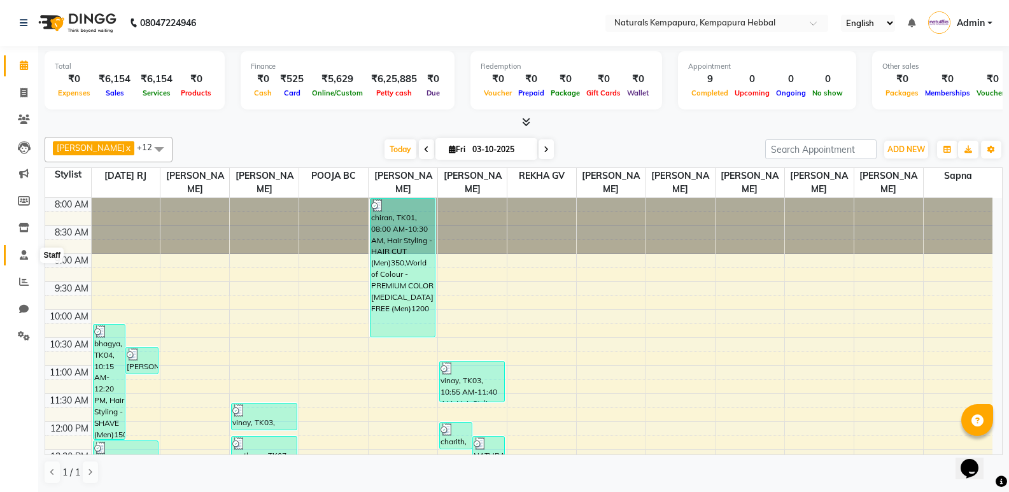
click at [24, 253] on icon at bounding box center [24, 255] width 8 height 10
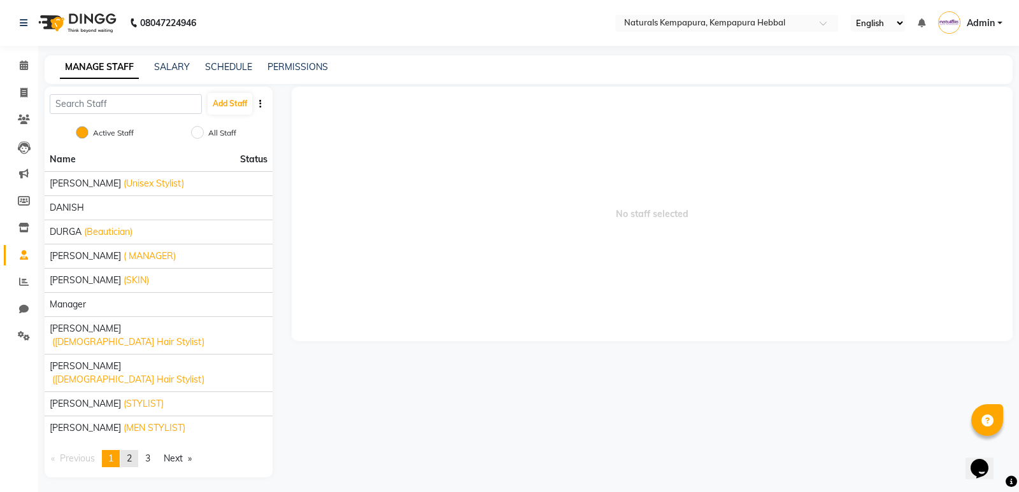
click at [131, 453] on span "2" at bounding box center [129, 458] width 5 height 11
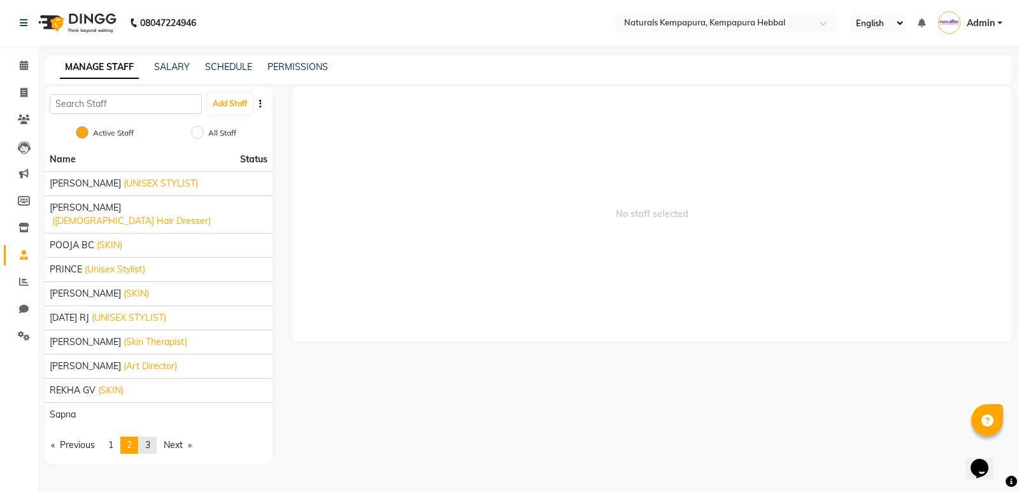
click at [150, 439] on span "3" at bounding box center [147, 444] width 5 height 11
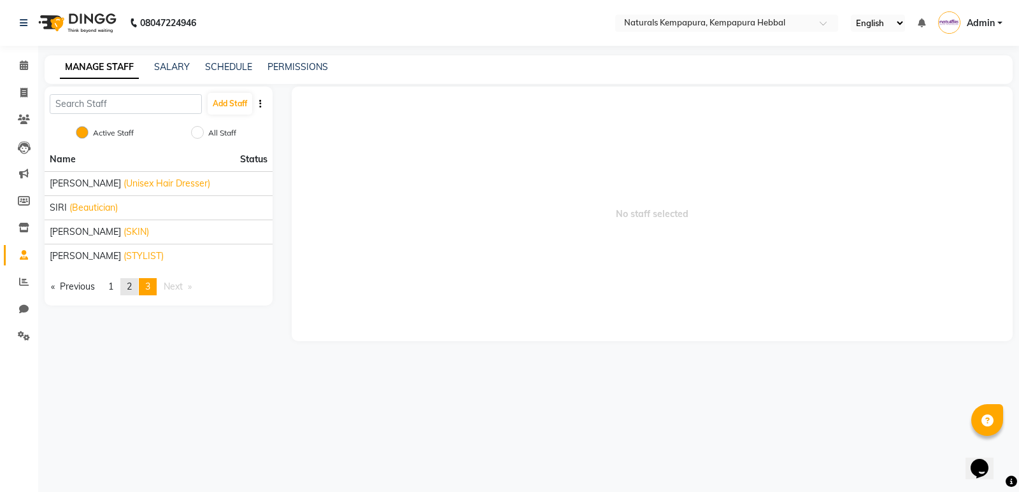
click at [127, 288] on link "page 2" at bounding box center [129, 286] width 18 height 17
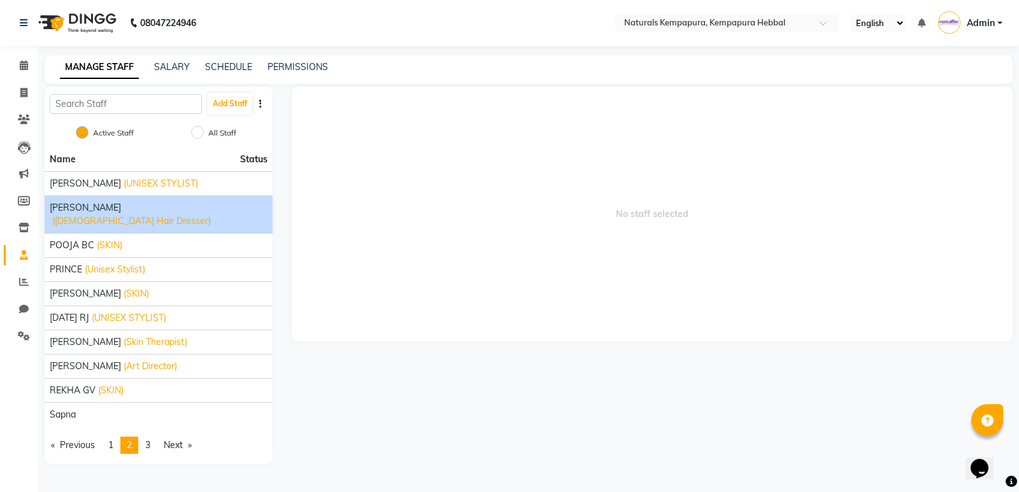
click at [125, 215] on span "([DEMOGRAPHIC_DATA] Hair Dresser)" at bounding box center [131, 221] width 159 height 13
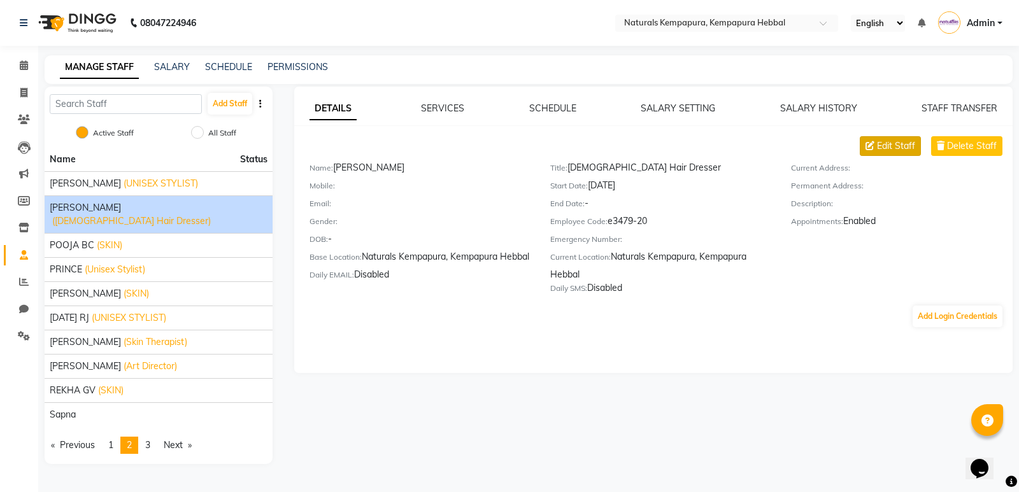
click at [897, 144] on span "Edit Staff" at bounding box center [896, 145] width 38 height 13
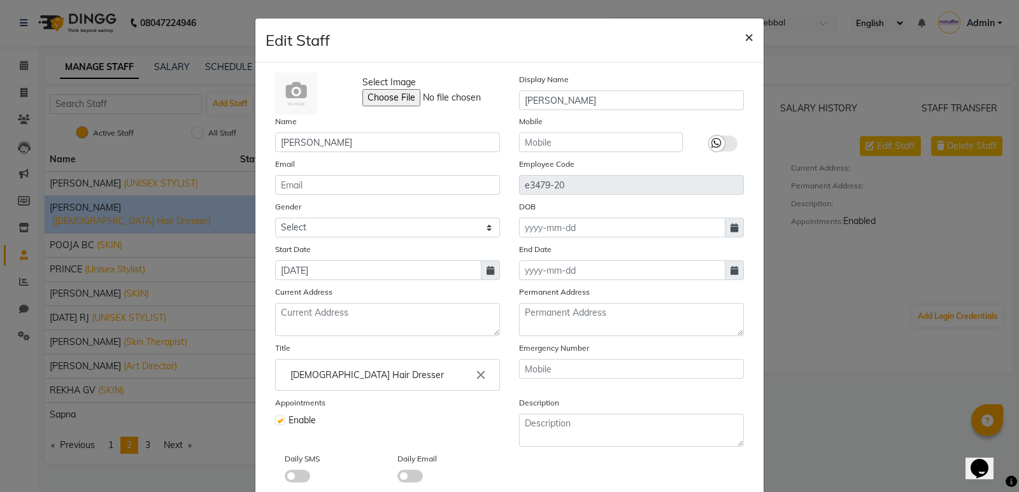
click at [744, 39] on span "×" at bounding box center [748, 36] width 9 height 19
checkbox input "false"
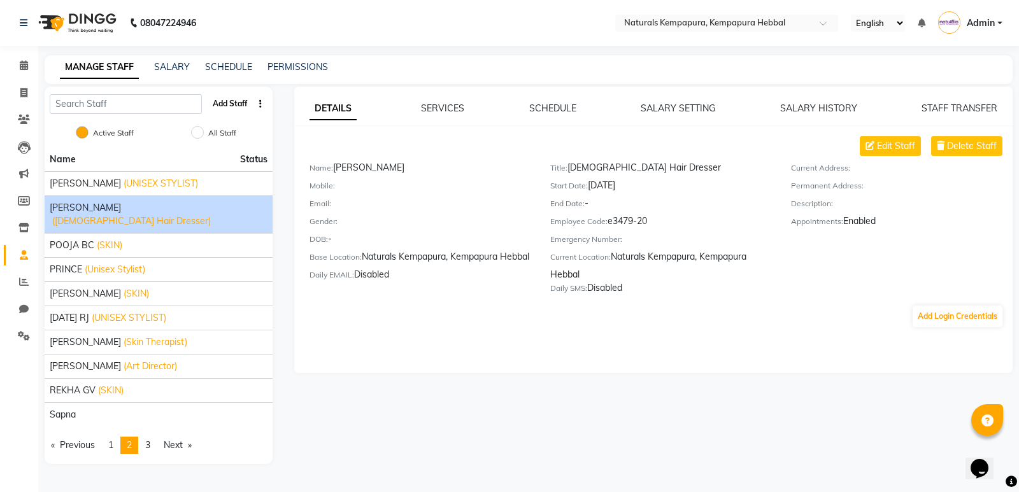
click at [233, 97] on button "Add Staff" at bounding box center [230, 104] width 45 height 22
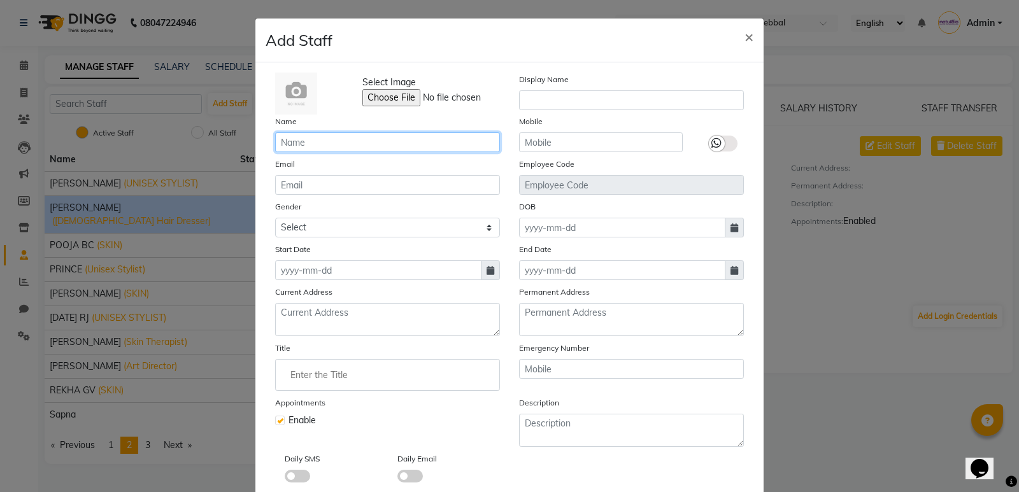
click at [329, 142] on input "text" at bounding box center [387, 142] width 225 height 20
type input "Pavan"
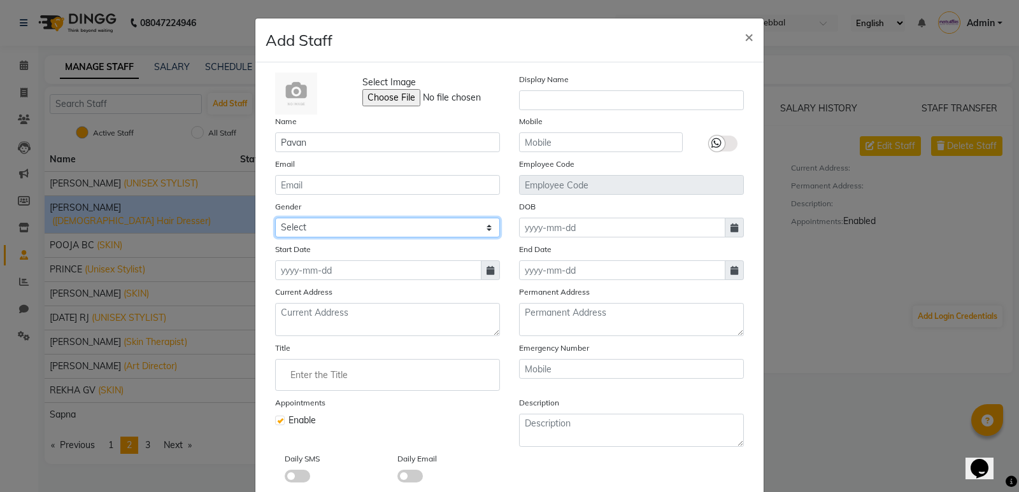
click at [372, 236] on select "Select [DEMOGRAPHIC_DATA] [DEMOGRAPHIC_DATA] Other Prefer Not To Say" at bounding box center [387, 228] width 225 height 20
select select "[DEMOGRAPHIC_DATA]"
click at [275, 218] on select "Select [DEMOGRAPHIC_DATA] [DEMOGRAPHIC_DATA] Other Prefer Not To Say" at bounding box center [387, 228] width 225 height 20
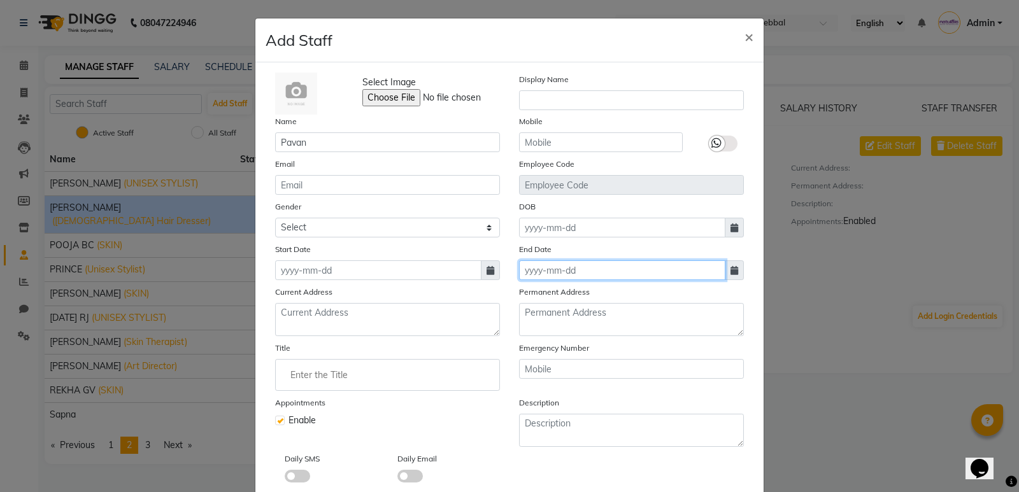
click at [719, 276] on input at bounding box center [622, 270] width 206 height 20
select select "10"
select select "2025"
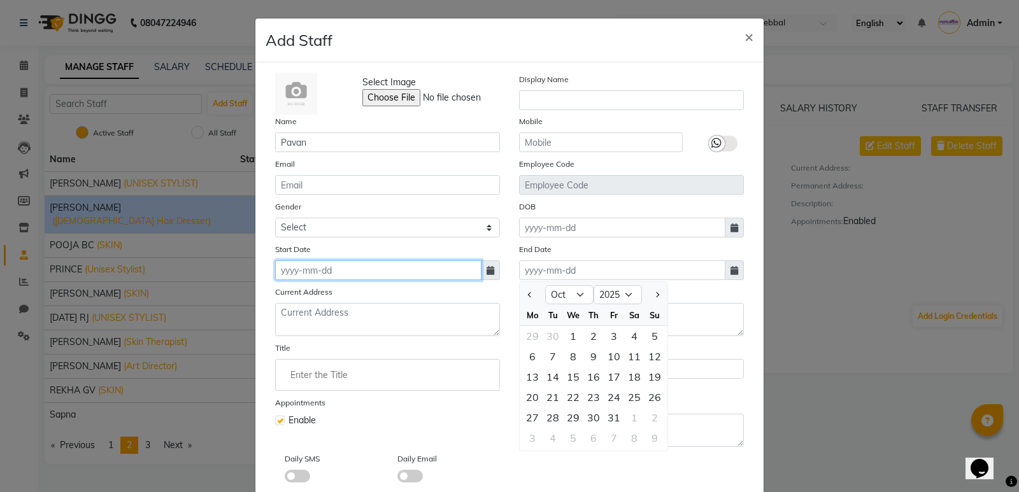
click at [477, 269] on div at bounding box center [387, 270] width 225 height 20
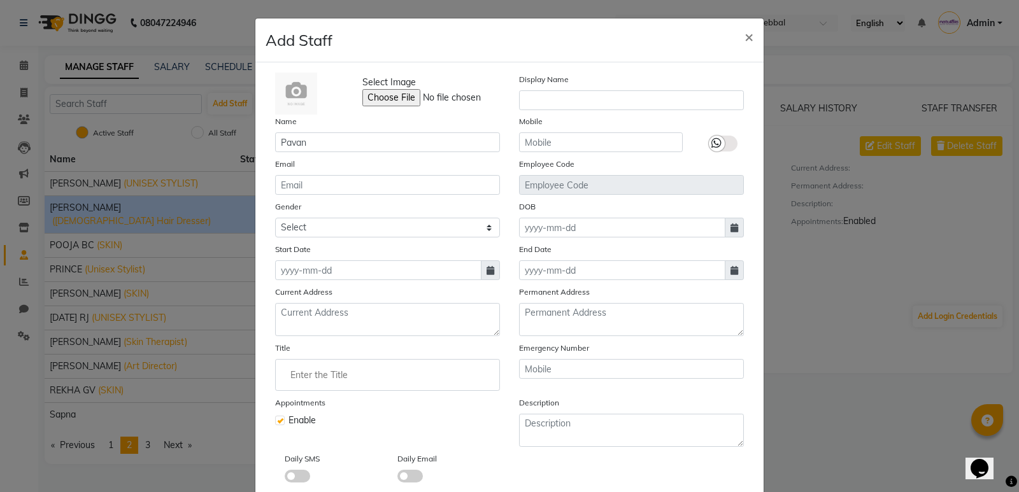
click at [481, 271] on span at bounding box center [490, 270] width 19 height 20
select select "10"
select select "2025"
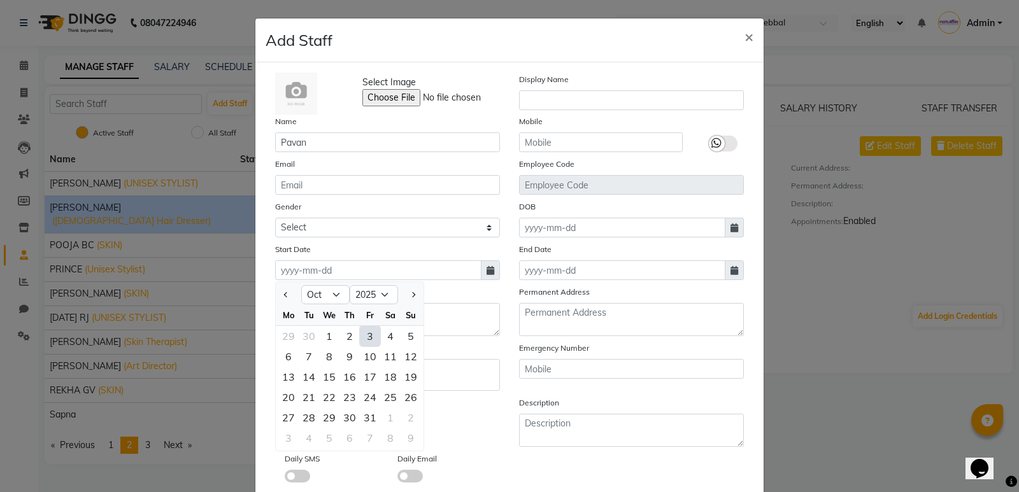
click at [367, 337] on div "3" at bounding box center [370, 336] width 20 height 20
type input "03-10-2025"
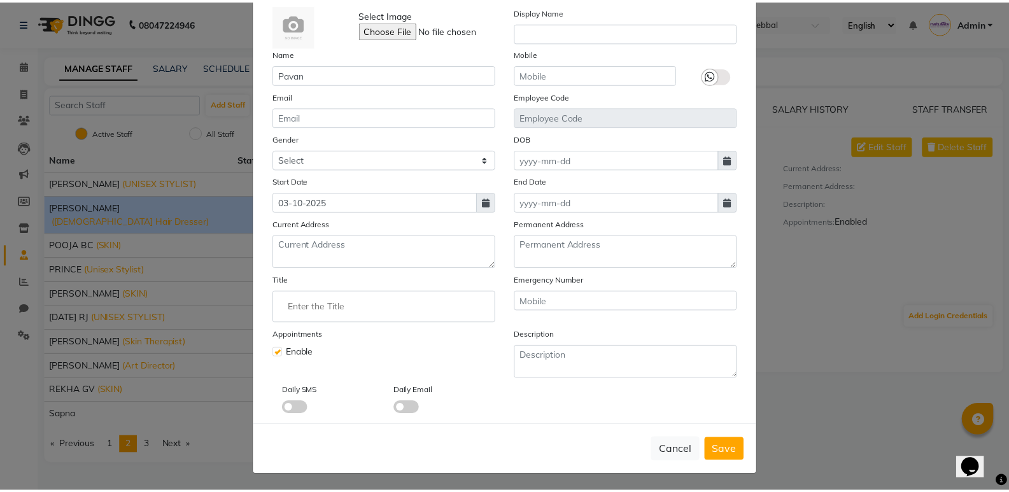
scroll to position [69, 0]
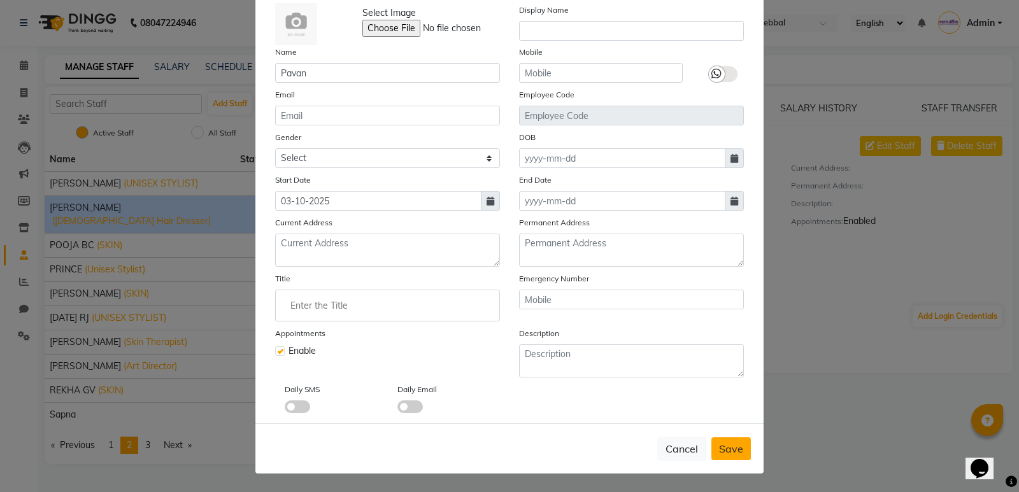
click at [732, 456] on button "Save" at bounding box center [730, 448] width 39 height 23
select select
checkbox input "false"
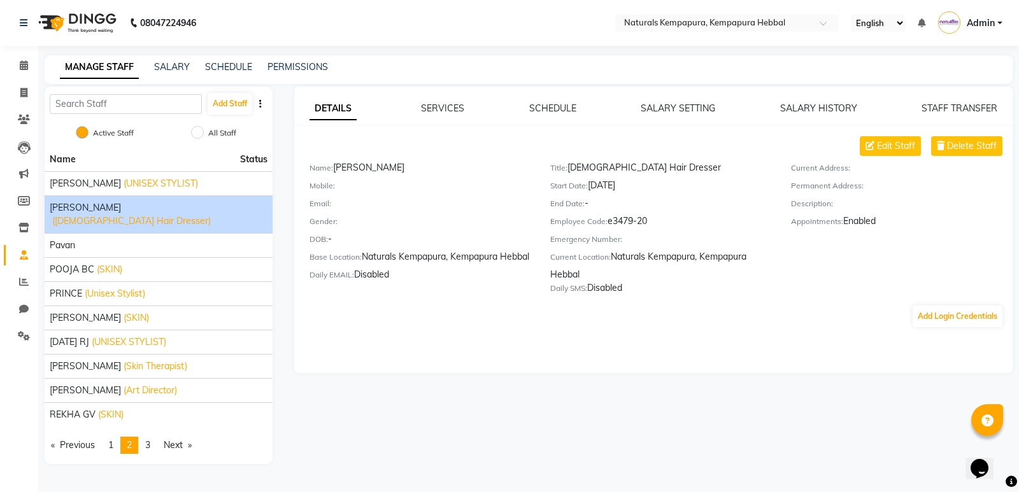
click at [119, 215] on span "([DEMOGRAPHIC_DATA] Hair Dresser)" at bounding box center [131, 221] width 159 height 13
click at [966, 152] on span "Delete Staff" at bounding box center [972, 145] width 50 height 13
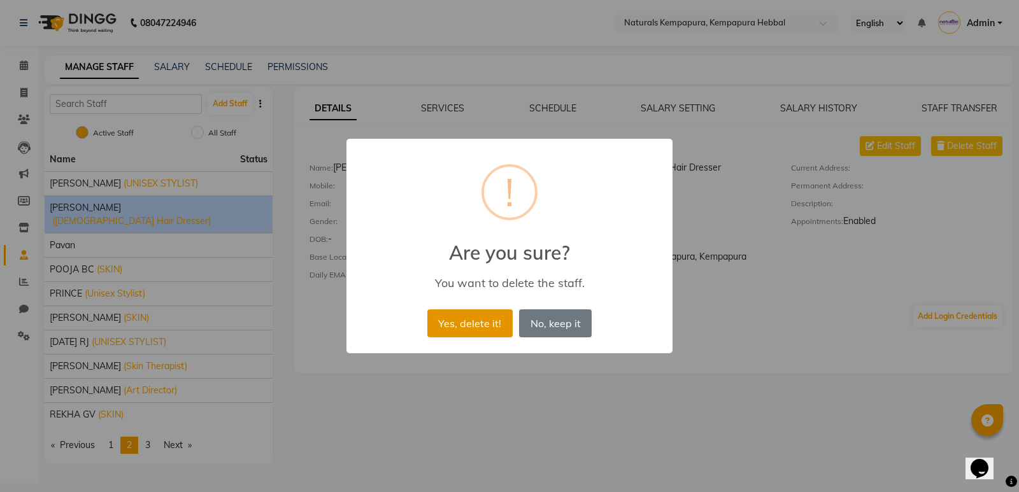
click at [488, 328] on button "Yes, delete it!" at bounding box center [469, 323] width 85 height 28
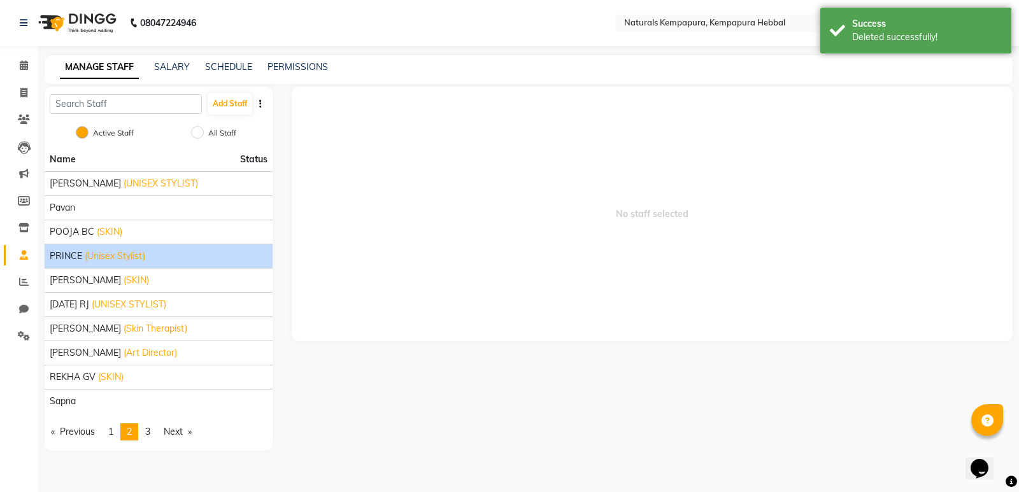
click at [120, 254] on span "(Unisex Stylist)" at bounding box center [115, 256] width 60 height 13
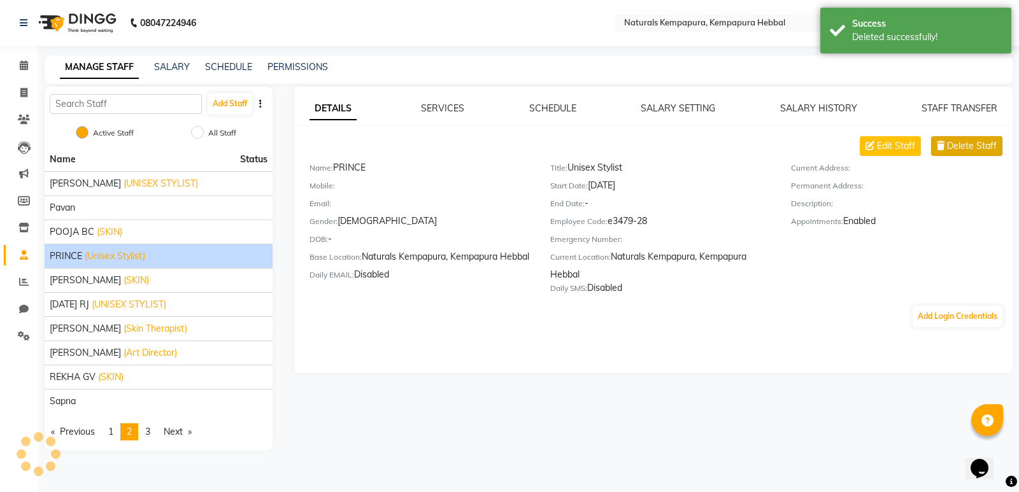
click at [962, 146] on span "Delete Staff" at bounding box center [972, 145] width 50 height 13
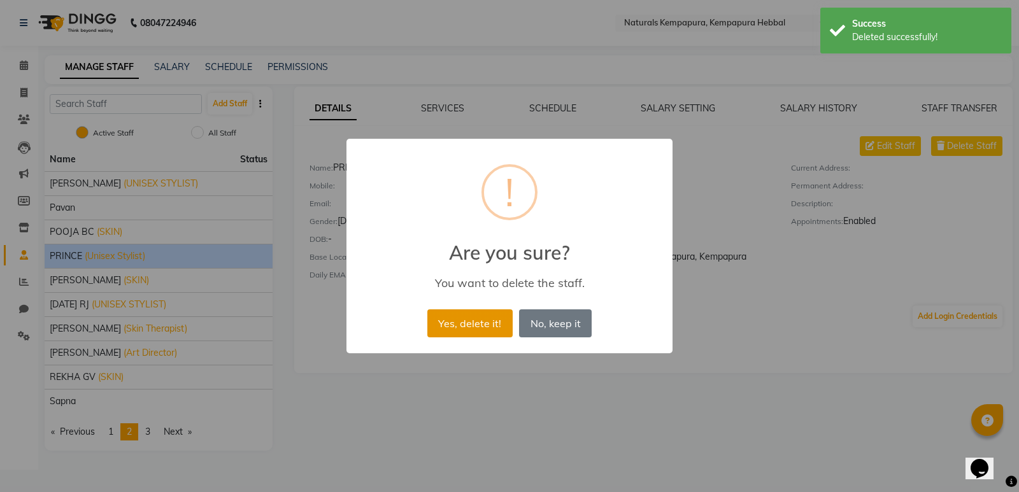
click at [476, 331] on button "Yes, delete it!" at bounding box center [469, 323] width 85 height 28
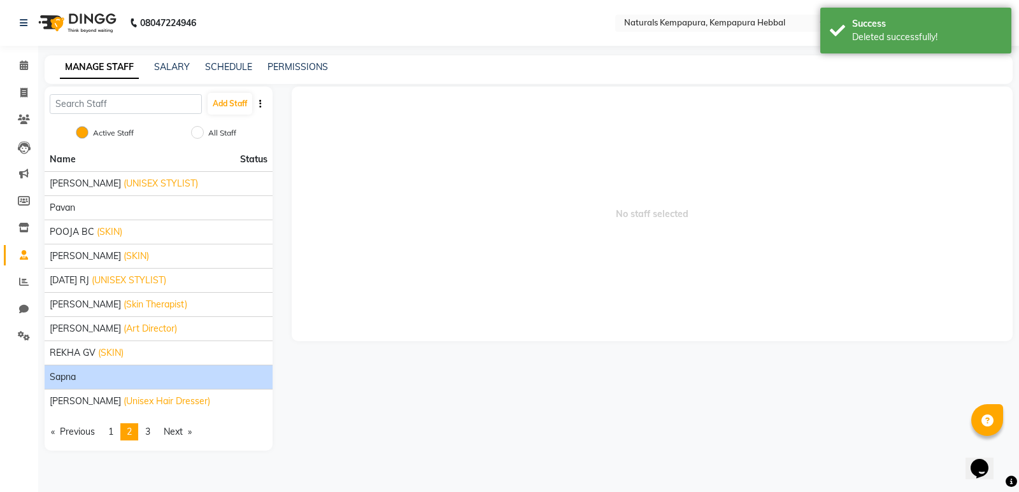
click at [112, 375] on div "Sapna" at bounding box center [159, 377] width 218 height 13
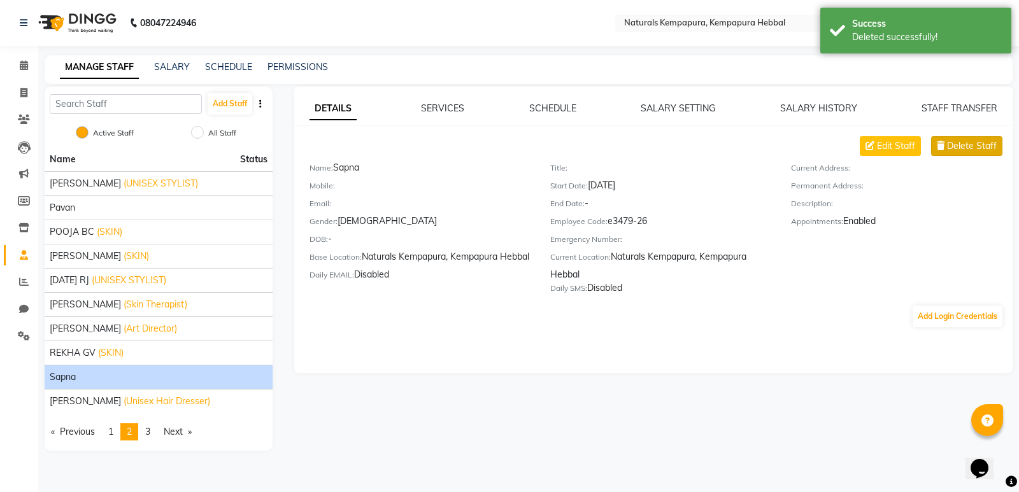
click at [942, 152] on button "Delete Staff" at bounding box center [966, 146] width 71 height 20
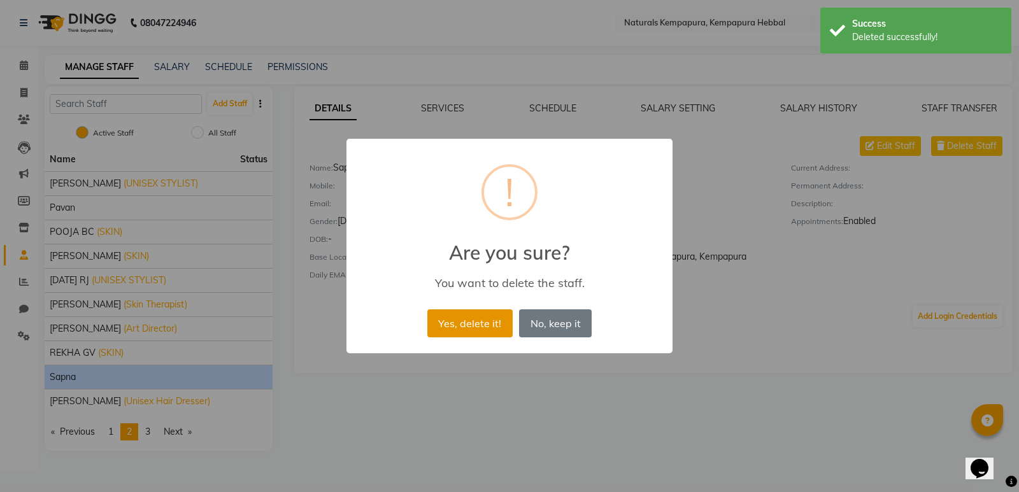
click at [472, 330] on button "Yes, delete it!" at bounding box center [469, 323] width 85 height 28
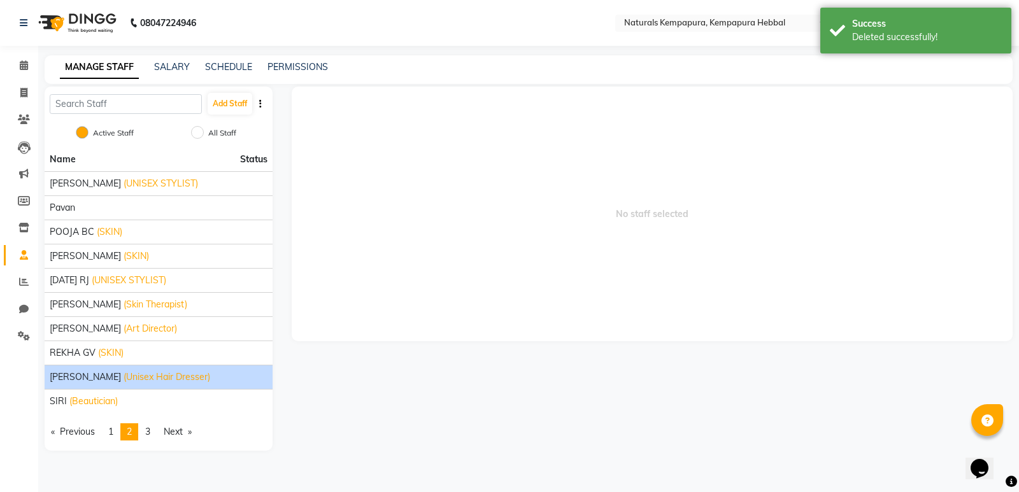
click at [124, 380] on span "(Unisex Hair Dresser)" at bounding box center [167, 377] width 87 height 13
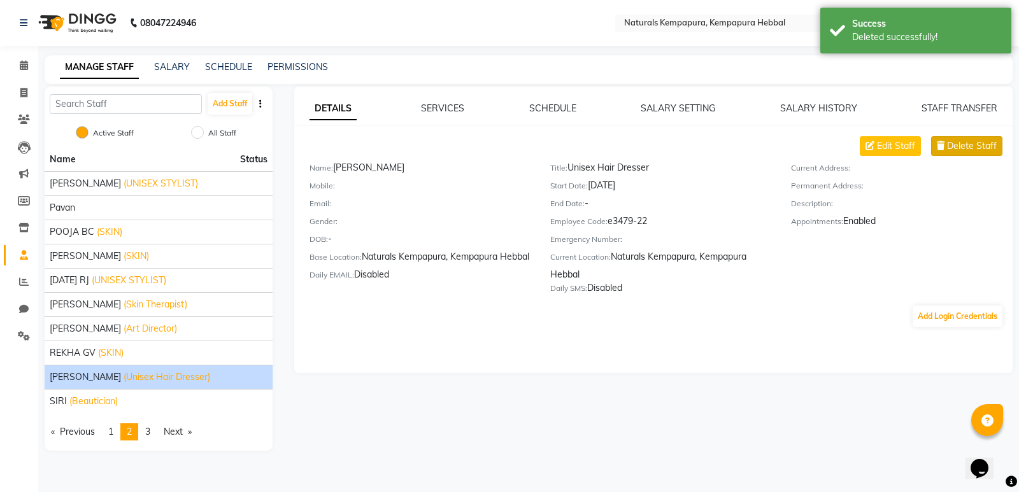
click at [976, 152] on span "Delete Staff" at bounding box center [972, 145] width 50 height 13
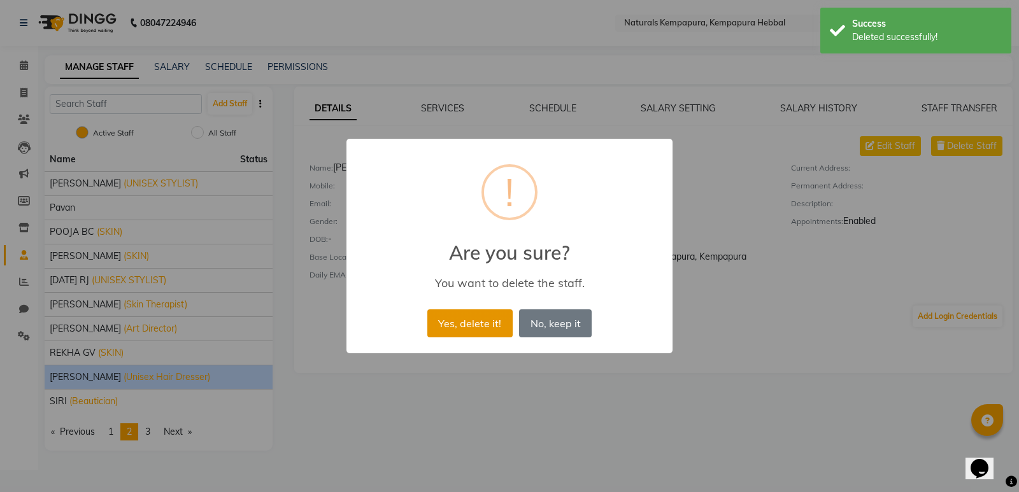
click at [495, 318] on button "Yes, delete it!" at bounding box center [469, 323] width 85 height 28
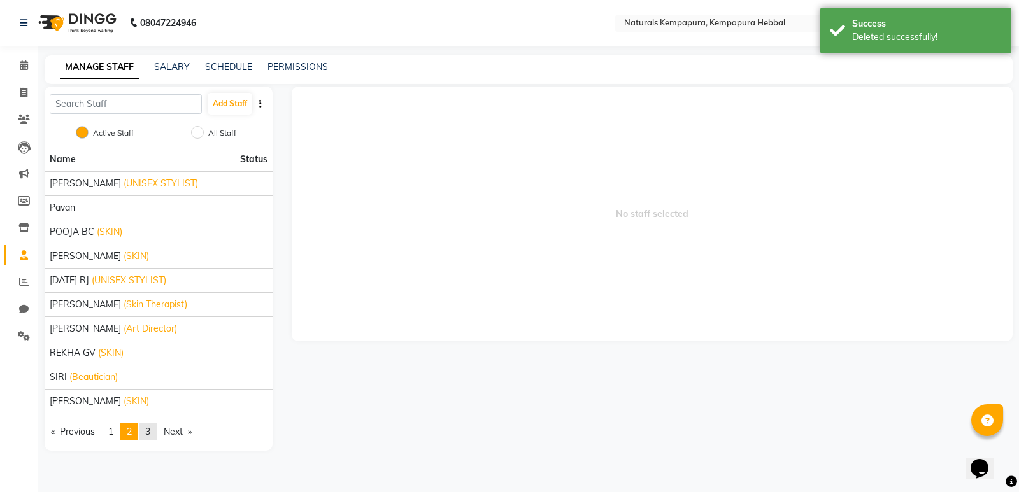
click at [146, 433] on link "page 3" at bounding box center [148, 431] width 18 height 17
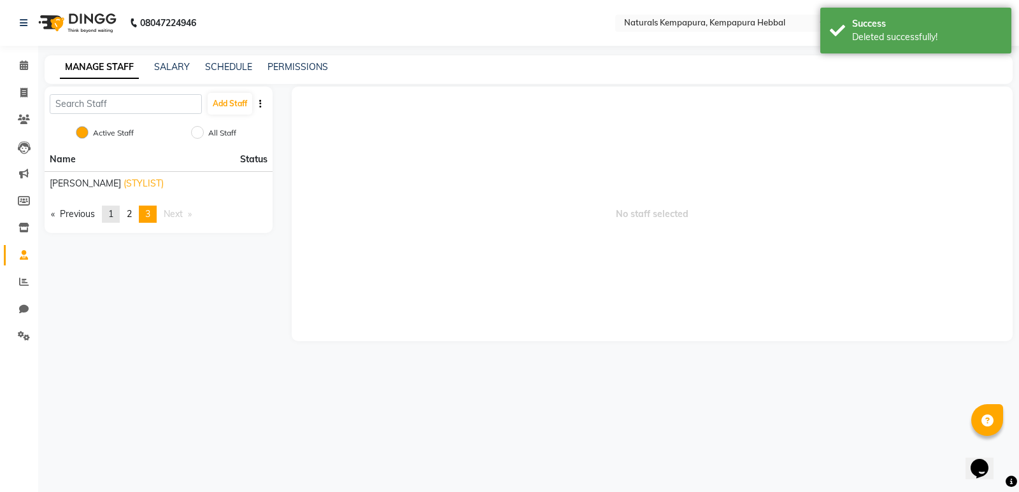
click at [113, 211] on span "1" at bounding box center [110, 213] width 5 height 11
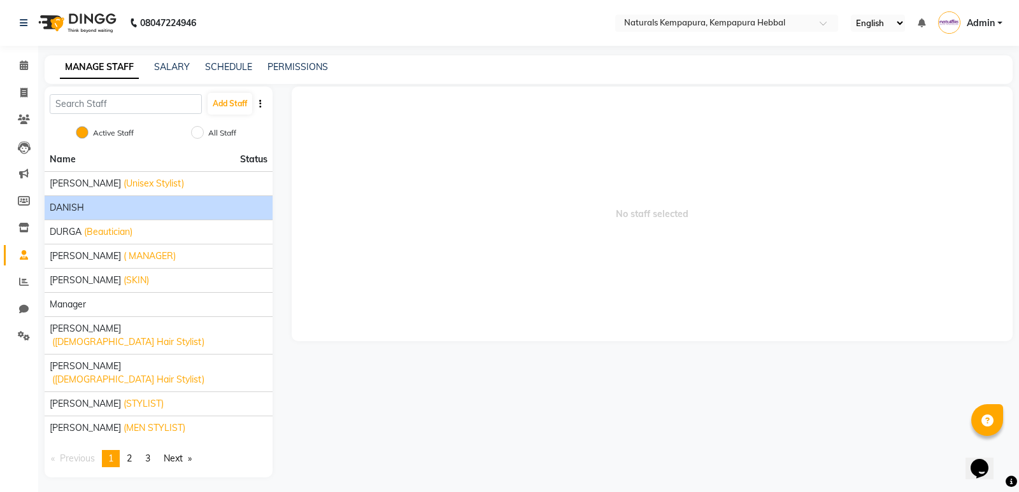
click at [131, 209] on div "DANISH" at bounding box center [159, 207] width 218 height 13
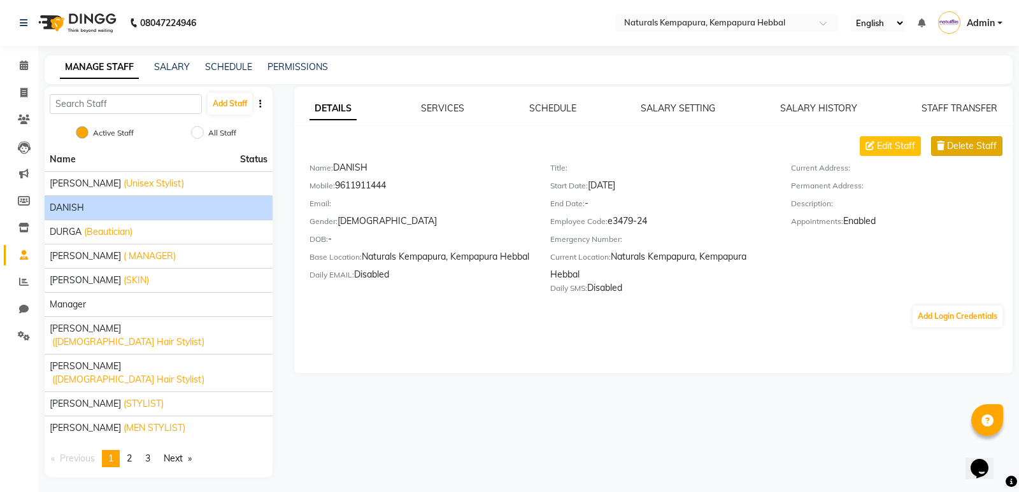
click at [981, 146] on span "Delete Staff" at bounding box center [972, 145] width 50 height 13
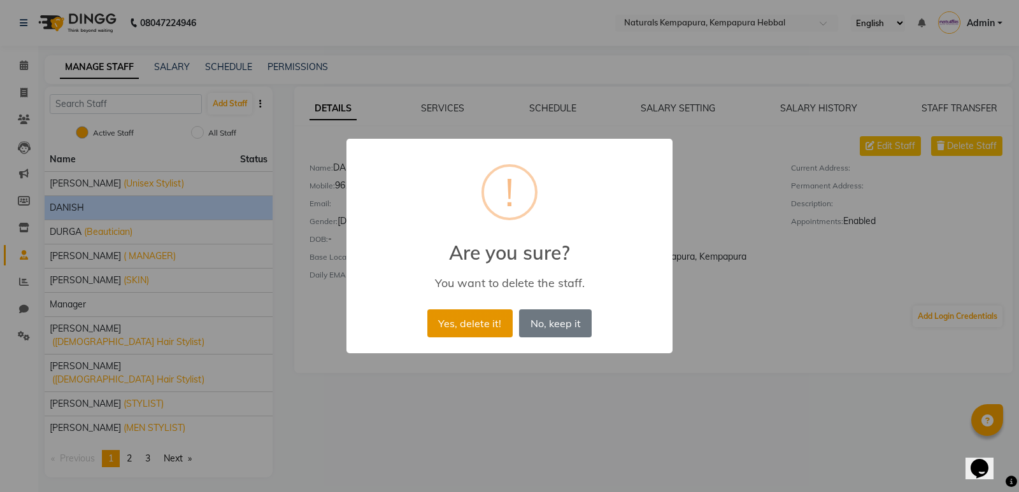
click at [468, 326] on button "Yes, delete it!" at bounding box center [469, 323] width 85 height 28
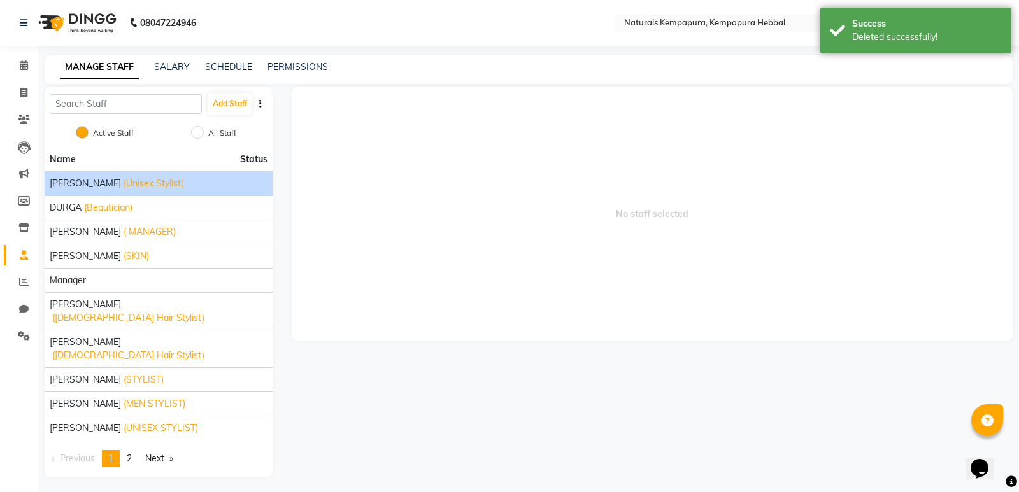
click at [132, 189] on span "(Unisex Stylist)" at bounding box center [154, 183] width 60 height 13
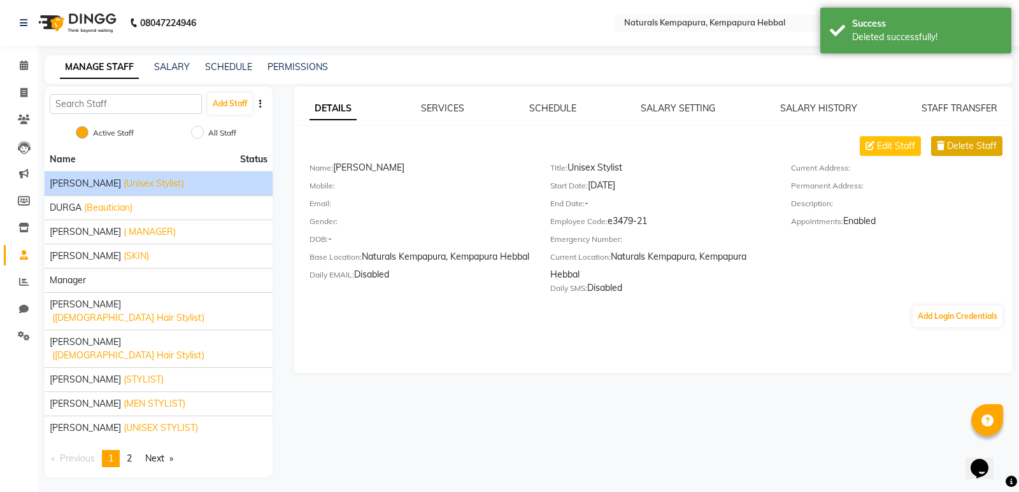
click at [971, 153] on button "Delete Staff" at bounding box center [966, 146] width 71 height 20
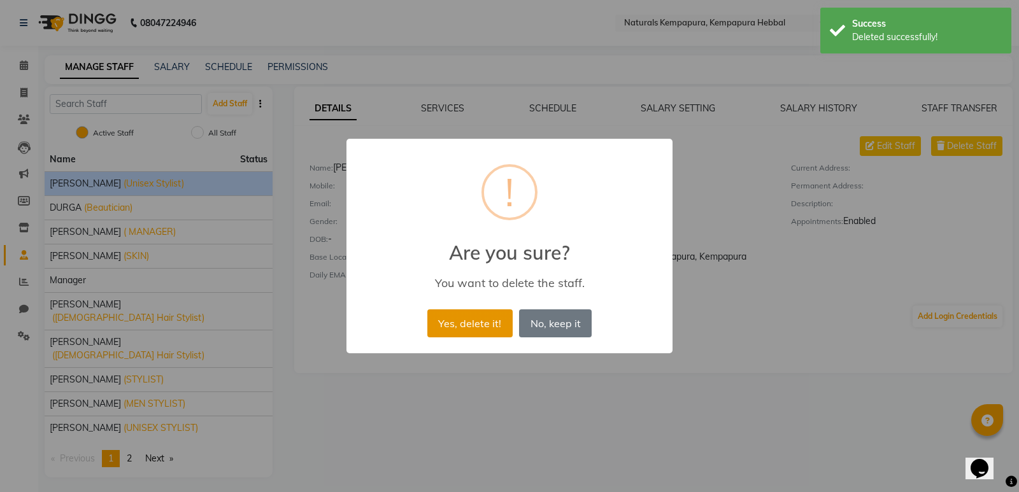
click at [490, 322] on button "Yes, delete it!" at bounding box center [469, 323] width 85 height 28
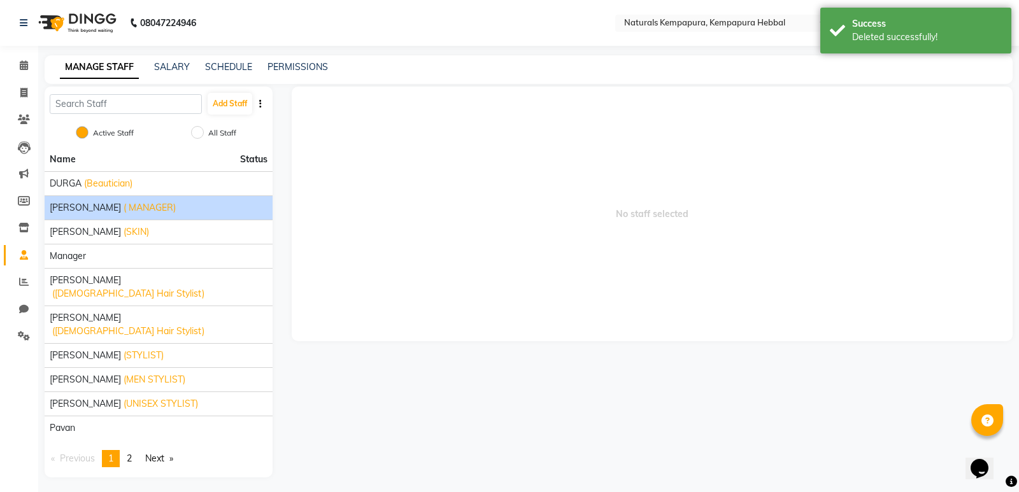
click at [124, 212] on span "( MANAGER)" at bounding box center [150, 207] width 52 height 13
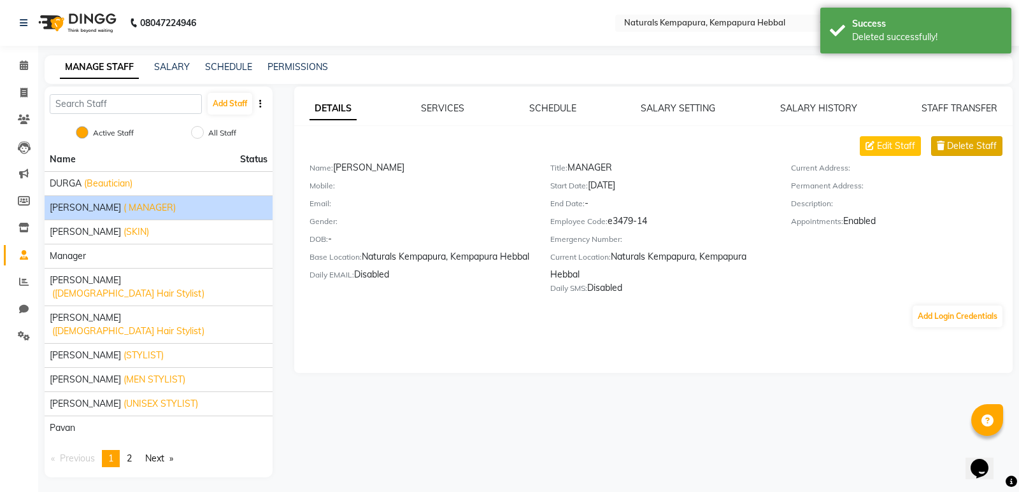
click at [966, 146] on span "Delete Staff" at bounding box center [972, 145] width 50 height 13
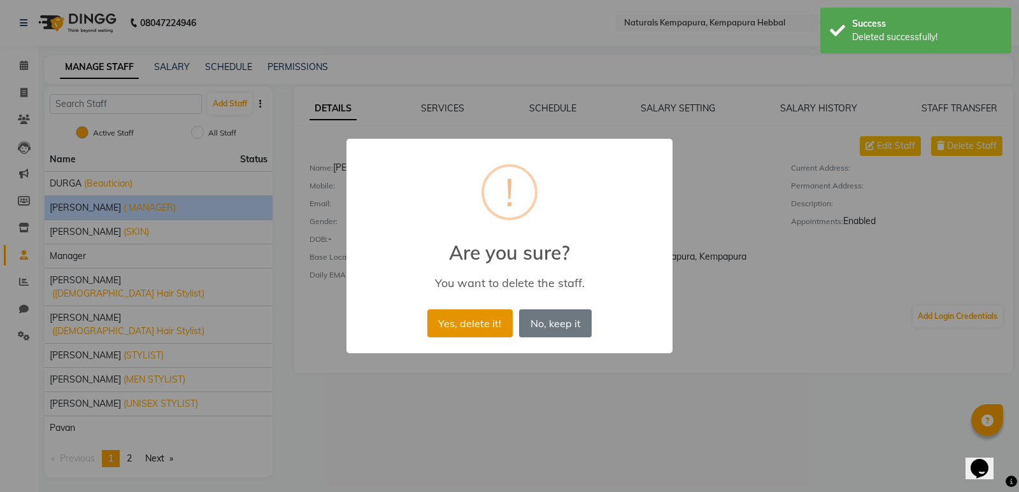
click at [481, 318] on button "Yes, delete it!" at bounding box center [469, 323] width 85 height 28
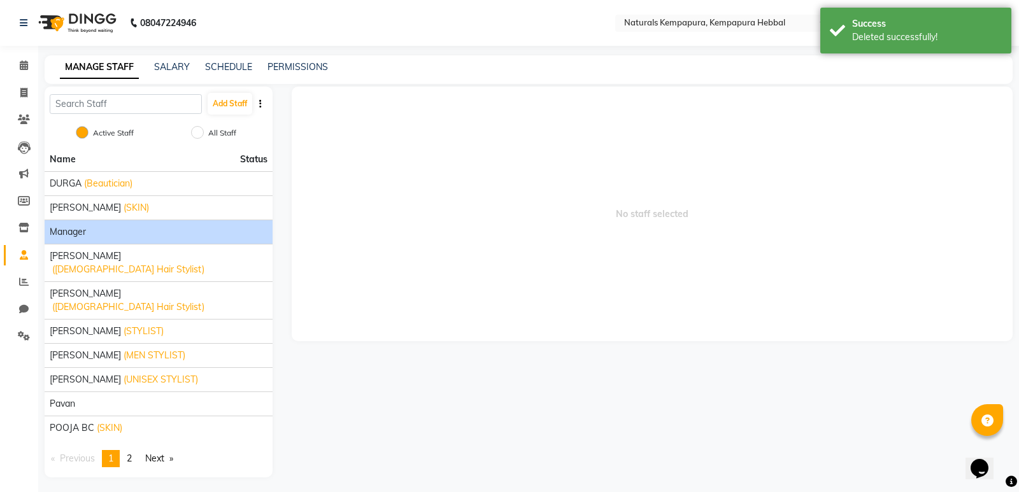
click at [117, 234] on div "Manager" at bounding box center [159, 231] width 218 height 13
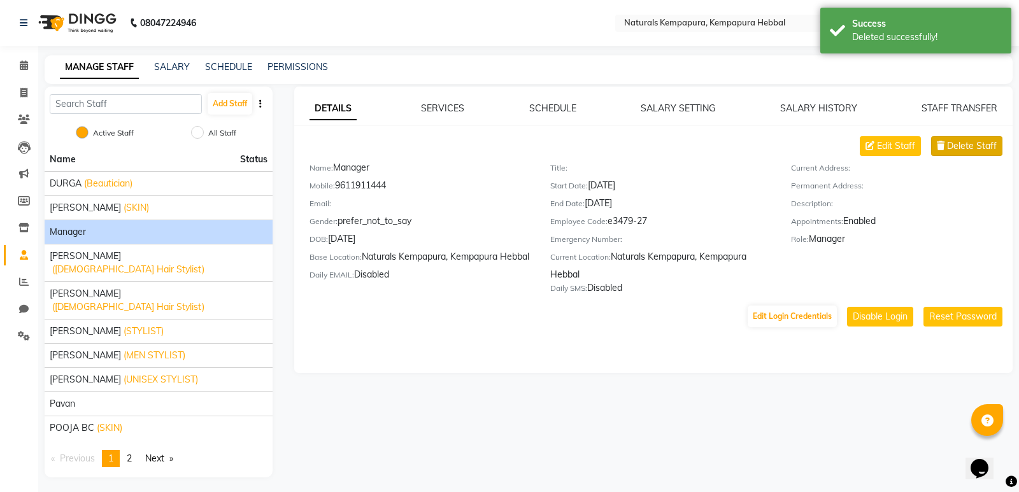
click at [994, 150] on span "Delete Staff" at bounding box center [972, 145] width 50 height 13
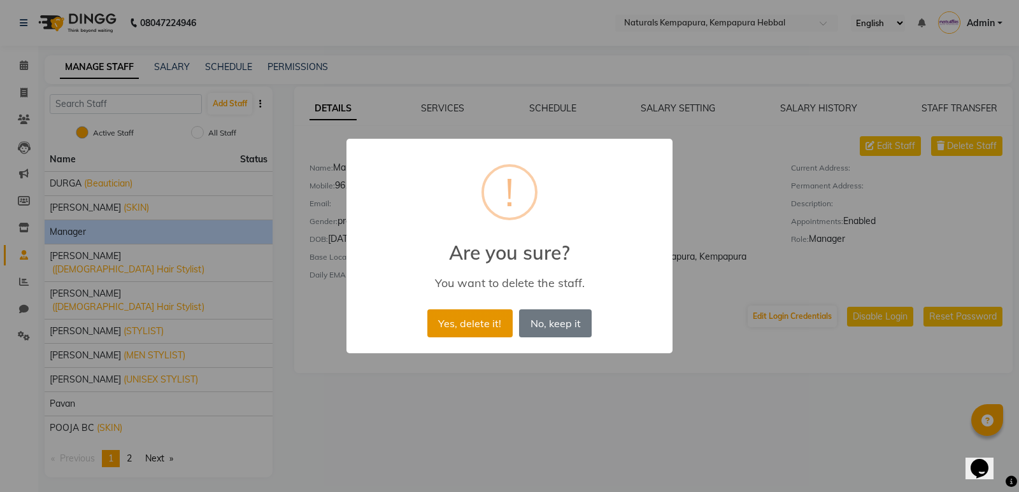
click at [492, 321] on button "Yes, delete it!" at bounding box center [469, 323] width 85 height 28
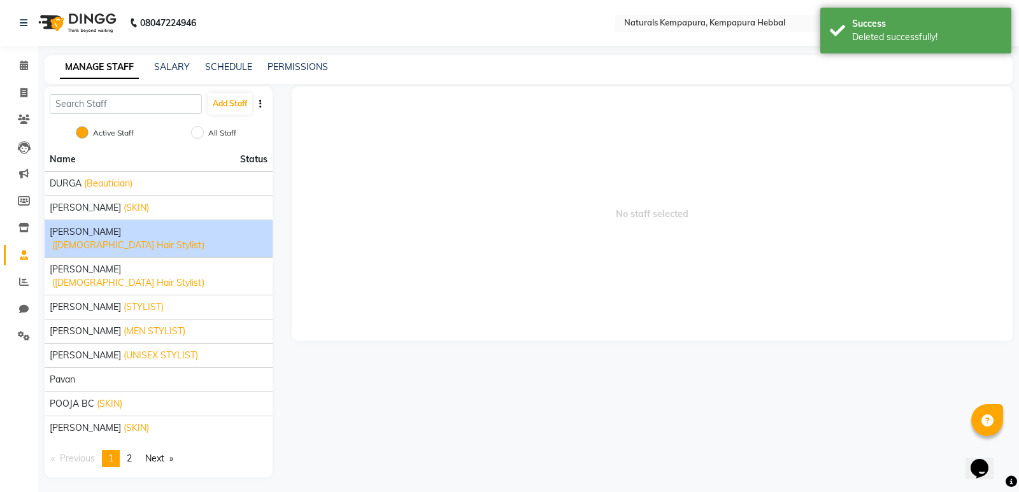
click at [166, 239] on span "([DEMOGRAPHIC_DATA] Hair Stylist)" at bounding box center [128, 245] width 152 height 13
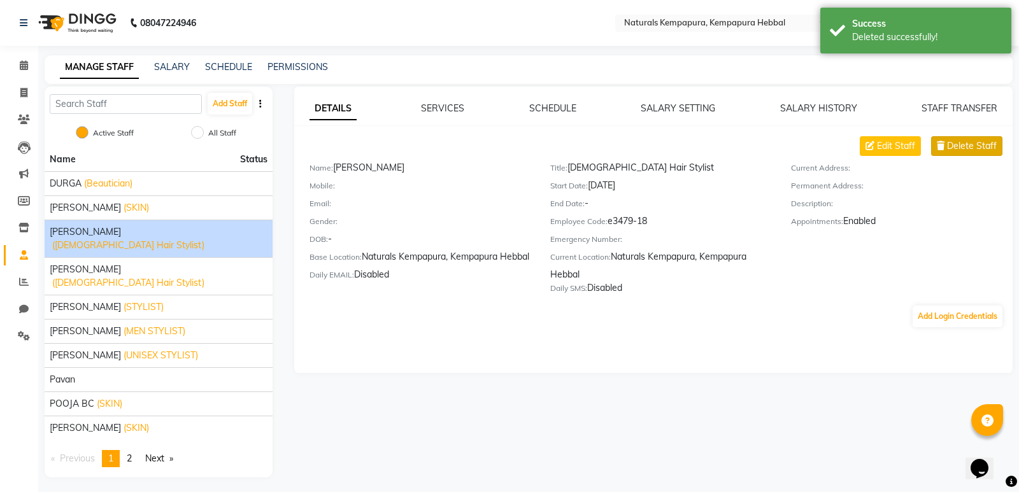
click at [970, 139] on span "Delete Staff" at bounding box center [972, 145] width 50 height 13
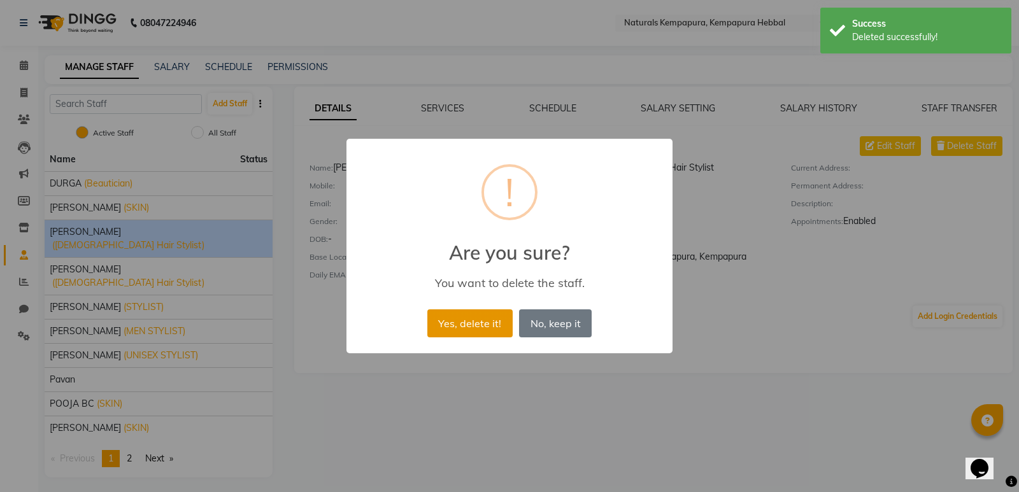
click at [470, 321] on button "Yes, delete it!" at bounding box center [469, 323] width 85 height 28
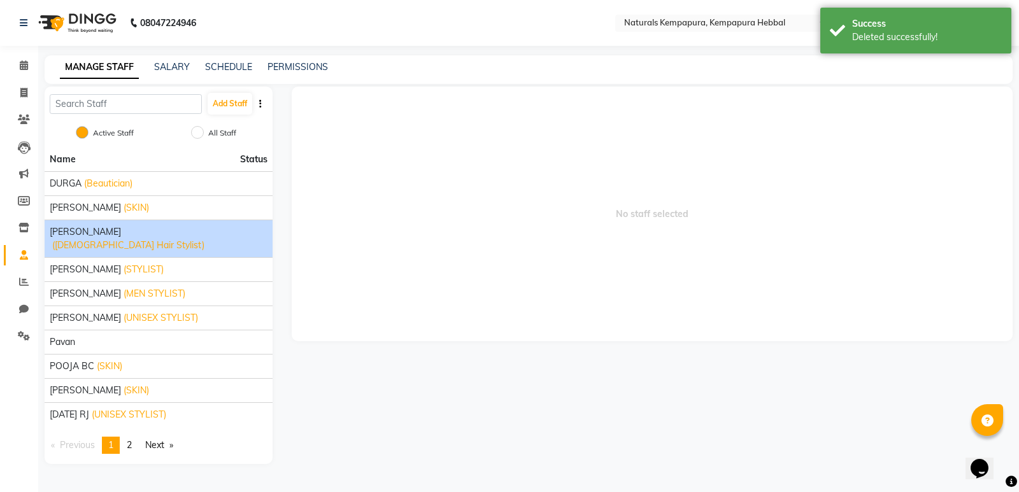
click at [115, 239] on li "[PERSON_NAME] ([DEMOGRAPHIC_DATA] Hair Stylist)" at bounding box center [159, 239] width 228 height 38
click at [143, 239] on span "([DEMOGRAPHIC_DATA] Hair Stylist)" at bounding box center [128, 245] width 152 height 13
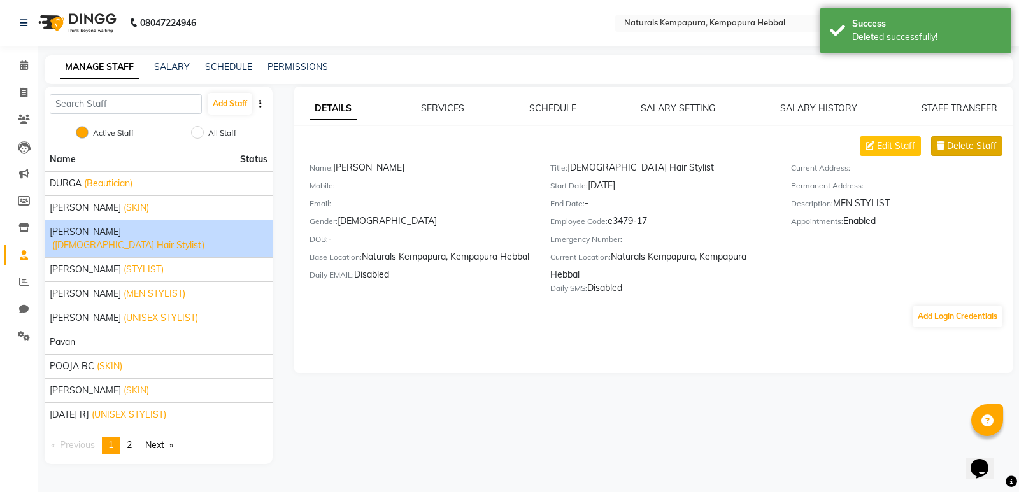
click at [942, 141] on icon at bounding box center [941, 145] width 8 height 9
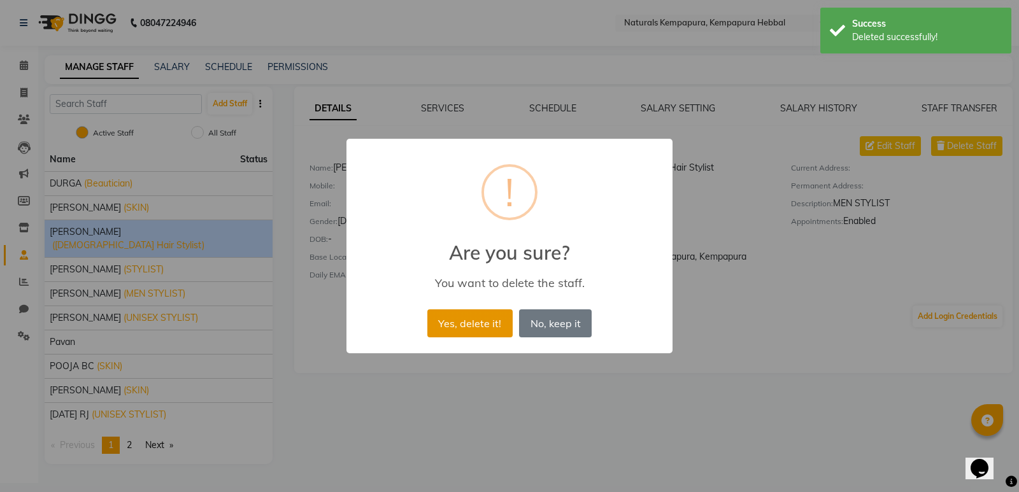
click at [485, 318] on button "Yes, delete it!" at bounding box center [469, 323] width 85 height 28
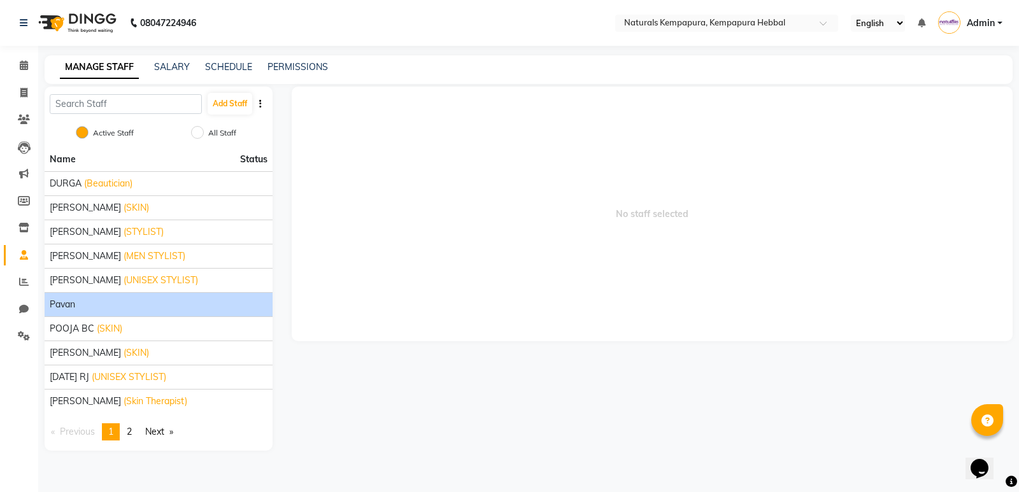
click at [104, 308] on div "Pavan" at bounding box center [159, 304] width 218 height 13
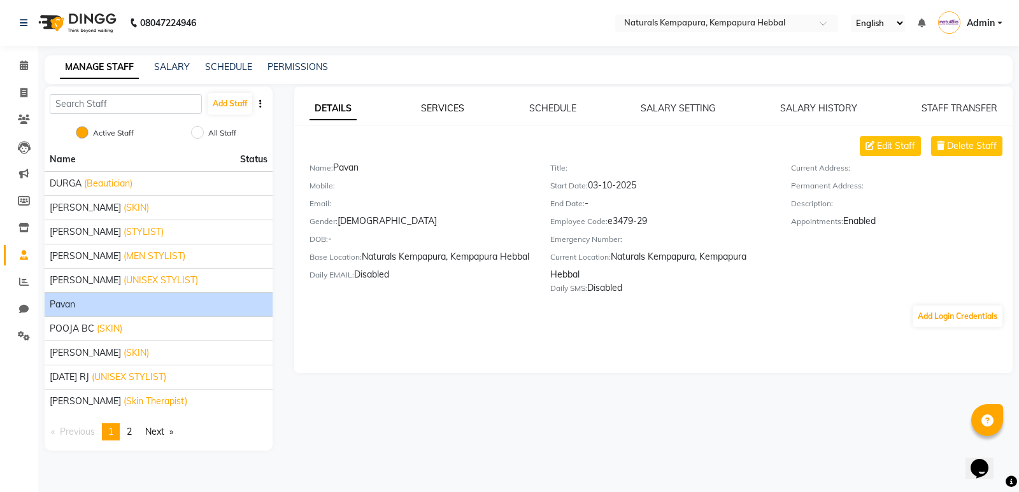
click at [460, 108] on link "SERVICES" at bounding box center [442, 108] width 43 height 11
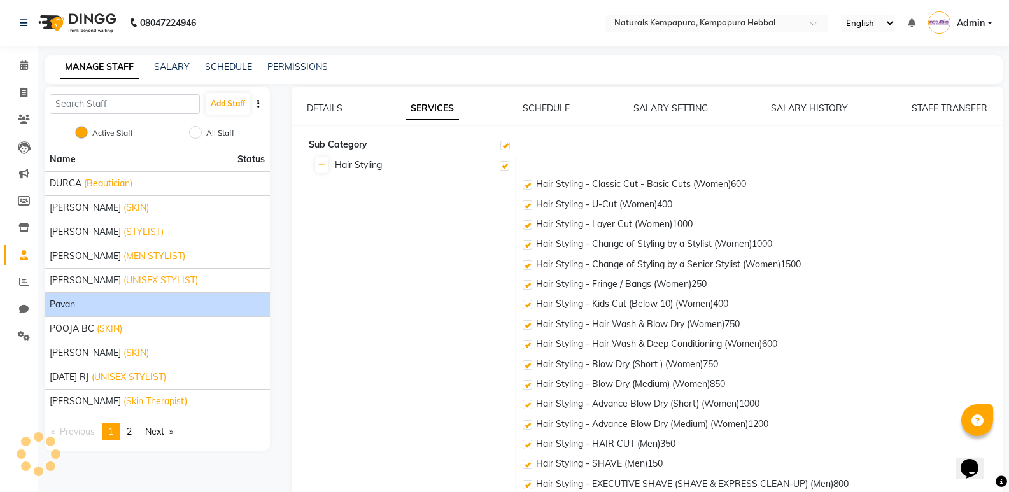
checkbox input "true"
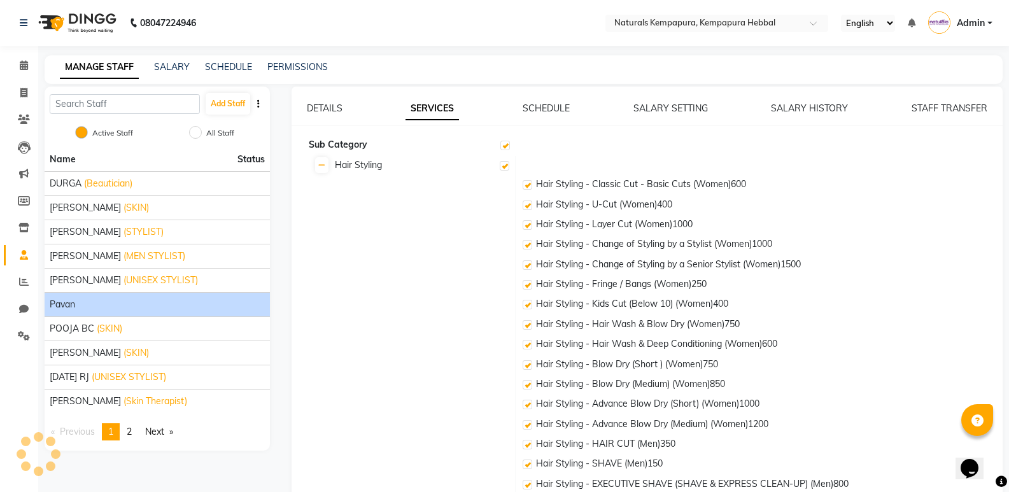
checkbox input "true"
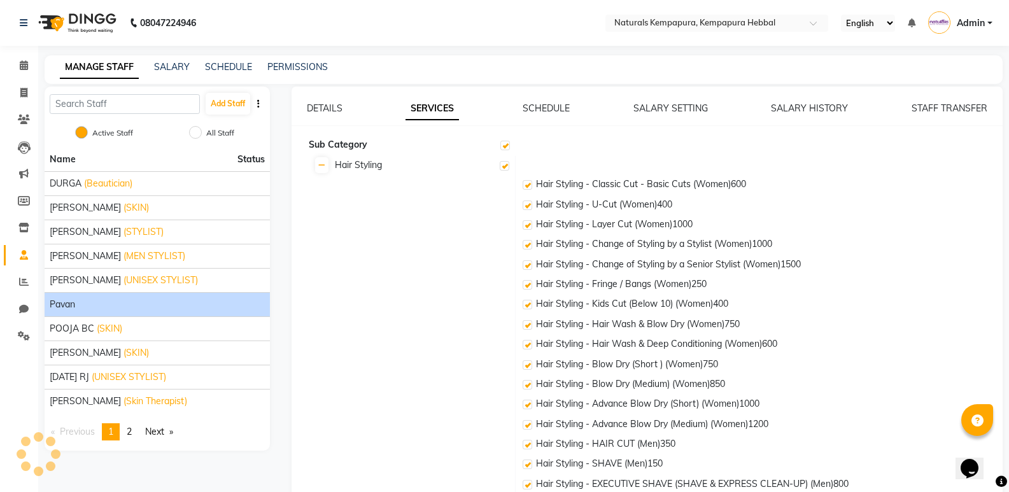
checkbox input "true"
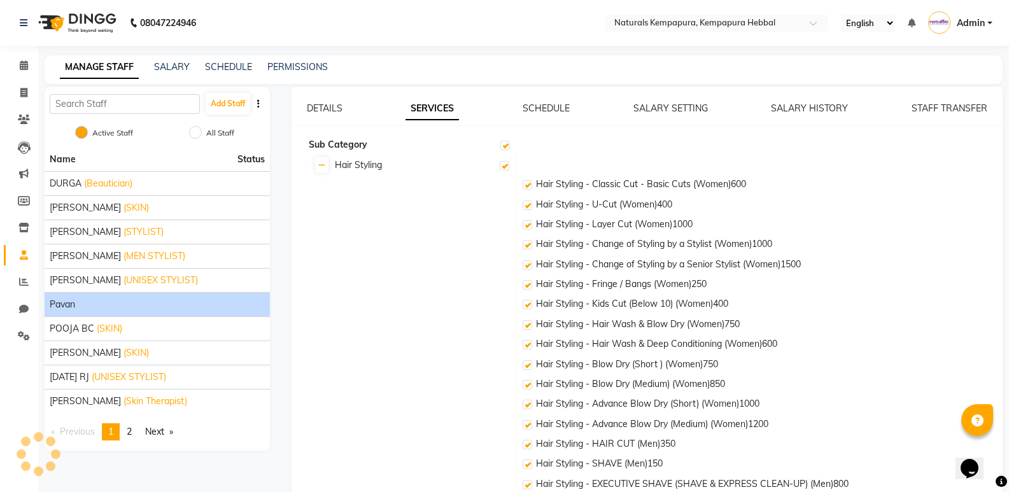
checkbox input "true"
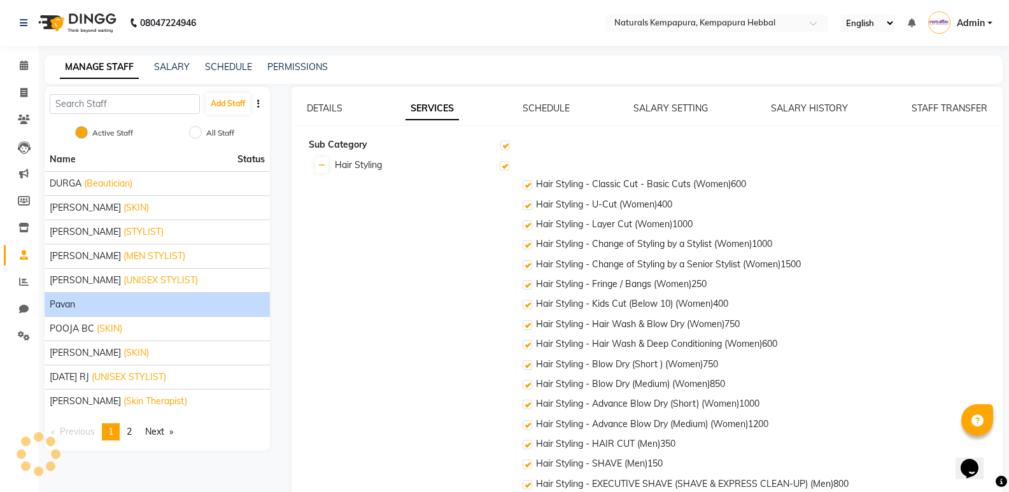
checkbox input "true"
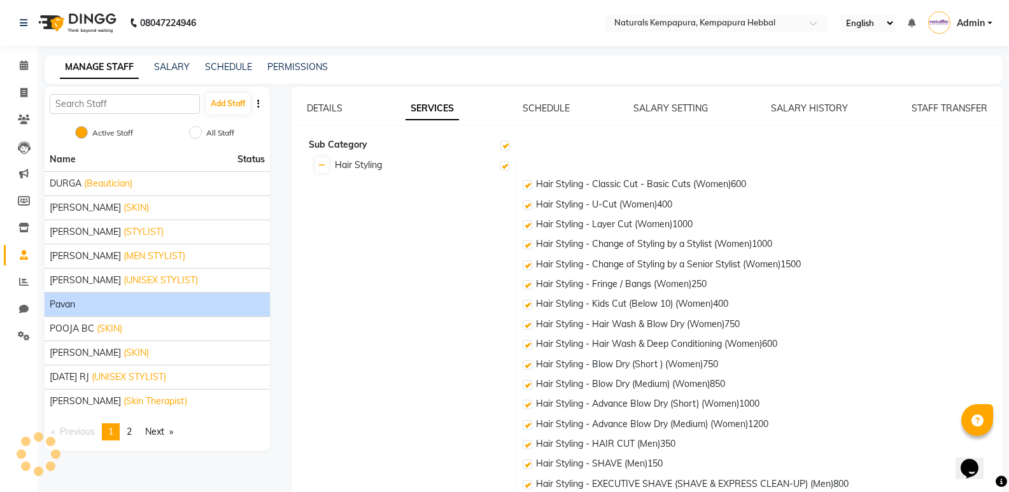
checkbox input "true"
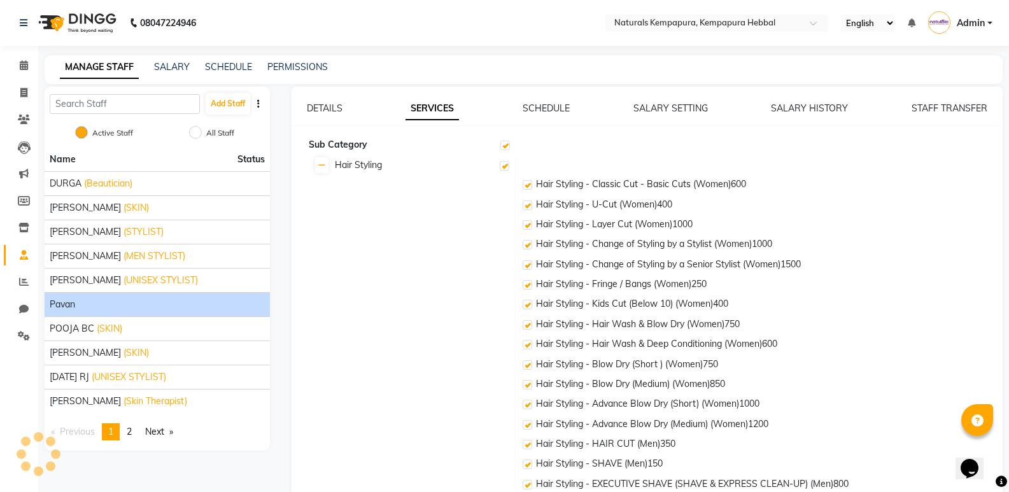
checkbox input "true"
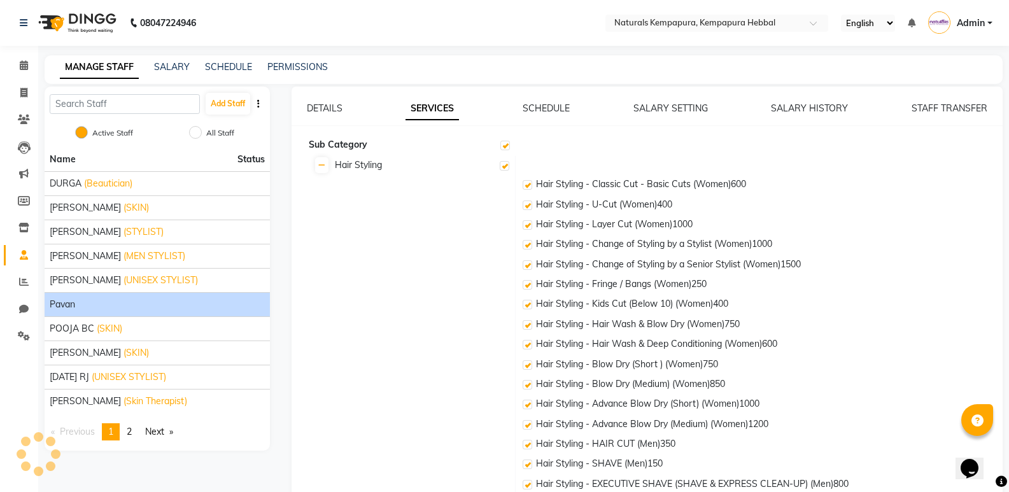
checkbox input "true"
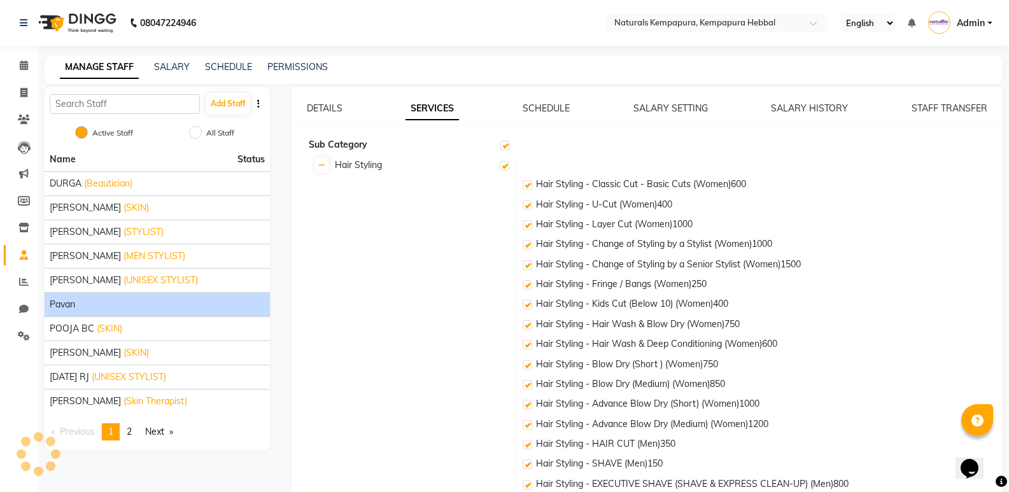
checkbox input "true"
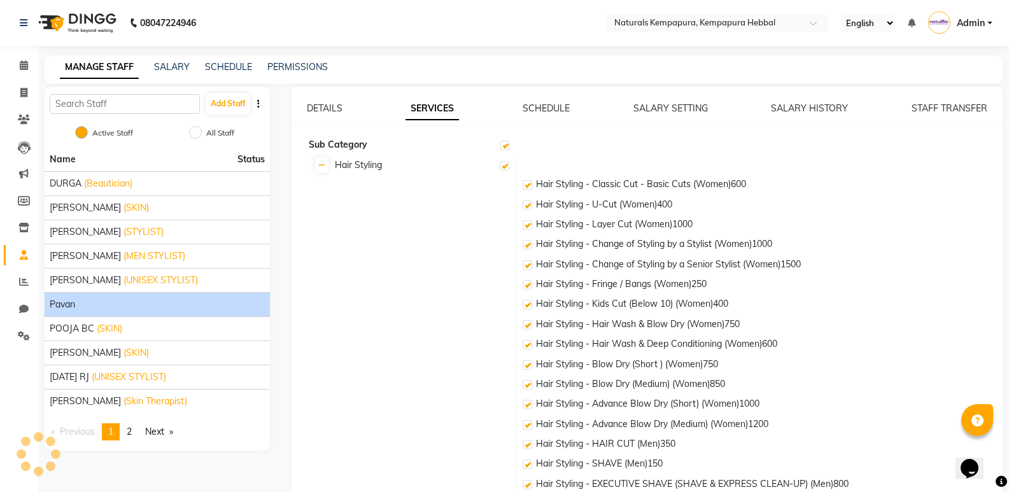
checkbox input "true"
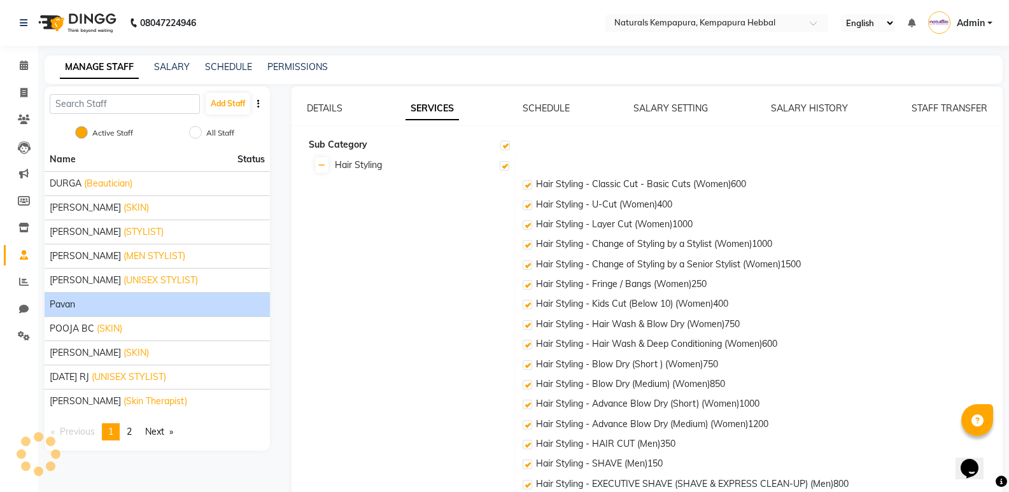
checkbox input "true"
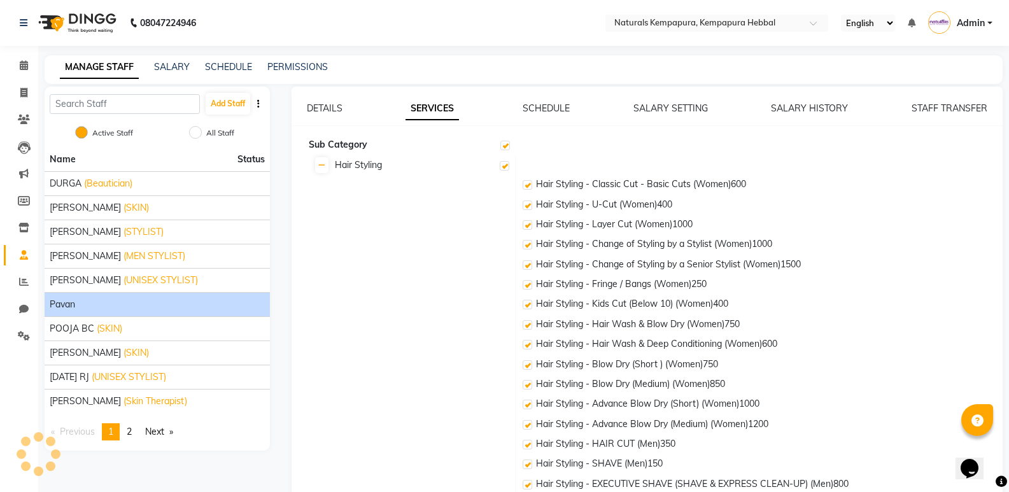
checkbox input "true"
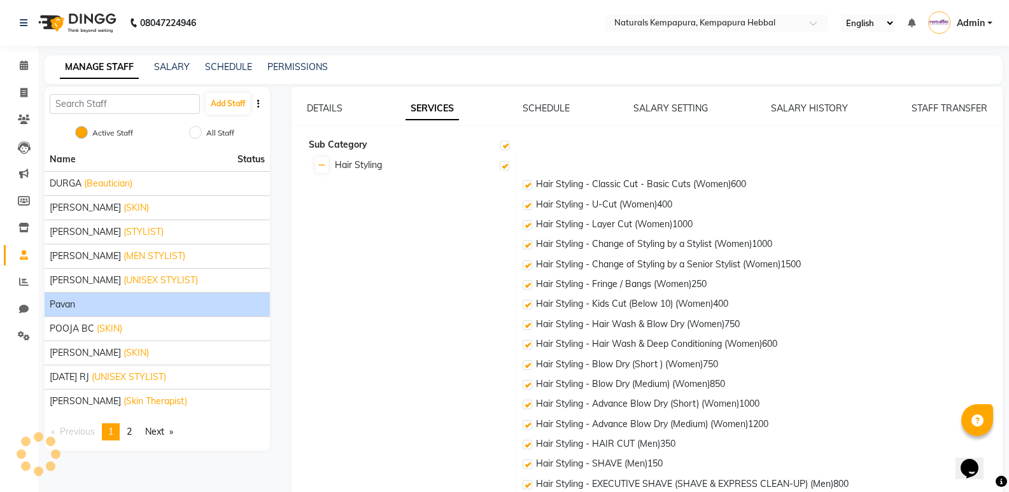
checkbox input "true"
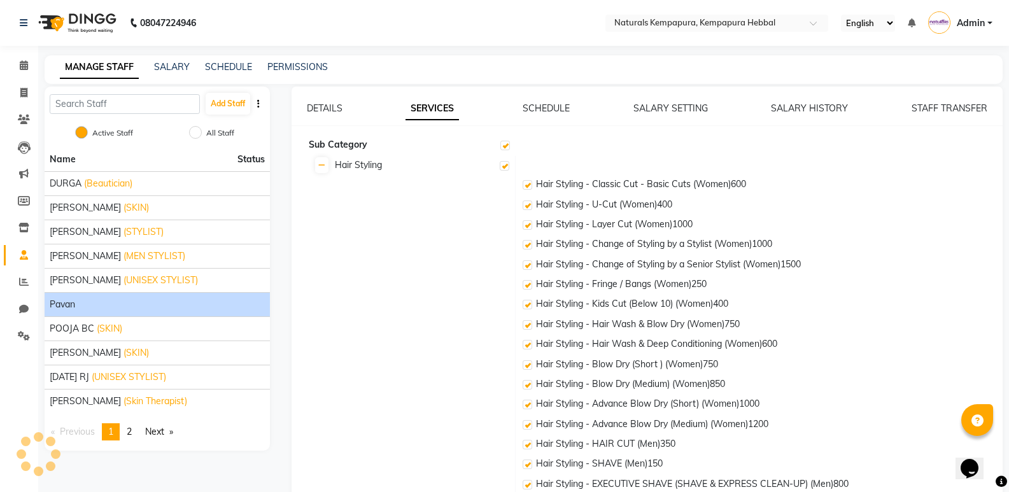
checkbox input "true"
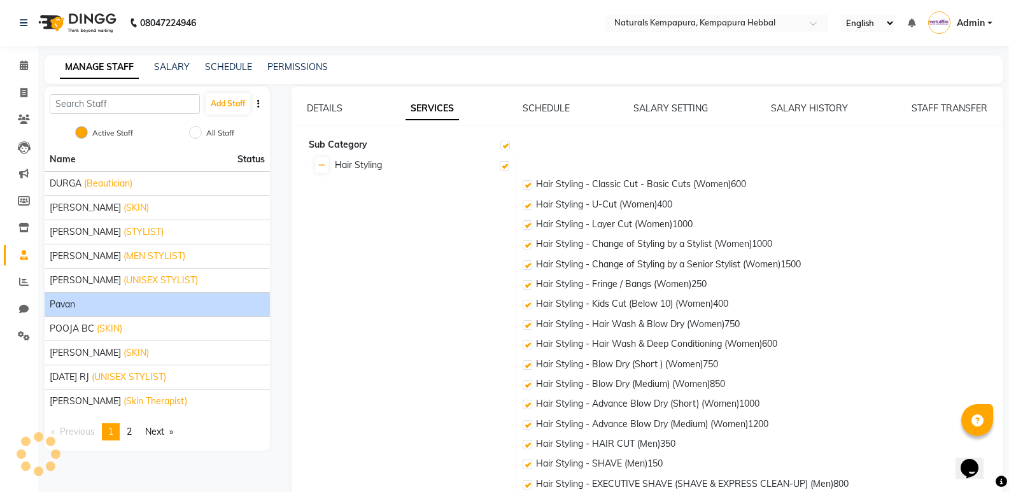
checkbox input "true"
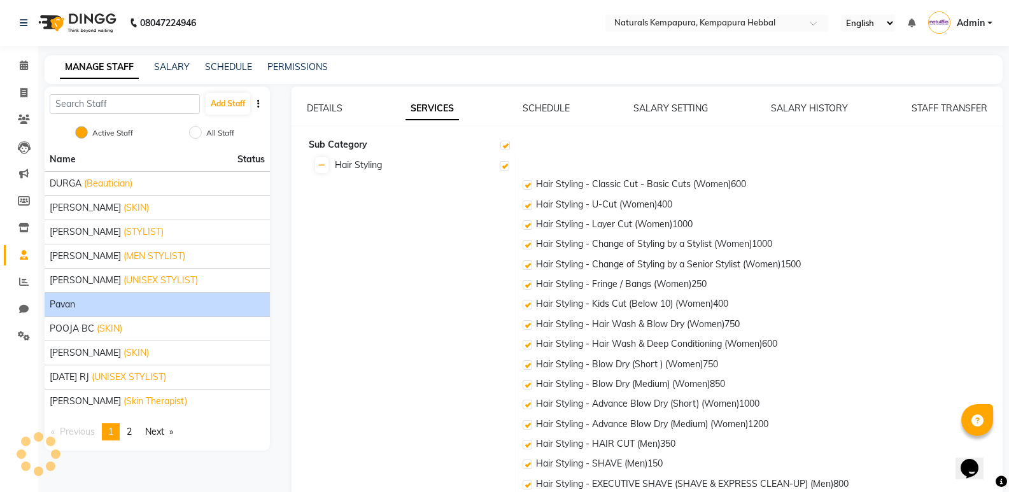
checkbox input "true"
click at [558, 113] on link "SCHEDULE" at bounding box center [546, 108] width 47 height 11
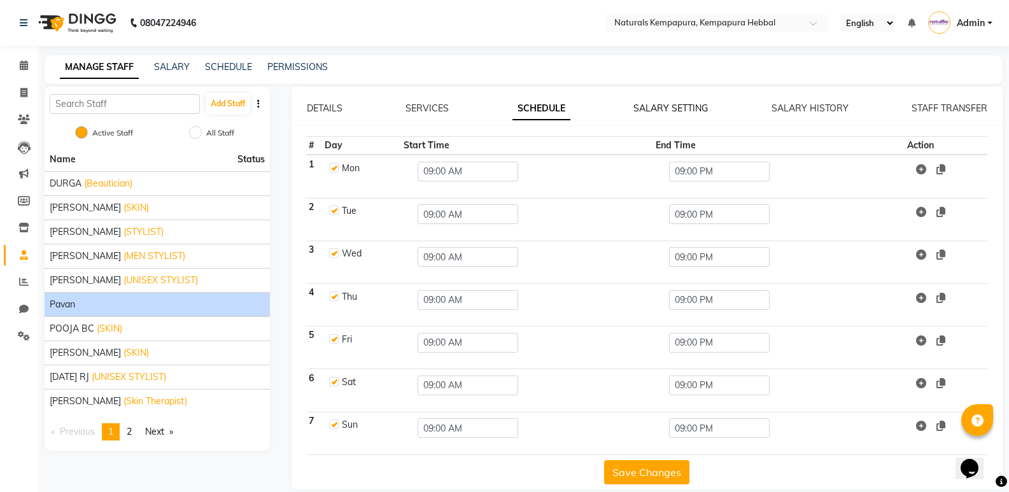
click at [648, 107] on link "SALARY SETTING" at bounding box center [671, 108] width 74 height 11
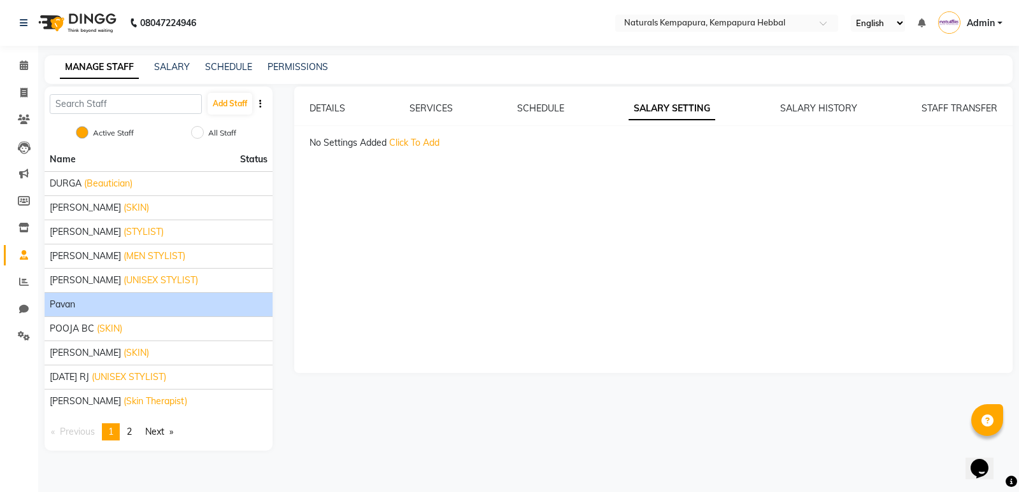
click at [821, 102] on div "SALARY HISTORY" at bounding box center [818, 108] width 77 height 13
click at [827, 106] on link "SALARY HISTORY" at bounding box center [818, 108] width 77 height 11
click at [933, 107] on link "STAFF TRANSFER" at bounding box center [959, 108] width 76 height 11
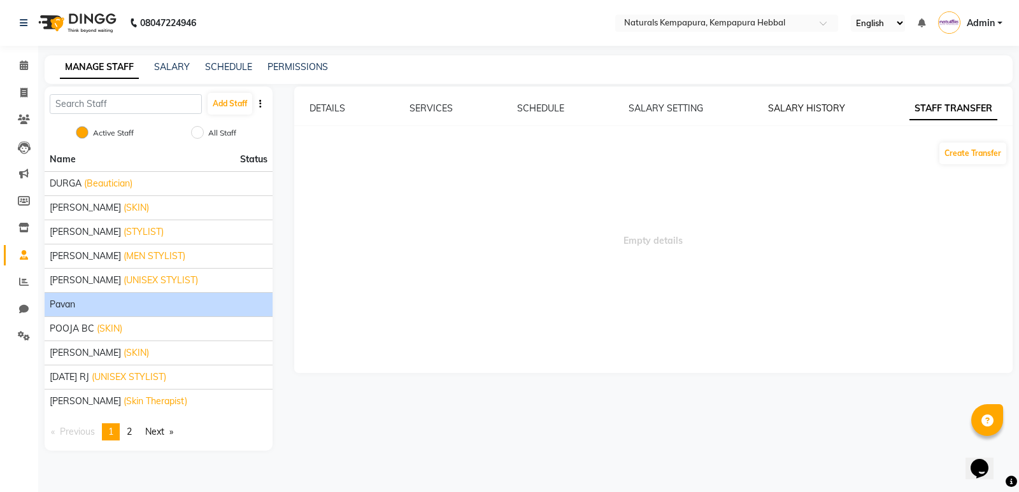
click at [817, 107] on link "SALARY HISTORY" at bounding box center [806, 108] width 77 height 11
click at [663, 109] on link "SALARY SETTING" at bounding box center [667, 108] width 74 height 11
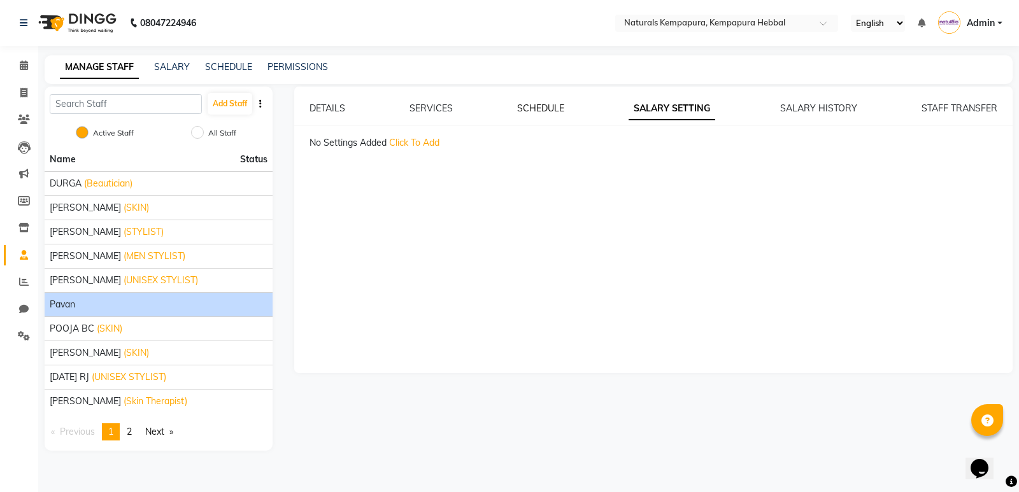
click at [549, 110] on link "SCHEDULE" at bounding box center [540, 108] width 47 height 11
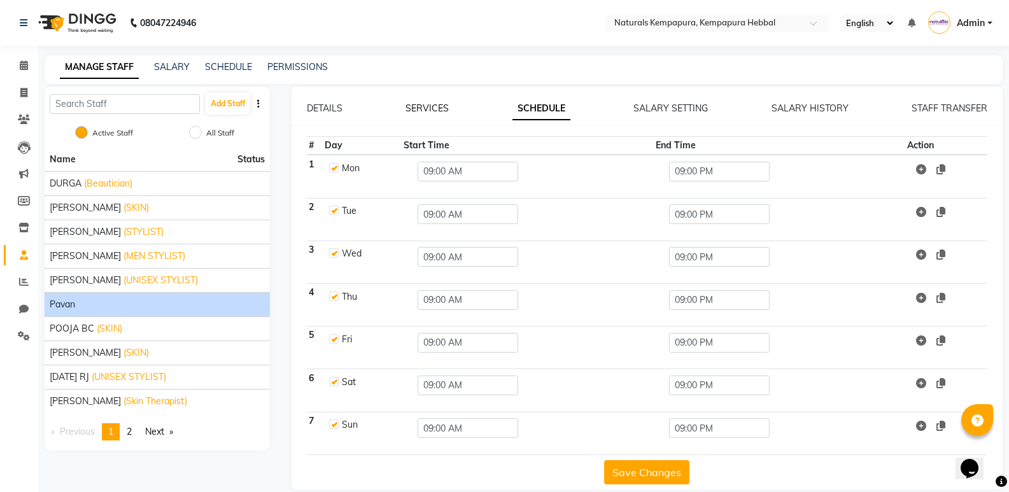
click at [426, 103] on link "SERVICES" at bounding box center [427, 108] width 43 height 11
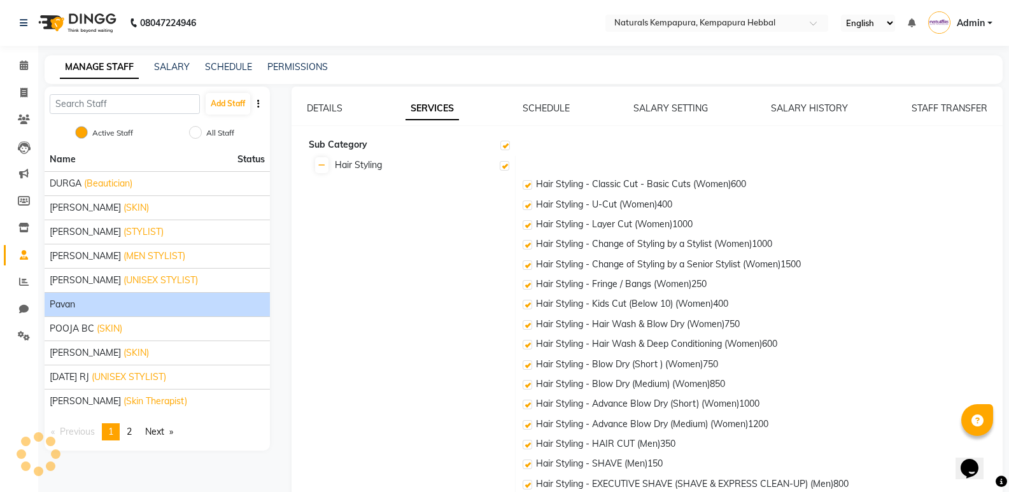
checkbox input "true"
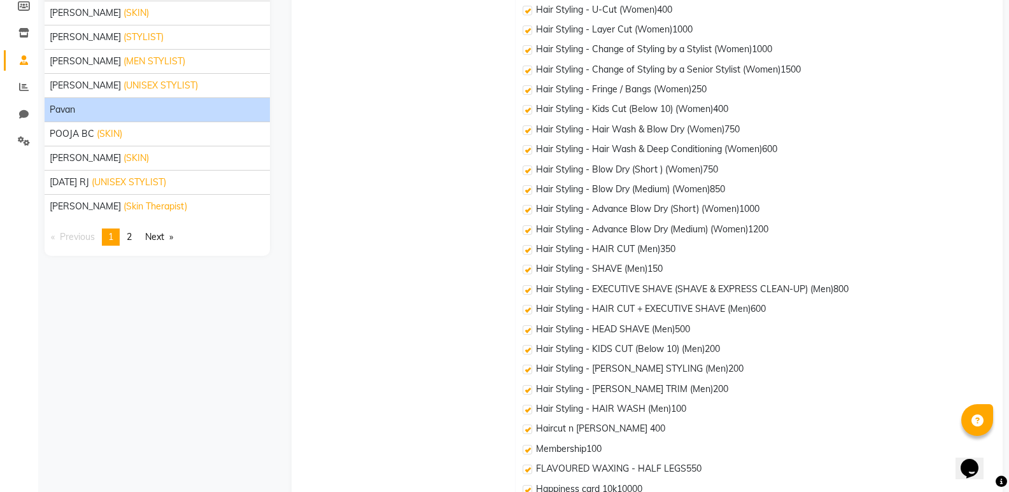
scroll to position [0, 0]
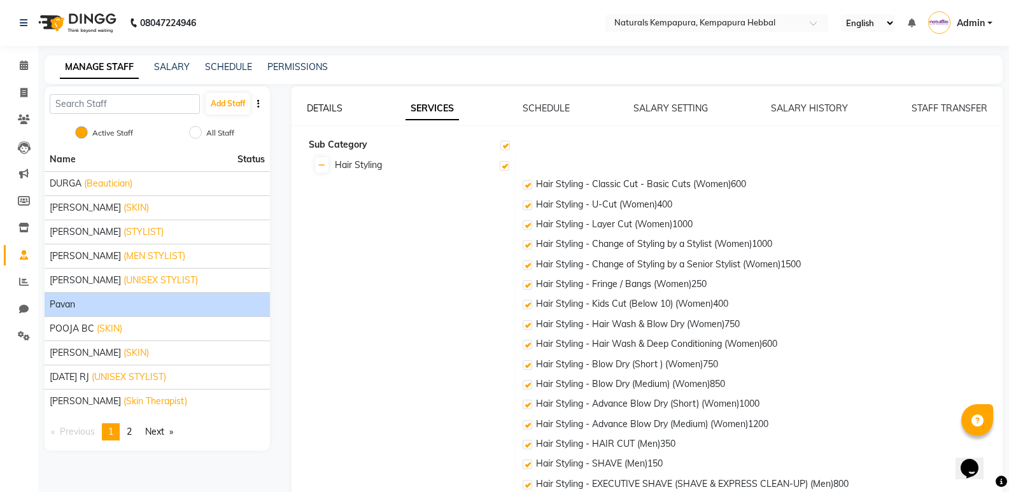
click at [332, 113] on link "DETAILS" at bounding box center [325, 108] width 36 height 11
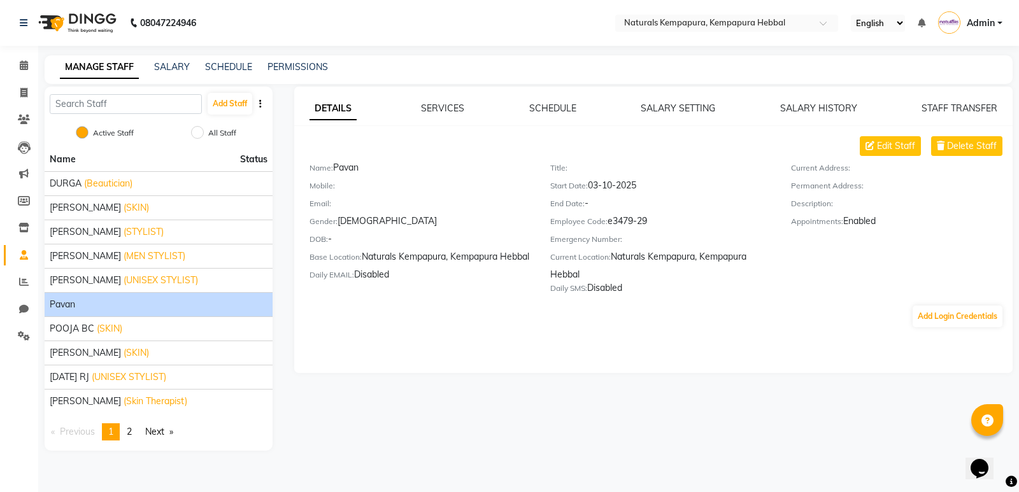
click at [612, 342] on div "DETAILS SERVICES SCHEDULE SALARY SETTING SALARY HISTORY STAFF TRANSFER Edit Sta…" at bounding box center [653, 230] width 719 height 287
click at [129, 427] on span "2" at bounding box center [129, 431] width 5 height 11
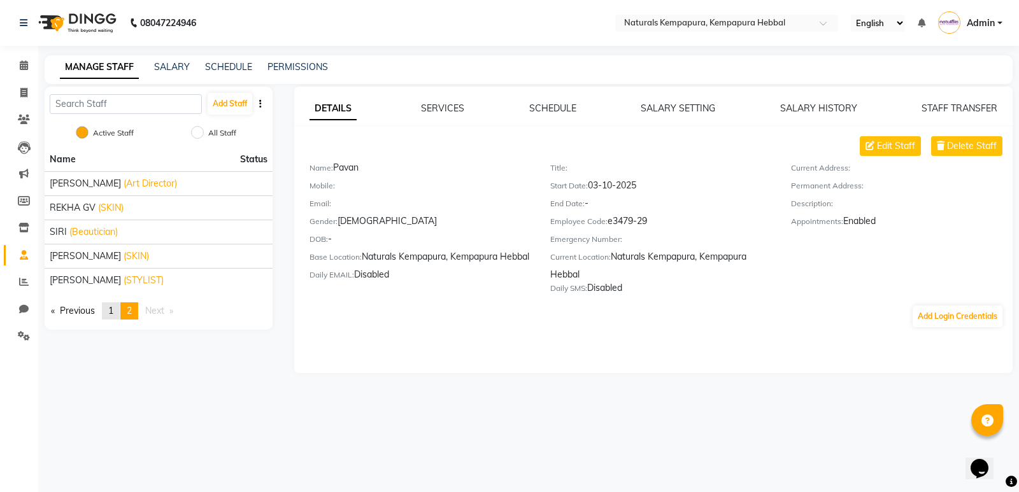
click at [113, 311] on span "1" at bounding box center [110, 310] width 5 height 11
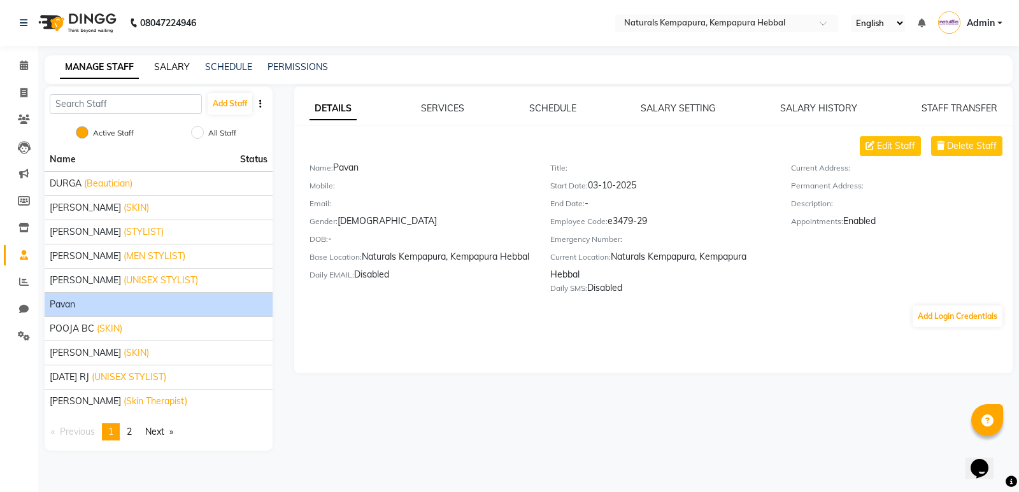
click at [180, 66] on link "SALARY" at bounding box center [172, 66] width 36 height 11
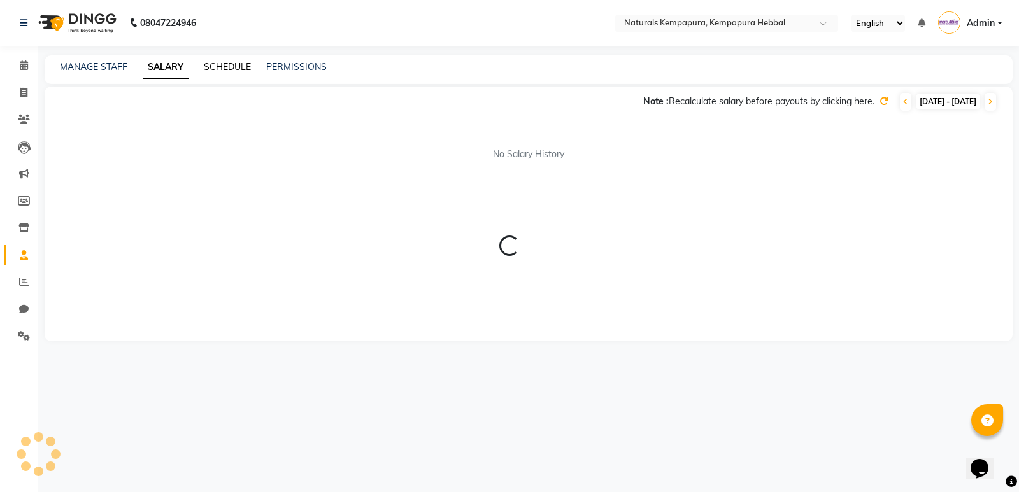
click at [214, 66] on link "SCHEDULE" at bounding box center [227, 66] width 47 height 11
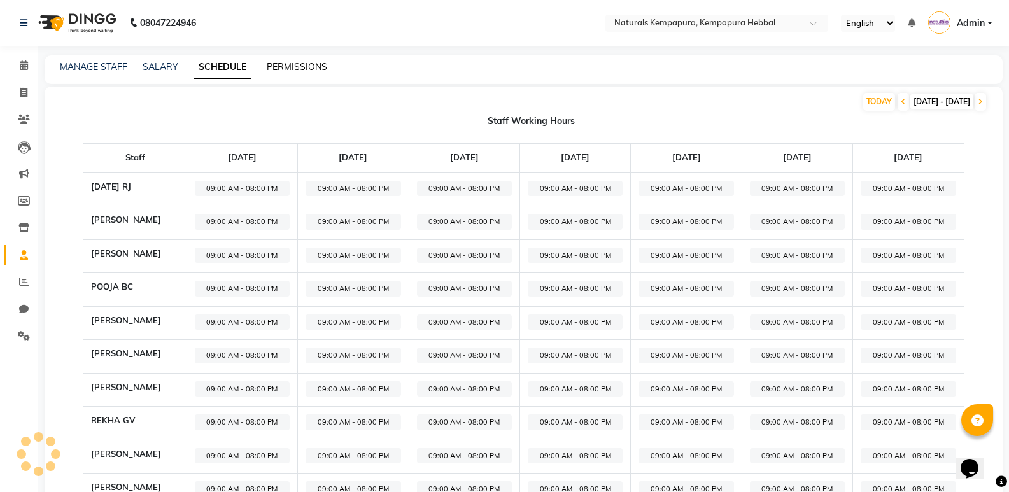
click at [286, 72] on link "PERMISSIONS" at bounding box center [297, 66] width 60 height 11
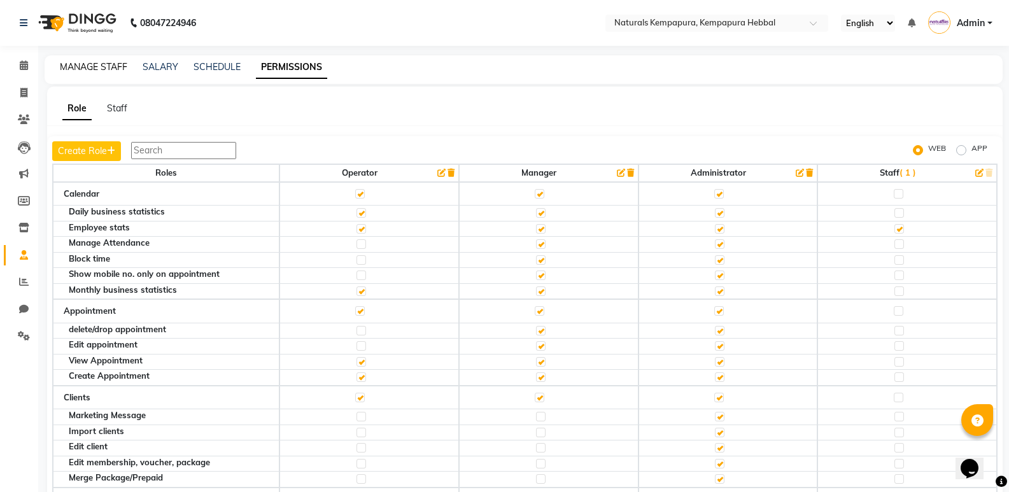
click at [80, 66] on link "MANAGE STAFF" at bounding box center [93, 66] width 67 height 11
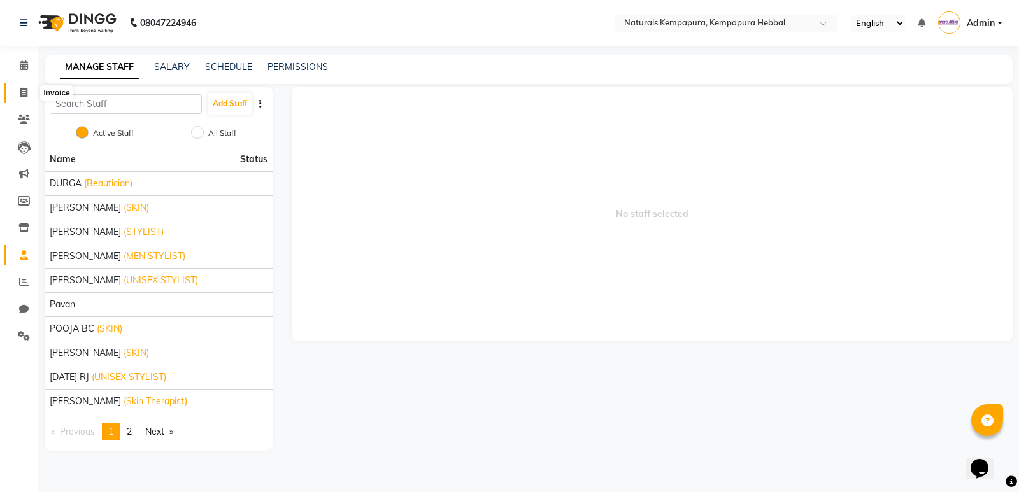
click at [30, 87] on span at bounding box center [24, 93] width 22 height 15
select select "service"
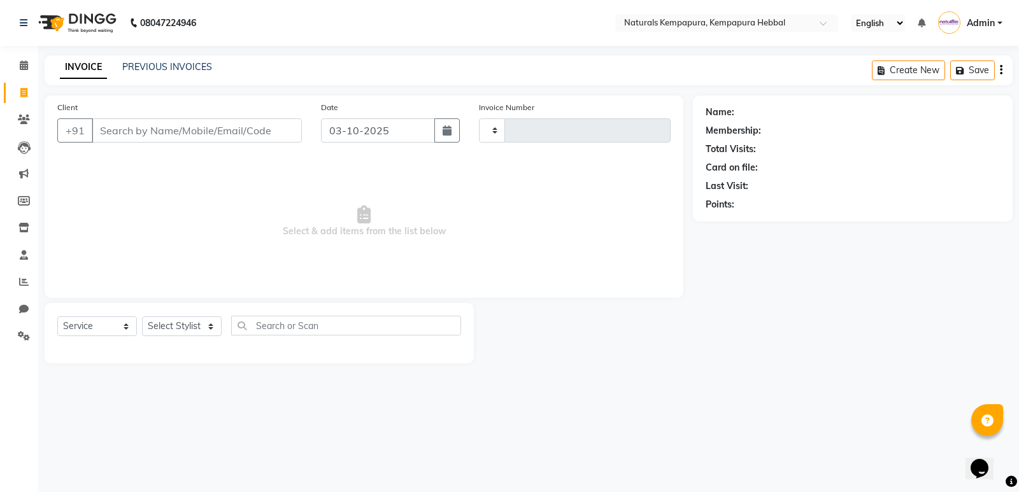
type input "5411"
select select "7848"
click at [136, 64] on link "PREVIOUS INVOICES" at bounding box center [167, 66] width 90 height 11
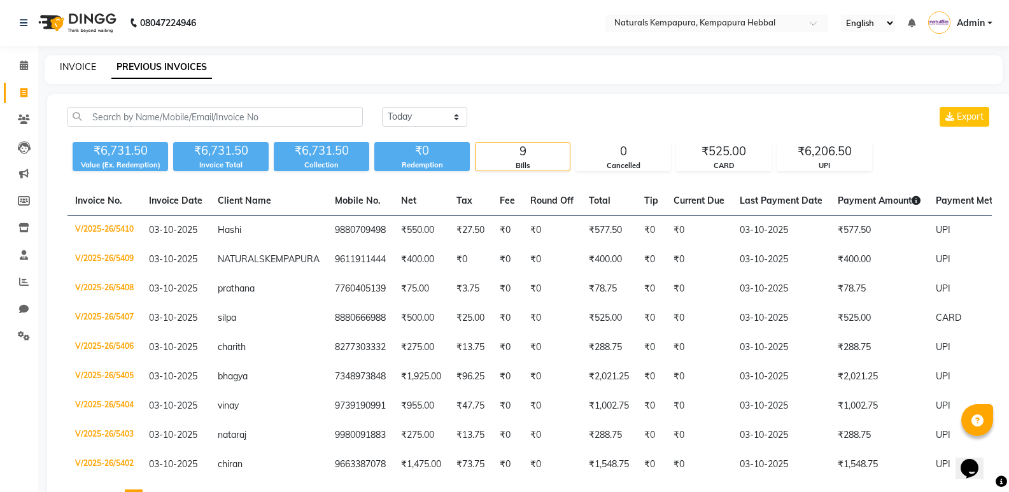
click at [80, 61] on link "INVOICE" at bounding box center [78, 66] width 36 height 11
select select "7848"
select select "service"
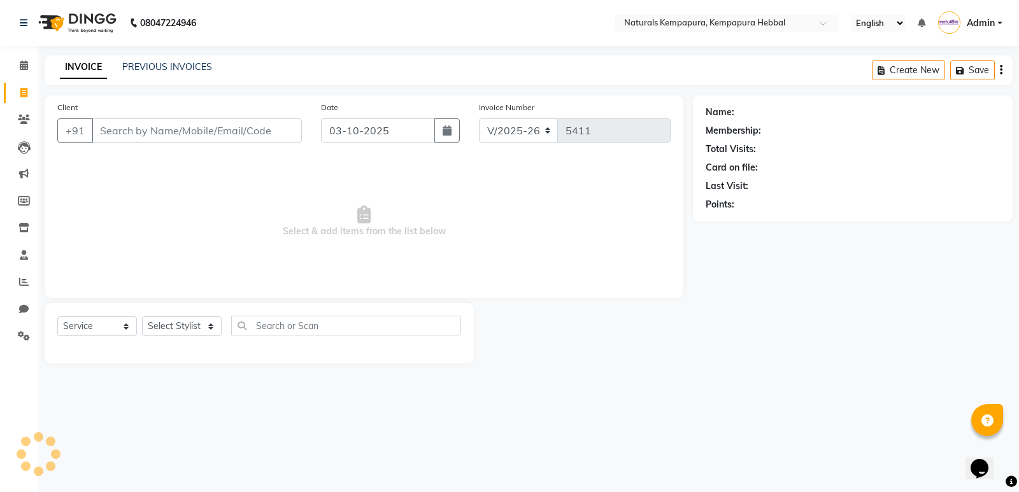
click at [162, 60] on div "INVOICE PREVIOUS INVOICES Create New Save" at bounding box center [529, 70] width 968 height 30
click at [158, 70] on link "PREVIOUS INVOICES" at bounding box center [167, 66] width 90 height 11
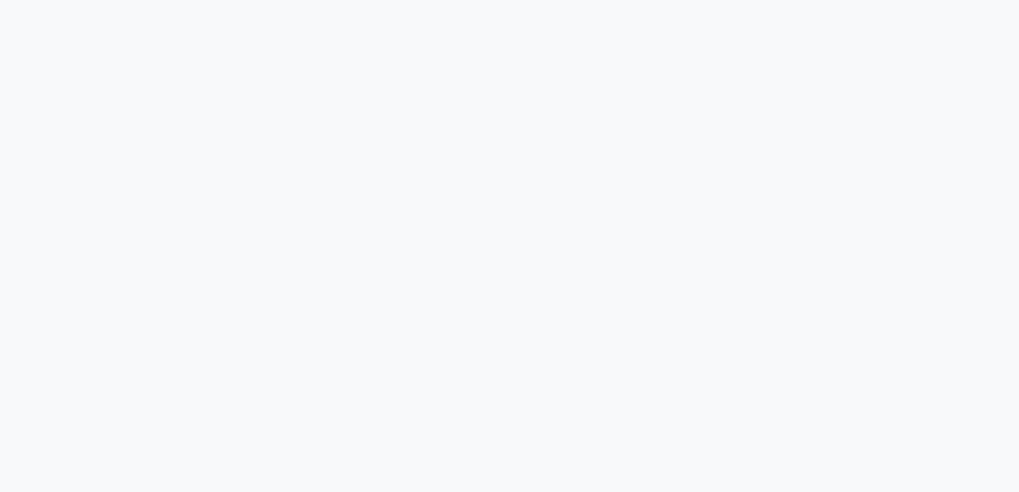
select select "service"
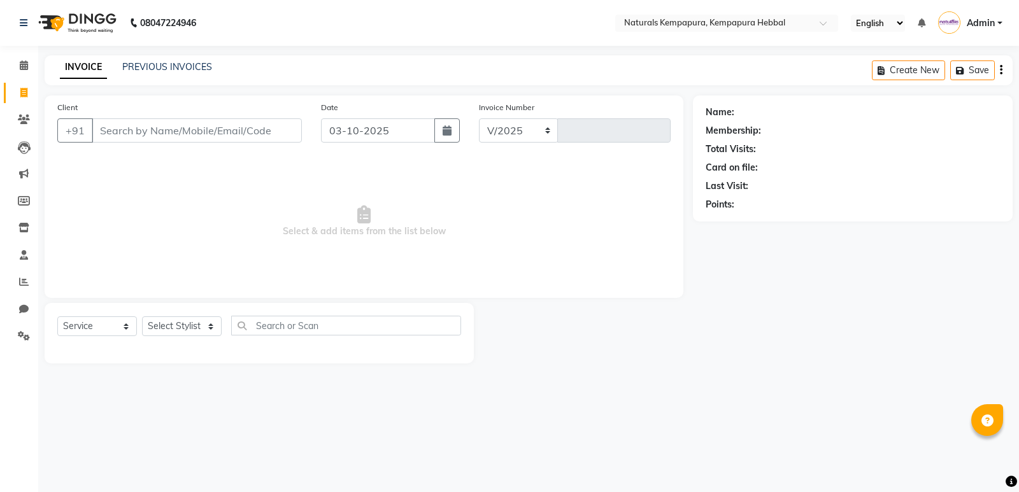
select select "7848"
type input "5410"
click at [144, 128] on input "Client" at bounding box center [197, 130] width 210 height 24
type input "9880709498"
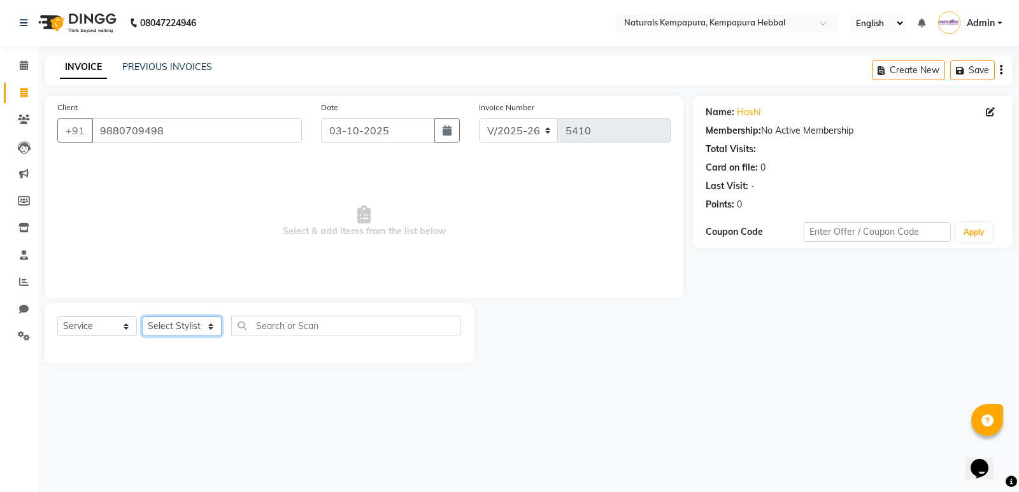
drag, startPoint x: 190, startPoint y: 333, endPoint x: 194, endPoint y: 317, distance: 16.4
click at [190, 333] on select "Select Stylist ADARSH DANISH DURGA HARI HARAN JENNIFER Manager MOHD AARIS MOHD …" at bounding box center [182, 326] width 80 height 20
select select "93639"
click at [142, 316] on select "Select Stylist ADARSH DANISH DURGA HARI HARAN JENNIFER Manager MOHD AARIS MOHD …" at bounding box center [182, 326] width 80 height 20
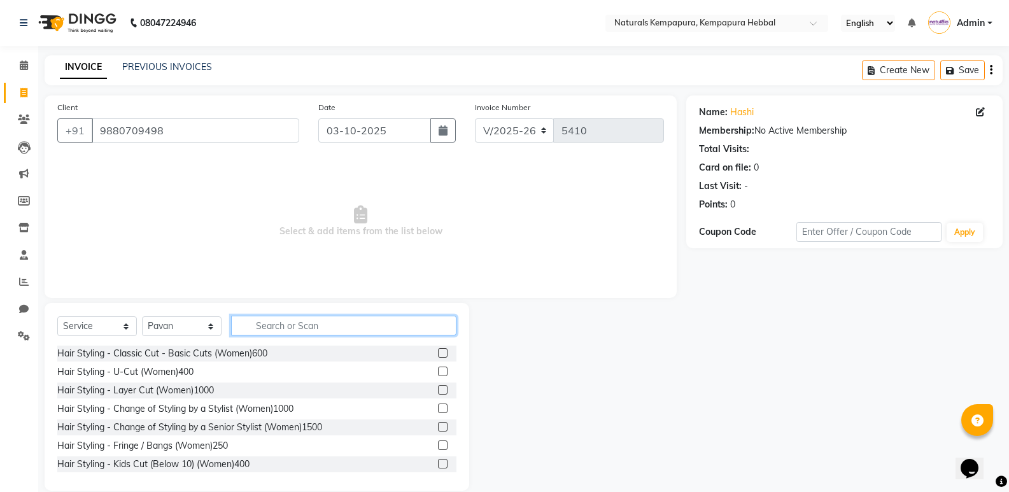
click at [259, 322] on input "text" at bounding box center [343, 326] width 225 height 20
click at [190, 369] on div "Hair Styling - U-Cut (Women)400" at bounding box center [125, 371] width 136 height 13
checkbox input "false"
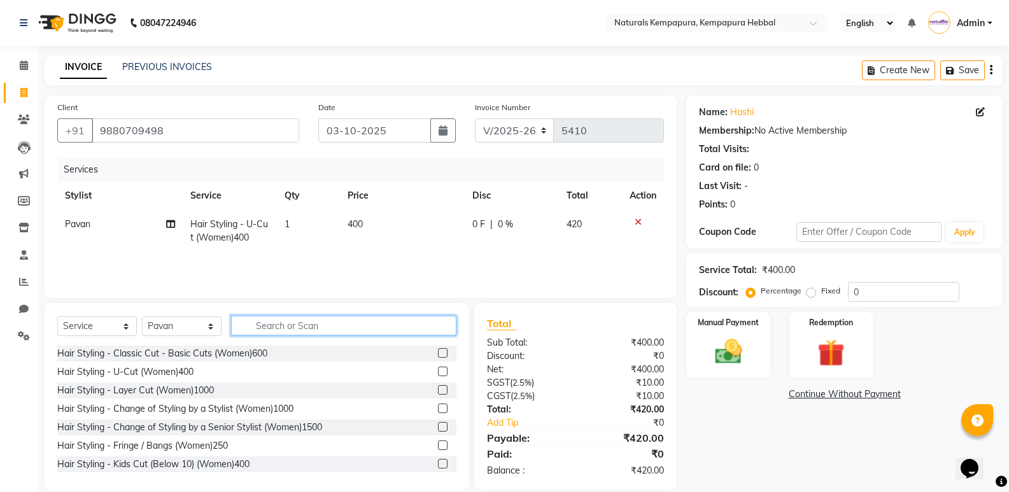
click at [287, 327] on input "text" at bounding box center [343, 326] width 225 height 20
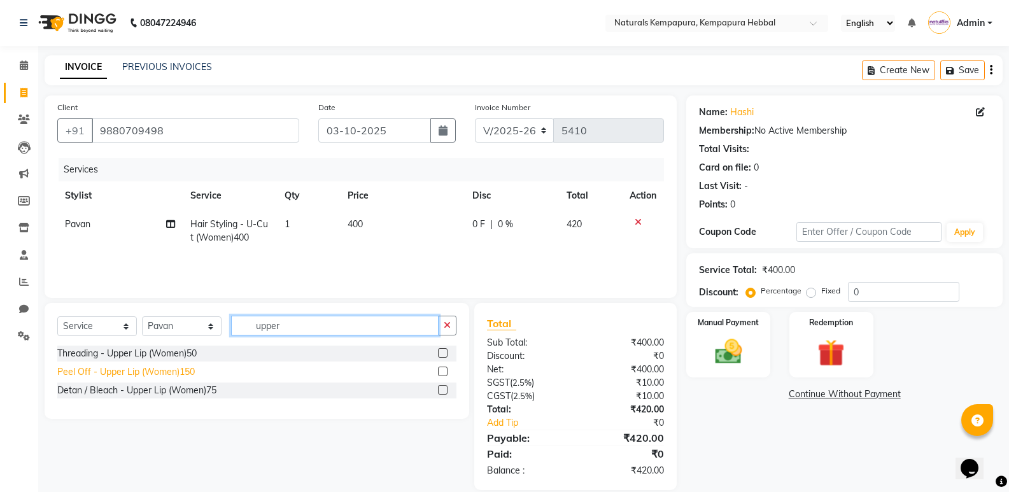
type input "upper"
click at [172, 374] on div "Peel Off - Upper Lip (Women)150" at bounding box center [126, 371] width 138 height 13
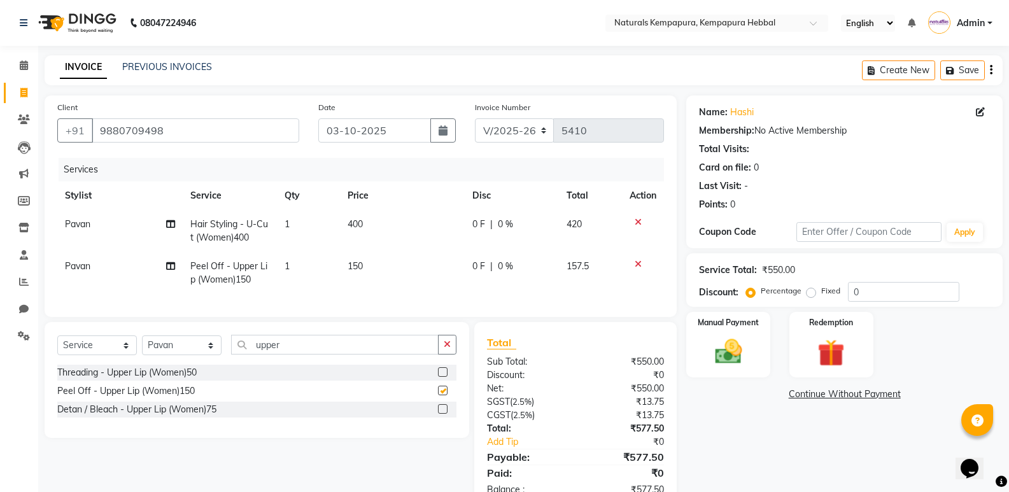
checkbox input "false"
click at [82, 264] on span "Pavan" at bounding box center [77, 265] width 25 height 11
select select "93639"
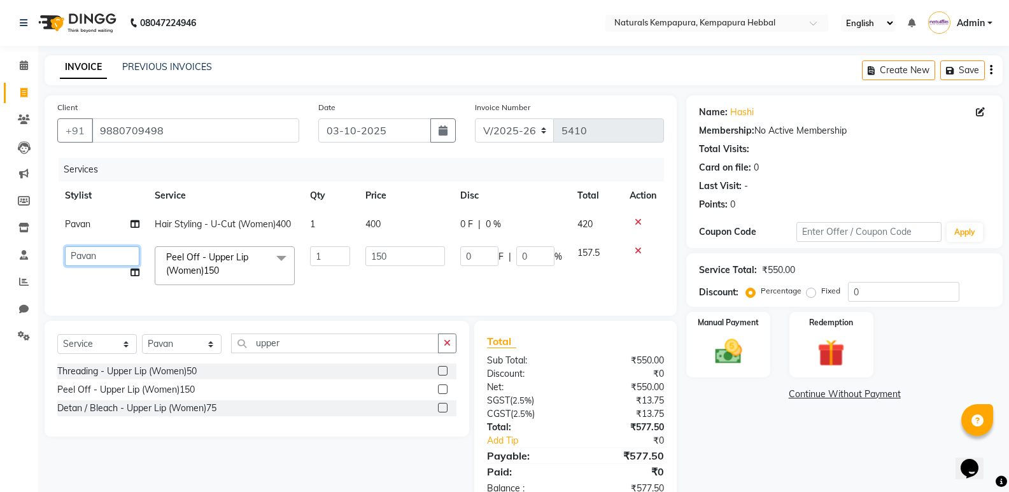
click at [87, 259] on select "ADARSH DANISH DURGA HARI HARAN JENNIFER Manager MOHD AARIS MOHD ANAS MOHD MOBEE…" at bounding box center [102, 256] width 74 height 20
select select "70442"
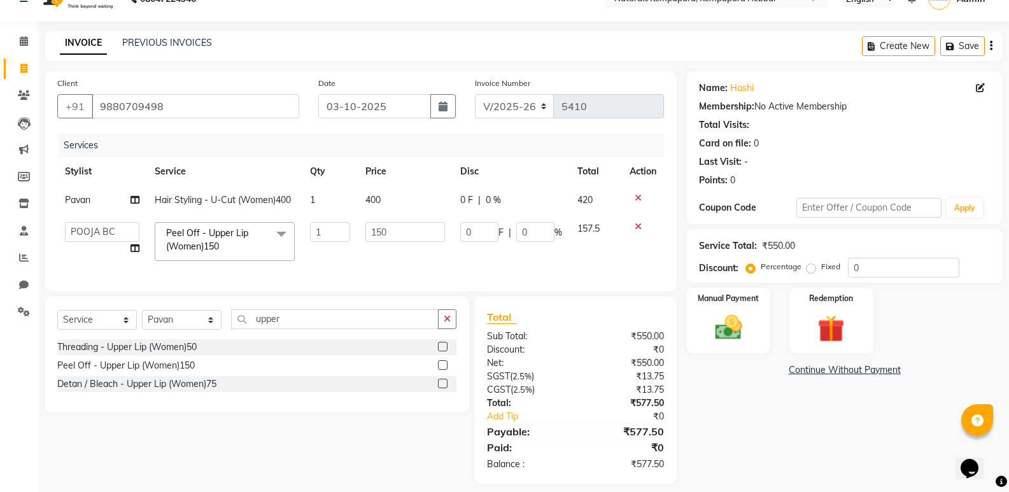
scroll to position [45, 0]
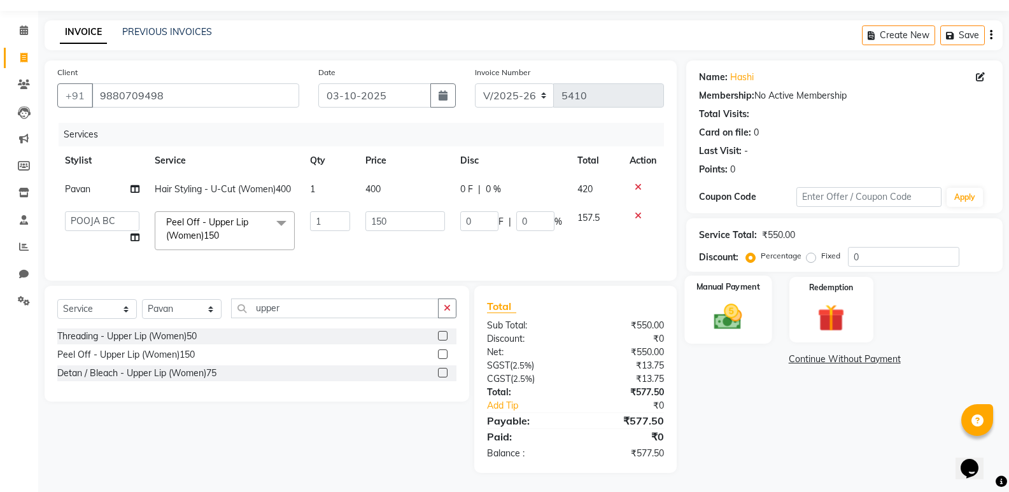
click at [728, 315] on img at bounding box center [728, 317] width 45 height 32
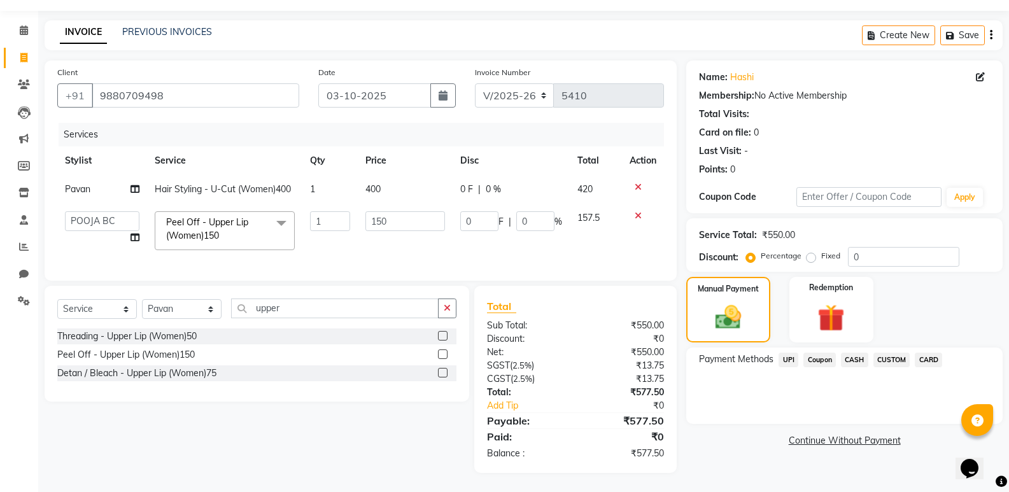
click at [796, 353] on span "UPI" at bounding box center [789, 360] width 20 height 15
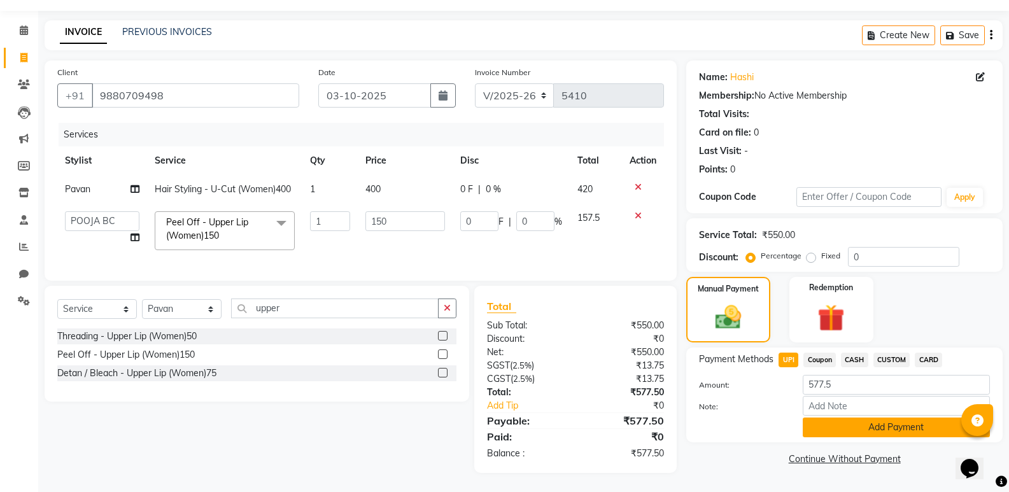
click at [847, 420] on button "Add Payment" at bounding box center [896, 428] width 187 height 20
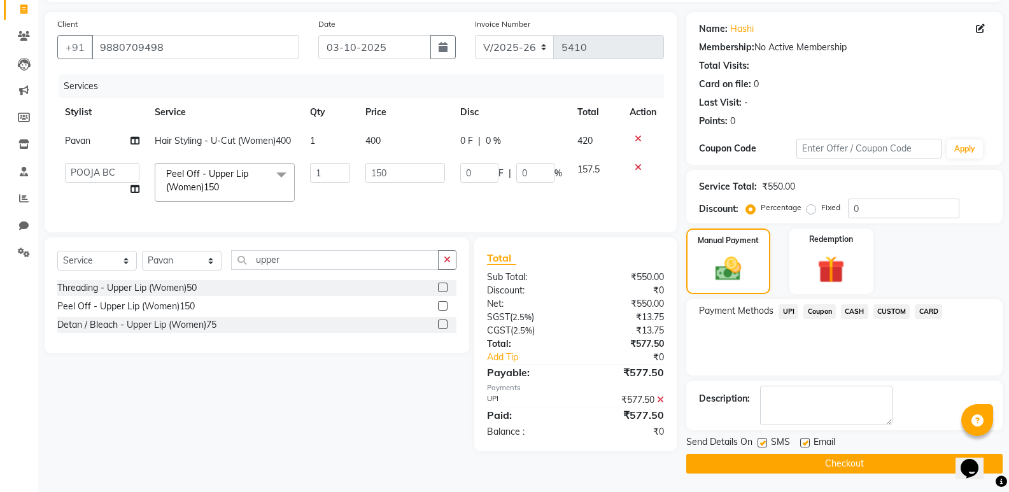
scroll to position [84, 0]
click at [804, 446] on label at bounding box center [805, 442] width 10 height 10
click at [804, 446] on input "checkbox" at bounding box center [804, 443] width 8 height 8
checkbox input "false"
click at [770, 463] on button "Checkout" at bounding box center [844, 463] width 316 height 20
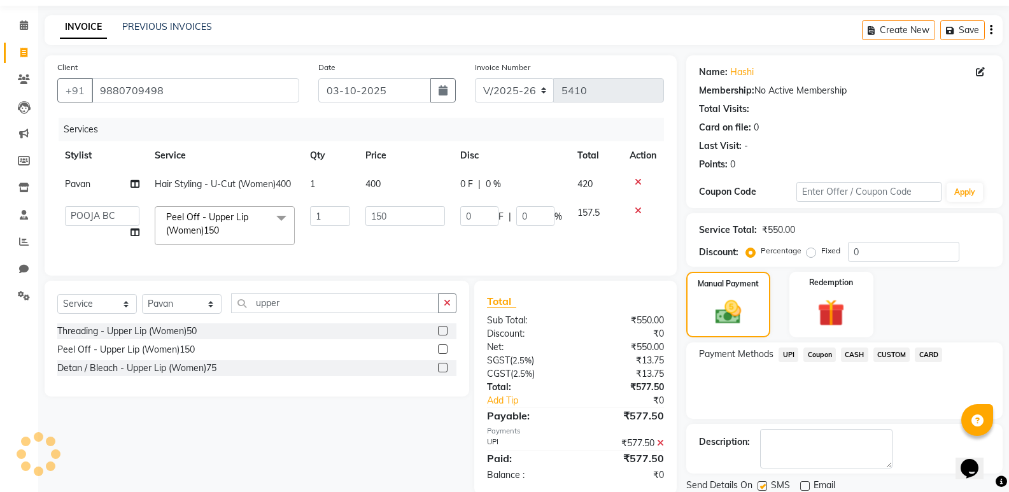
scroll to position [0, 0]
